Goal: Task Accomplishment & Management: Complete application form

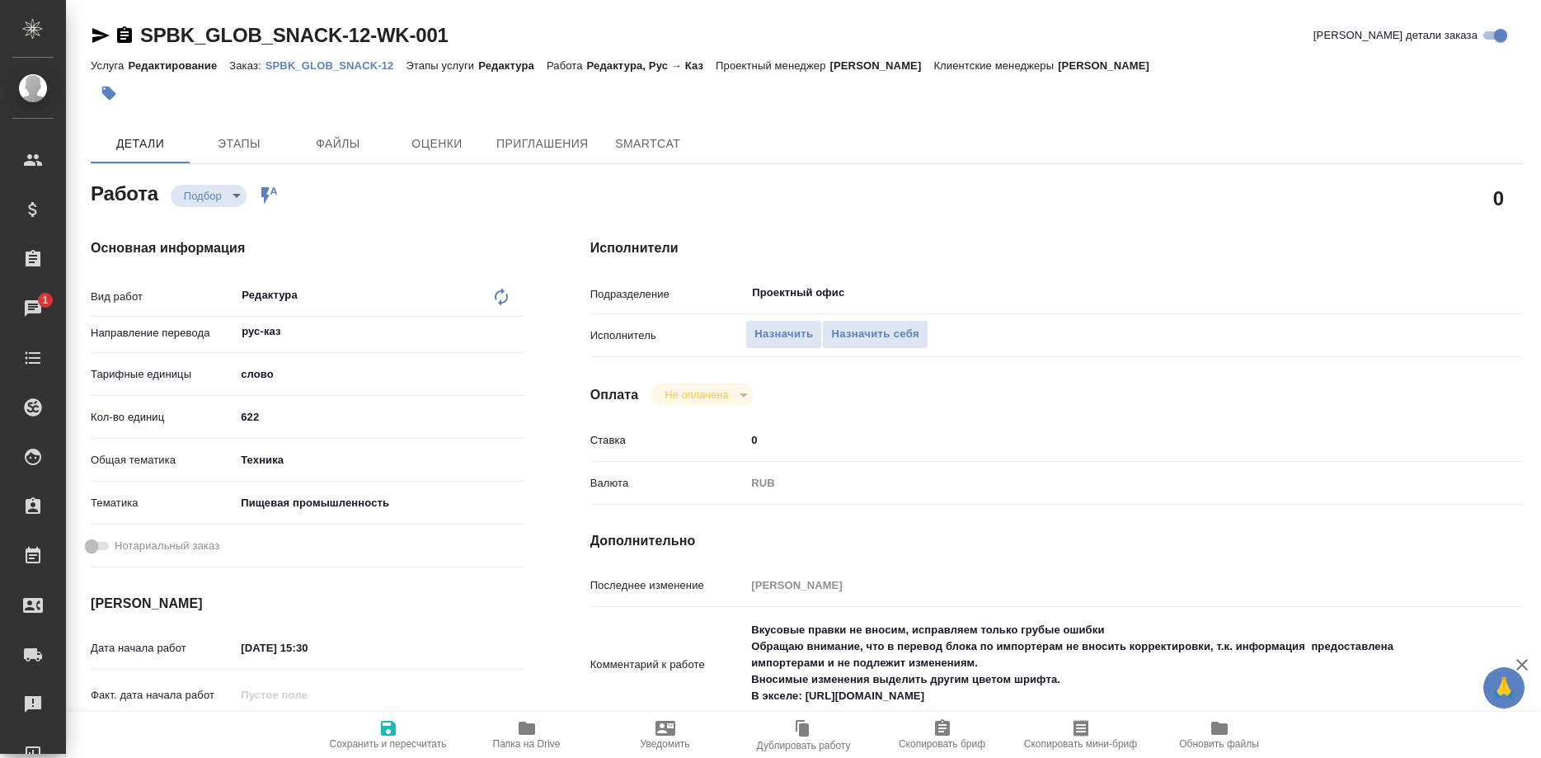
click at [1419, 327] on div "Назначить Назначить себя" at bounding box center [1094, 335] width 699 height 29
click at [861, 283] on input "Проектный офис" at bounding box center [1067, 293] width 634 height 20
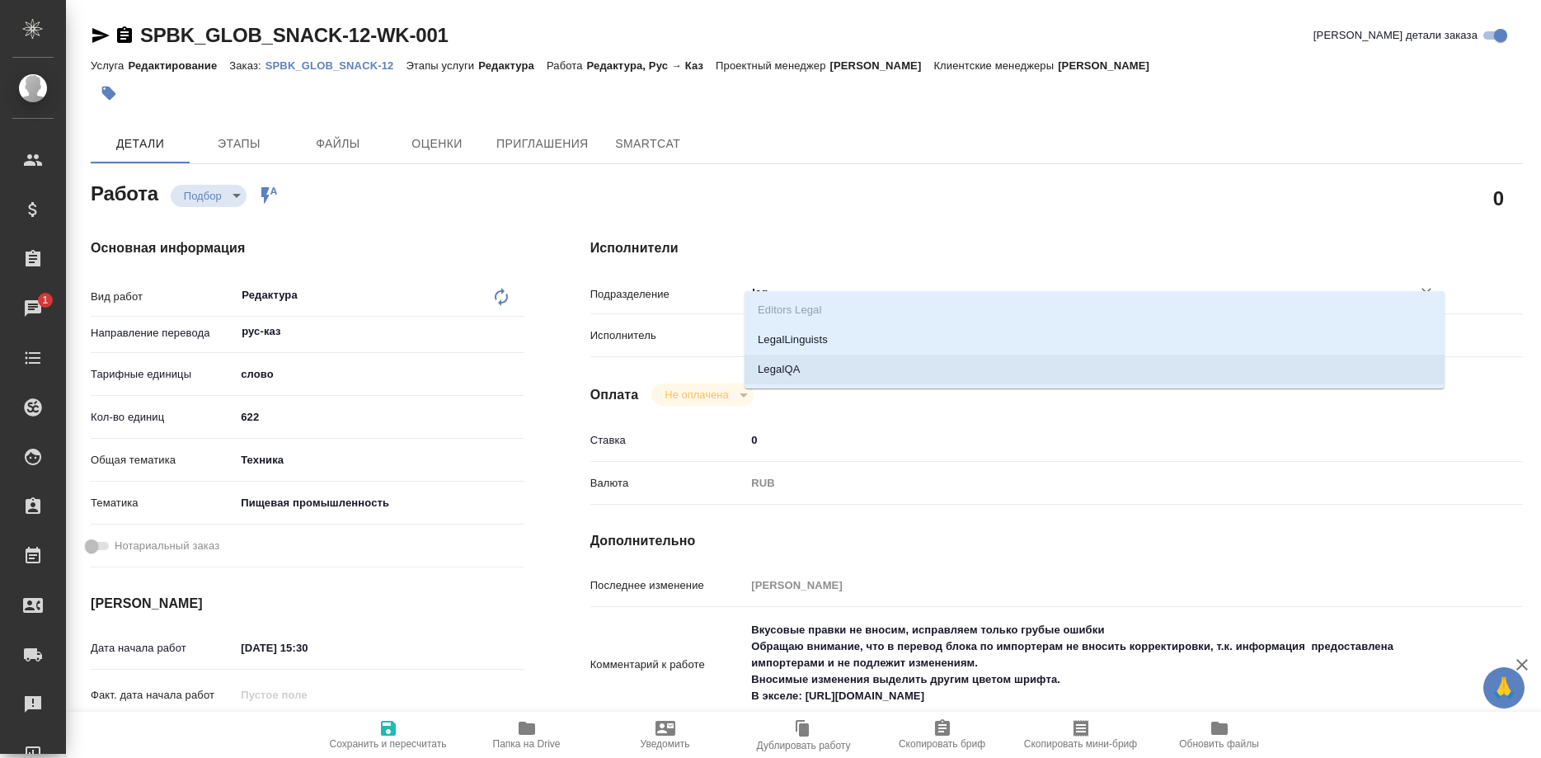
click at [776, 374] on li "LegalQA" at bounding box center [1094, 369] width 700 height 30
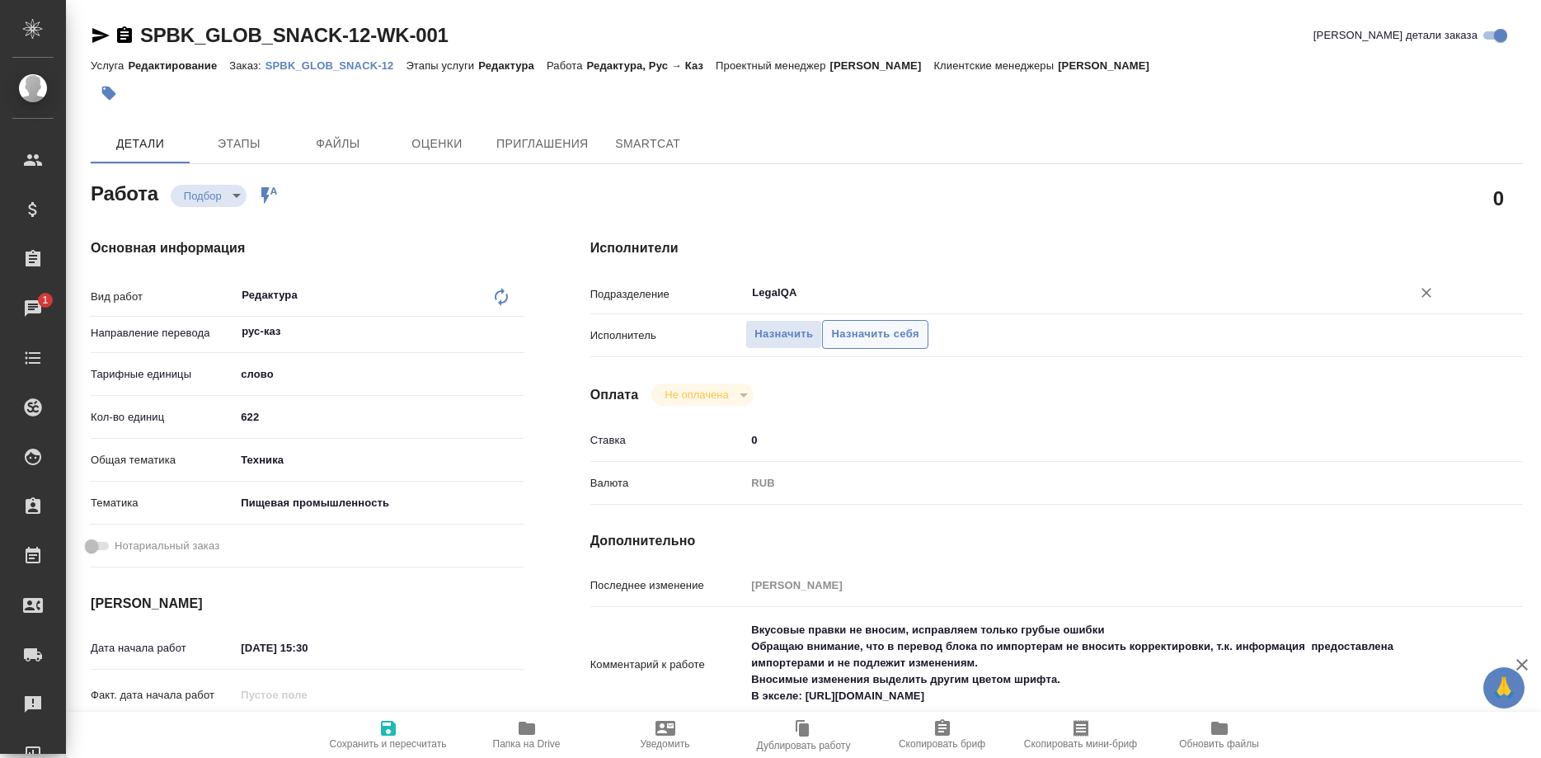
type input "LegalQA"
click at [874, 325] on span "Назначить себя" at bounding box center [874, 334] width 87 height 19
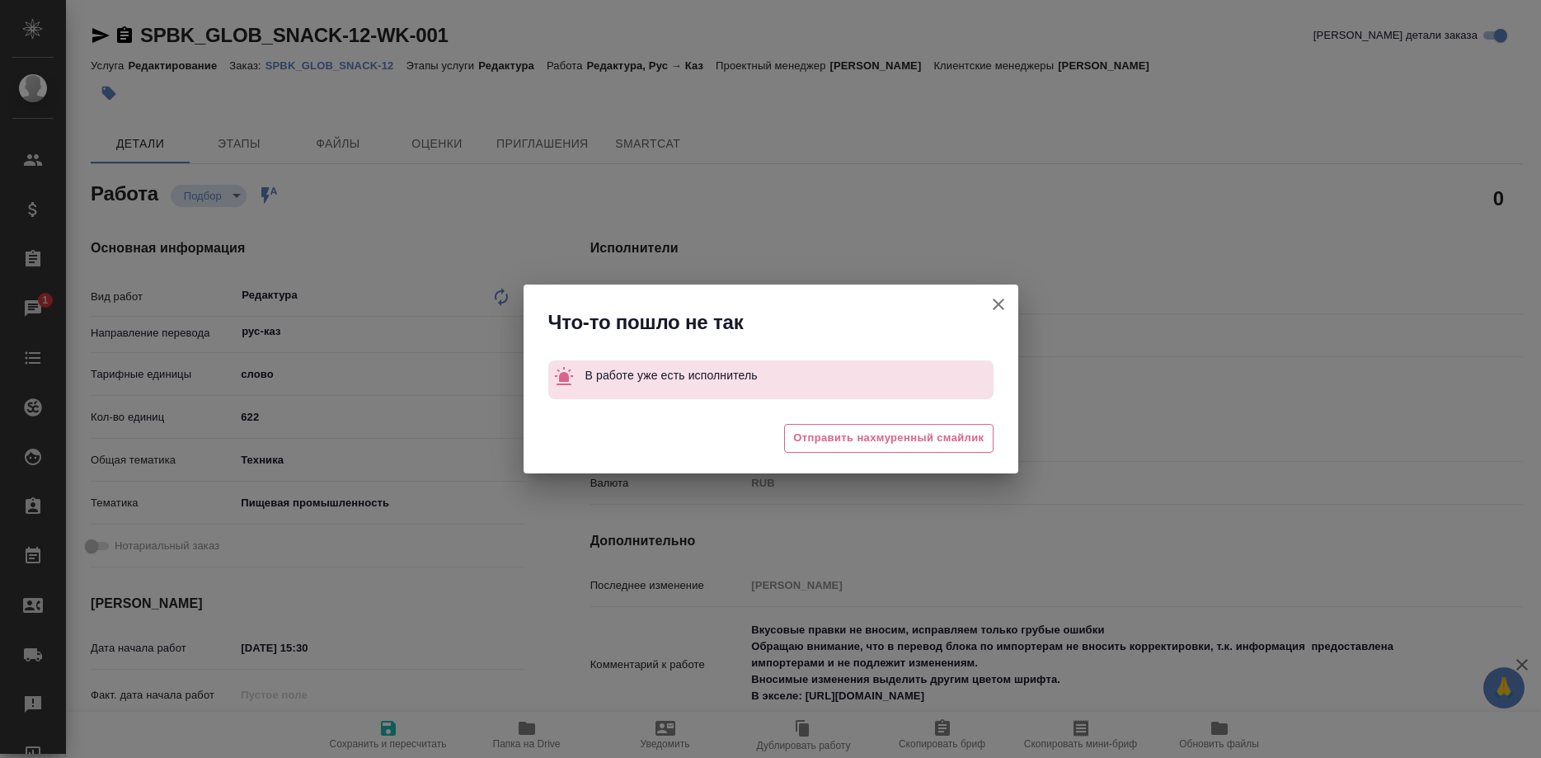
click at [991, 297] on icon "button" at bounding box center [998, 304] width 20 height 20
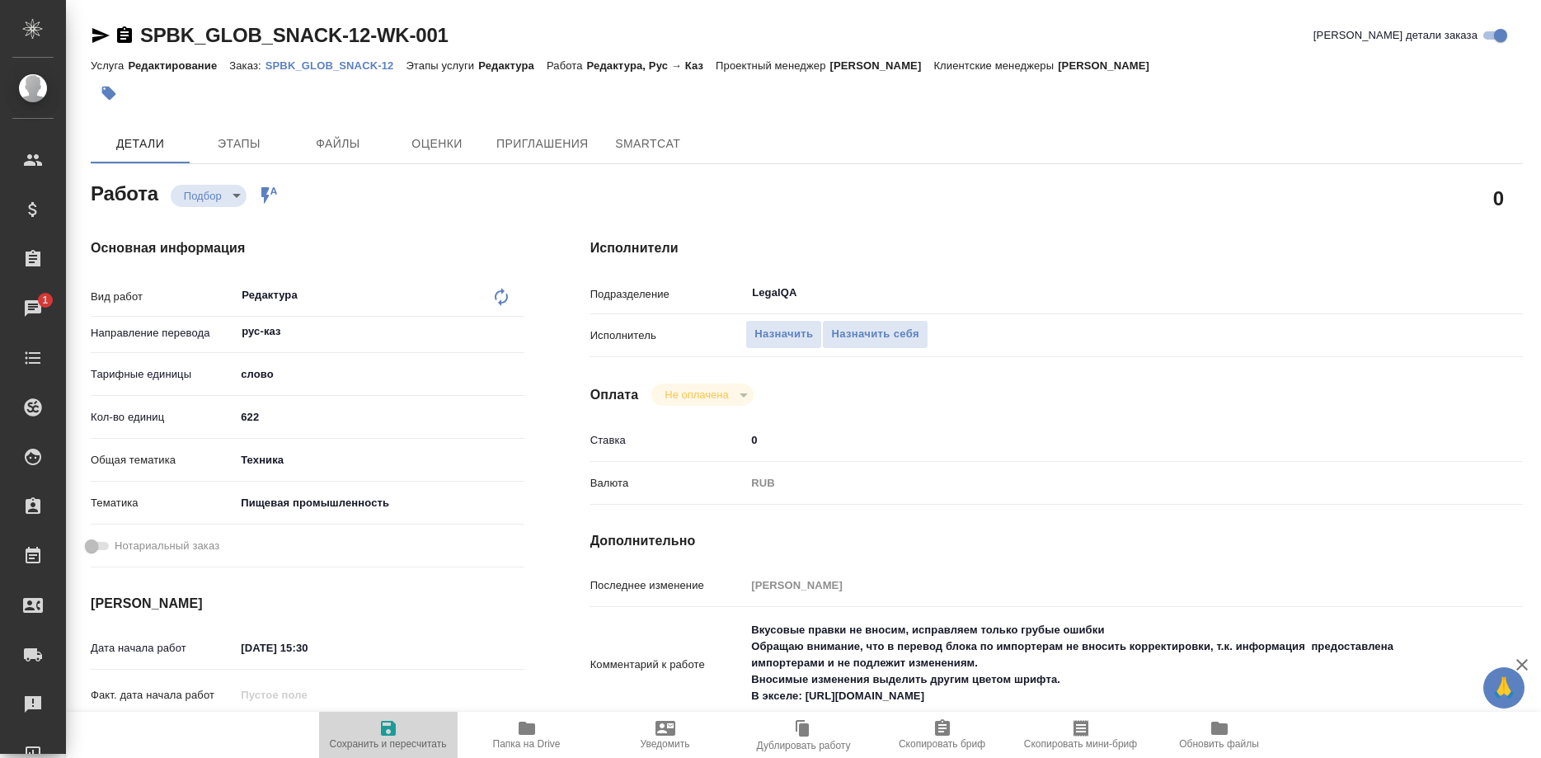
click at [390, 730] on icon "button" at bounding box center [388, 728] width 20 height 20
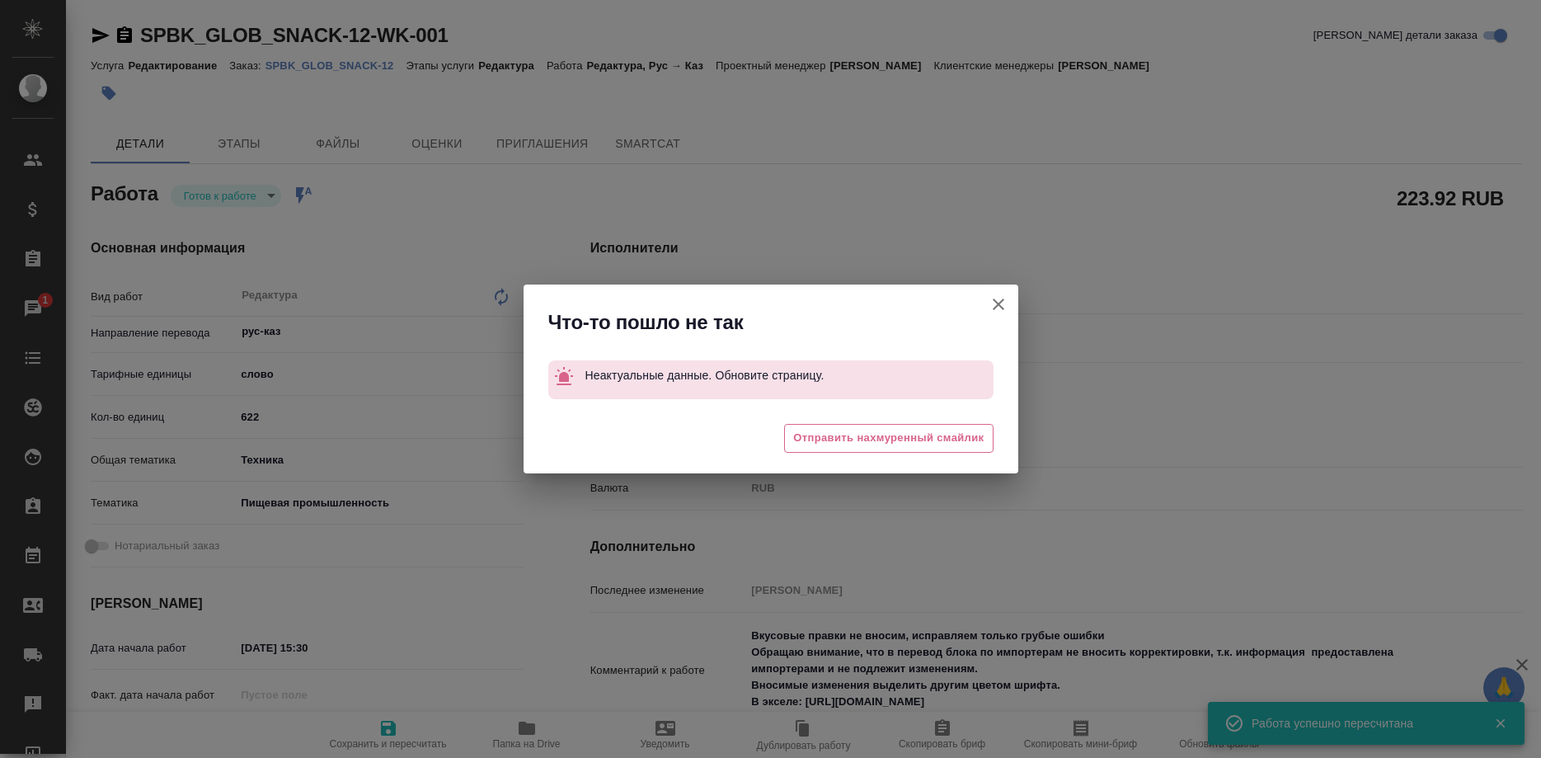
type input "readyForWork"
type input "рус-каз"
type input "5a8b1489cc6b4906c91bfd90"
type input "622"
type input "tech"
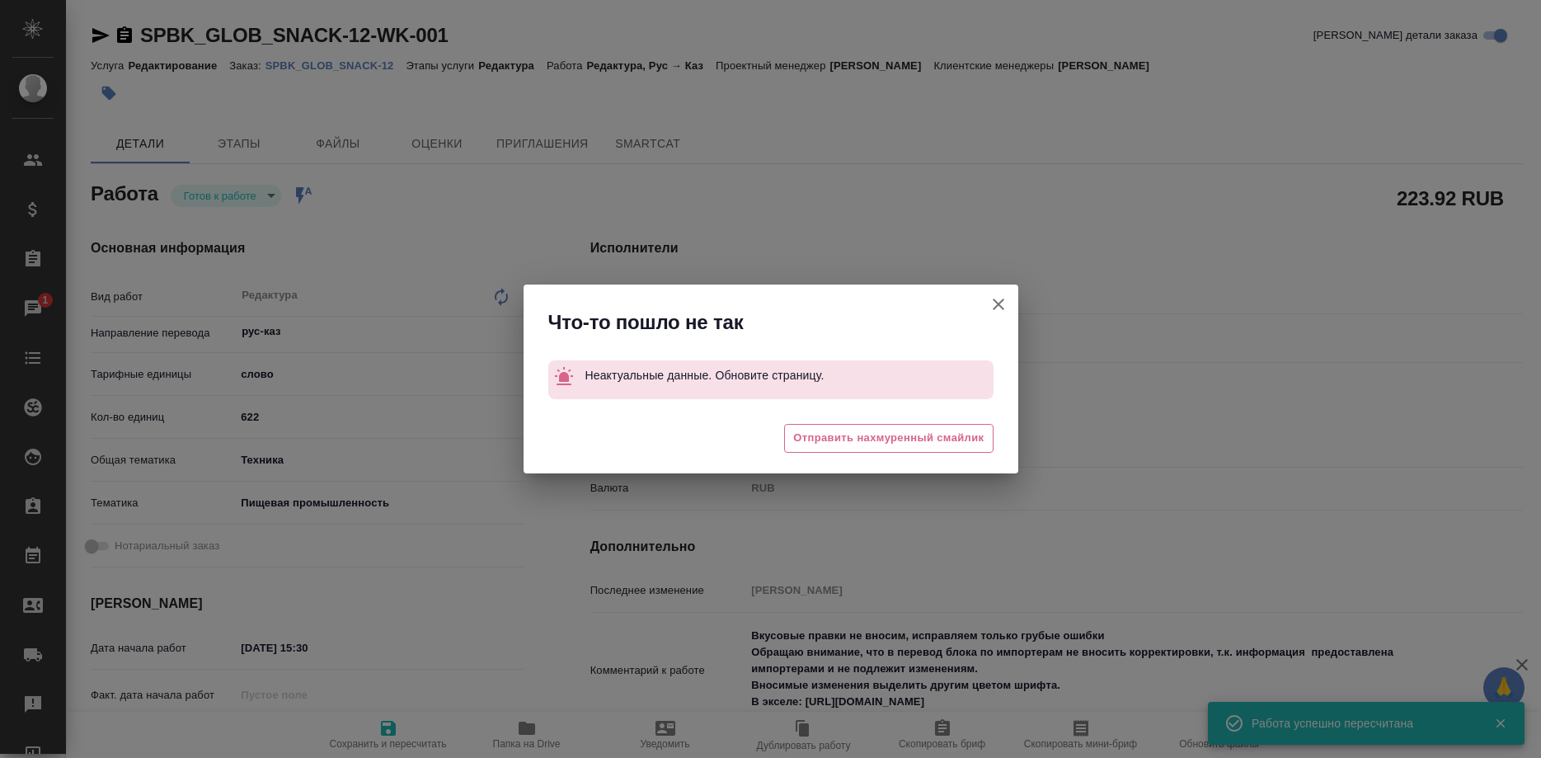
type input "5a8b8b956a9677013d343d8f"
type input "24.09.2025 15:30"
type input "25.09.2025 12:00"
type input "25.09.2025 14:00"
type input "Проектный офис"
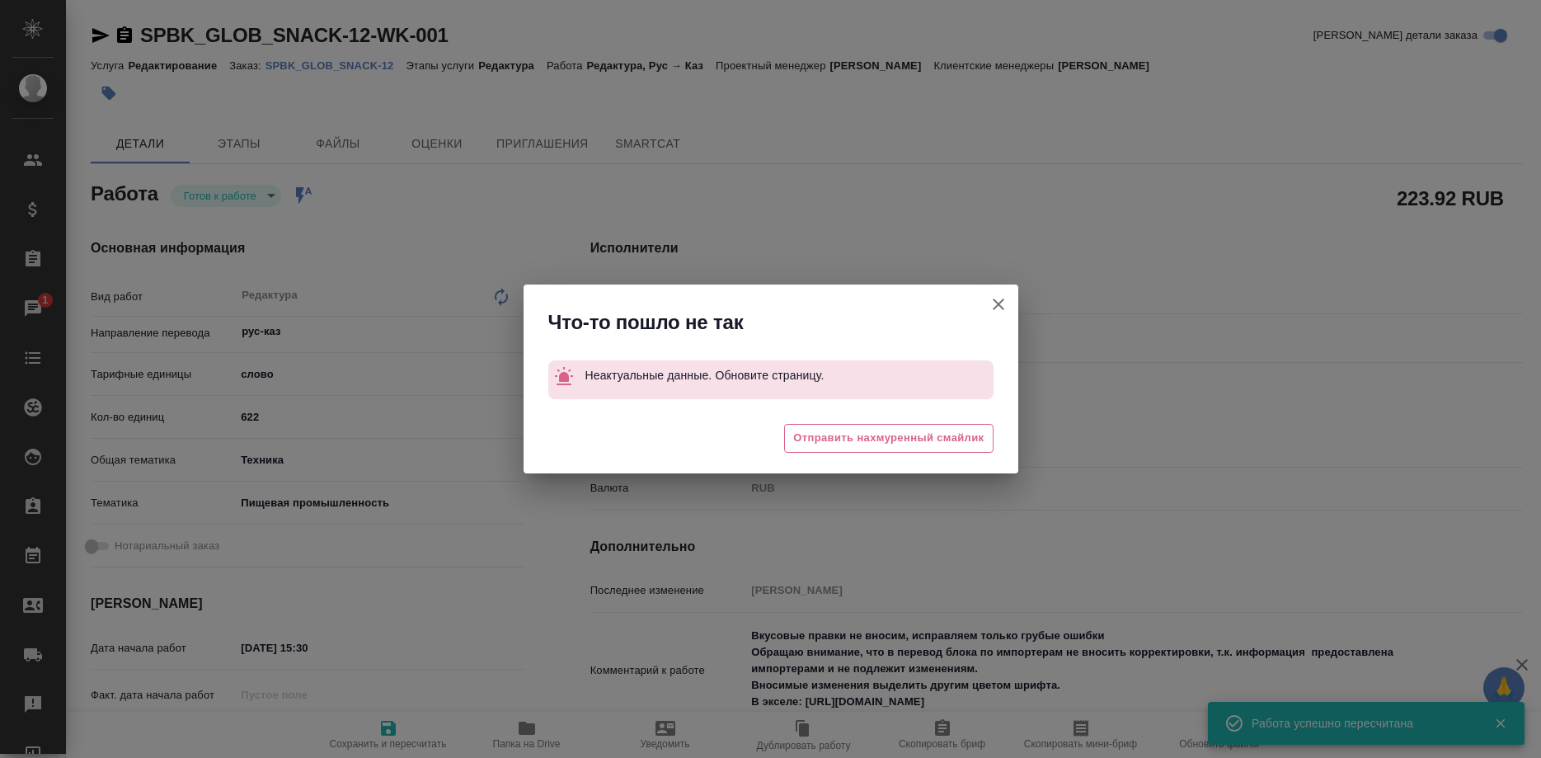
type input "notPayed"
type input "0.36"
type input "RUB"
type input "Сергеева Анастасия"
type input "SPBK_GLOB_SNACK-12"
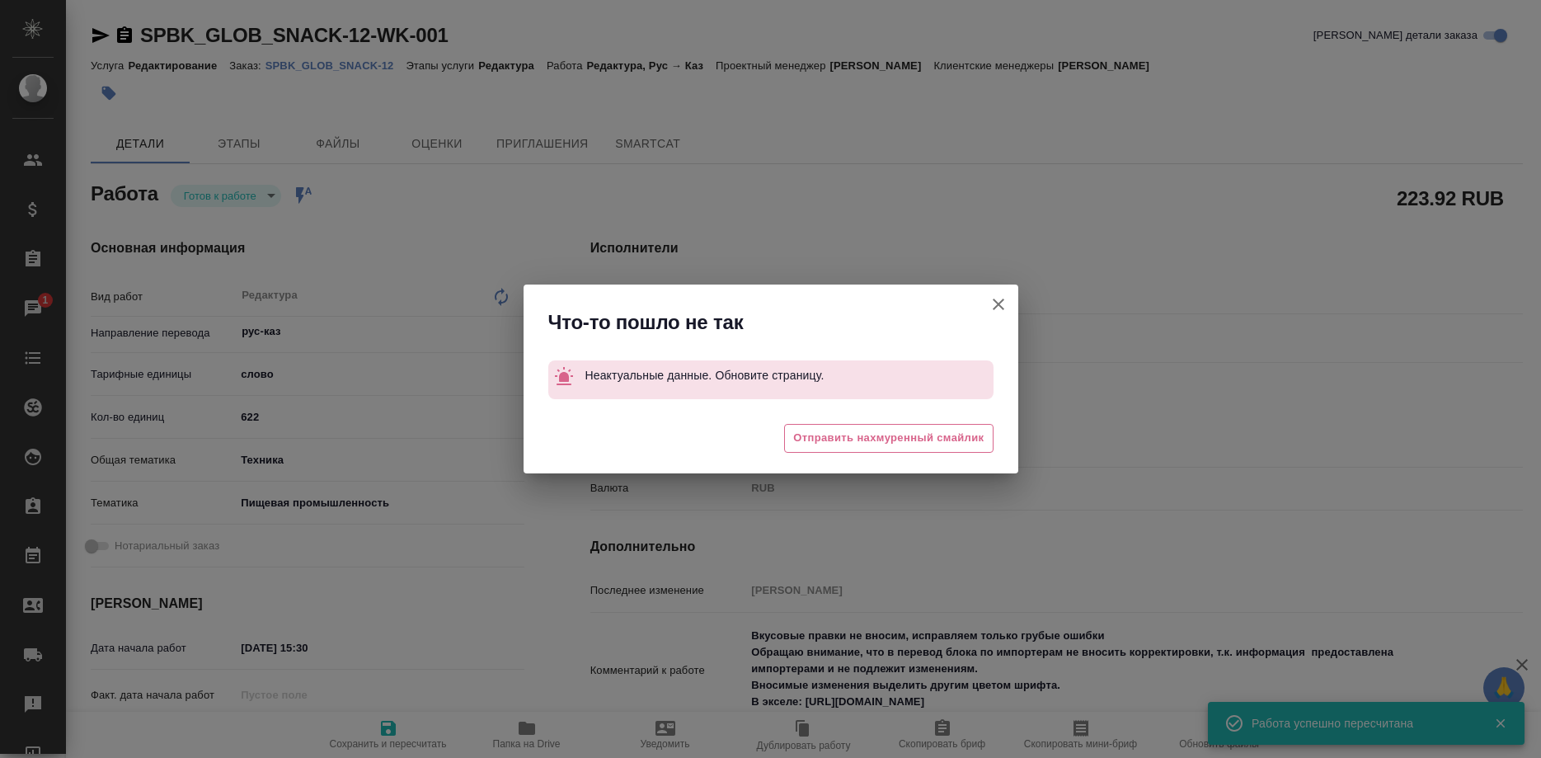
type input "Редактирование"
type input "Редактура"
type input "[PERSON_NAME]"
type input "/Clients/GLOB_SNACK/Orders/SPBK_GLOB_SNACK-12"
click at [986, 301] on button "[PERSON_NAME] детали заказа" at bounding box center [999, 304] width 40 height 40
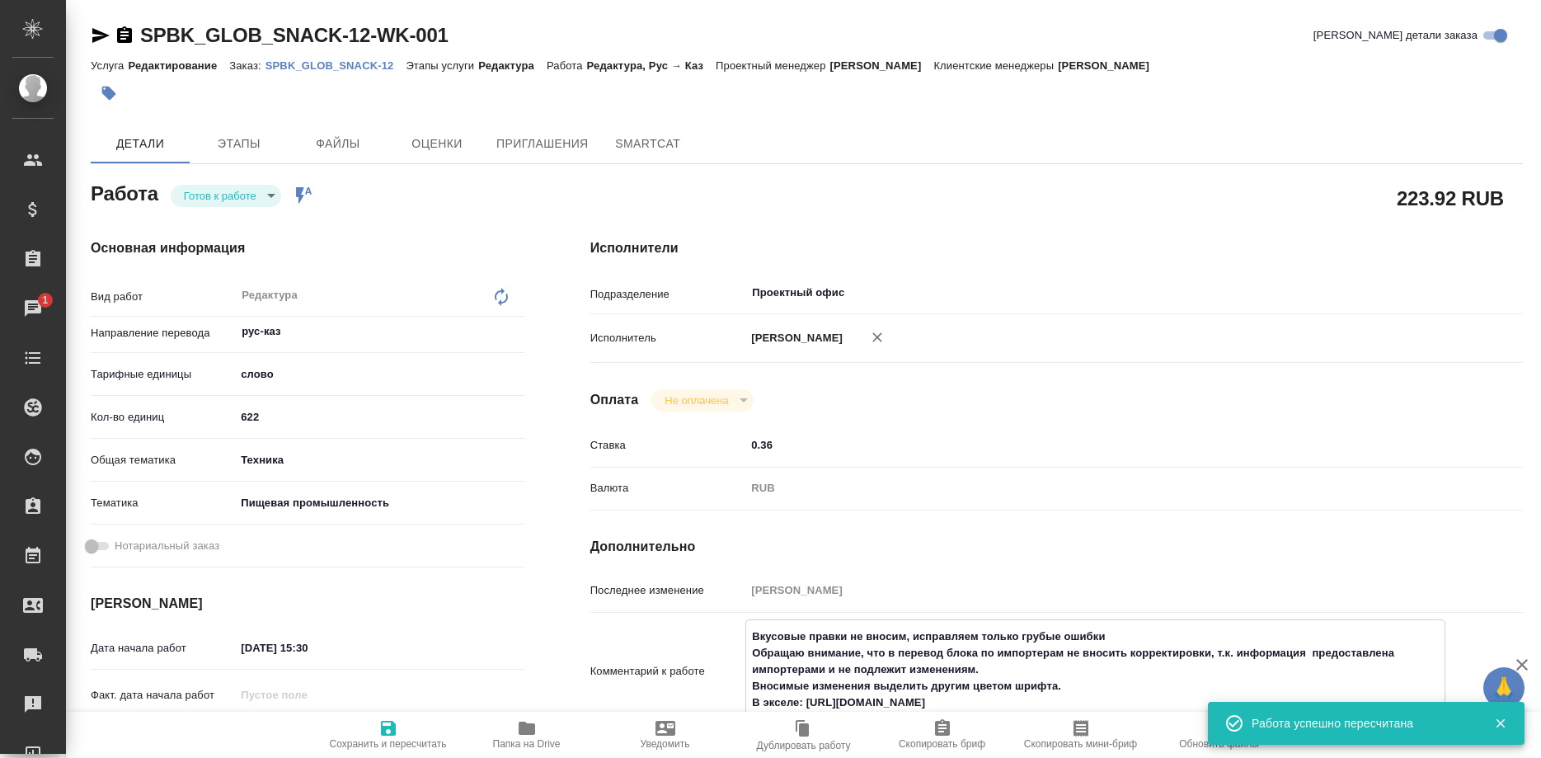
drag, startPoint x: 796, startPoint y: 696, endPoint x: 1081, endPoint y: 694, distance: 284.4
click at [1081, 694] on textarea "Вкусовые правки не вносим, исправляем только грубые ошибки Обращаю внимание, чт…" at bounding box center [1094, 669] width 697 height 94
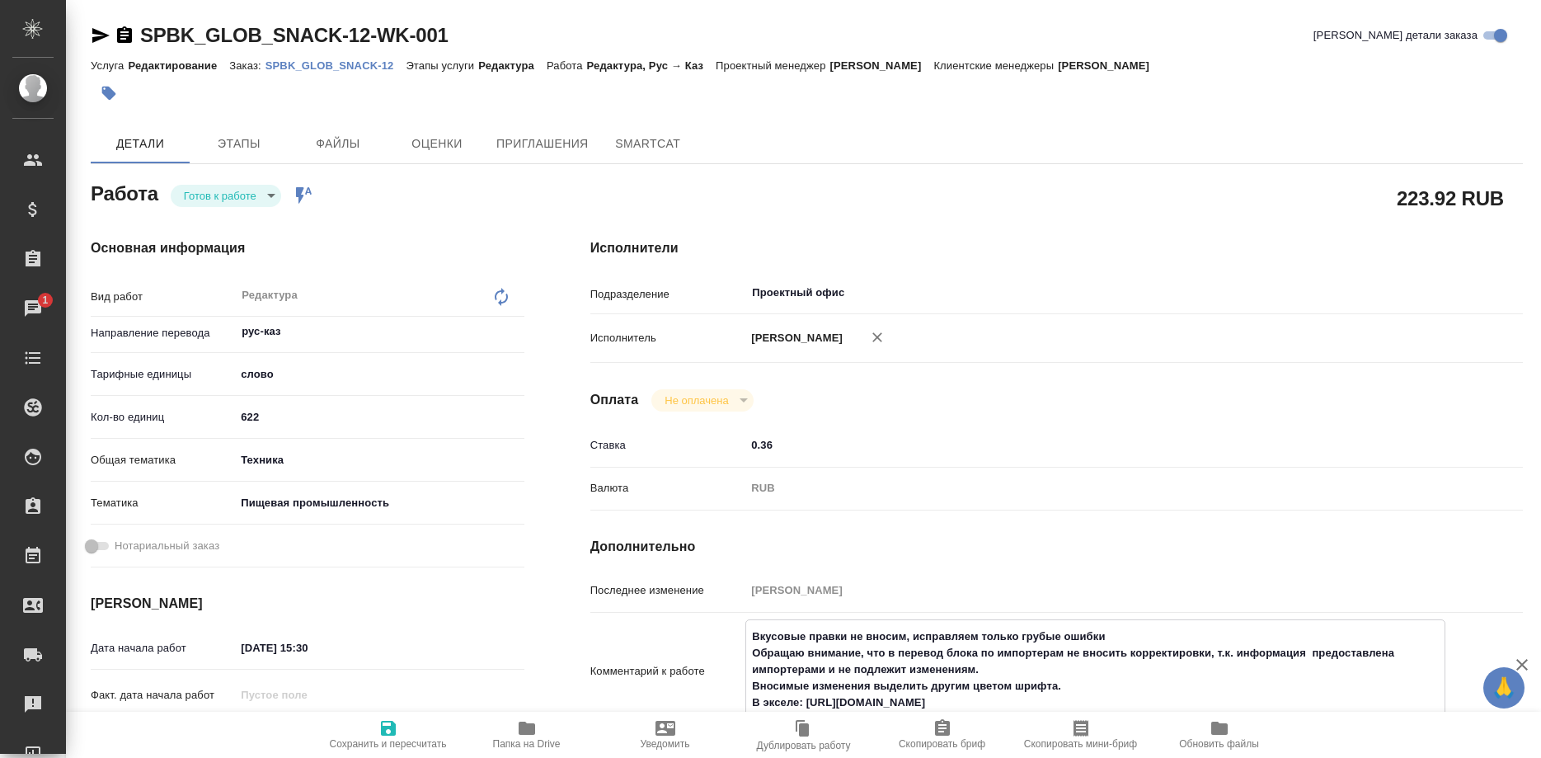
scroll to position [252, 0]
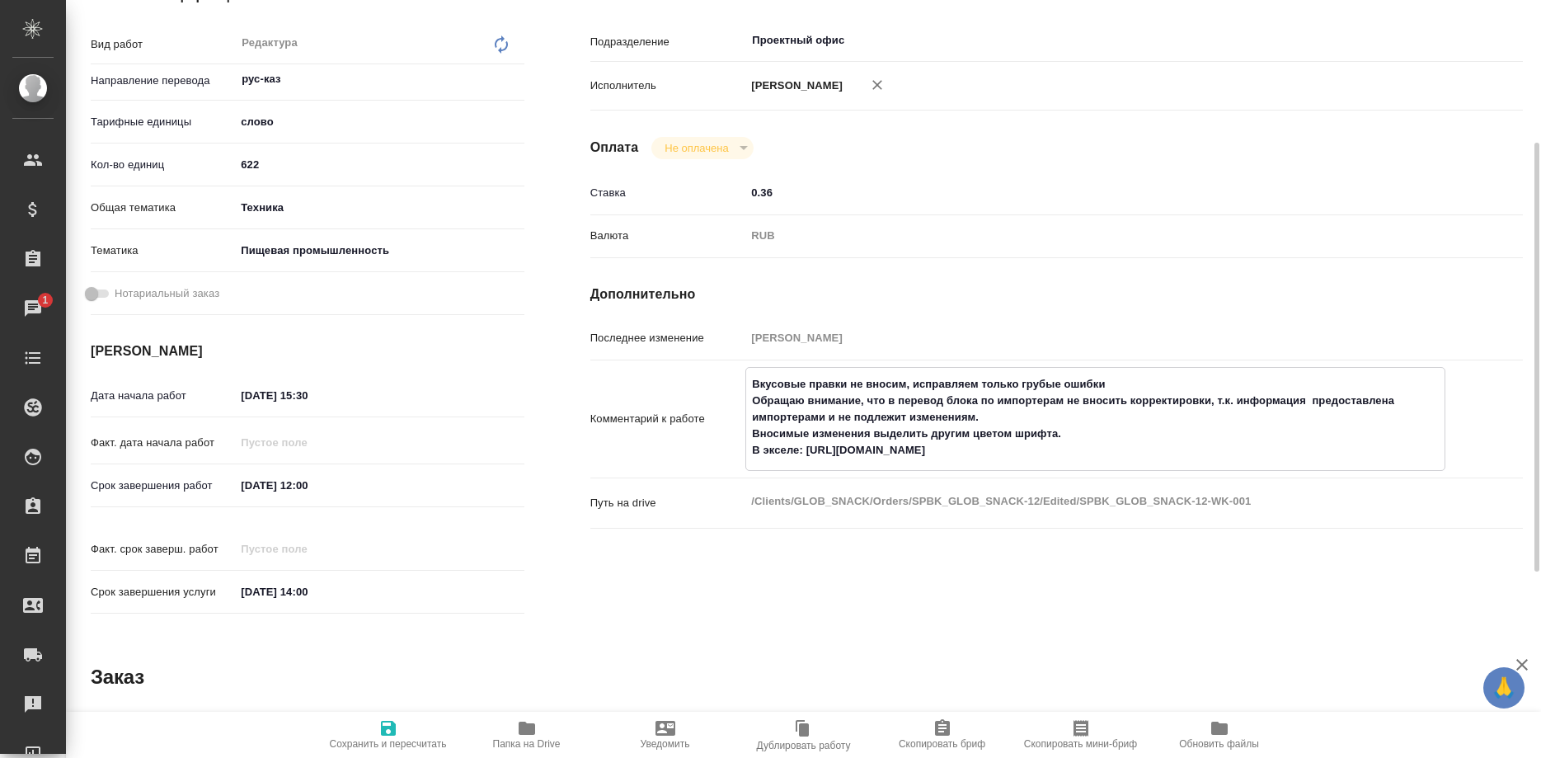
click at [1031, 388] on textarea "Вкусовые правки не вносим, исправляем только грубые ошибки Обращаю внимание, чт…" at bounding box center [1094, 417] width 697 height 94
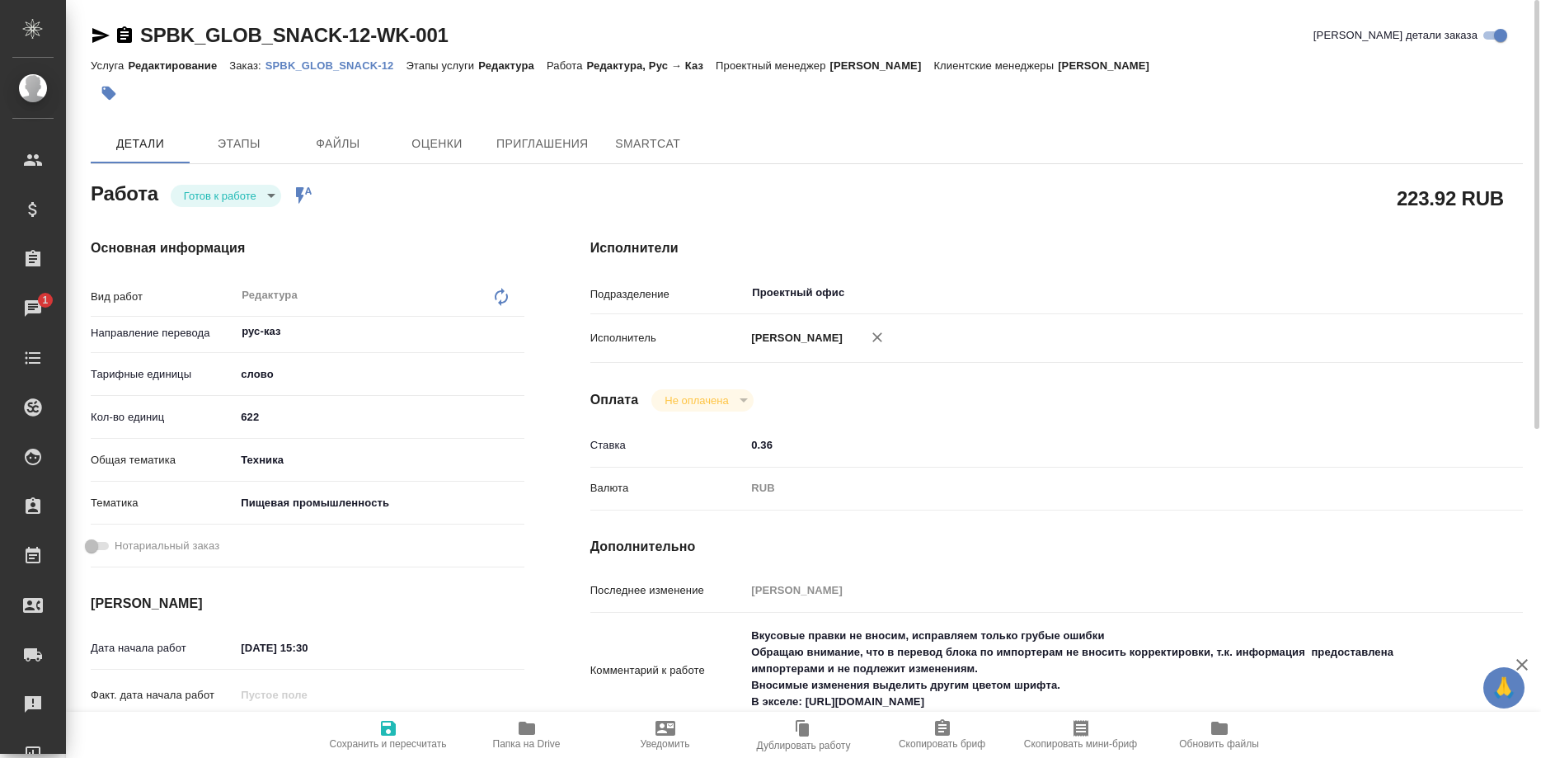
click at [298, 64] on p "SPBK_GLOB_SNACK-12" at bounding box center [335, 65] width 141 height 12
click at [355, 64] on p "SPBK_GLOB_SNACK-12" at bounding box center [335, 65] width 141 height 12
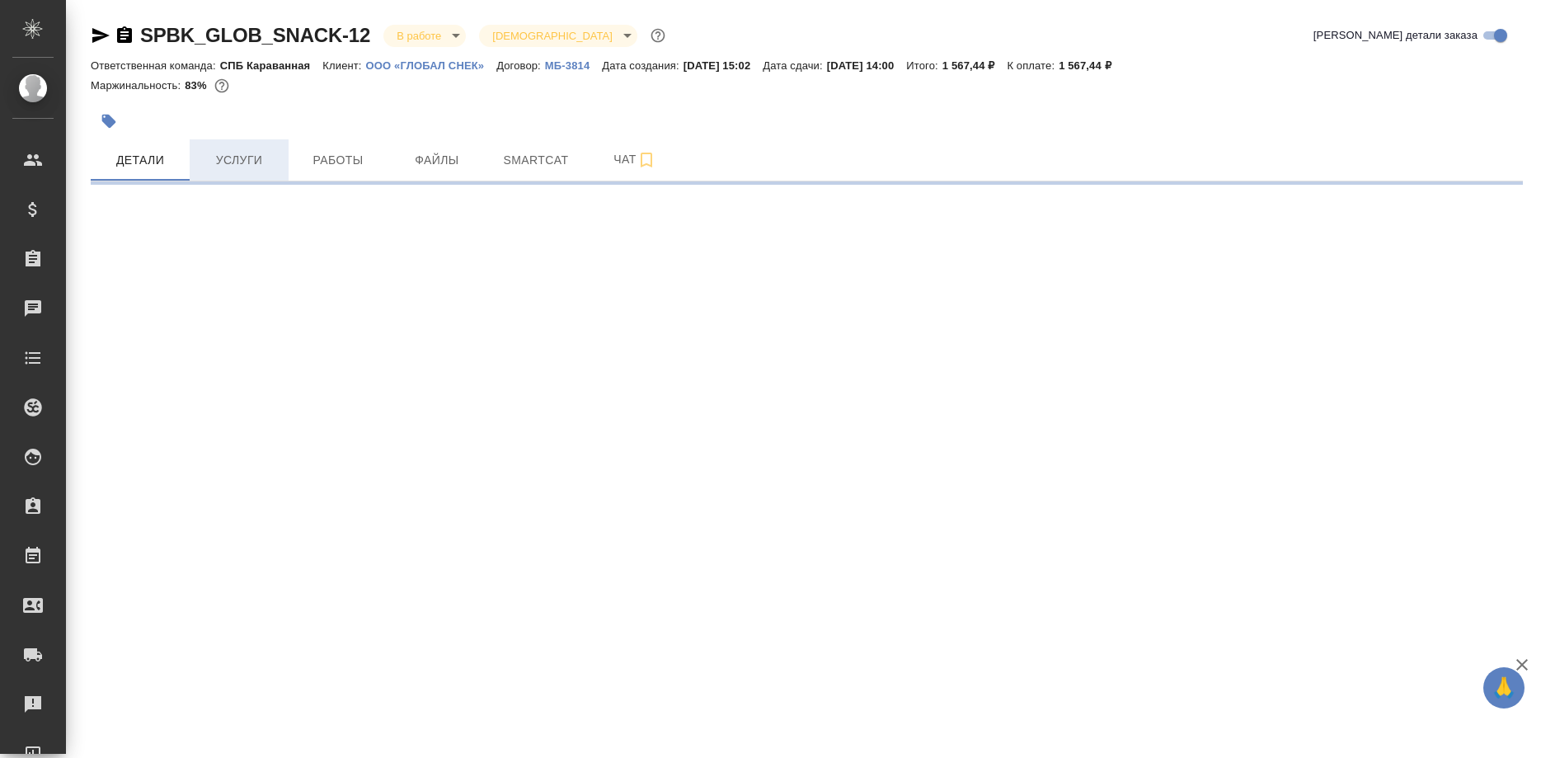
select select "RU"
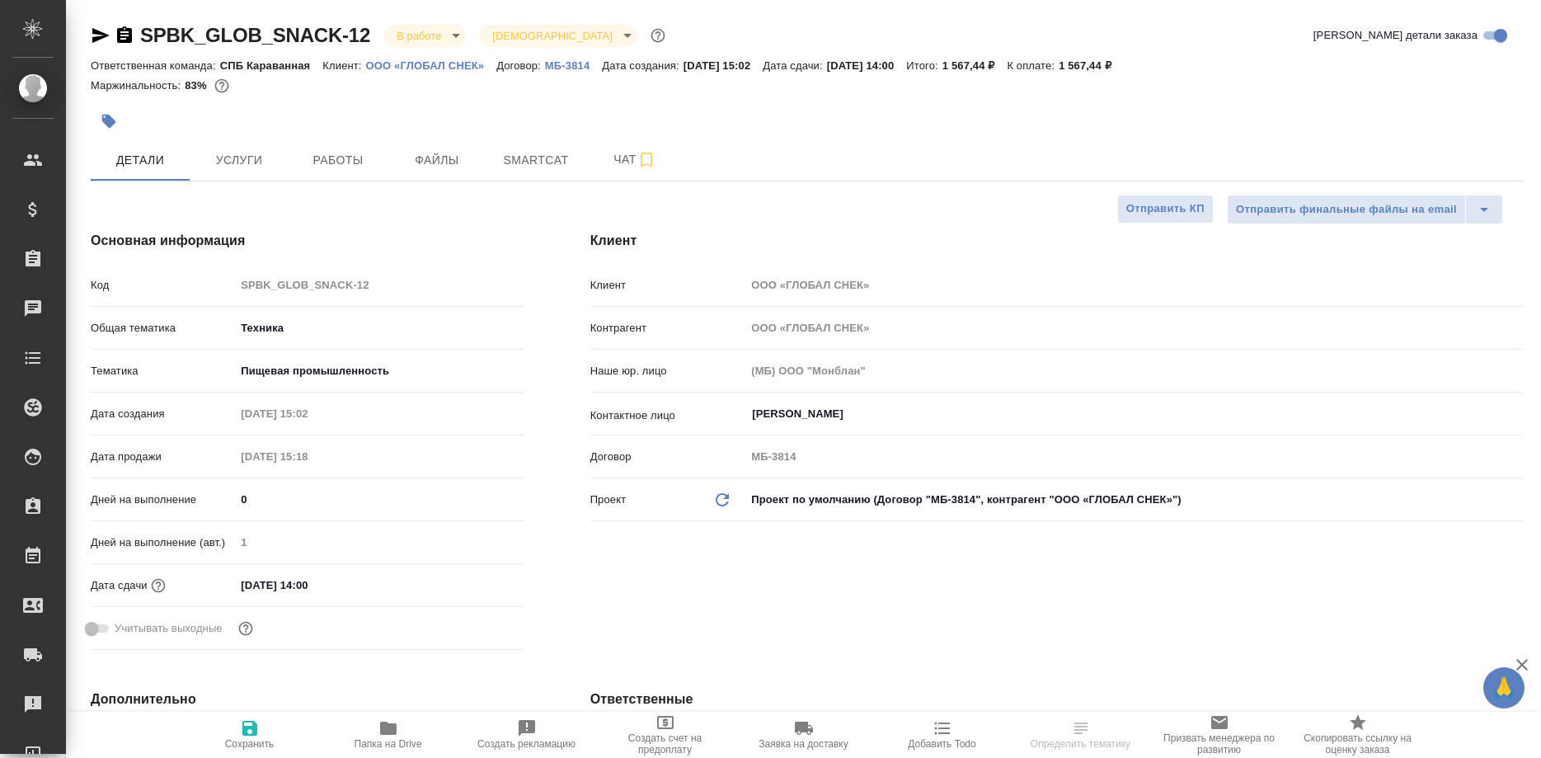
type textarea "x"
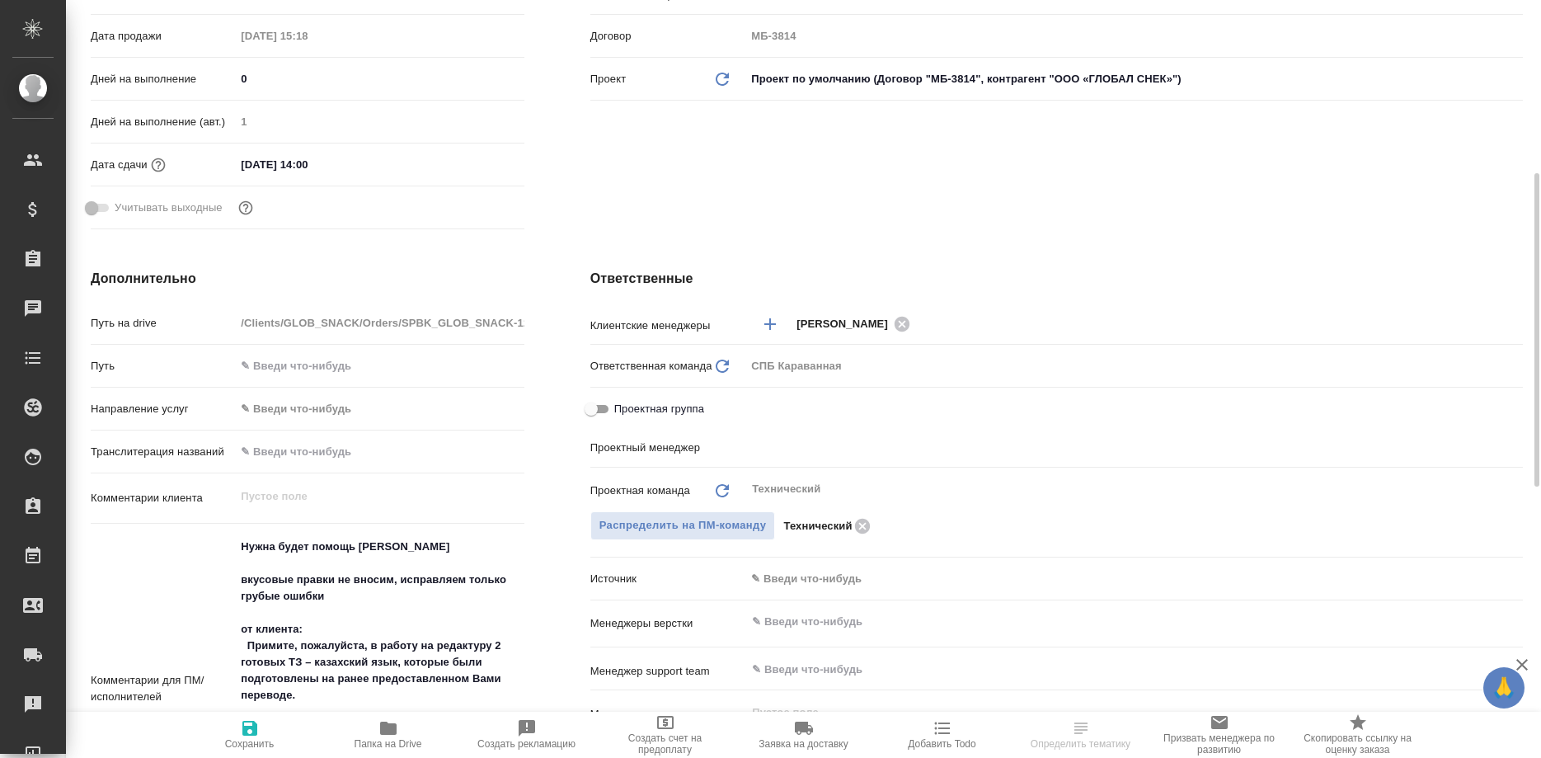
type input "Сергеева Анастасия"
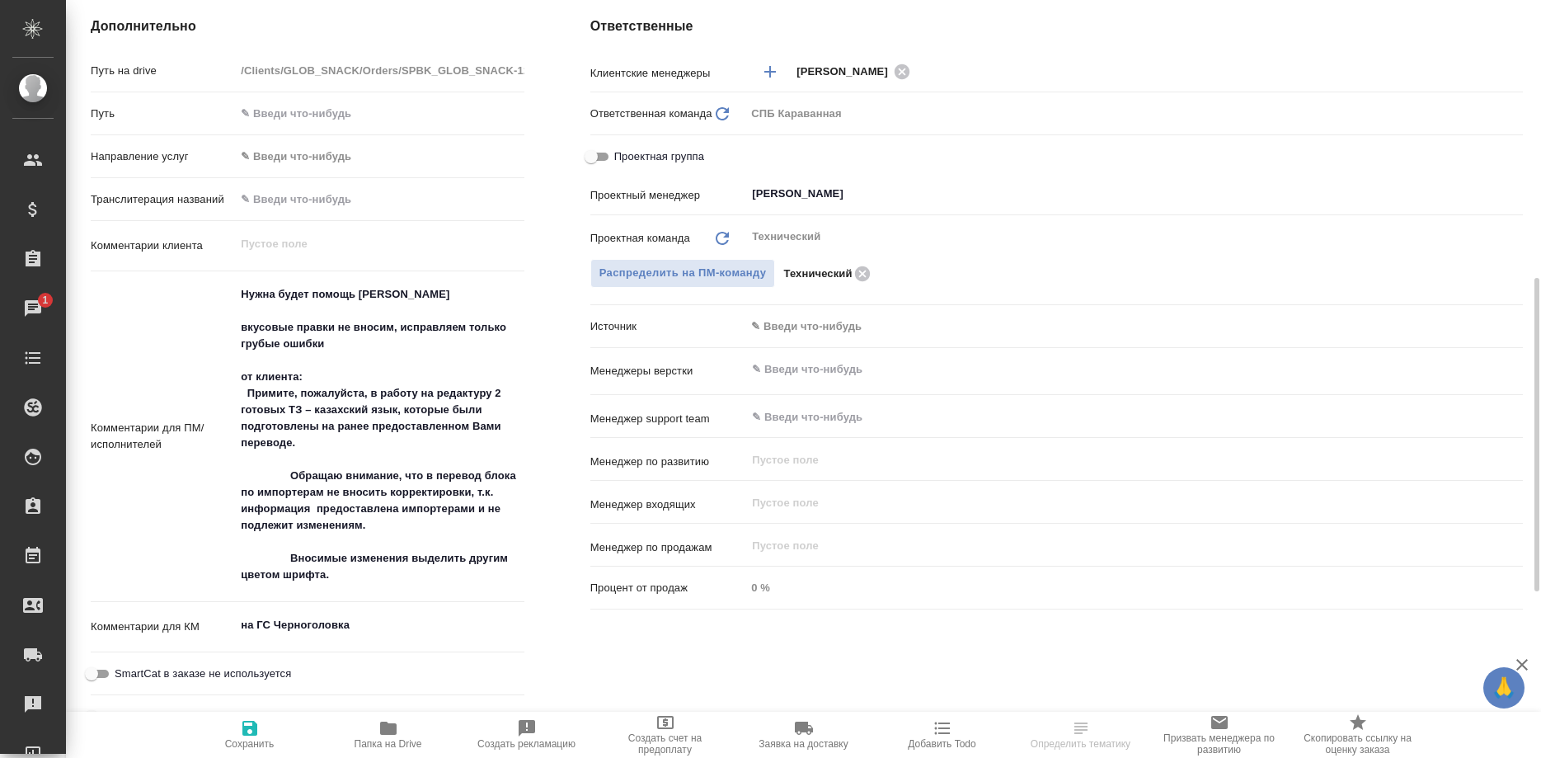
select select "RU"
type textarea "x"
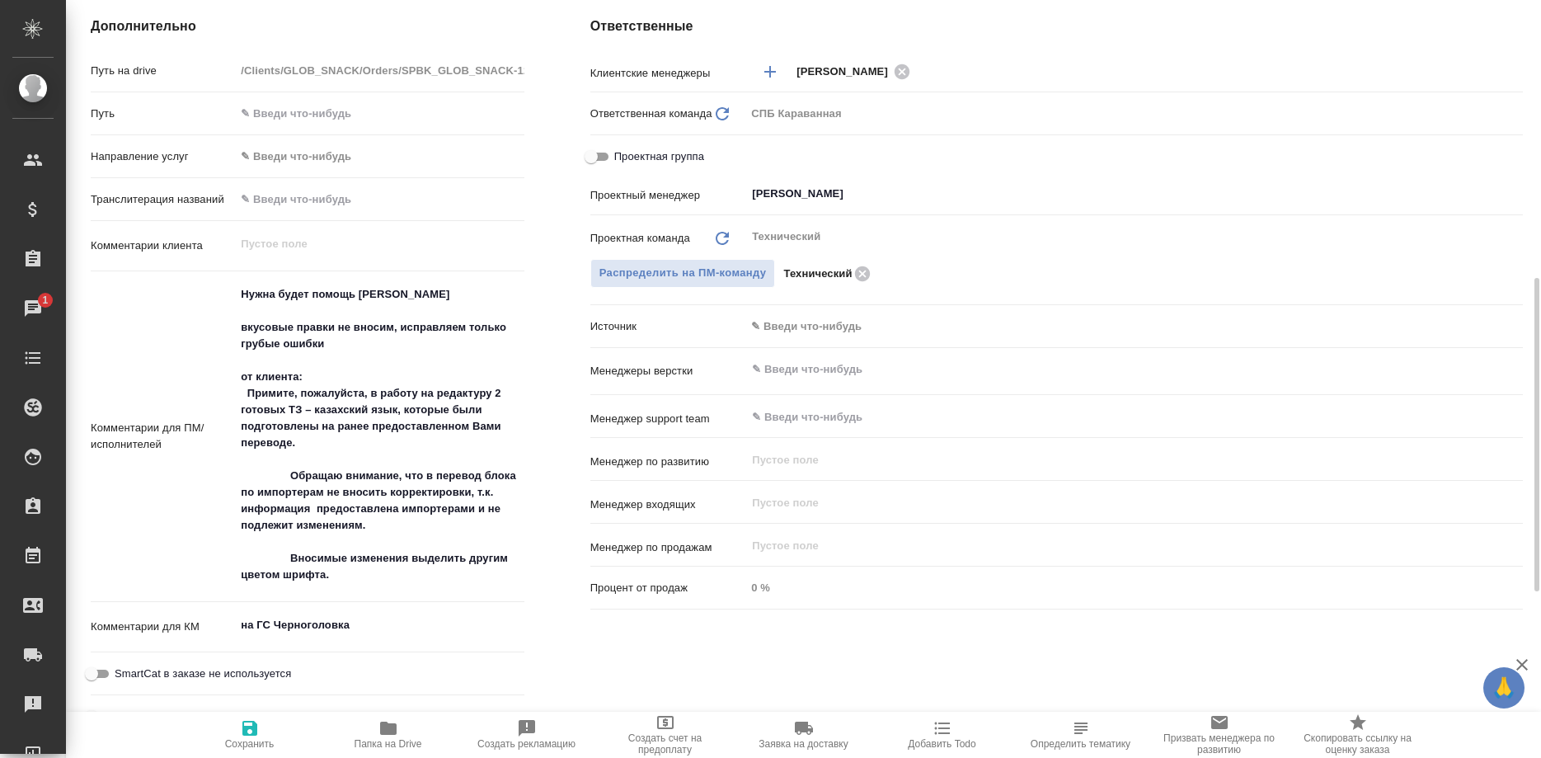
type textarea "x"
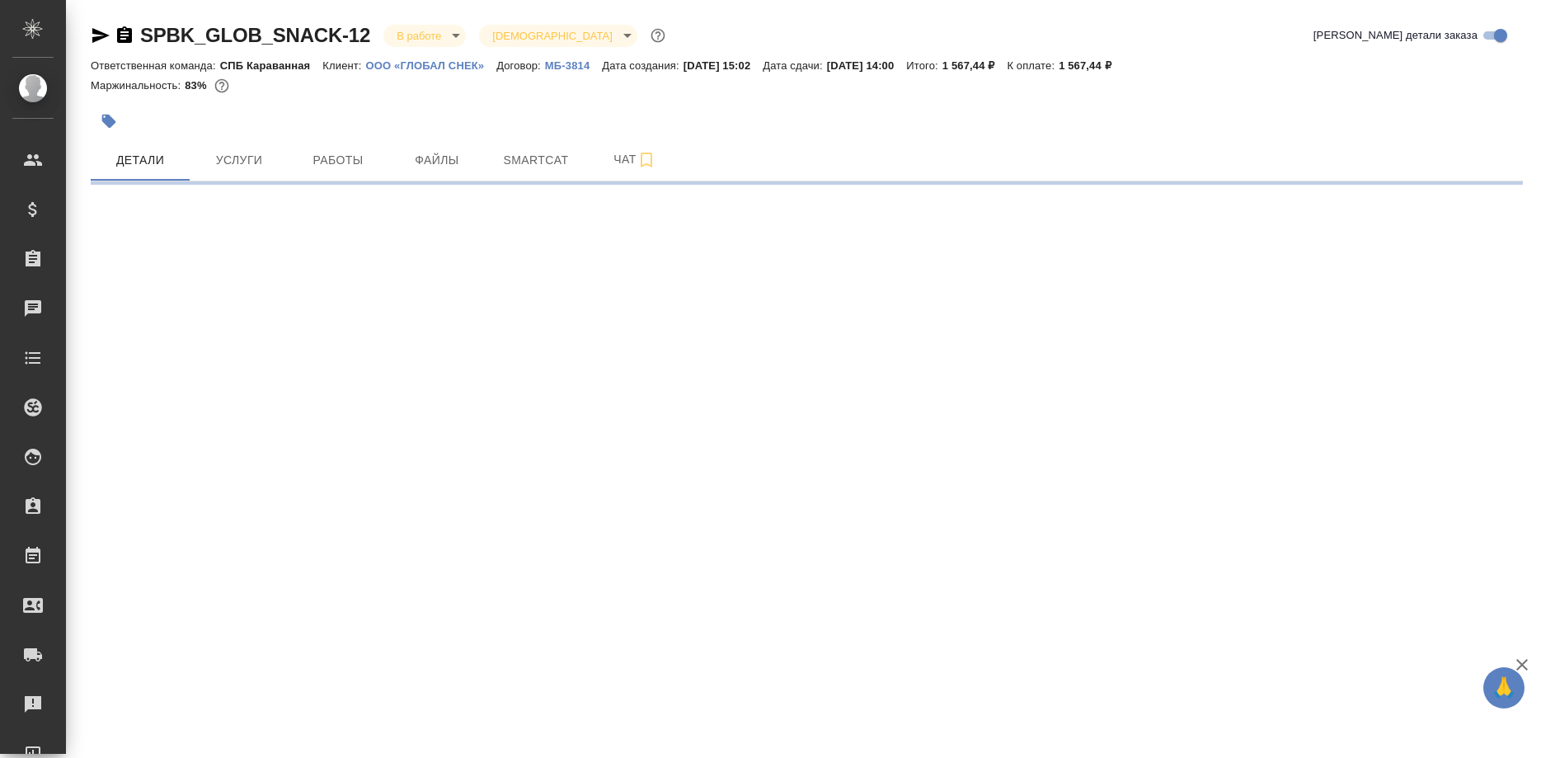
select select "RU"
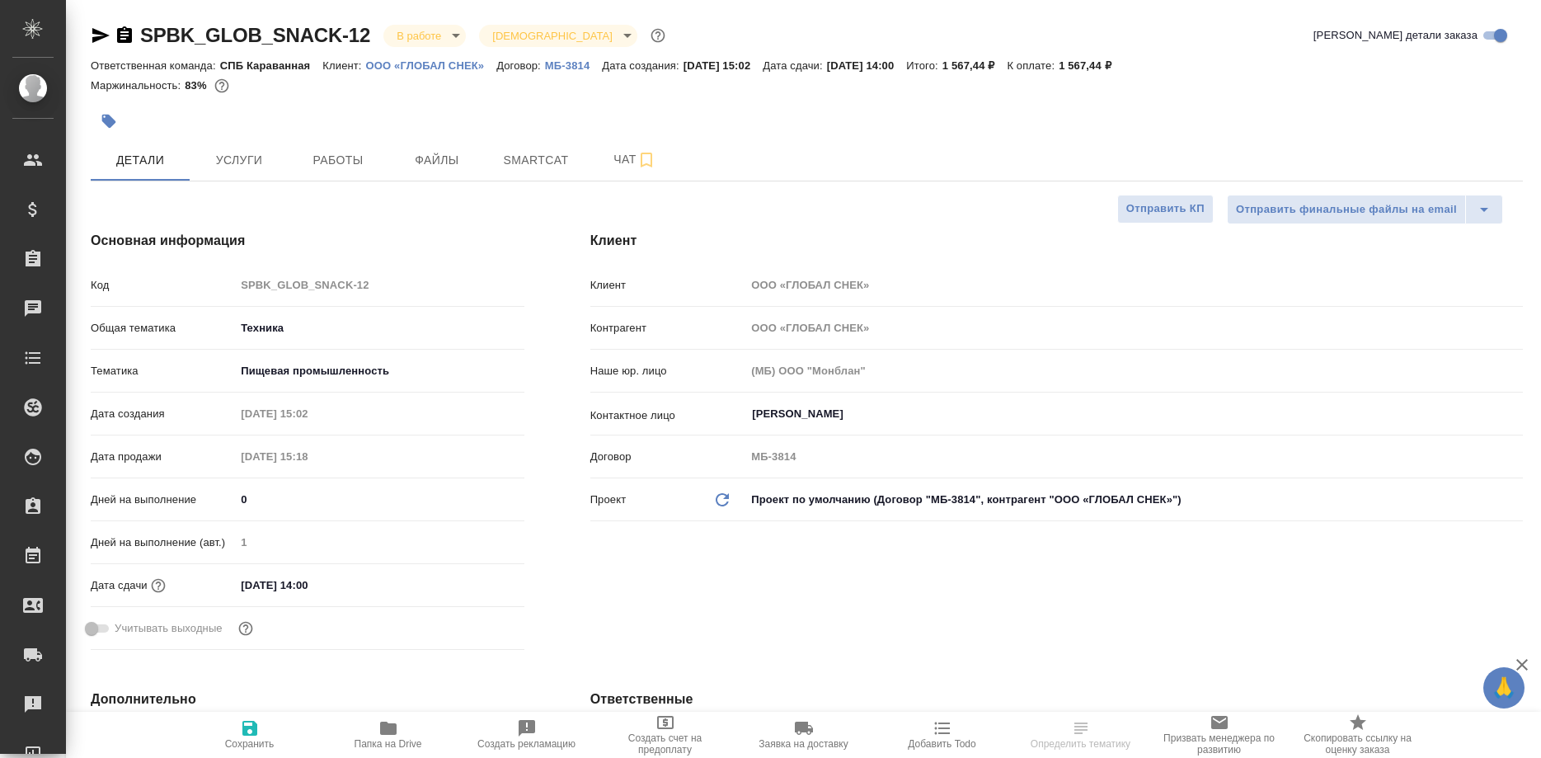
type textarea "x"
click at [444, 61] on p "ООО «ГЛОБАЛ СНЕК»" at bounding box center [431, 65] width 131 height 12
type textarea "x"
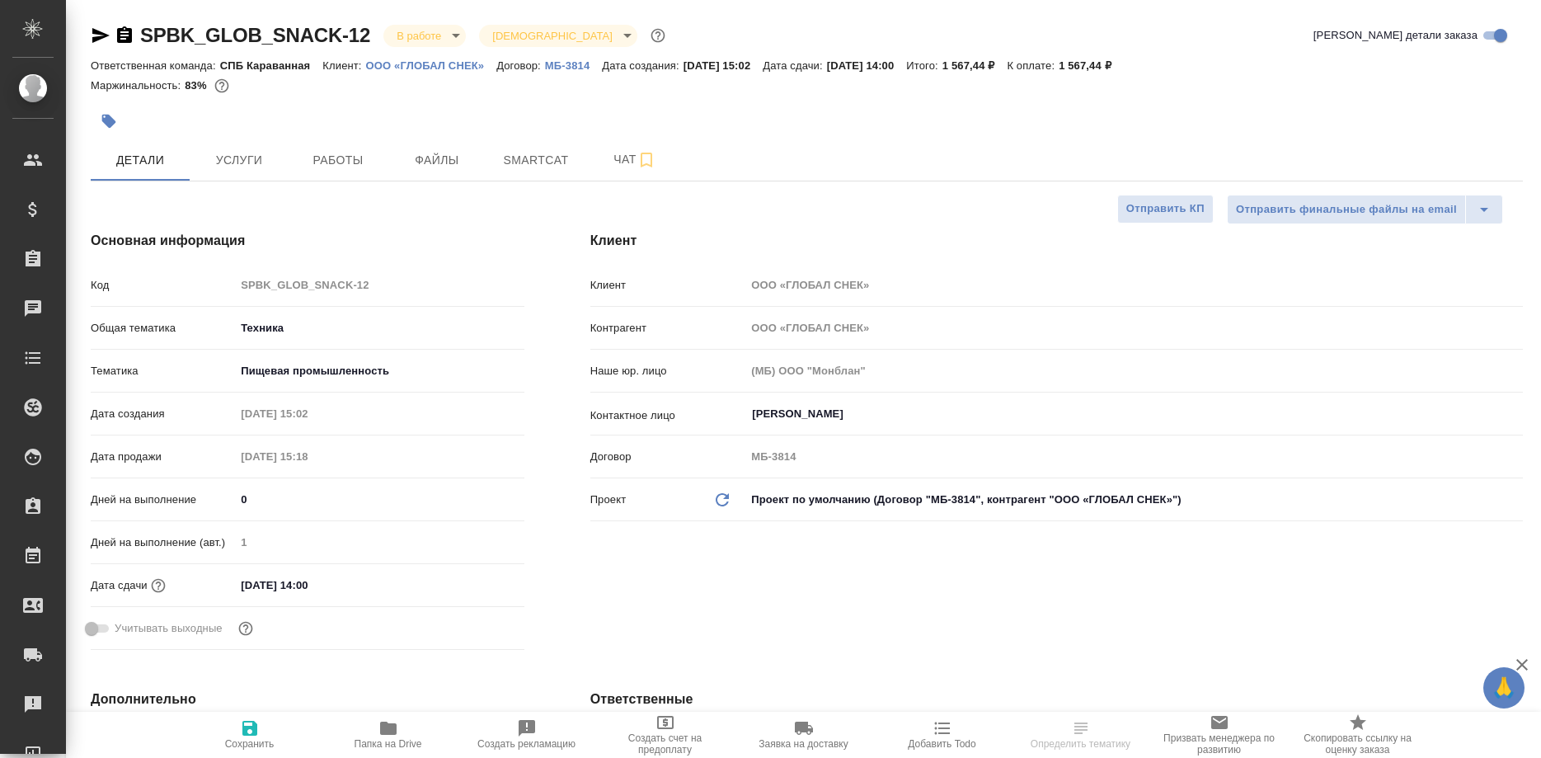
type textarea "x"
select select "RU"
type textarea "x"
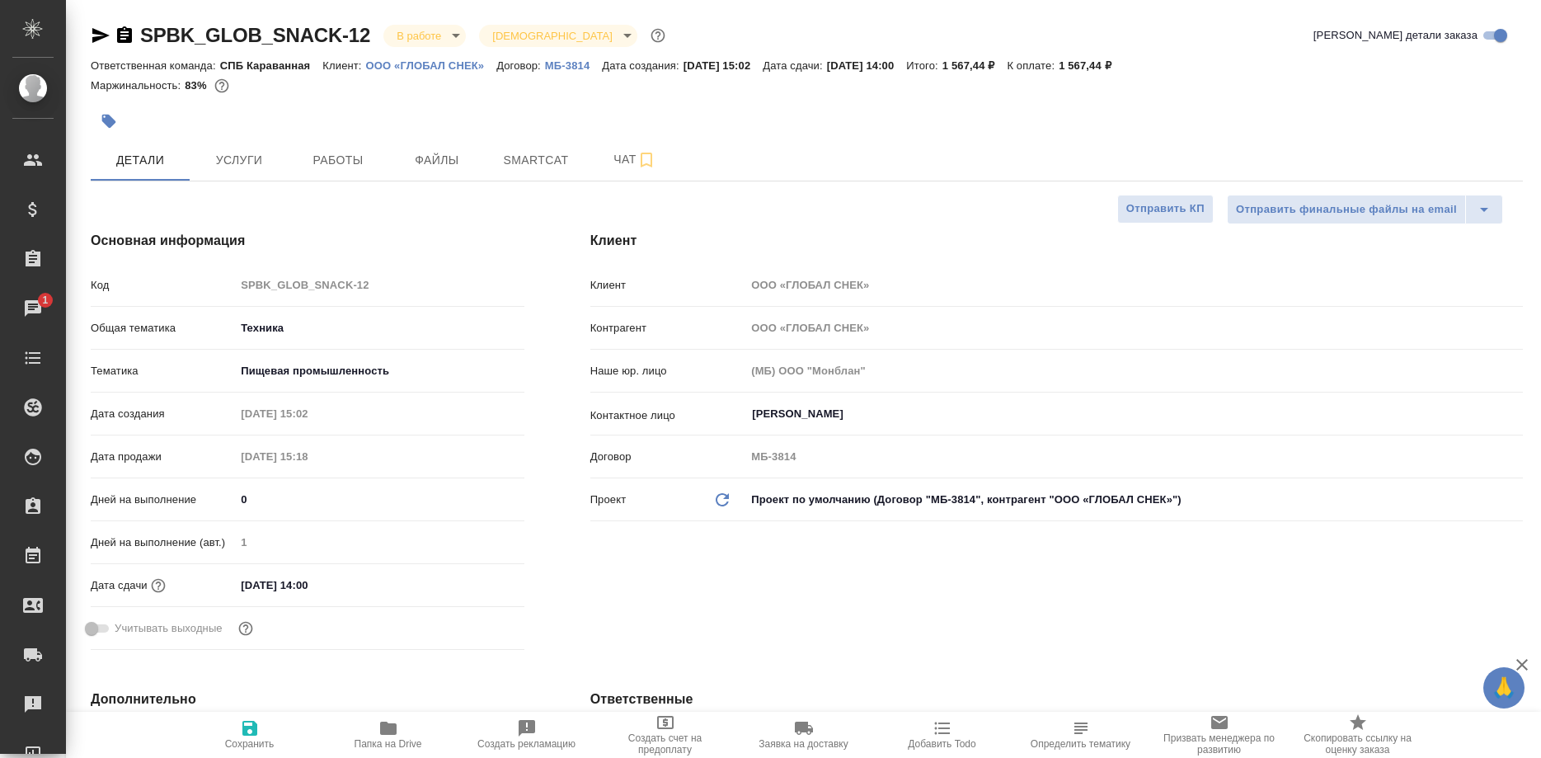
type textarea "x"
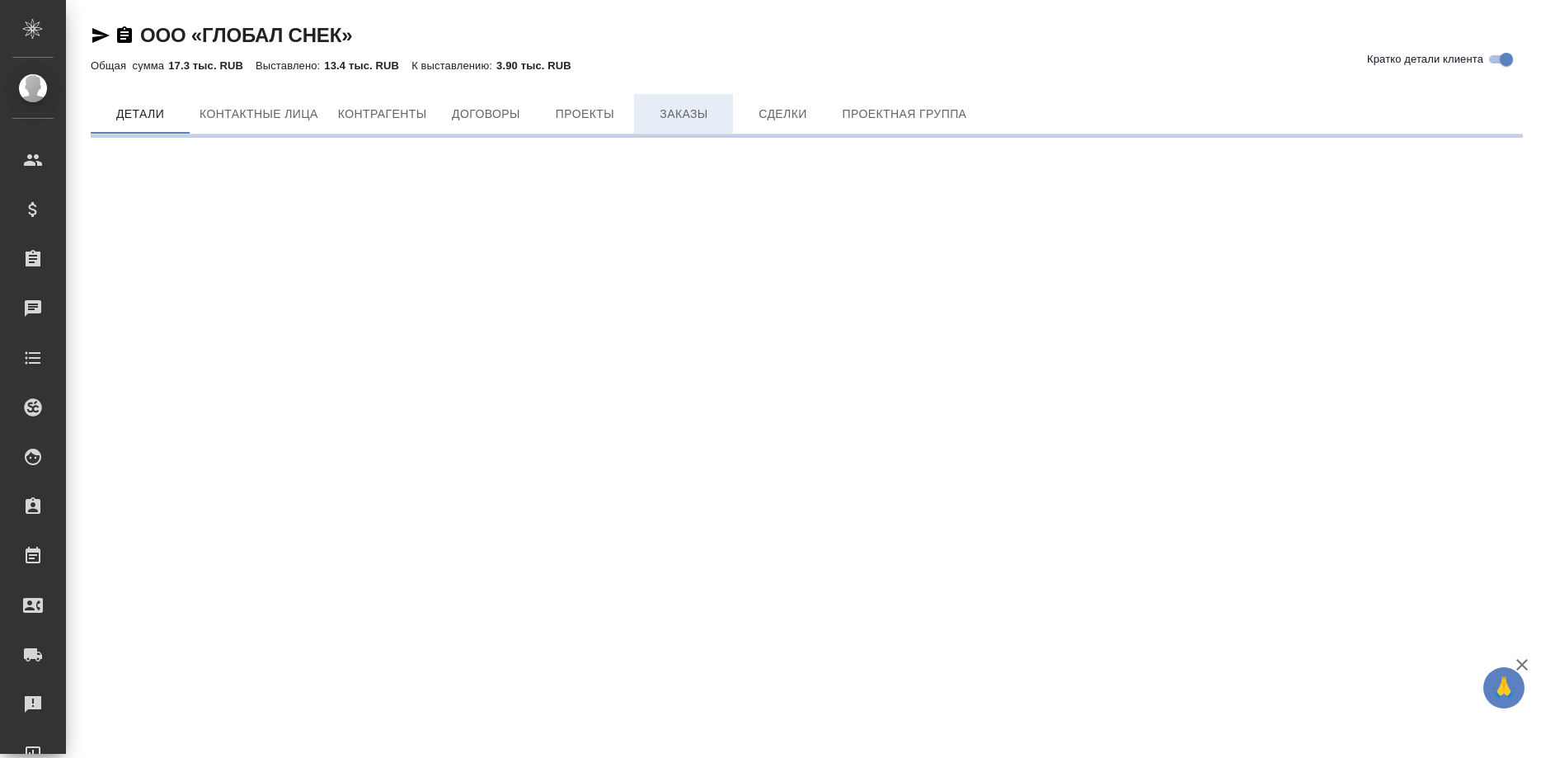
click at [679, 113] on span "Заказы" at bounding box center [683, 114] width 79 height 21
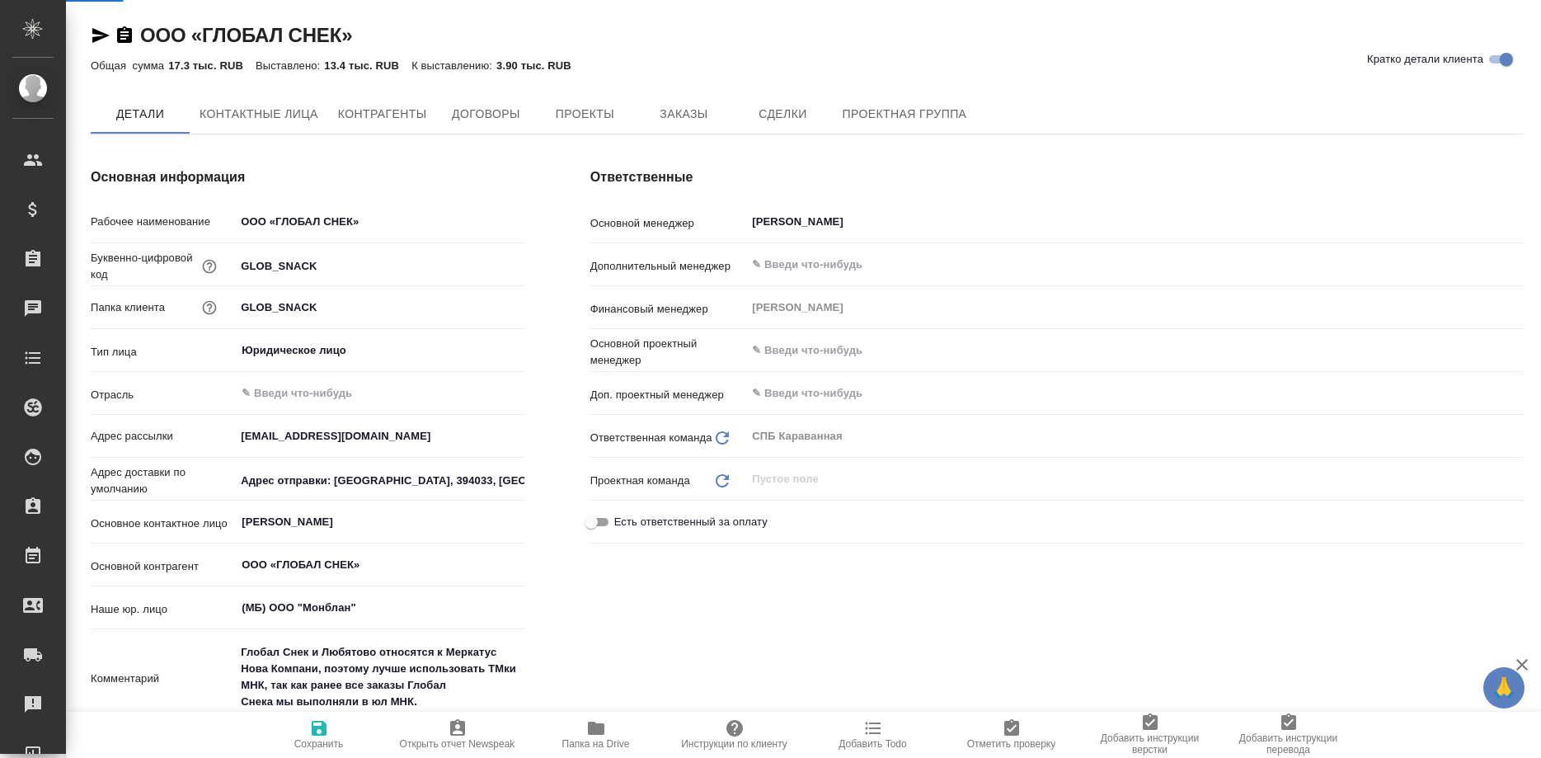
type textarea "x"
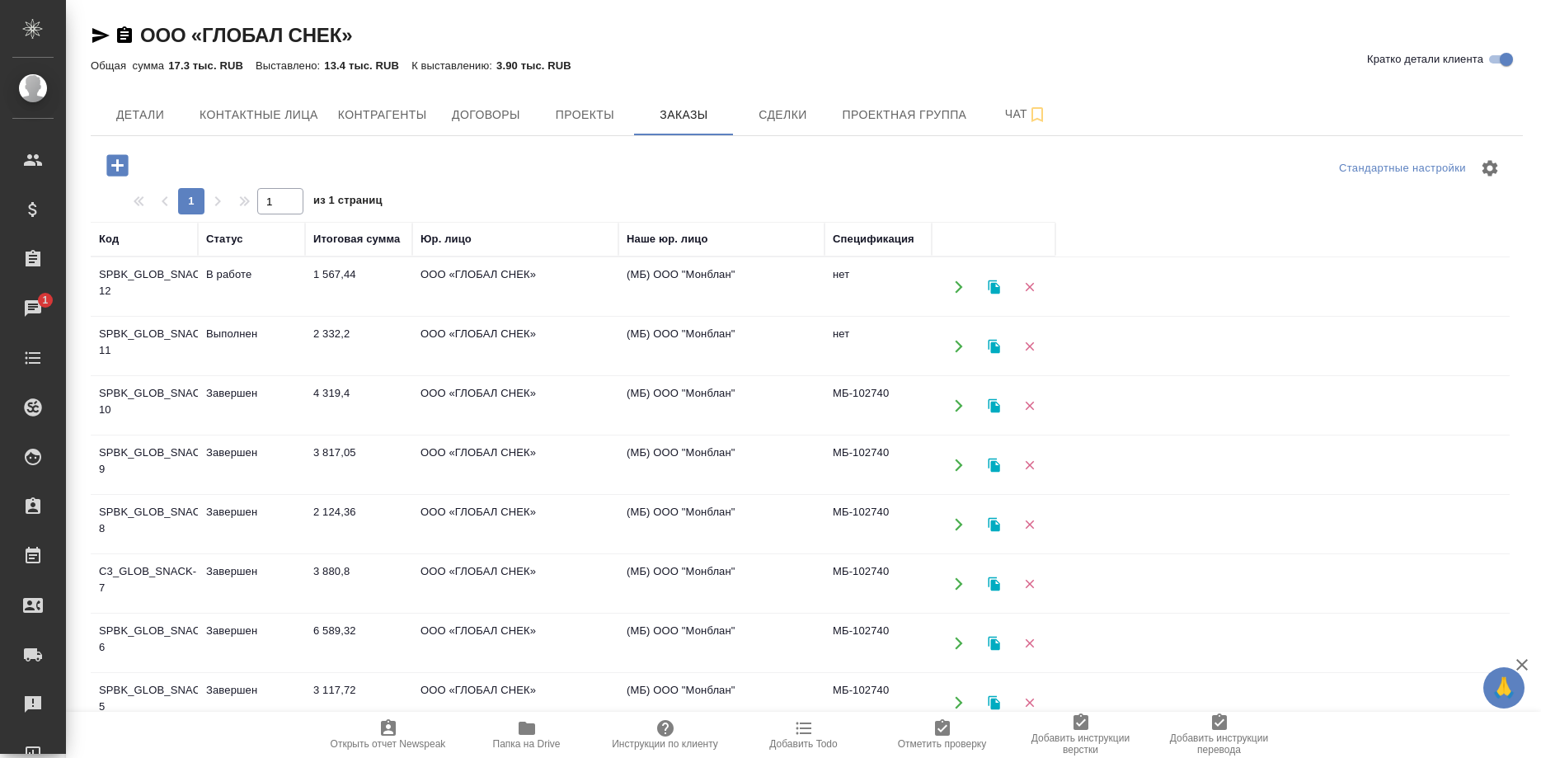
click at [150, 386] on td "SPBK_GLOB_SNACK-10" at bounding box center [144, 406] width 107 height 58
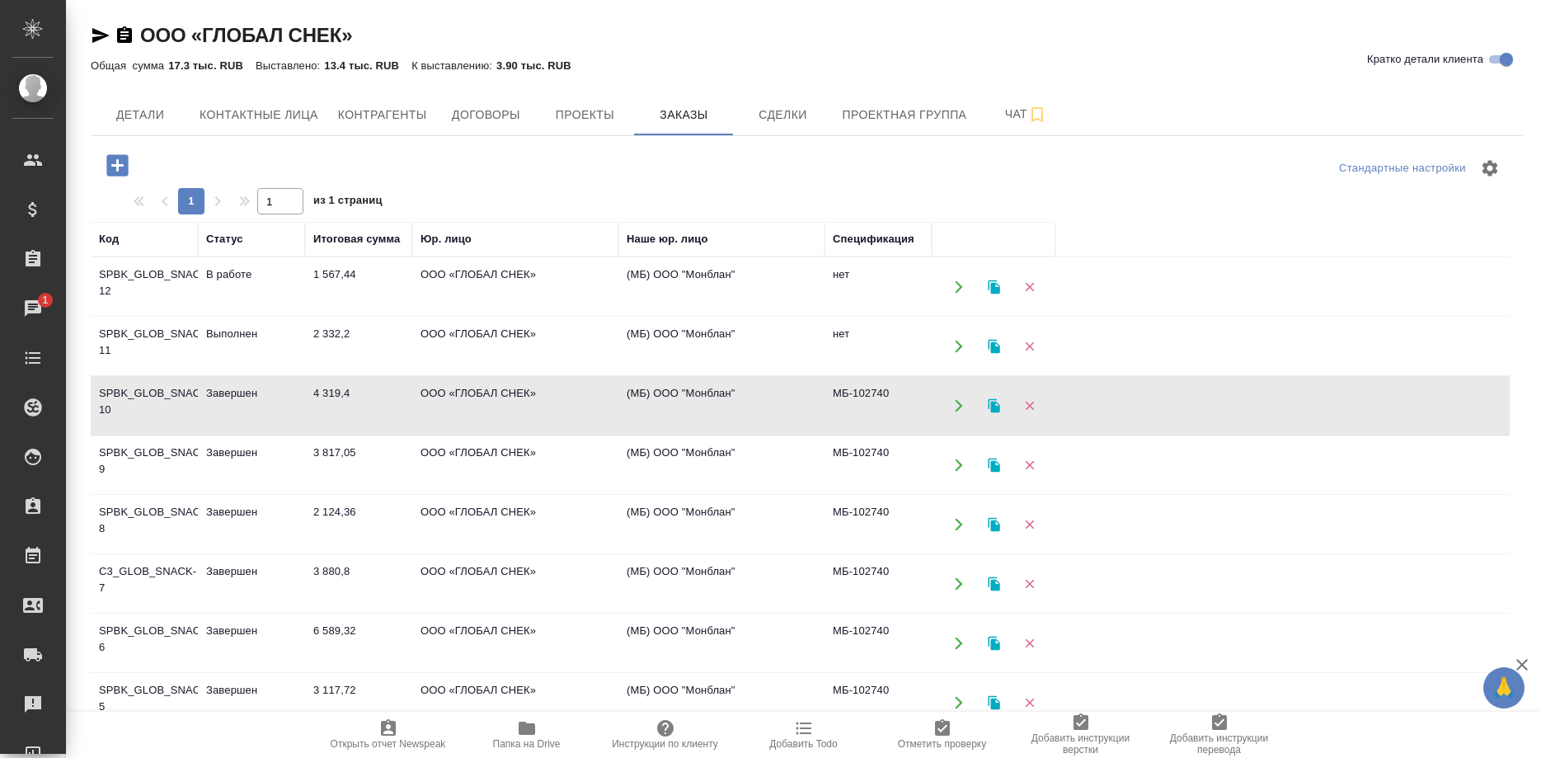
click at [150, 386] on td "SPBK_GLOB_SNACK-10" at bounding box center [144, 406] width 107 height 58
click at [128, 448] on td "SPBK_GLOB_SNACK-9" at bounding box center [144, 465] width 107 height 58
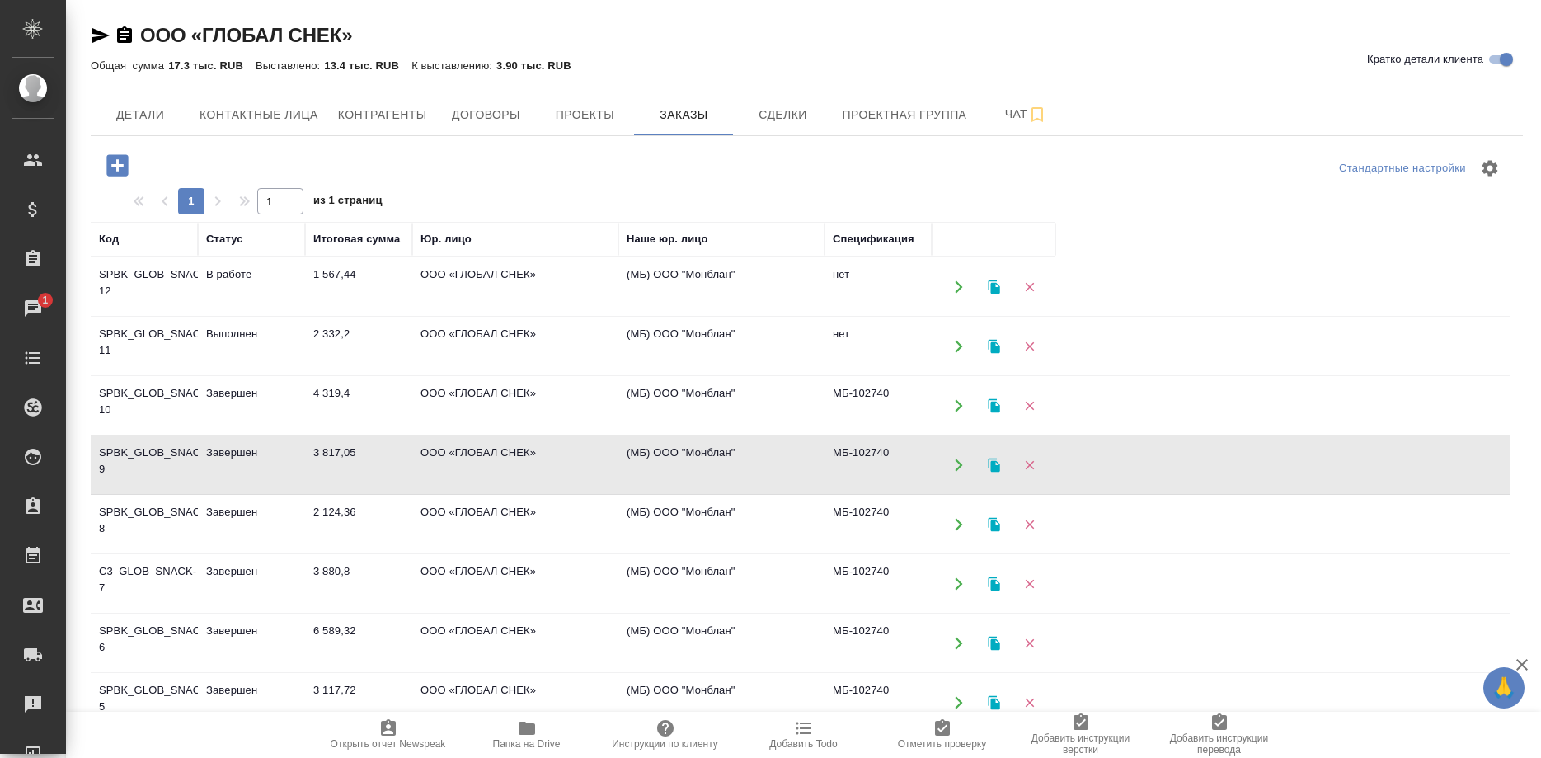
click at [138, 509] on td "SPBK_GLOB_SNACK-8" at bounding box center [144, 524] width 107 height 58
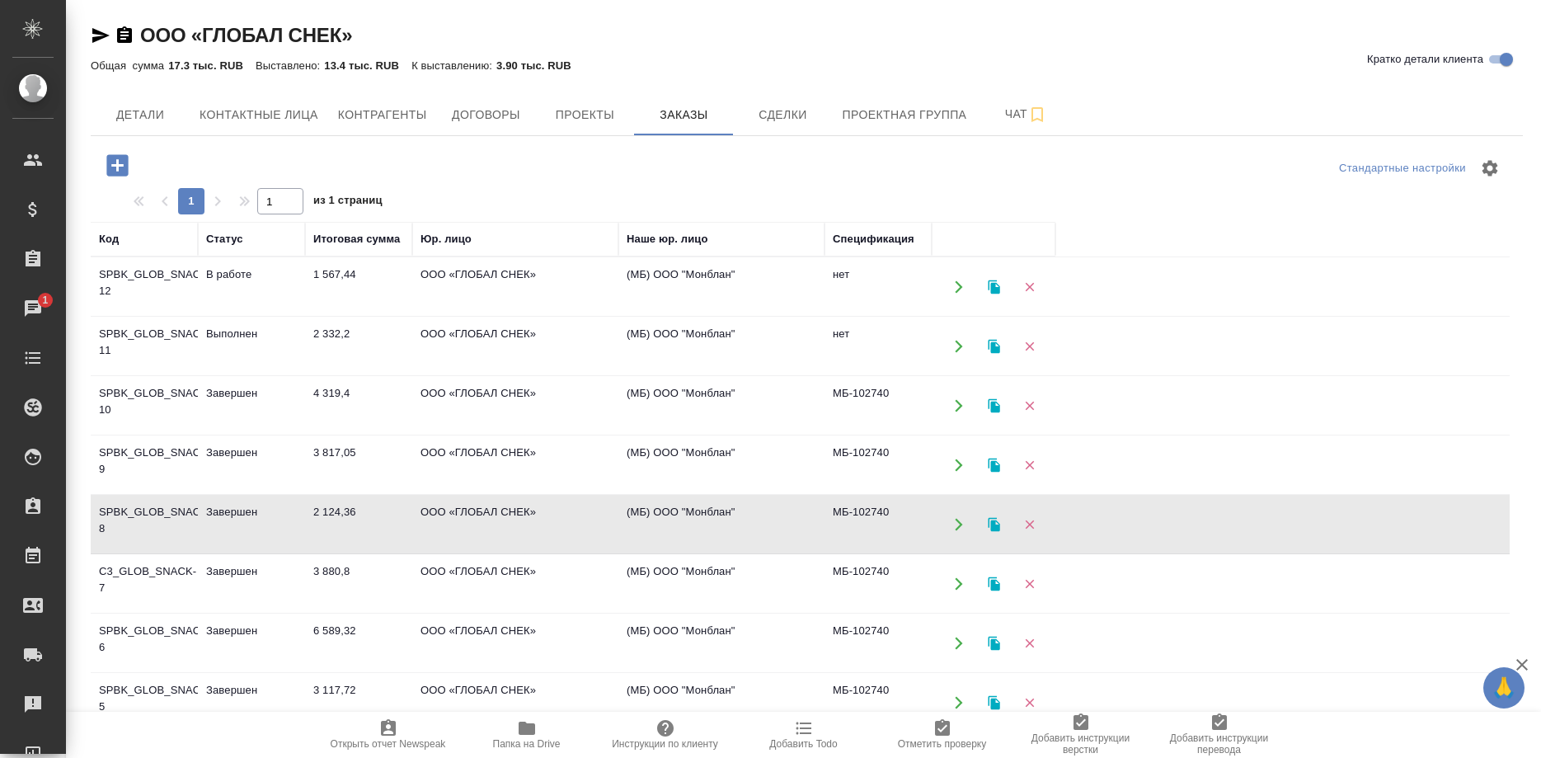
click at [138, 509] on td "SPBK_GLOB_SNACK-8" at bounding box center [144, 524] width 107 height 58
click at [148, 569] on td "C3_GLOB_SNACK-7" at bounding box center [144, 584] width 107 height 58
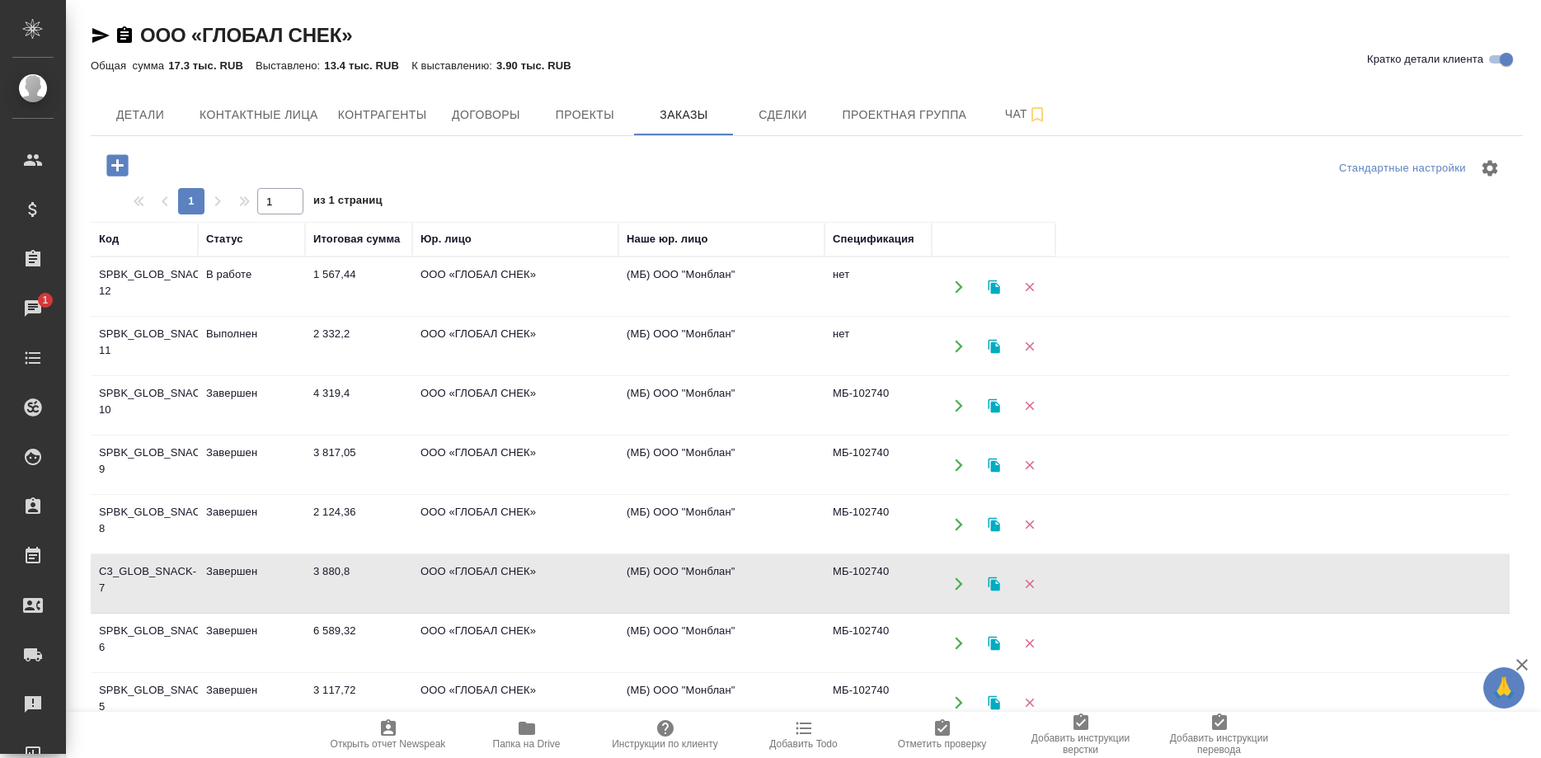
click at [148, 569] on td "C3_GLOB_SNACK-7" at bounding box center [144, 584] width 107 height 58
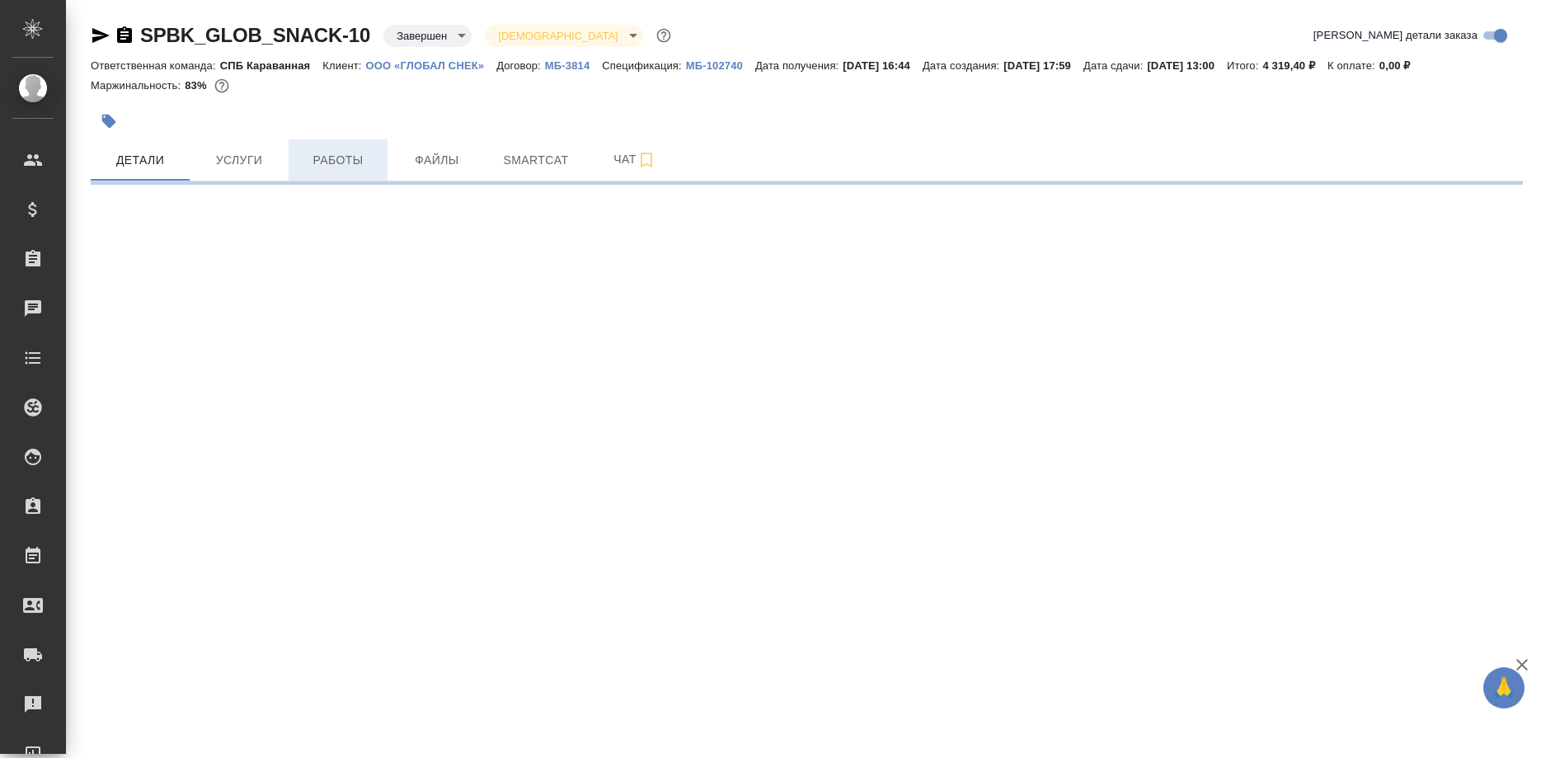
select select "RU"
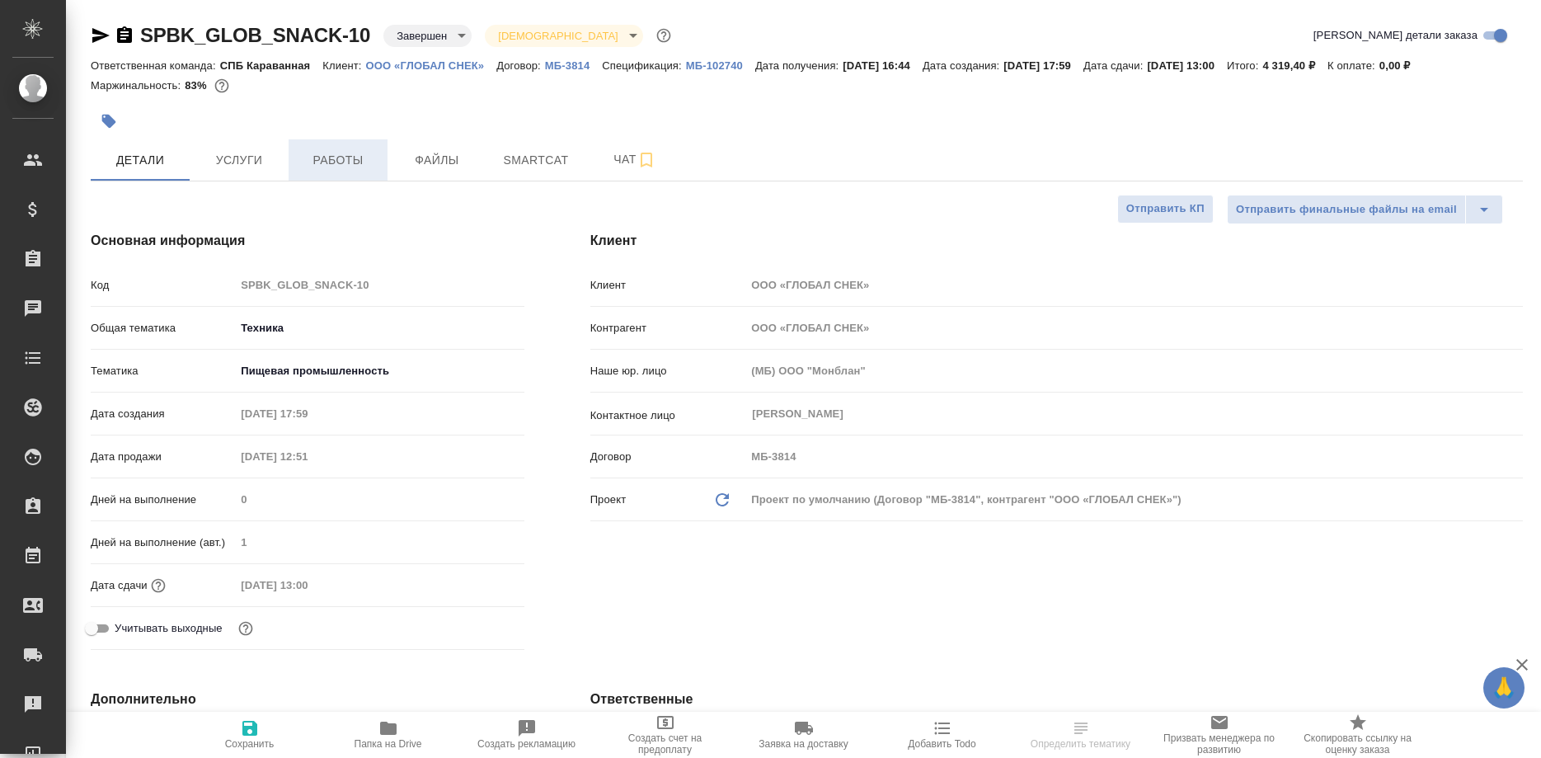
type textarea "x"
click at [347, 163] on span "Работы" at bounding box center [337, 160] width 79 height 21
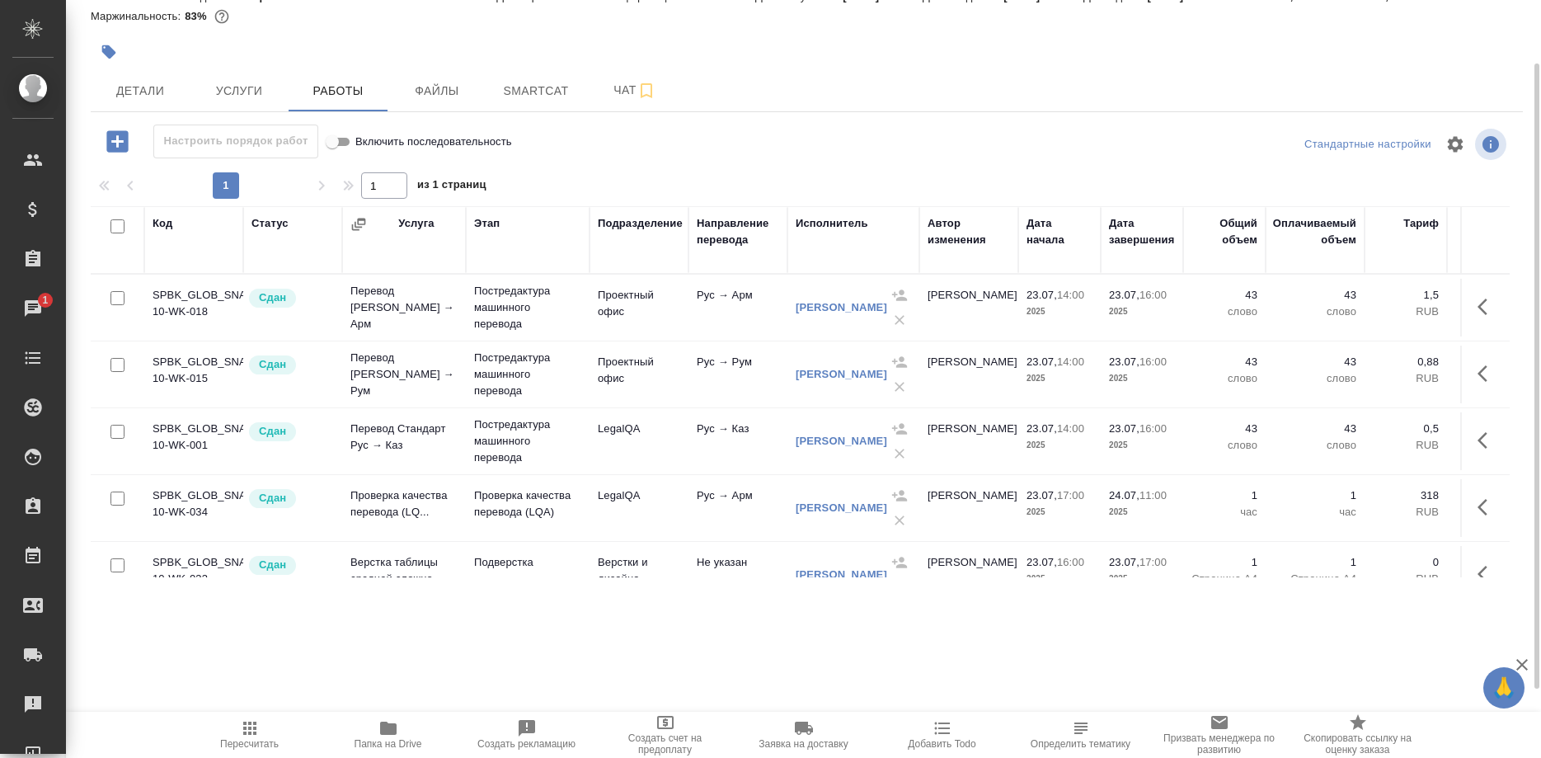
scroll to position [165, 0]
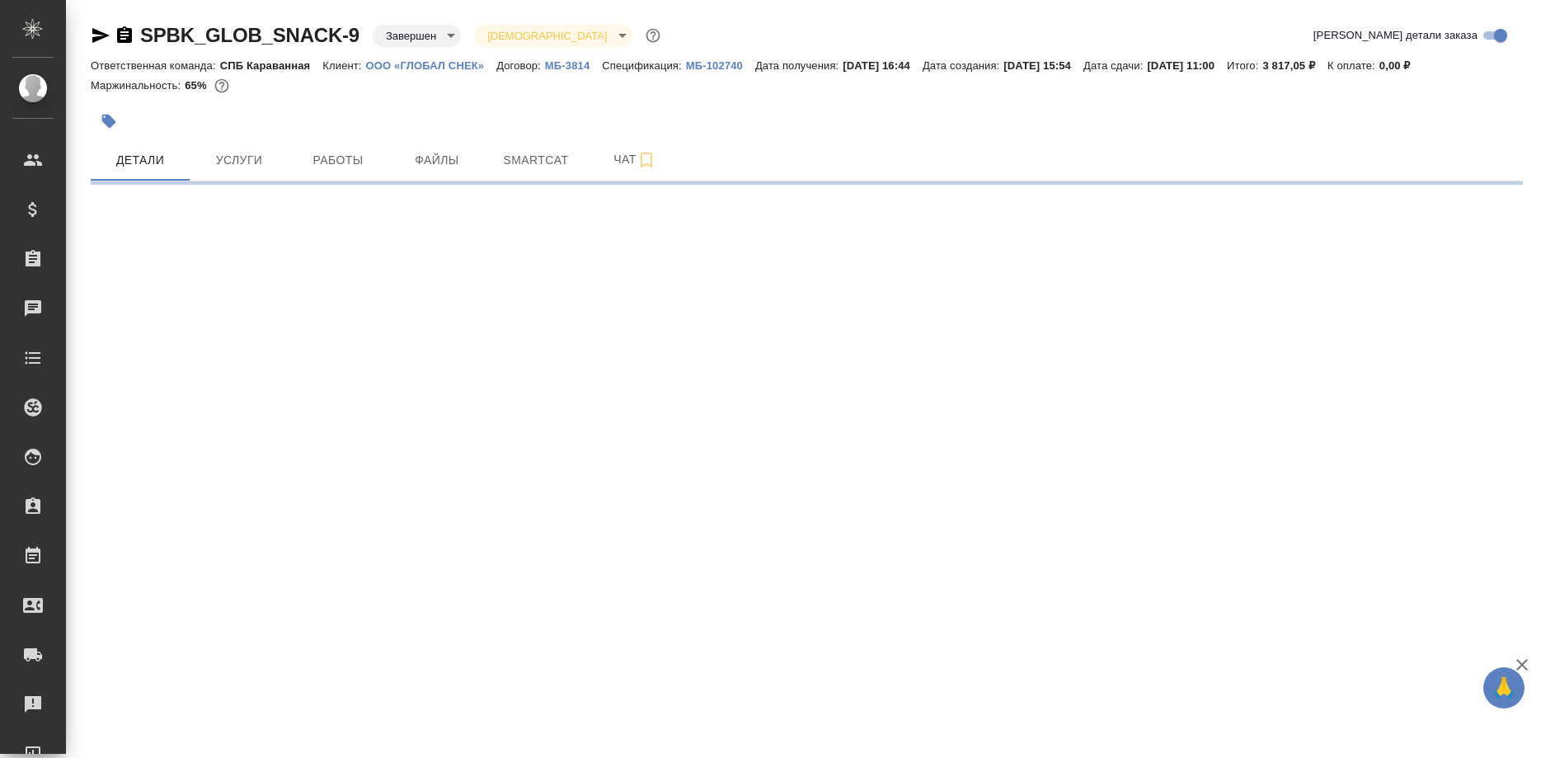
select select "RU"
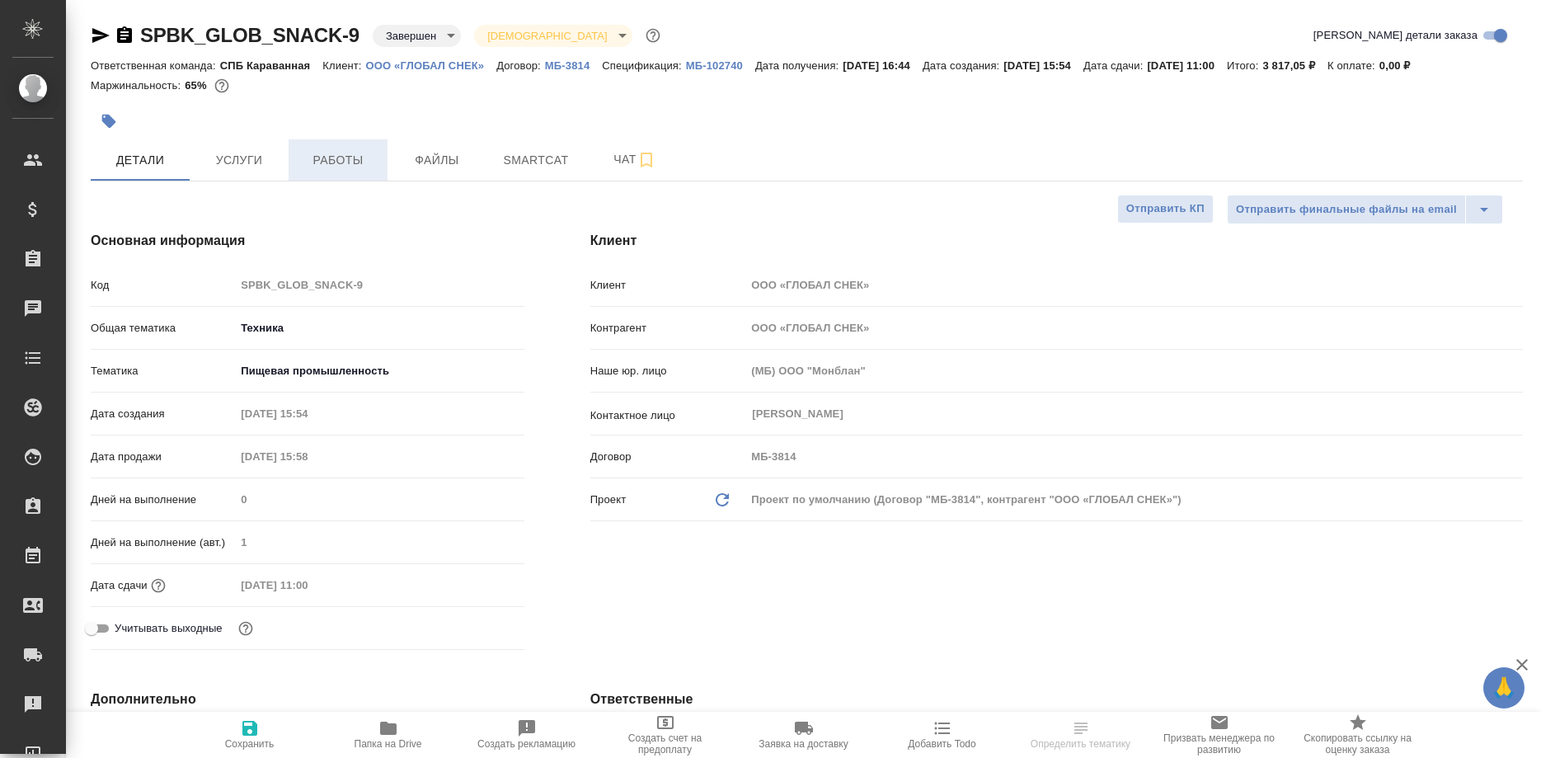
type textarea "x"
click at [357, 170] on span "Работы" at bounding box center [337, 160] width 79 height 21
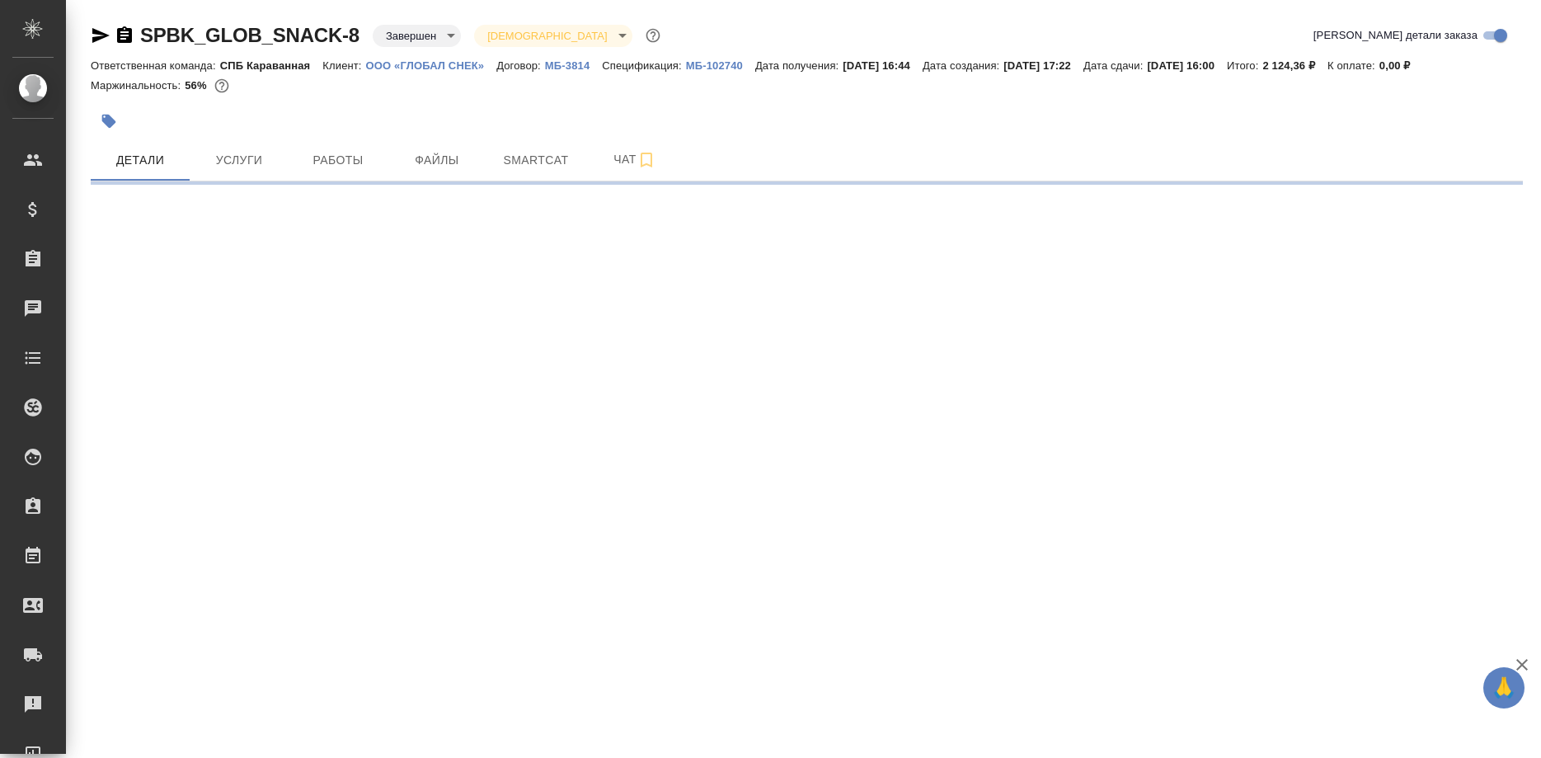
select select "RU"
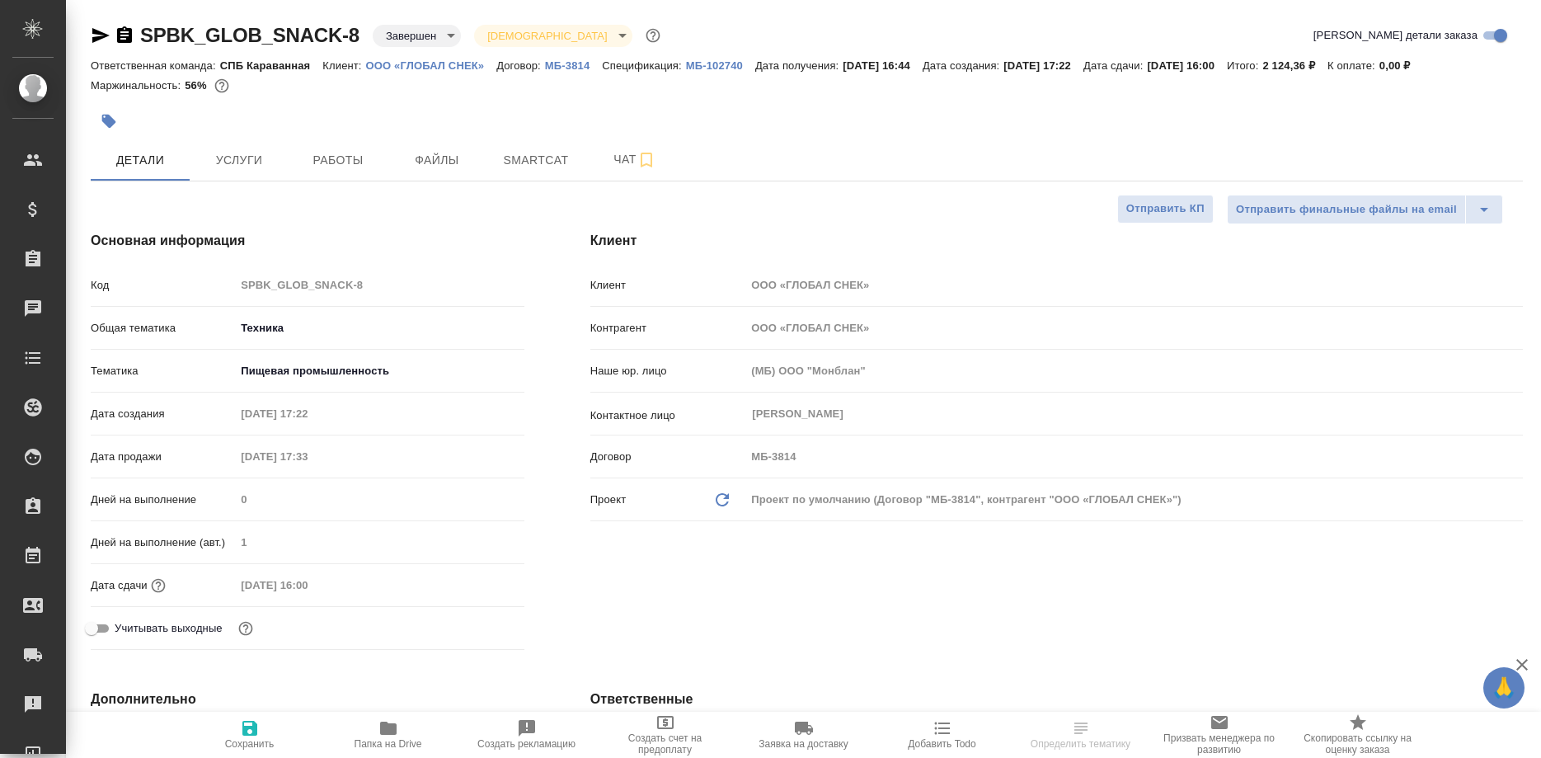
type textarea "x"
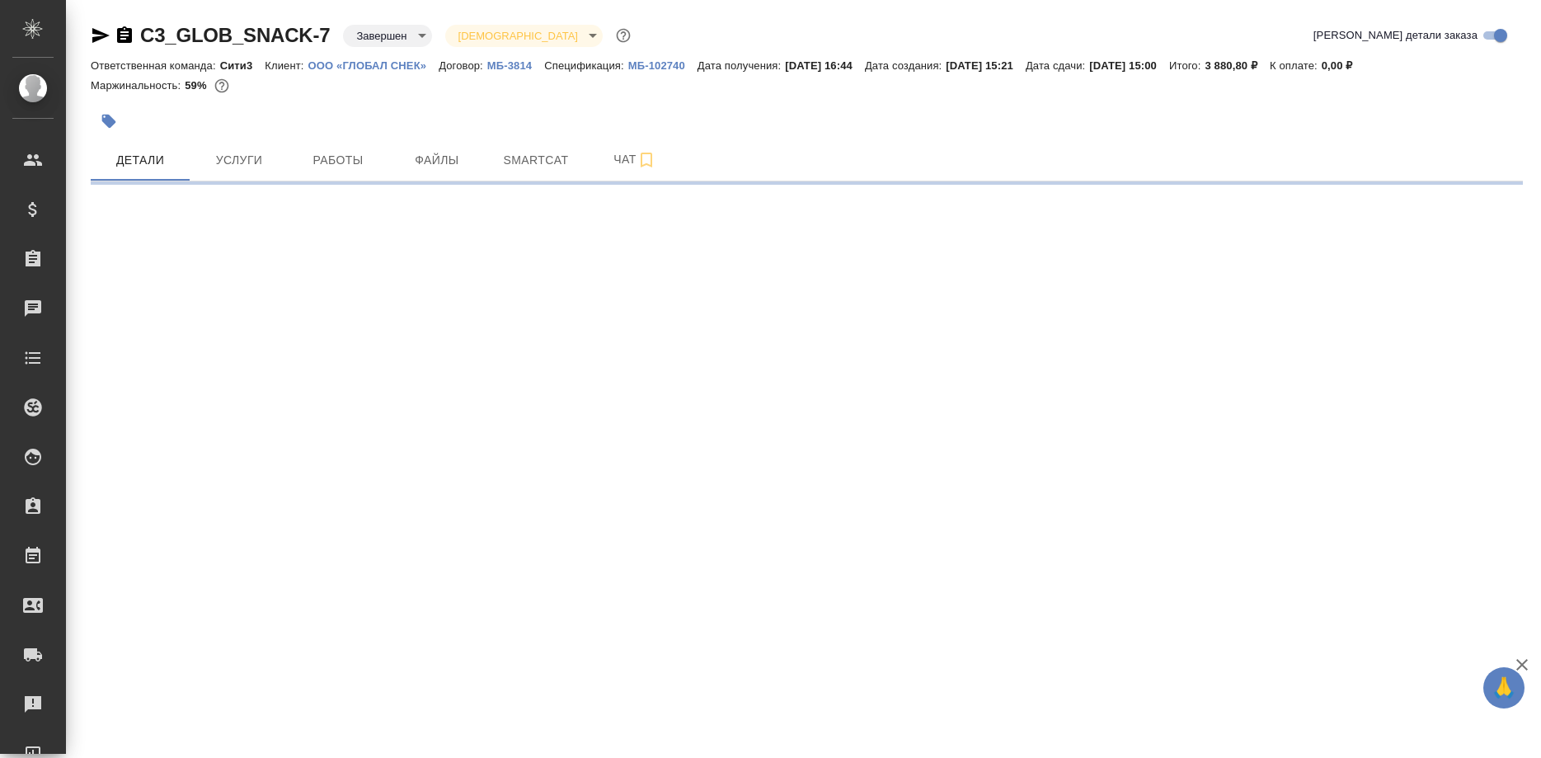
select select "RU"
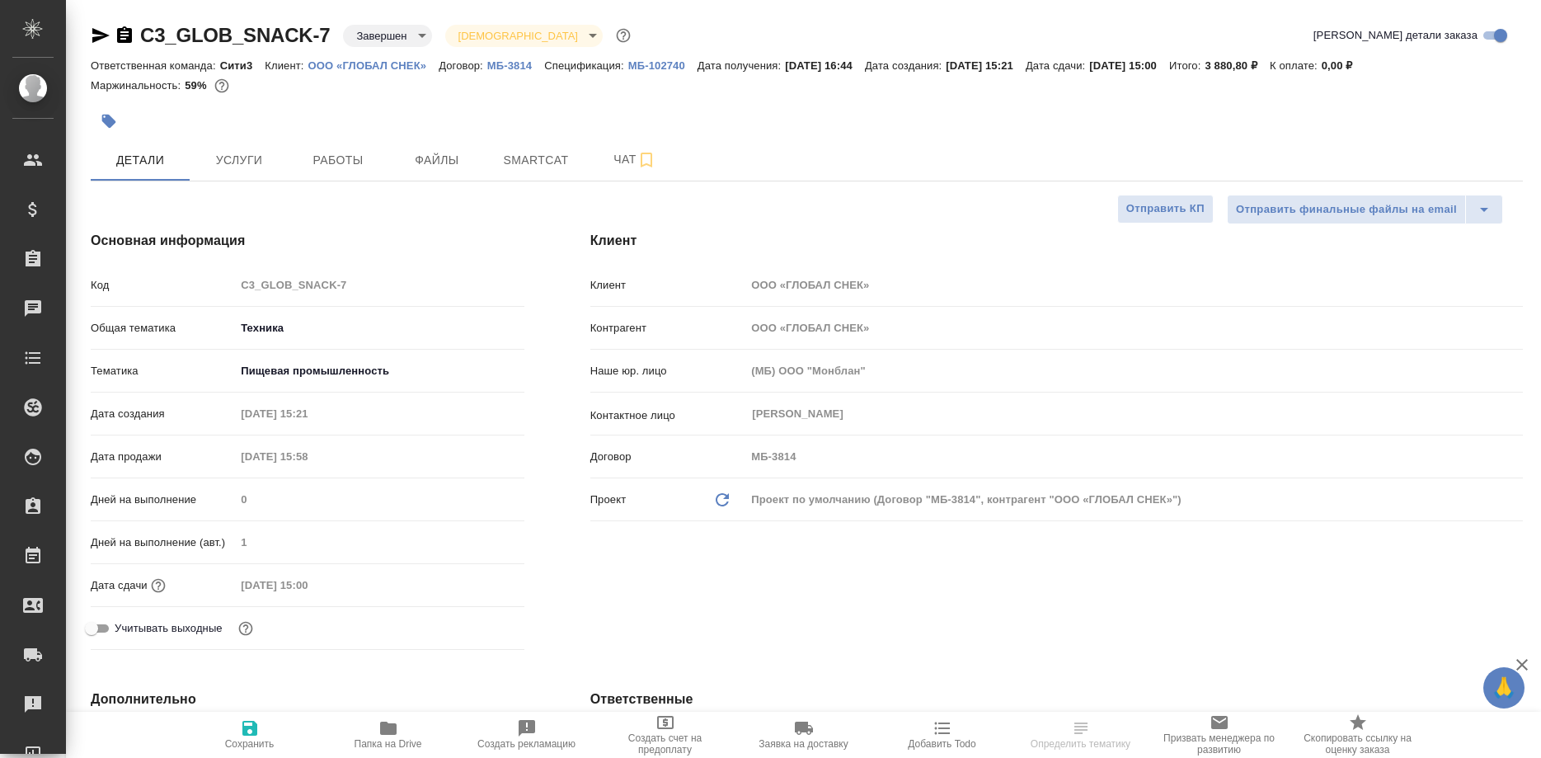
type textarea "x"
click at [335, 163] on span "Работы" at bounding box center [337, 160] width 79 height 21
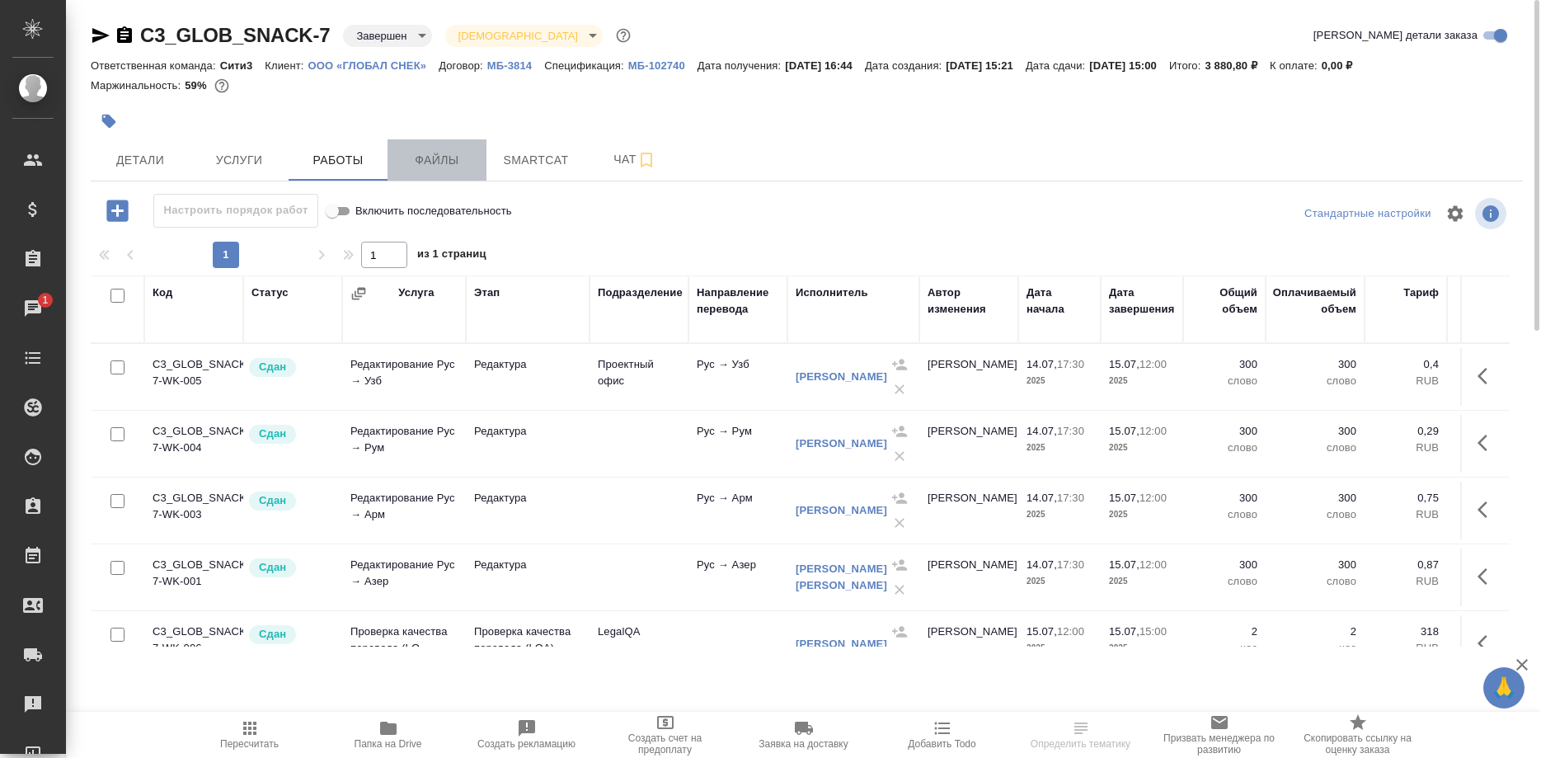
click at [418, 157] on span "Файлы" at bounding box center [436, 160] width 79 height 21
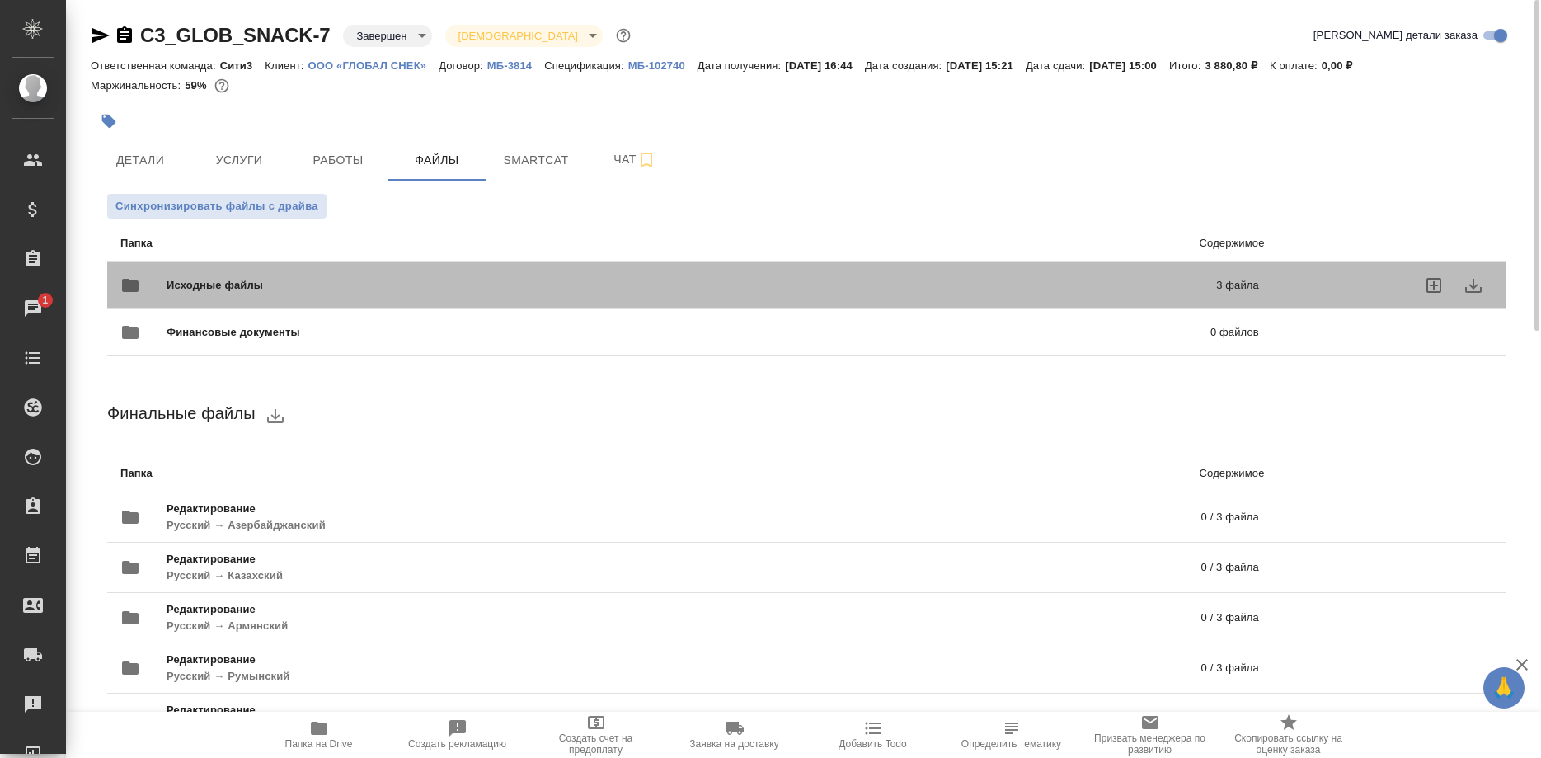
click at [233, 289] on span "Исходные файлы" at bounding box center [453, 285] width 573 height 16
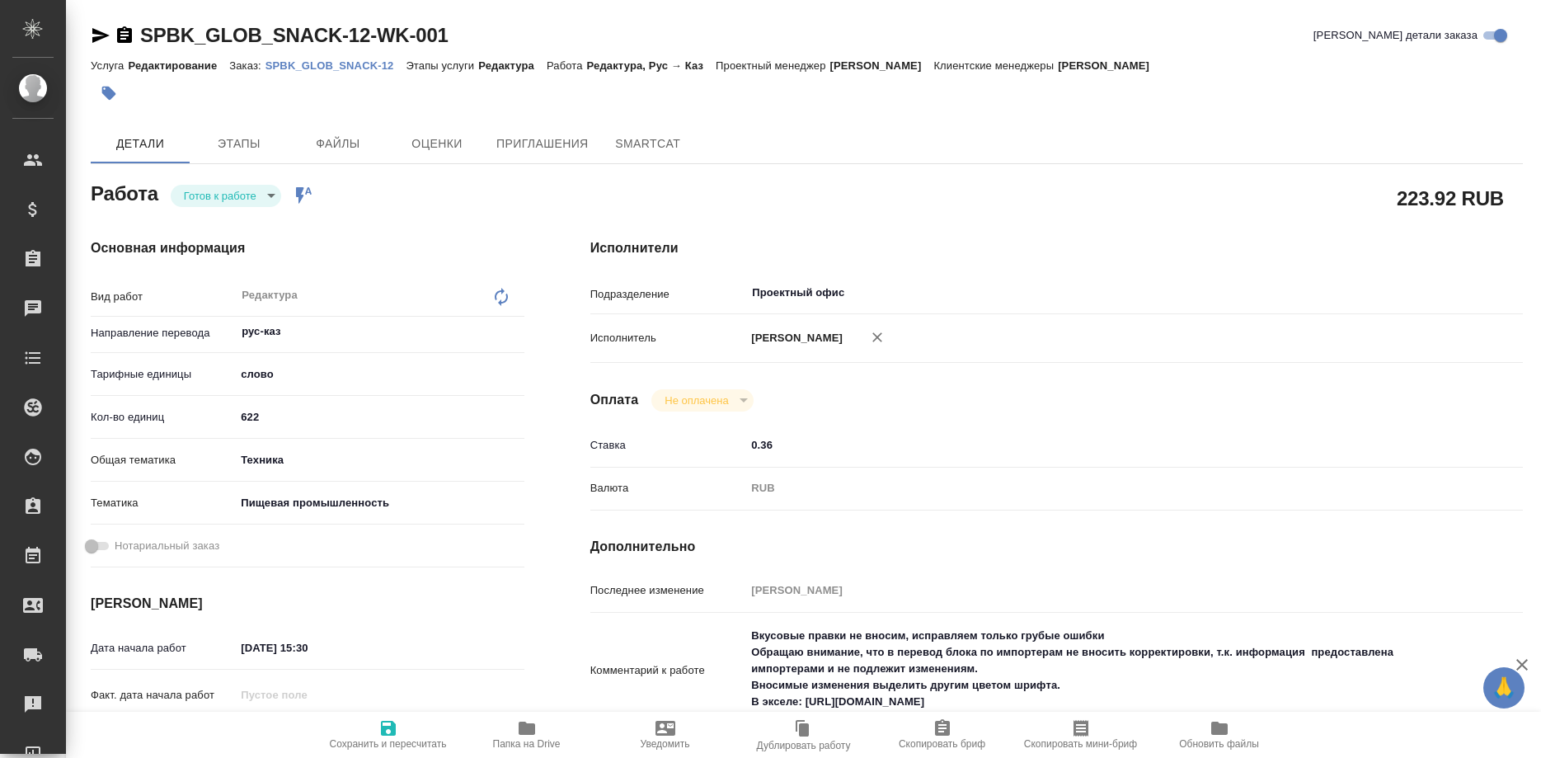
type textarea "x"
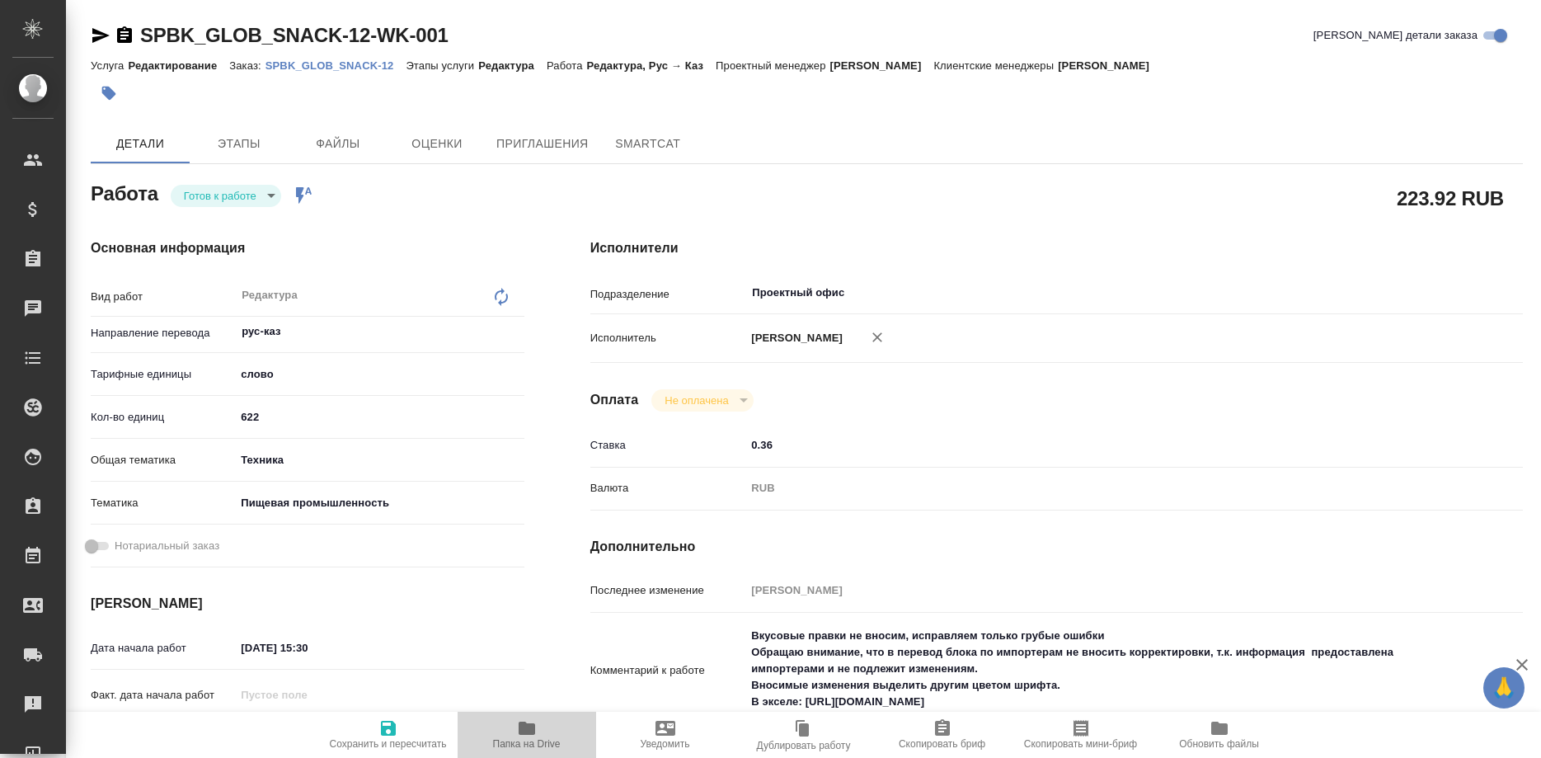
click at [539, 721] on span "Папка на Drive" at bounding box center [526, 733] width 119 height 31
click at [788, 278] on div "Проектный офис ​" at bounding box center [1094, 293] width 699 height 30
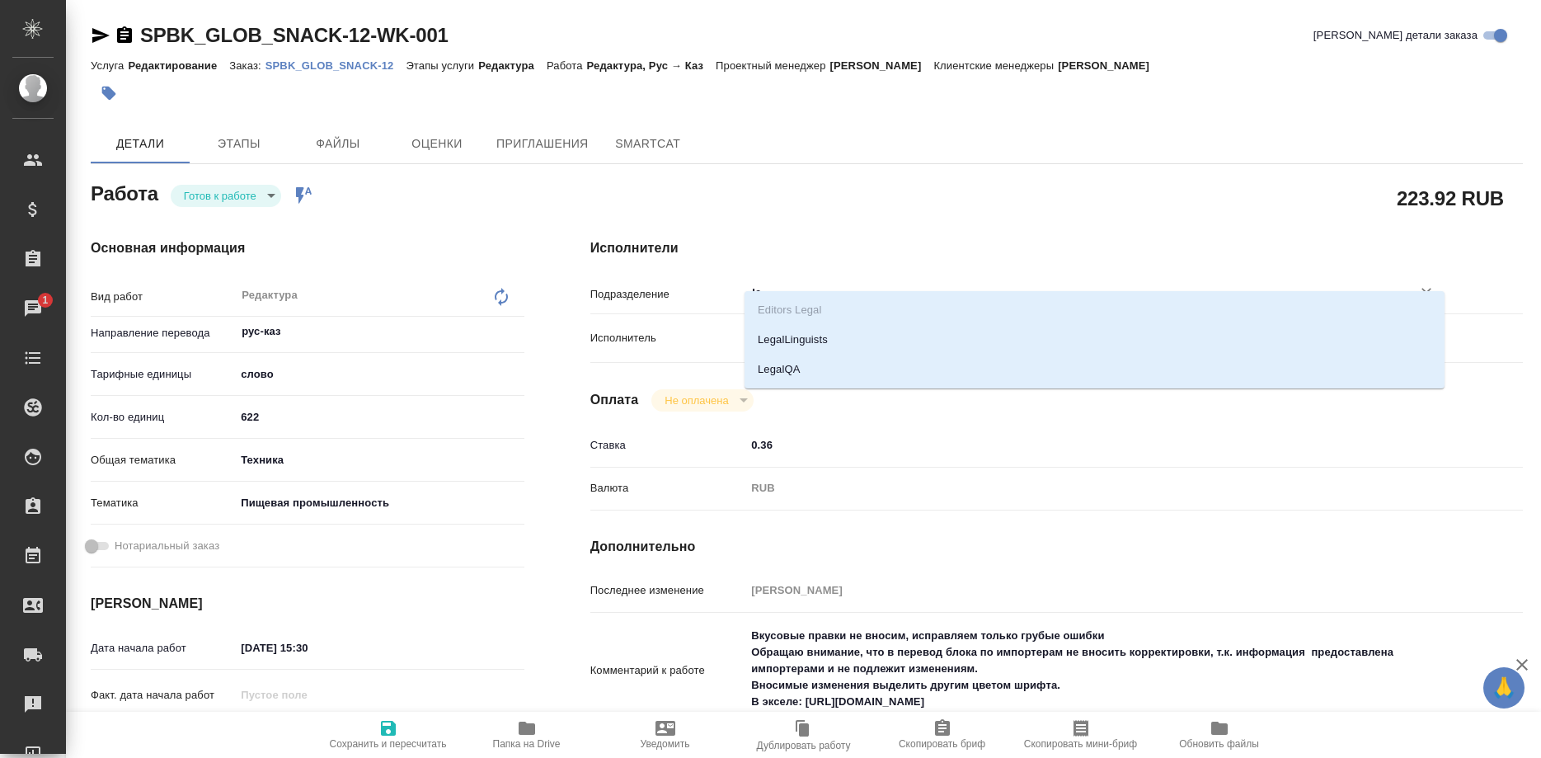
type input "leg"
type textarea "x"
type input "LegalQA"
type textarea "x"
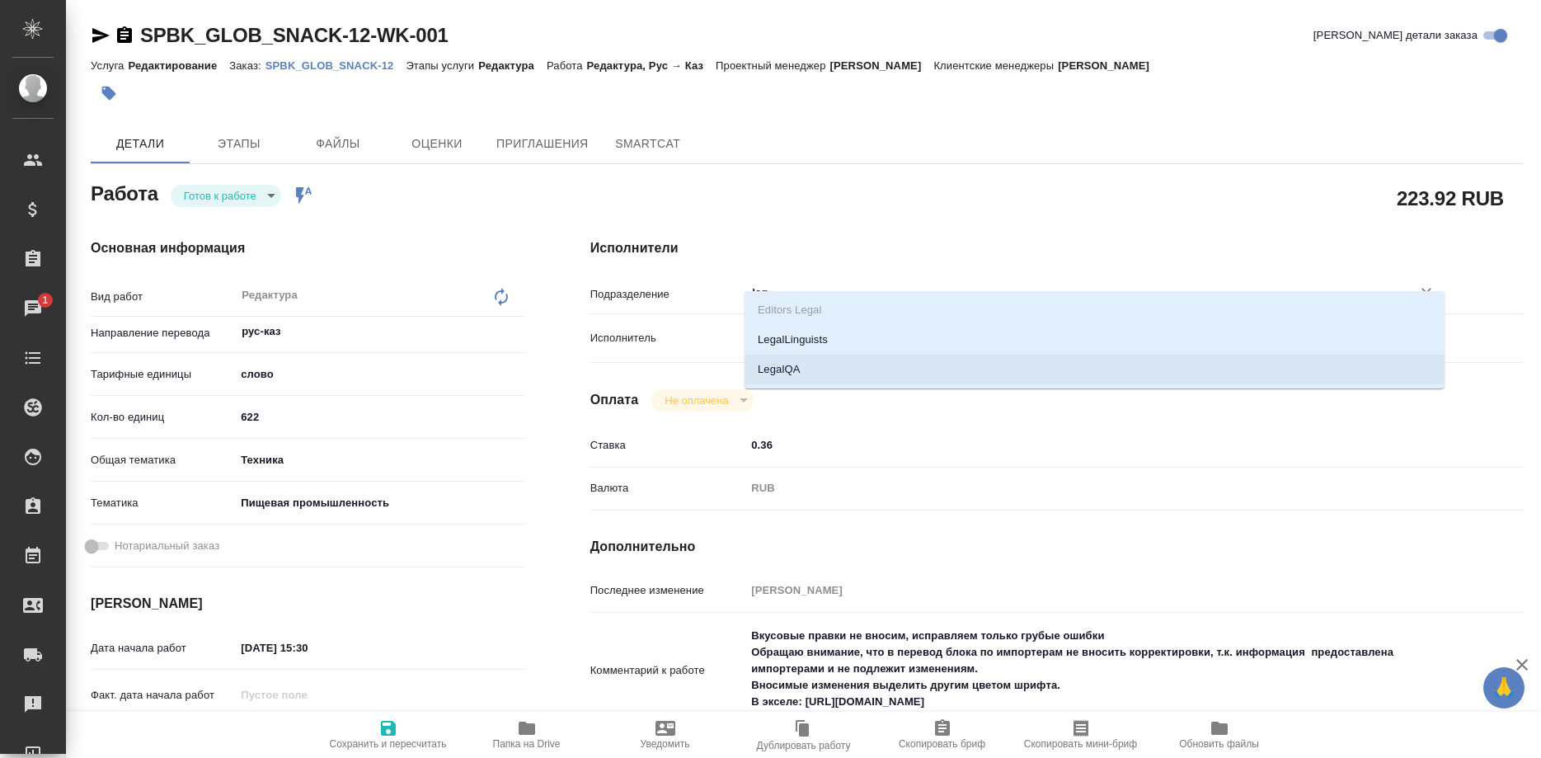
type textarea "x"
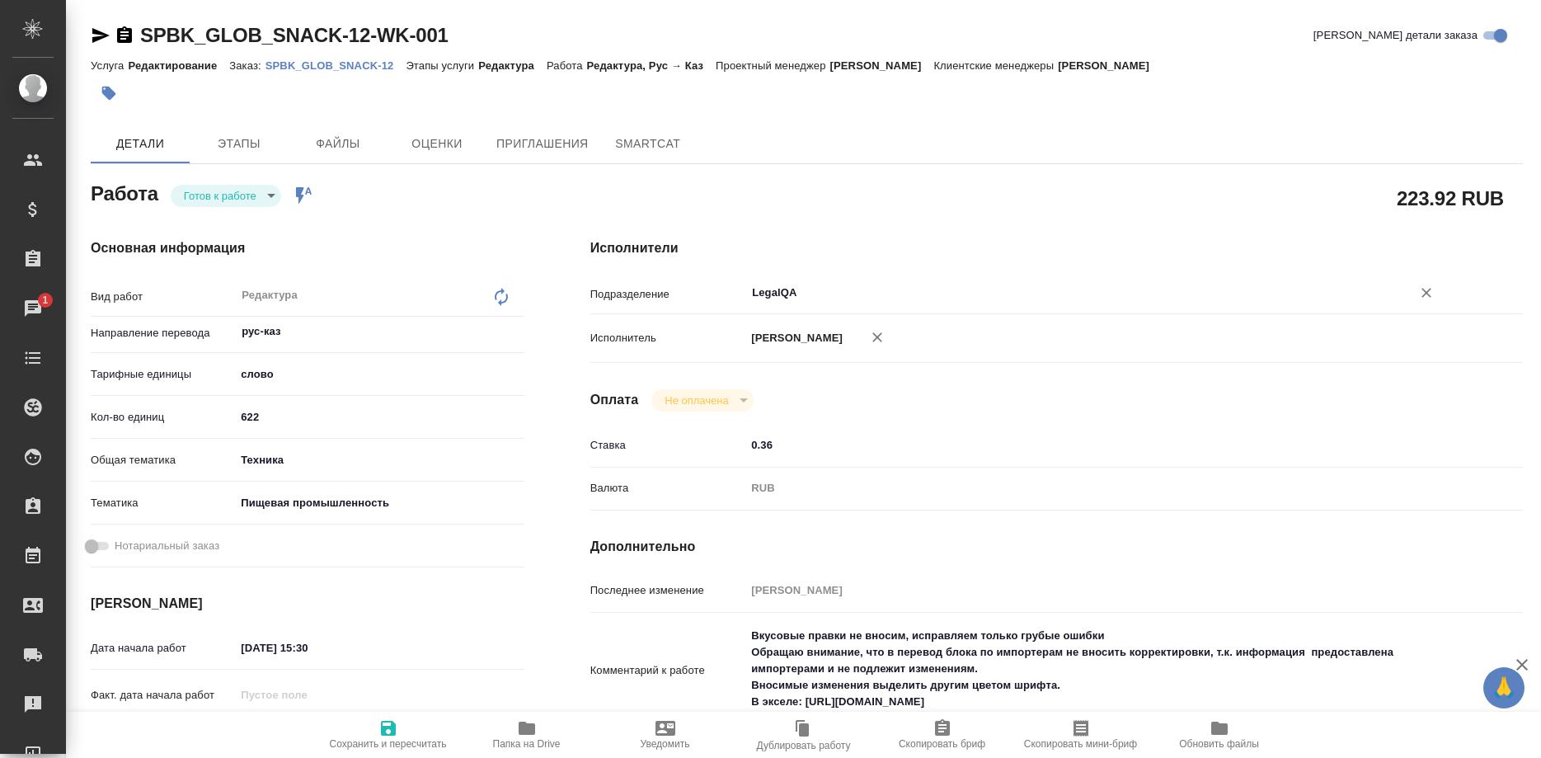
type input "LegalQA"
click at [401, 733] on span "Сохранить и пересчитать" at bounding box center [388, 733] width 119 height 31
type textarea "x"
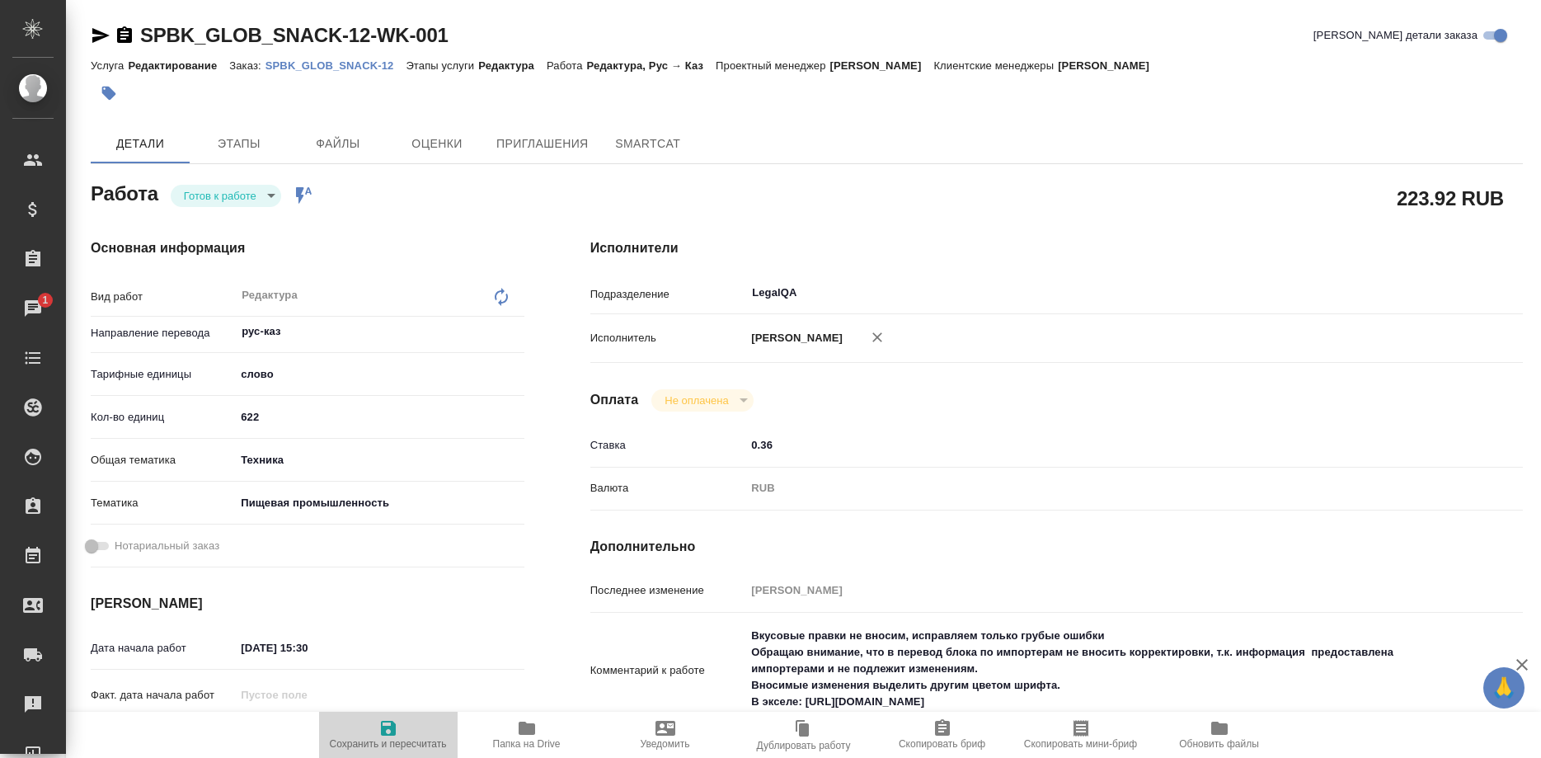
type textarea "x"
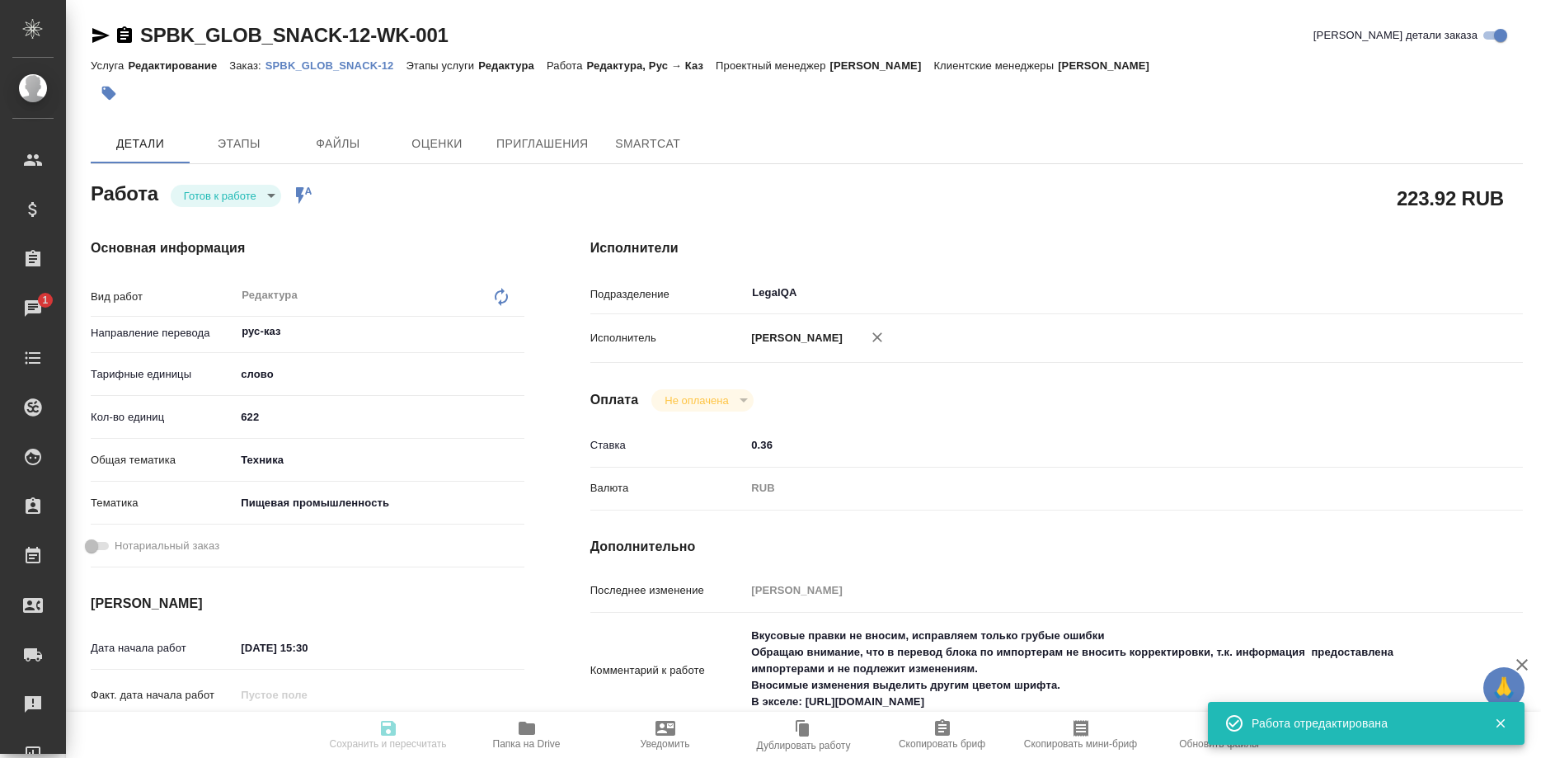
type input "readyForWork"
type textarea "Редактура"
type textarea "x"
type input "рус-каз"
type input "5a8b1489cc6b4906c91bfd90"
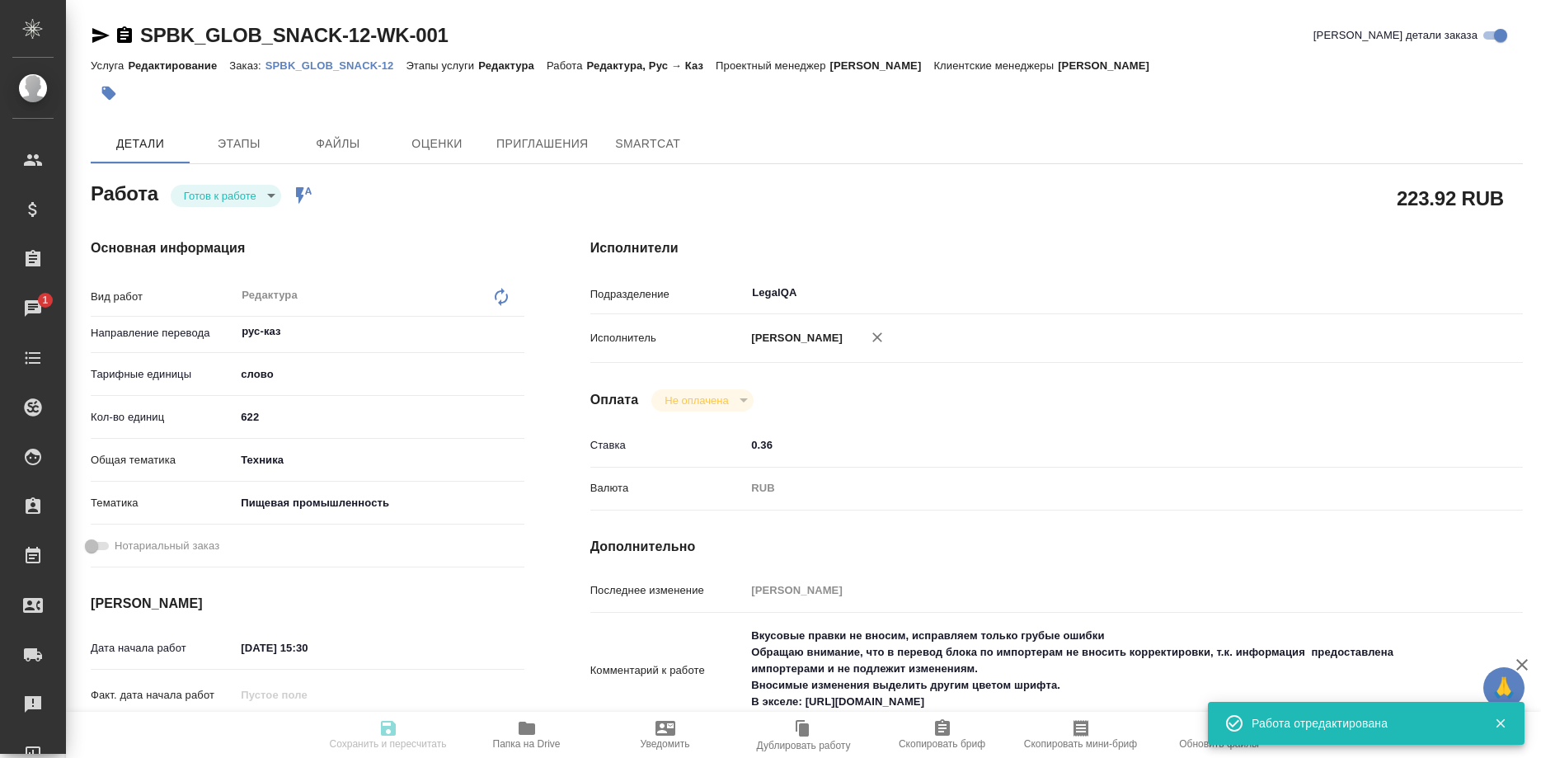
type input "622"
type input "tech"
type input "5a8b8b956a9677013d343d8f"
type input "24.09.2025 15:30"
type input "25.09.2025 12:00"
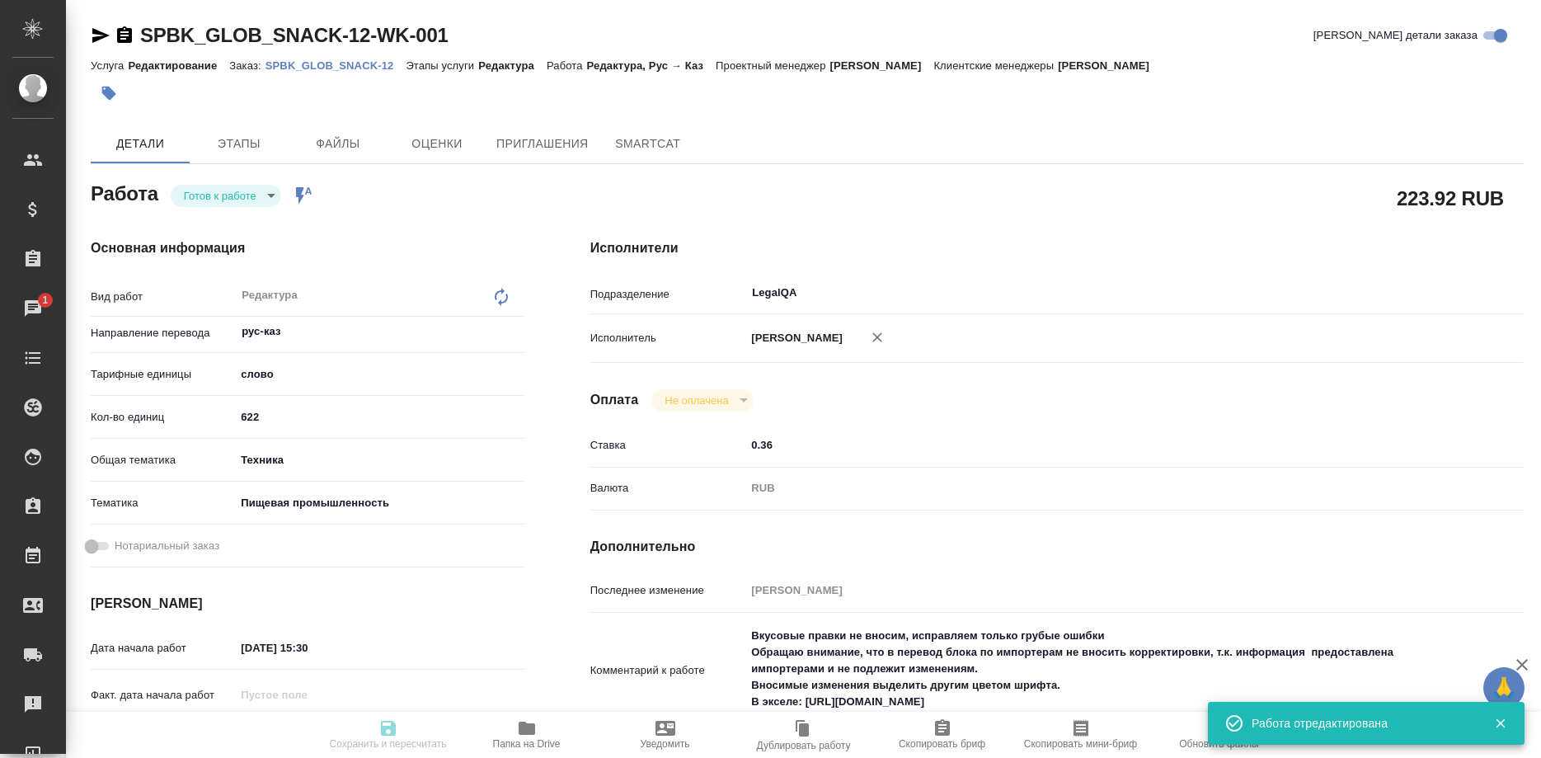
type input "25.09.2025 14:00"
type input "LegalQA"
type input "notPayed"
type input "0.36"
type input "RUB"
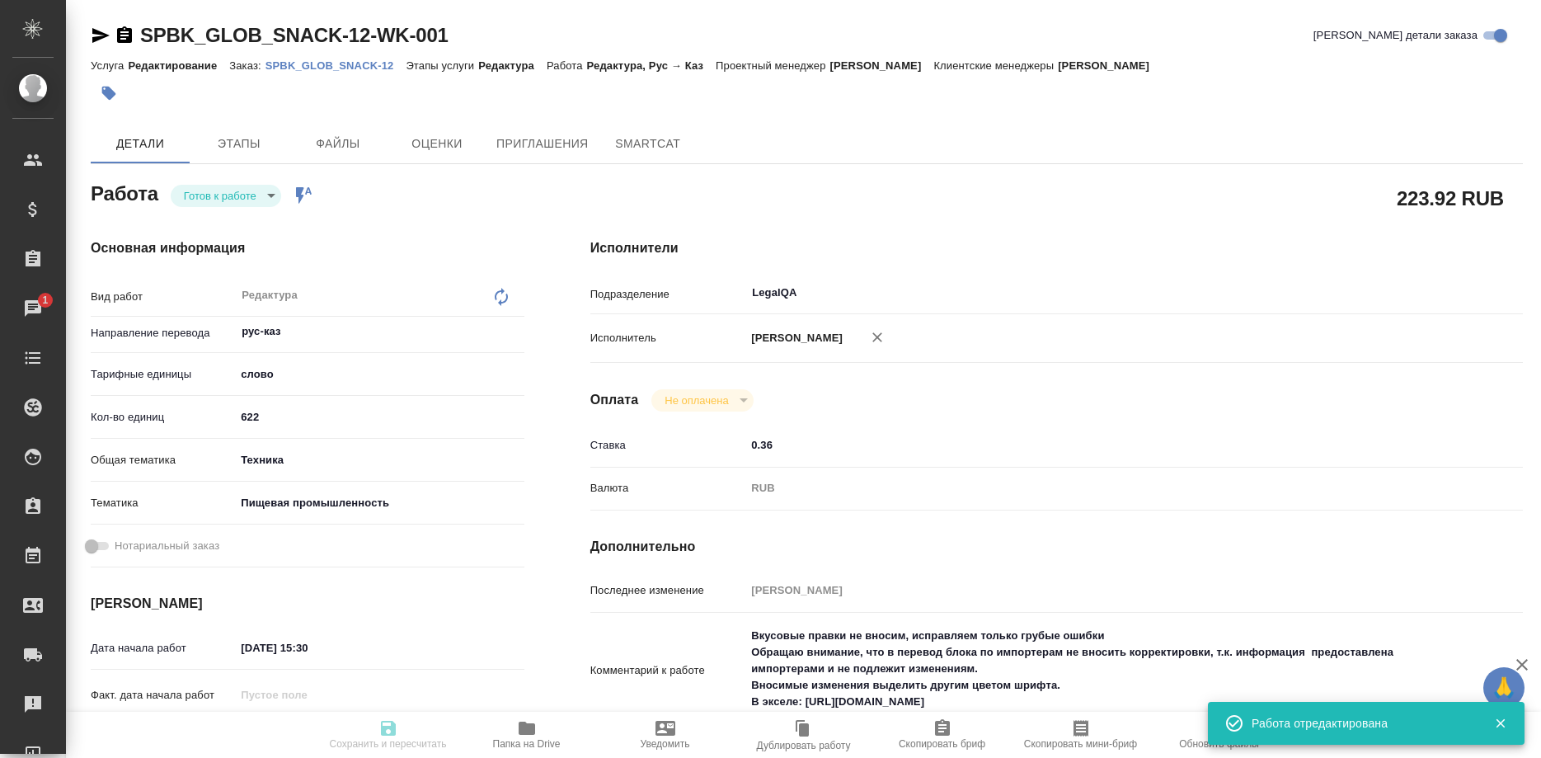
type input "Сергеева Анастасия"
type textarea "Вкусовые правки не вносим, исправляем только грубые ошибки Обращаю внимание, чт…"
type textarea "x"
type textarea "/Clients/GLOB_SNACK/Orders/SPBK_GLOB_SNACK-12/Edited/SPBK_GLOB_SNACK-12-WK-001"
type textarea "x"
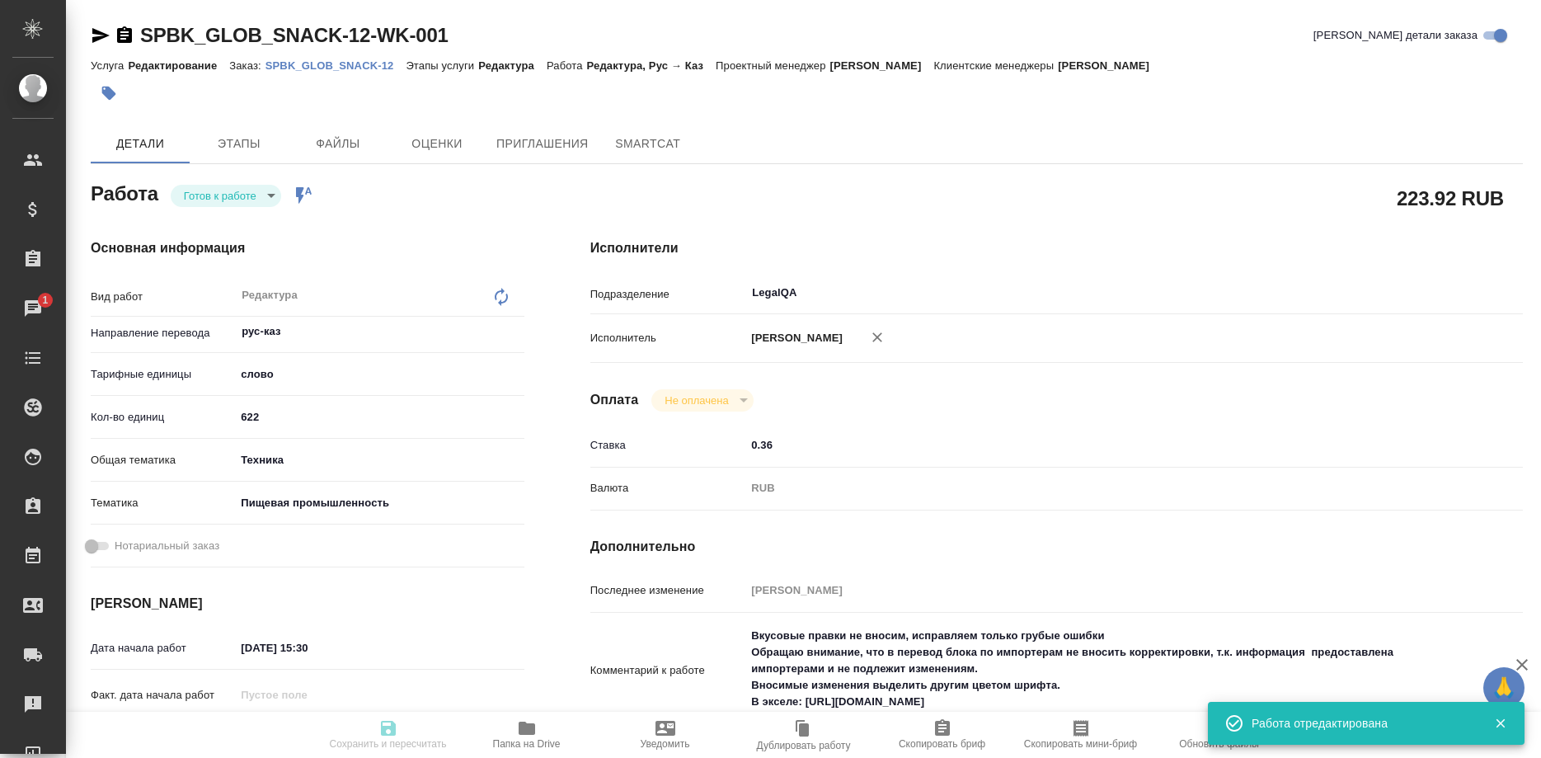
type input "SPBK_GLOB_SNACK-12"
type input "Редактирование"
type input "Редактура"
type input "Иванова Арина"
type input "/Clients/GLOB_SNACK/Orders/SPBK_GLOB_SNACK-12"
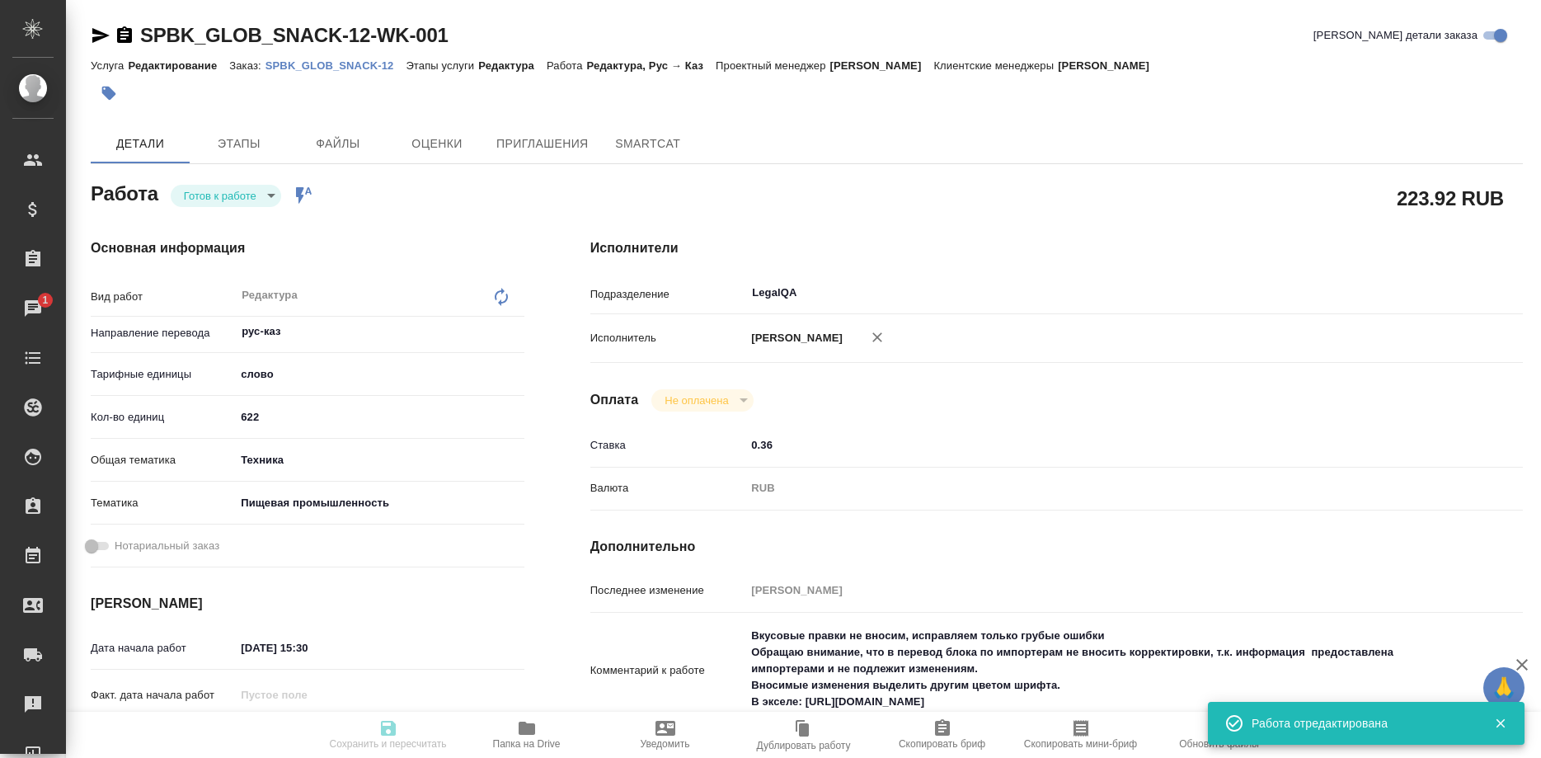
type textarea "x"
type textarea "Нужна будет помощь Сабины Шириной вкусовые правки не вносим, исправляем только …"
type textarea "x"
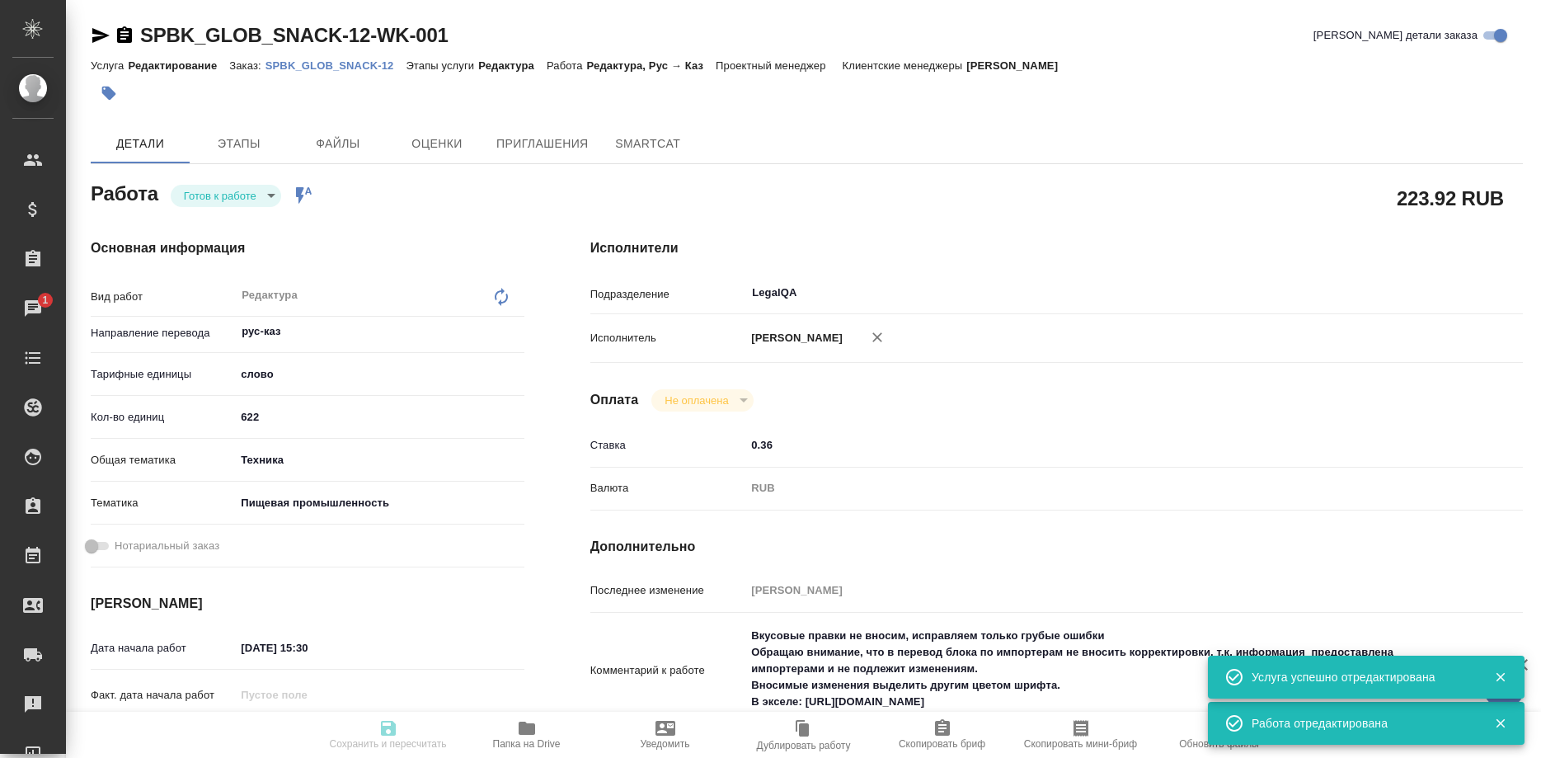
type textarea "x"
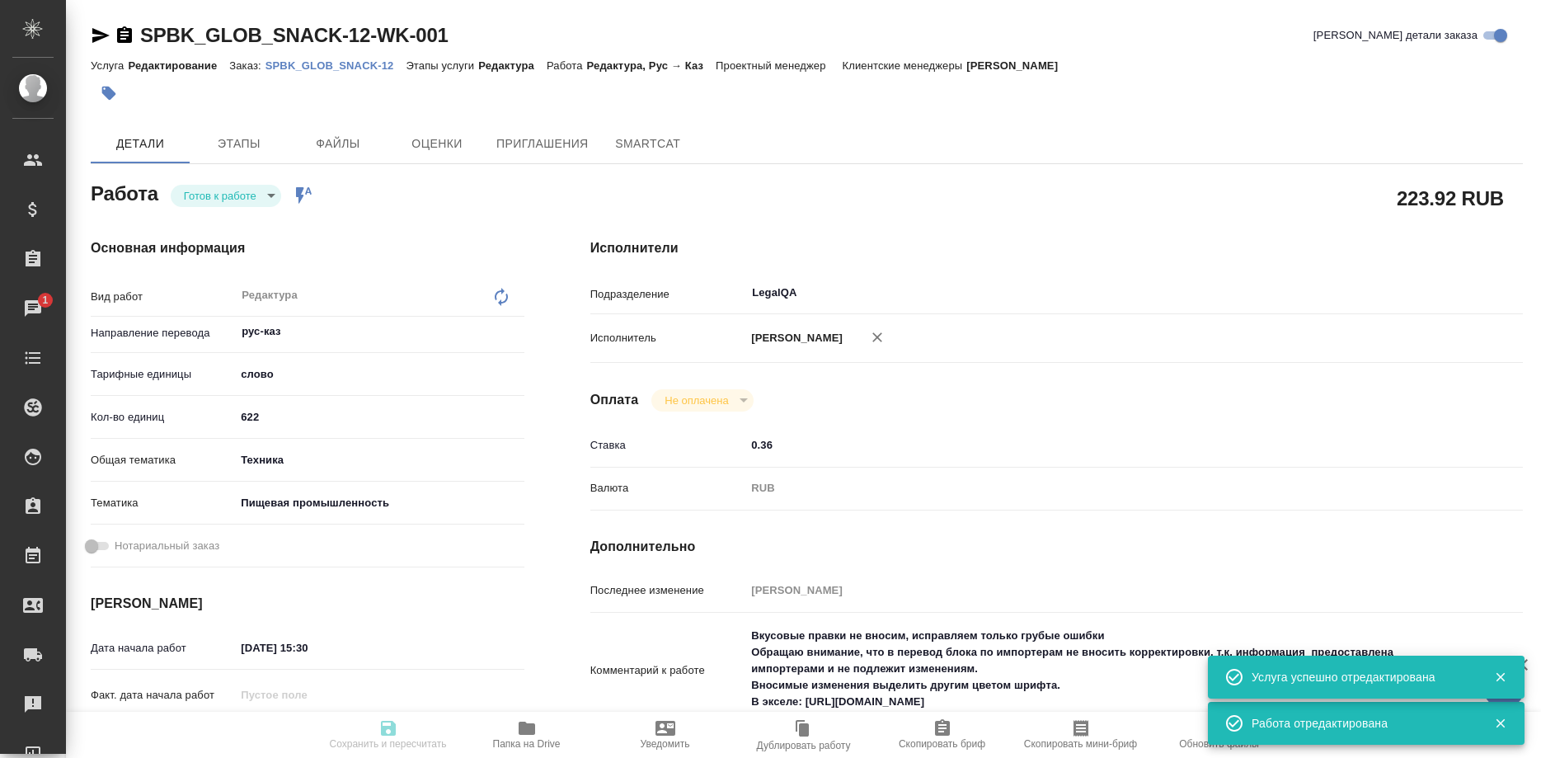
type textarea "x"
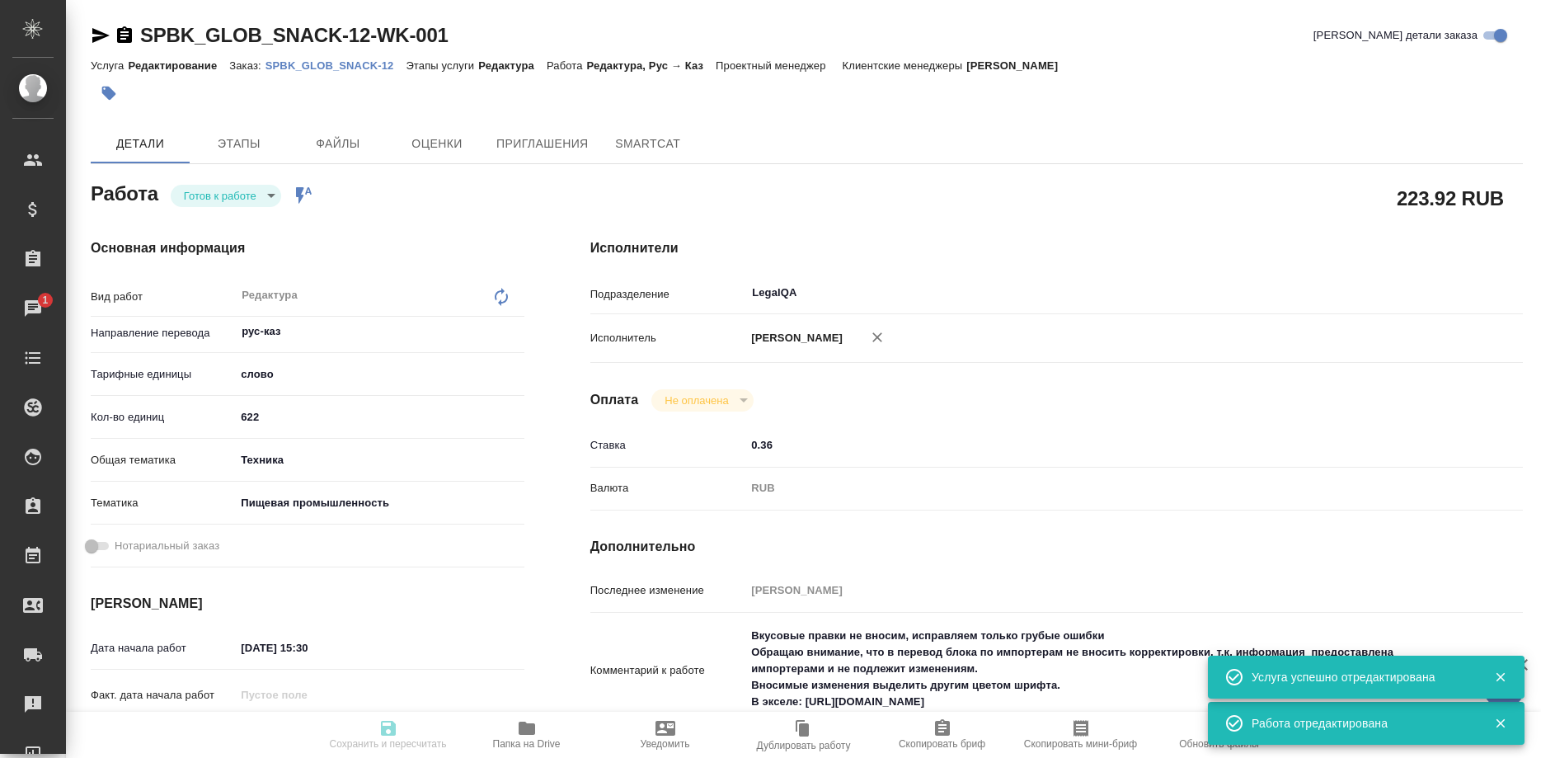
type textarea "x"
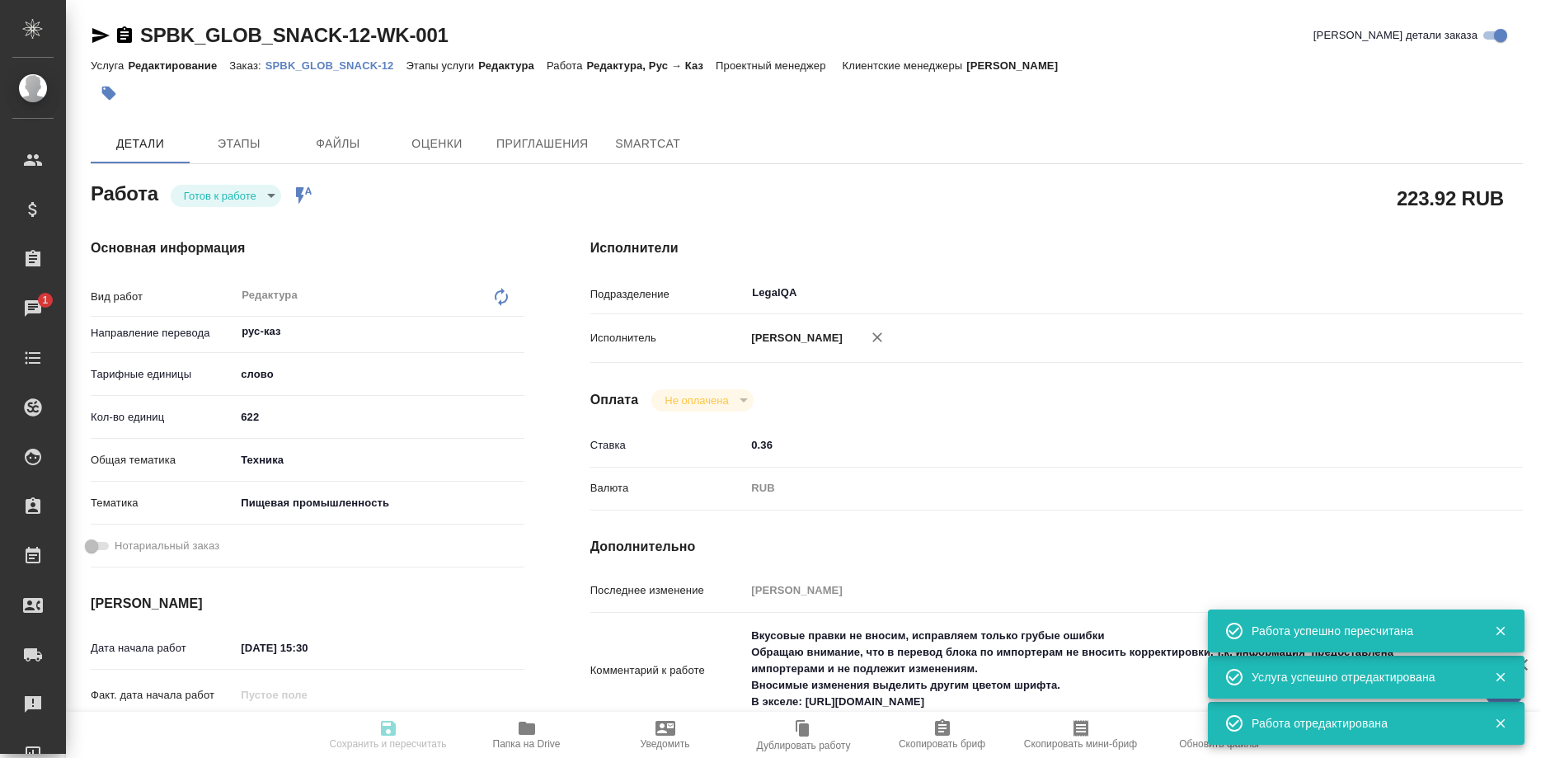
type input "readyForWork"
type textarea "Редактура"
type textarea "x"
type input "рус-каз"
type input "5a8b1489cc6b4906c91bfd90"
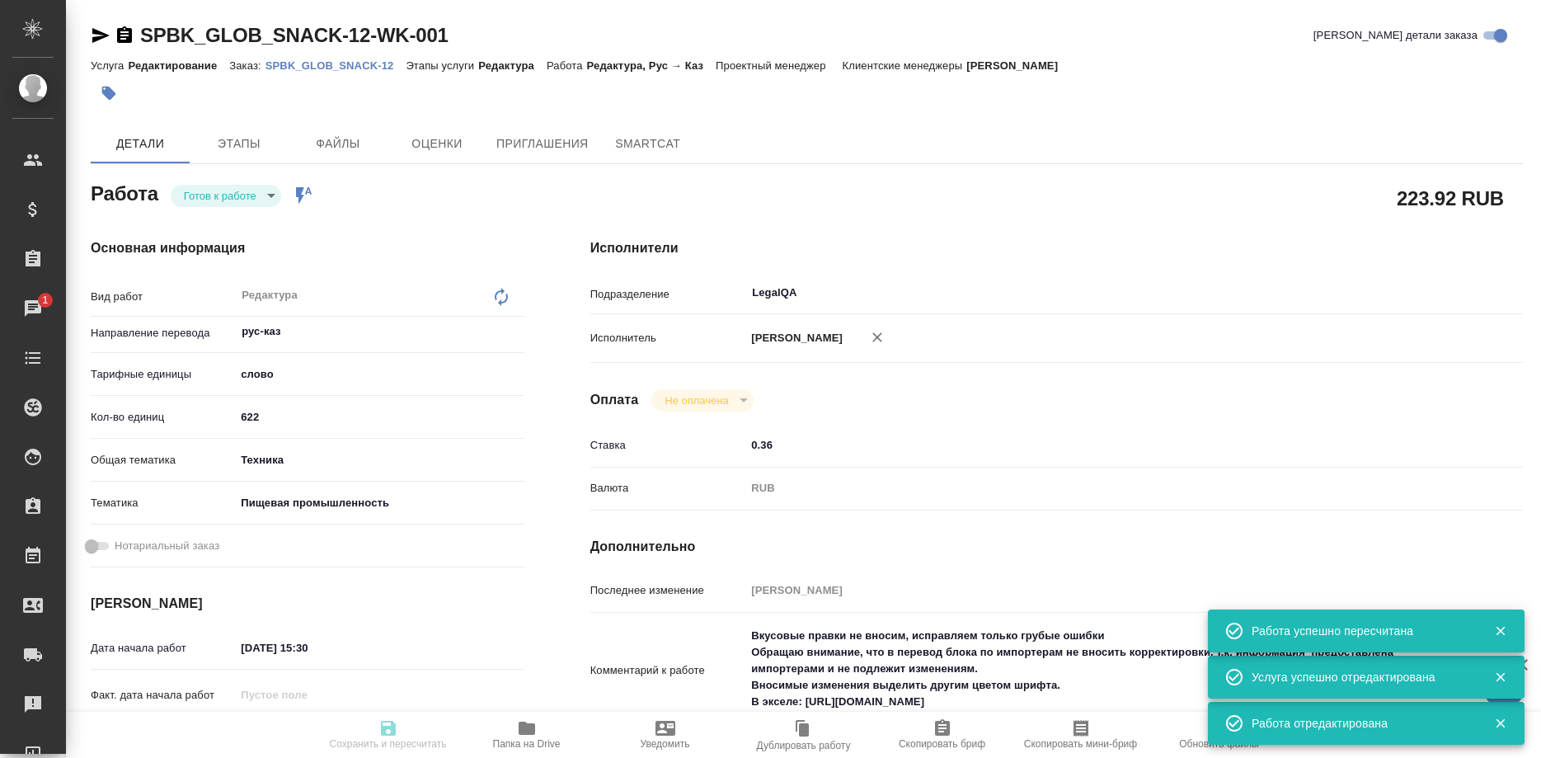
type input "622"
type input "tech"
type input "5a8b8b956a9677013d343d8f"
type input "24.09.2025 15:30"
type input "25.09.2025 12:00"
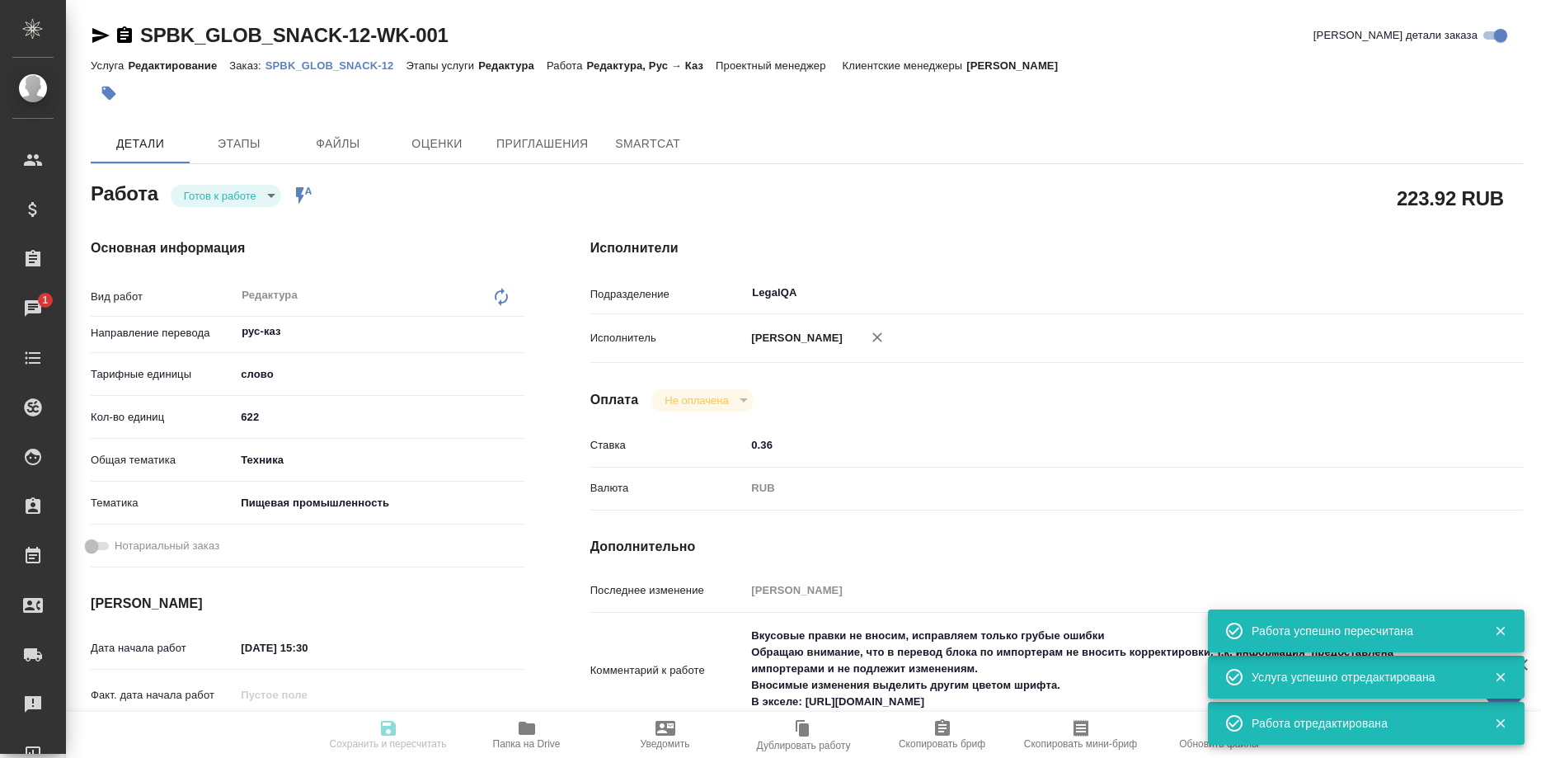
type input "25.09.2025 14:00"
type input "LegalQA"
type input "notPayed"
type input "0.36"
type input "RUB"
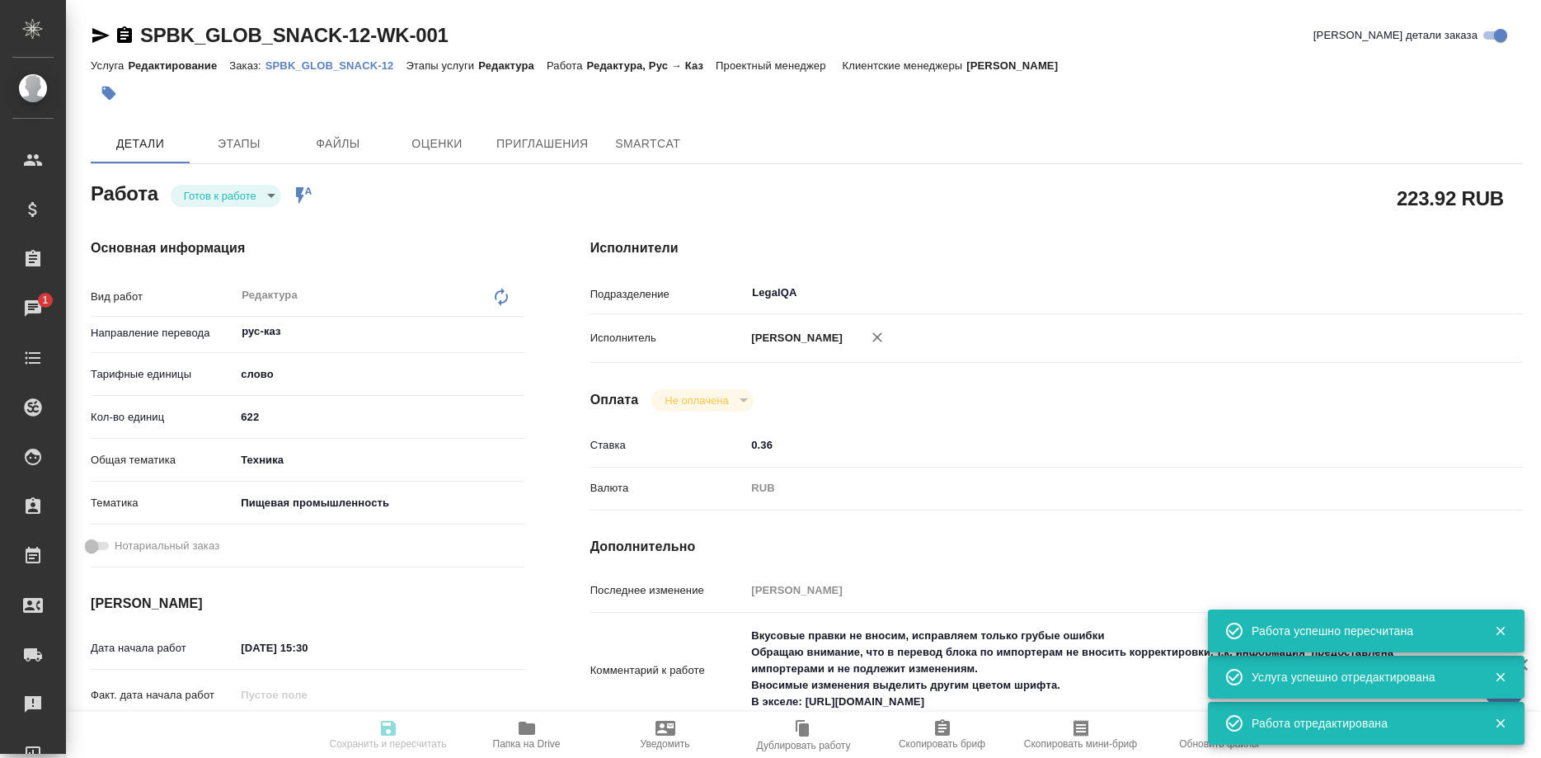
type input "Сергеева Анастасия"
type textarea "Вкусовые правки не вносим, исправляем только грубые ошибки Обращаю внимание, чт…"
type textarea "x"
type textarea "/Clients/GLOB_SNACK/Orders/SPBK_GLOB_SNACK-12/Edited/SPBK_GLOB_SNACK-12-WK-001"
type textarea "x"
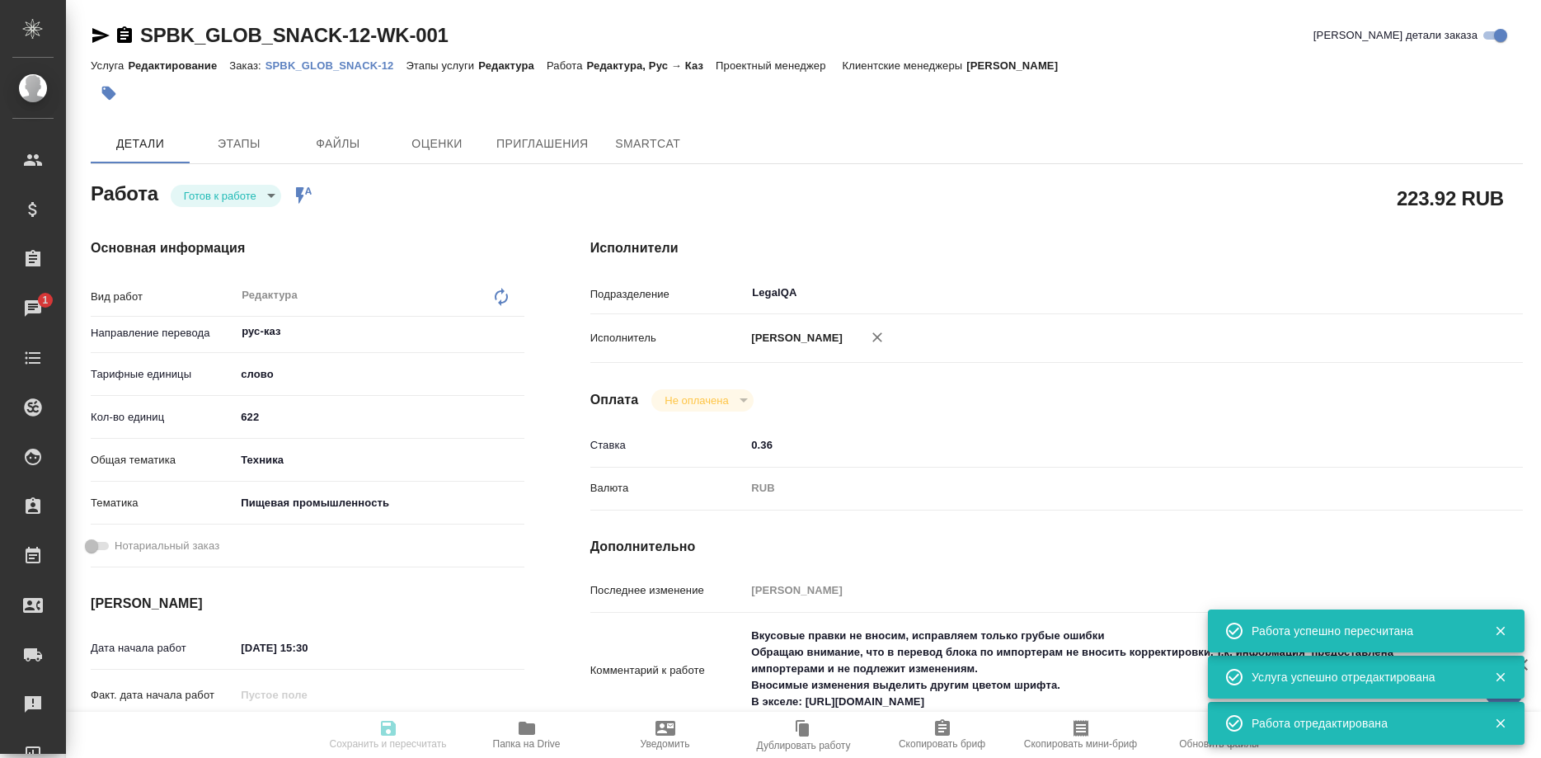
type input "SPBK_GLOB_SNACK-12"
type input "Редактирование"
type input "Редактура"
type input "Иванова Арина"
type input "/Clients/GLOB_SNACK/Orders/SPBK_GLOB_SNACK-12"
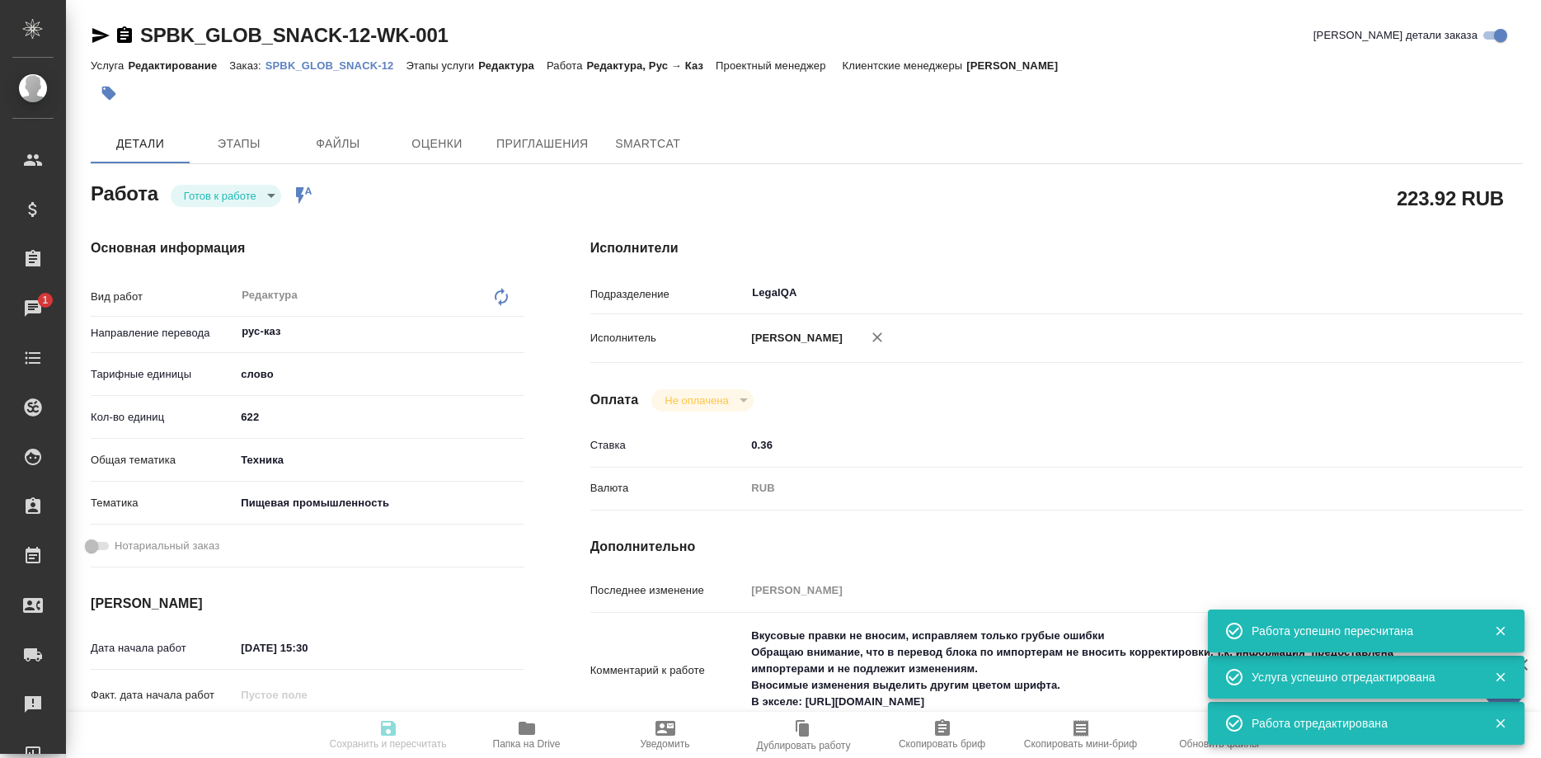
type textarea "x"
type textarea "Нужна будет помощь Сабины Шириной вкусовые правки не вносим, исправляем только …"
type textarea "x"
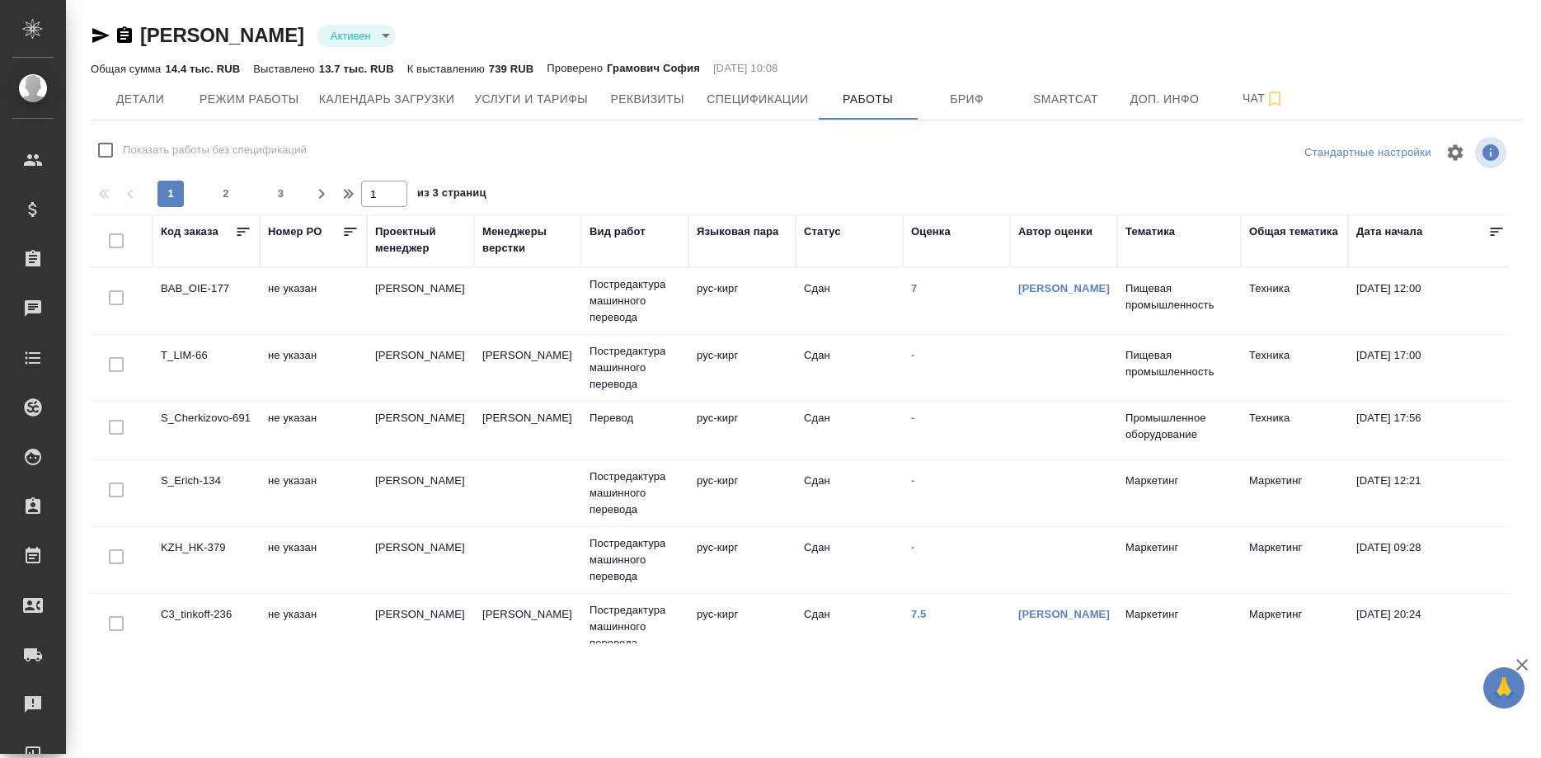
checkbox input "false"
click at [198, 472] on td "S_Erich-134" at bounding box center [206, 493] width 107 height 58
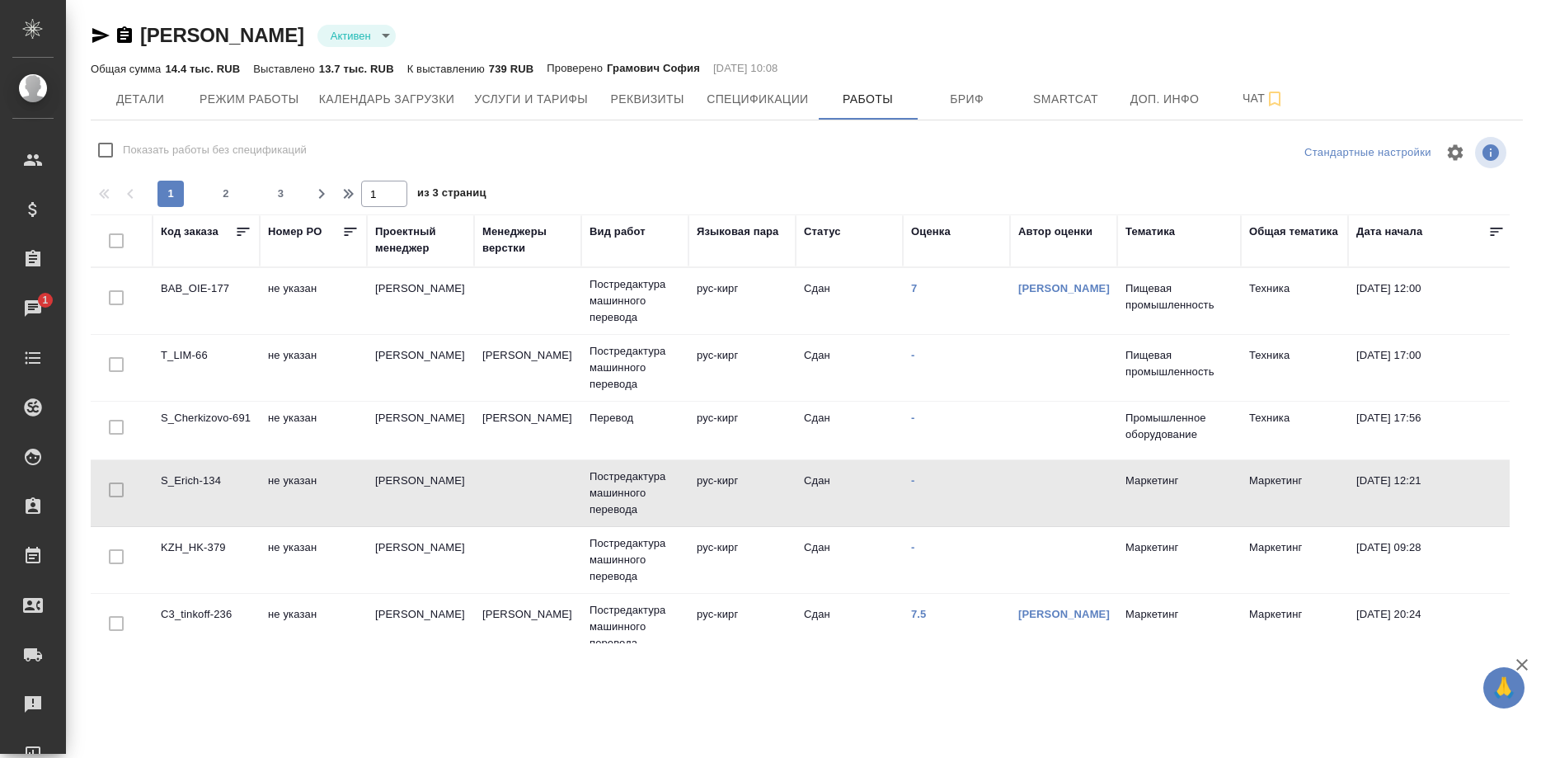
click at [198, 472] on td "S_Erich-134" at bounding box center [206, 493] width 107 height 58
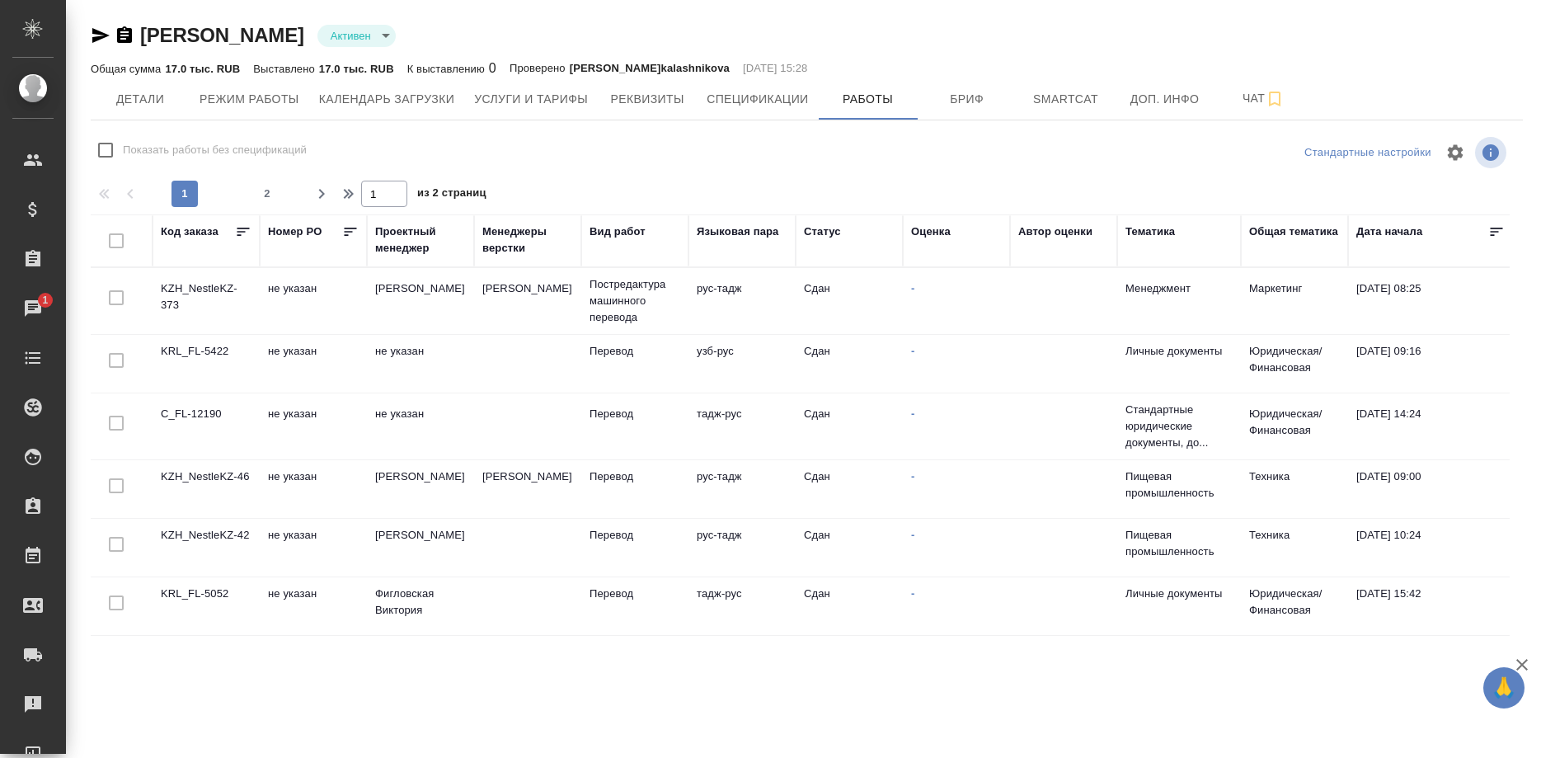
click at [176, 289] on td "KZH_NestleKZ-373" at bounding box center [206, 301] width 107 height 58
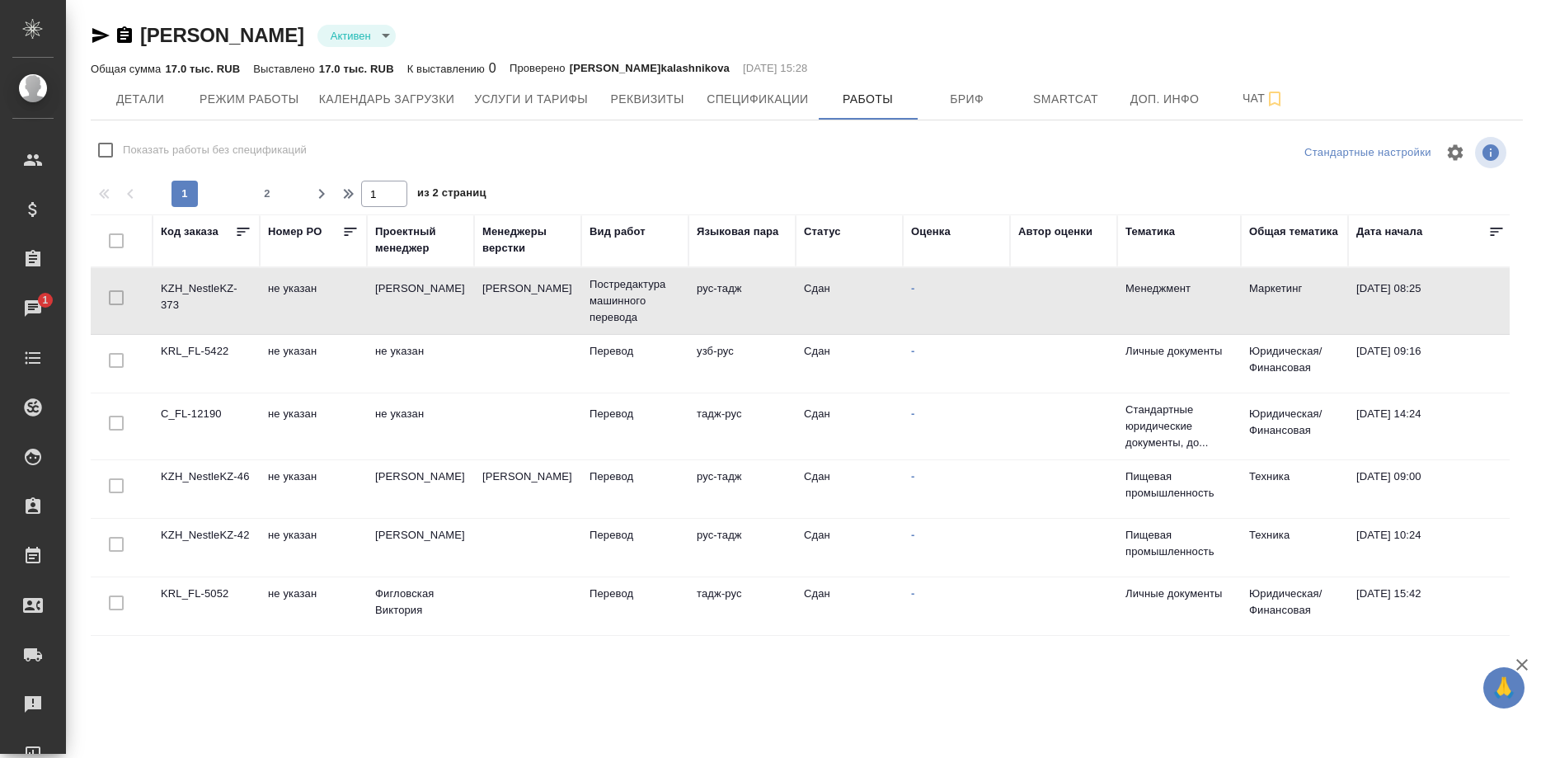
click at [176, 289] on td "KZH_NestleKZ-373" at bounding box center [206, 301] width 107 height 58
click at [115, 100] on span "Детали" at bounding box center [140, 99] width 79 height 21
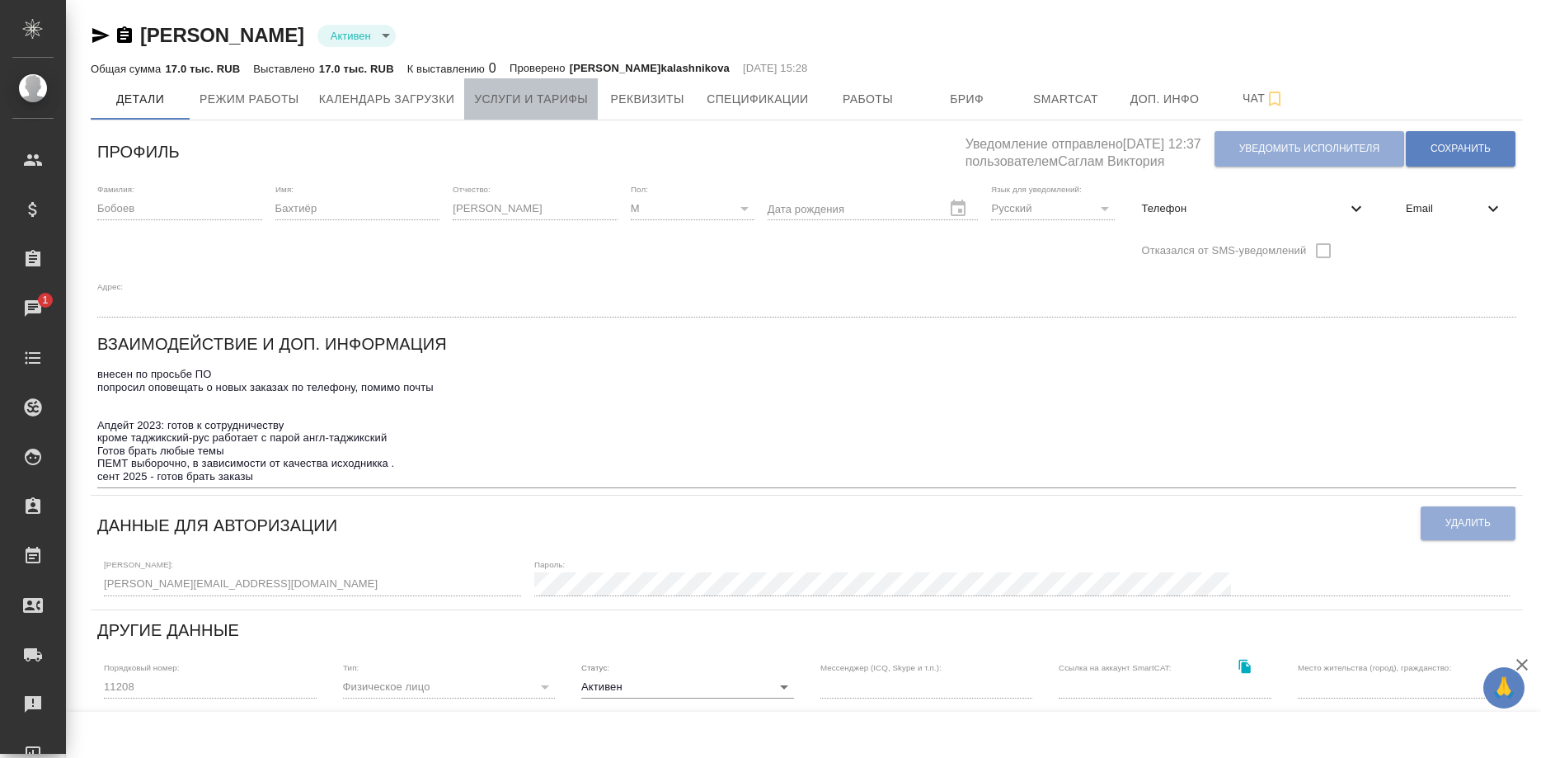
click at [494, 103] on span "Услуги и тарифы" at bounding box center [531, 99] width 114 height 21
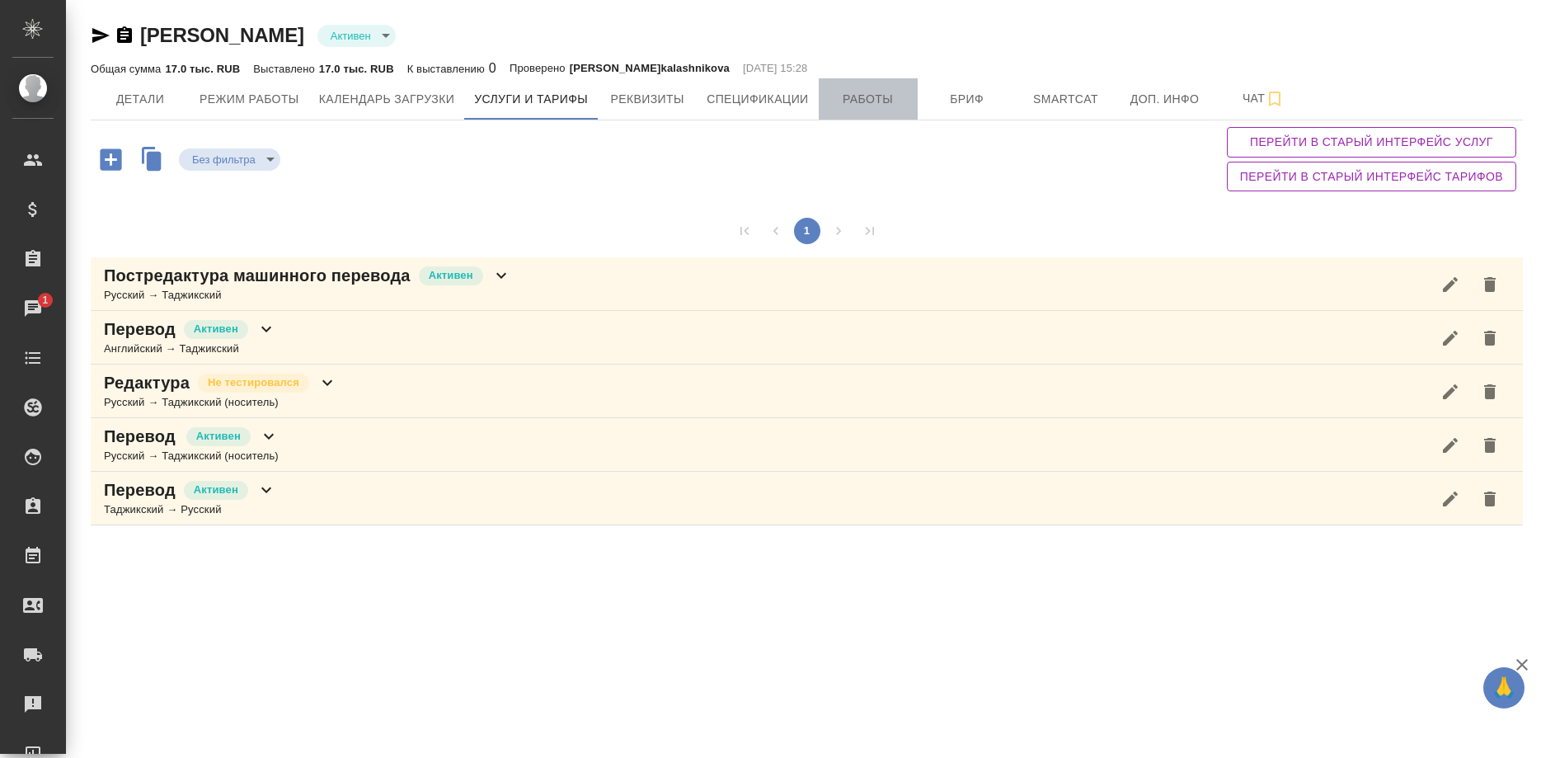
click at [823, 104] on button "Работы" at bounding box center [868, 98] width 99 height 41
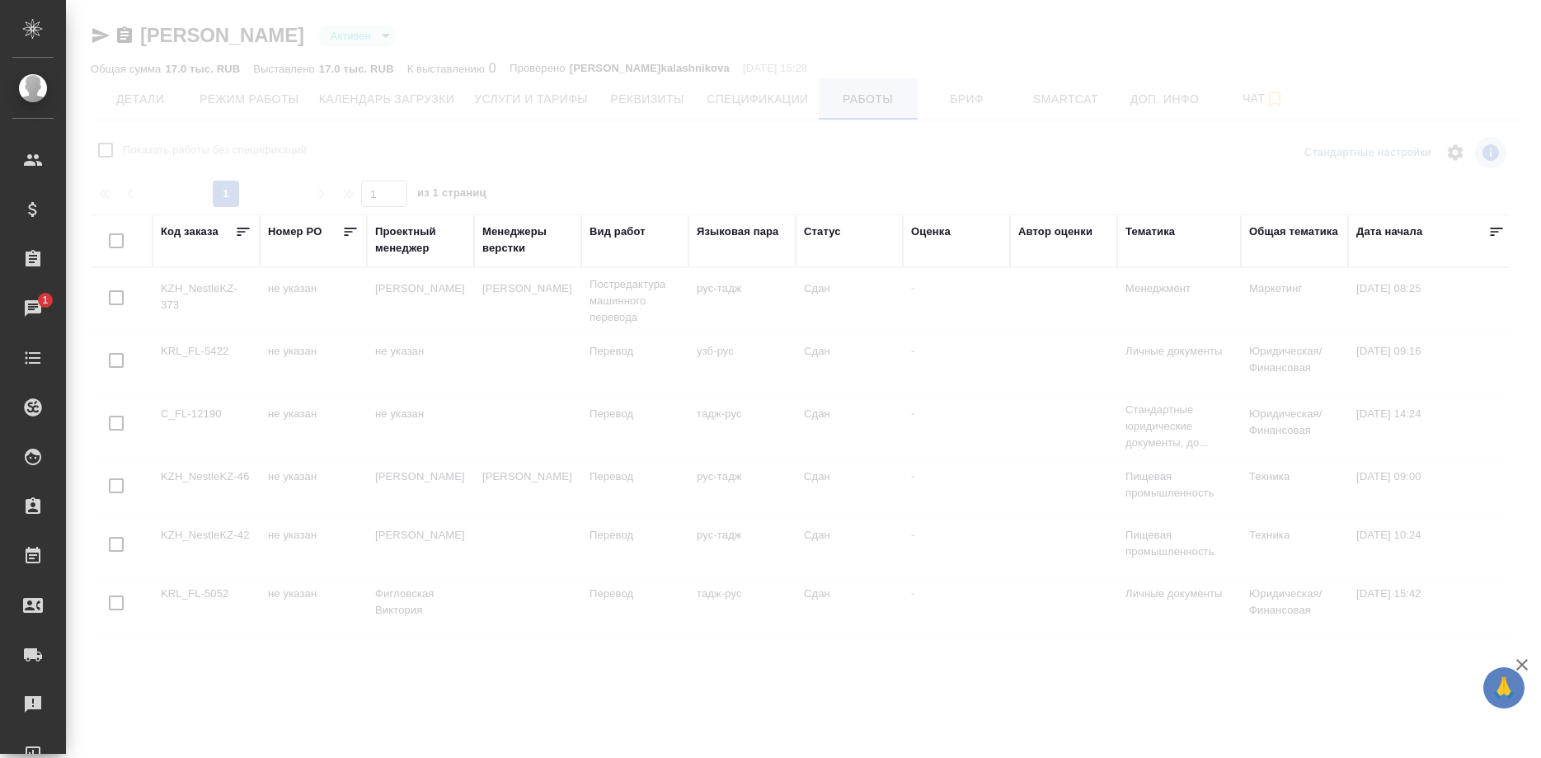
checkbox input "false"
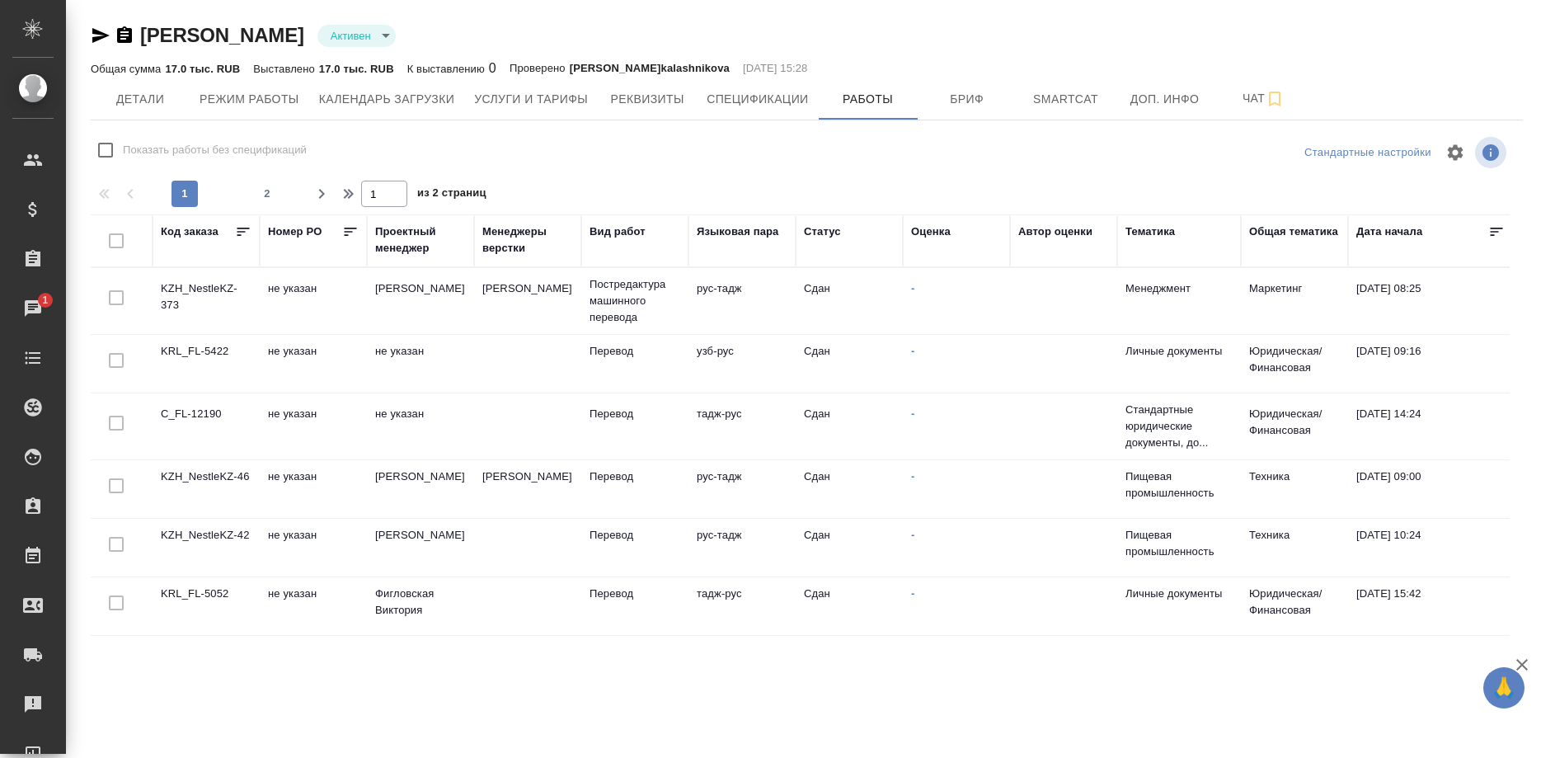
click at [203, 350] on td "KRL_FL-5422" at bounding box center [206, 364] width 107 height 58
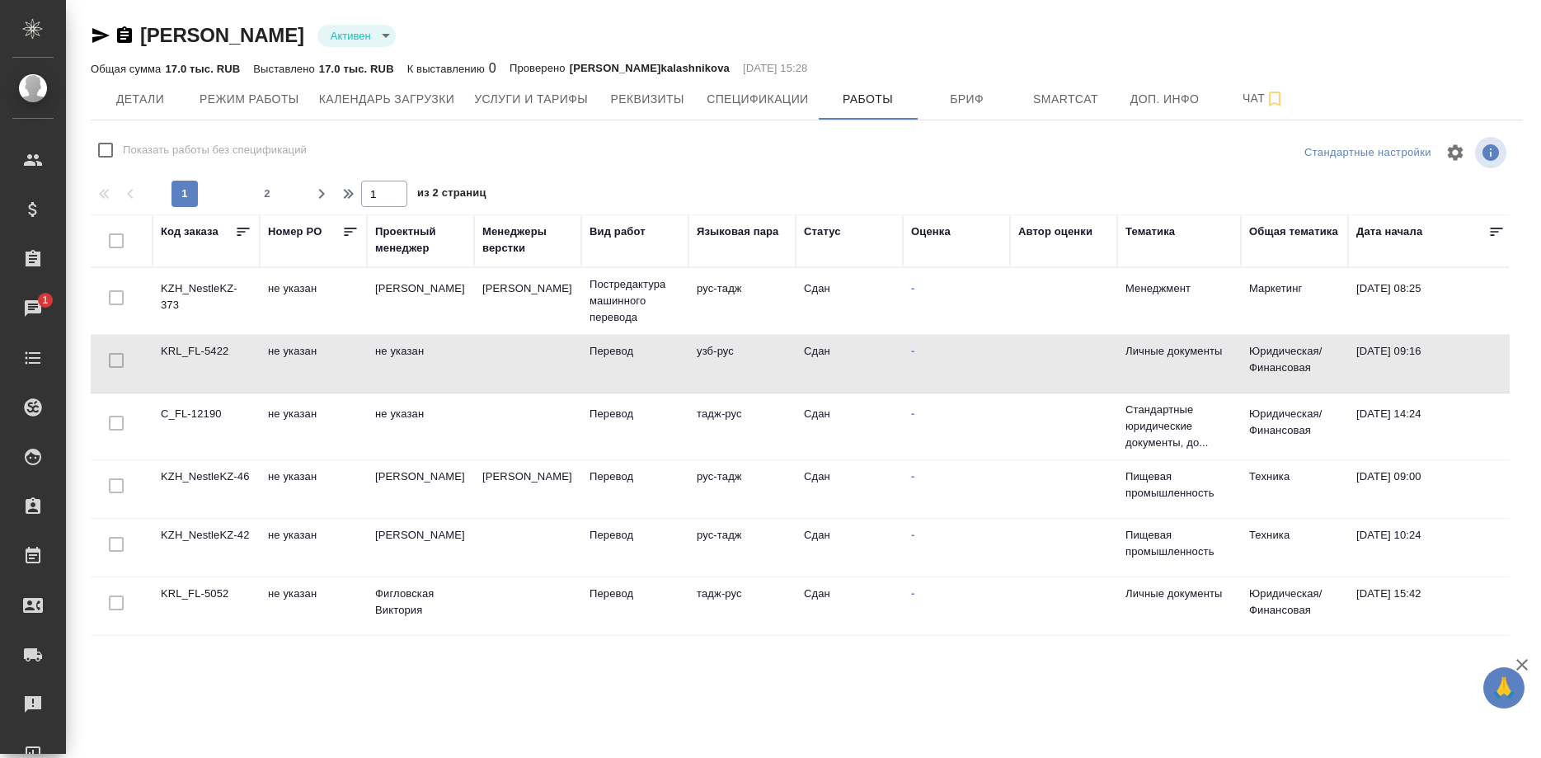
click at [203, 350] on td "KRL_FL-5422" at bounding box center [206, 364] width 107 height 58
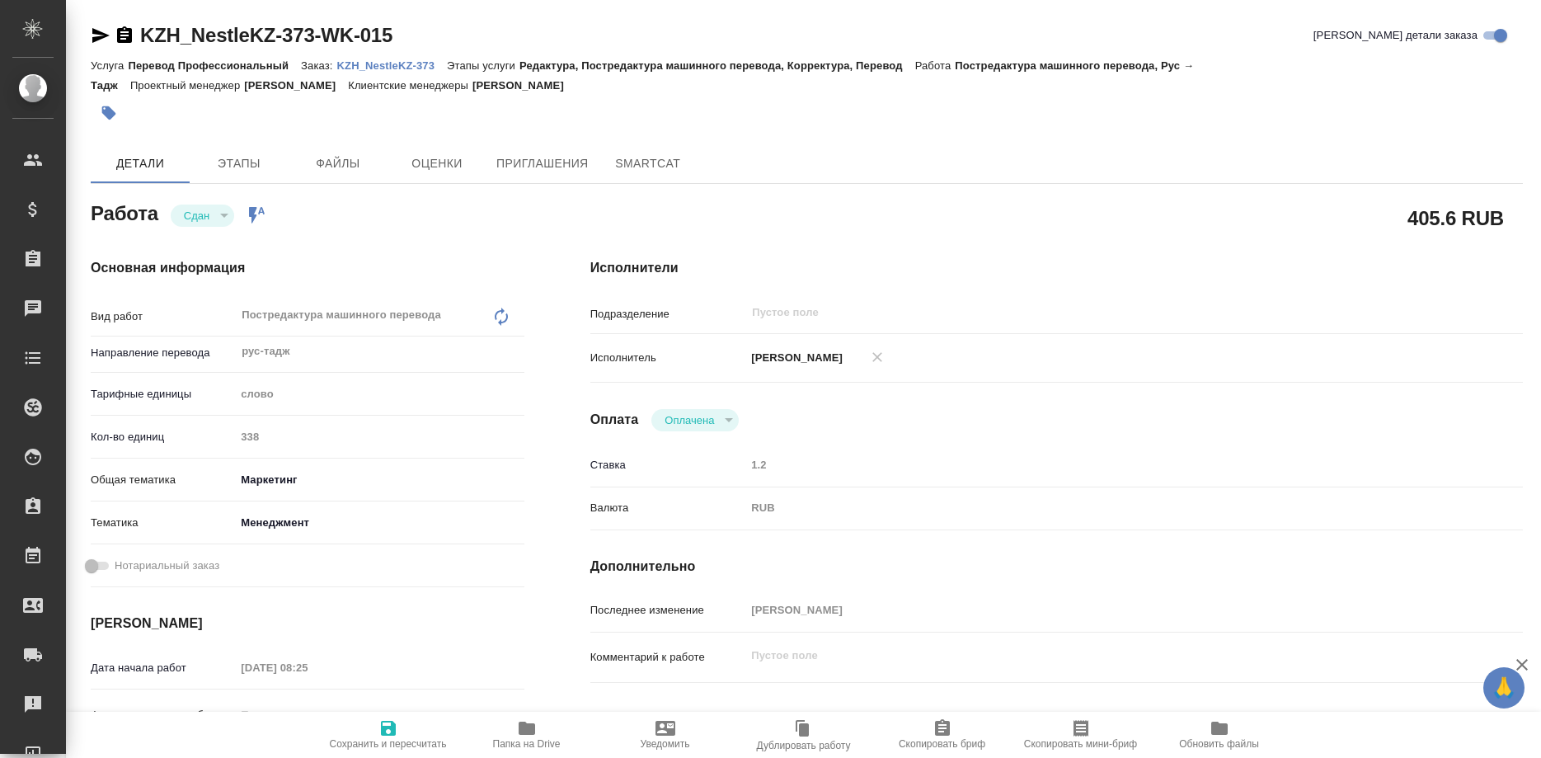
type textarea "x"
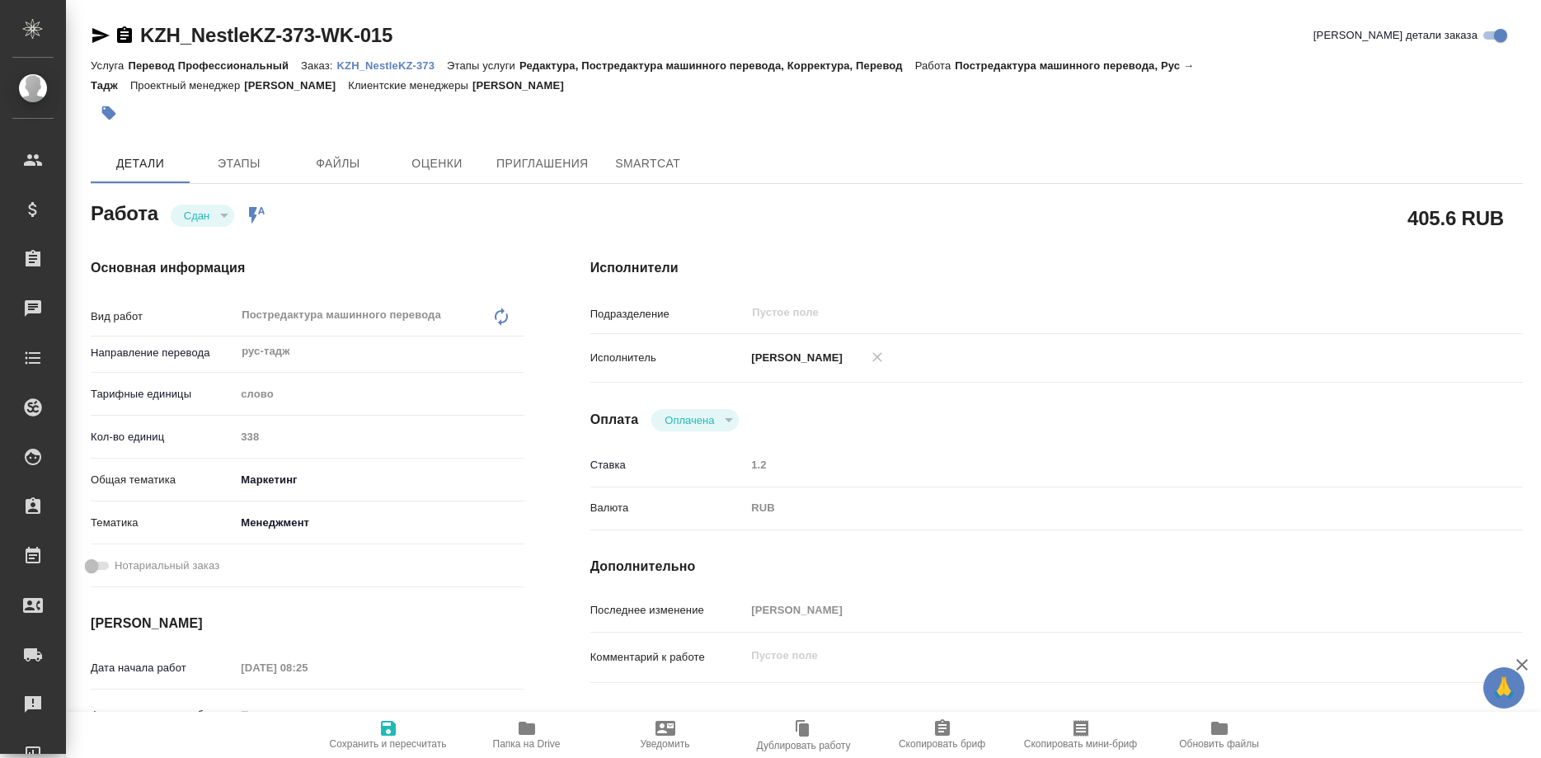
type textarea "x"
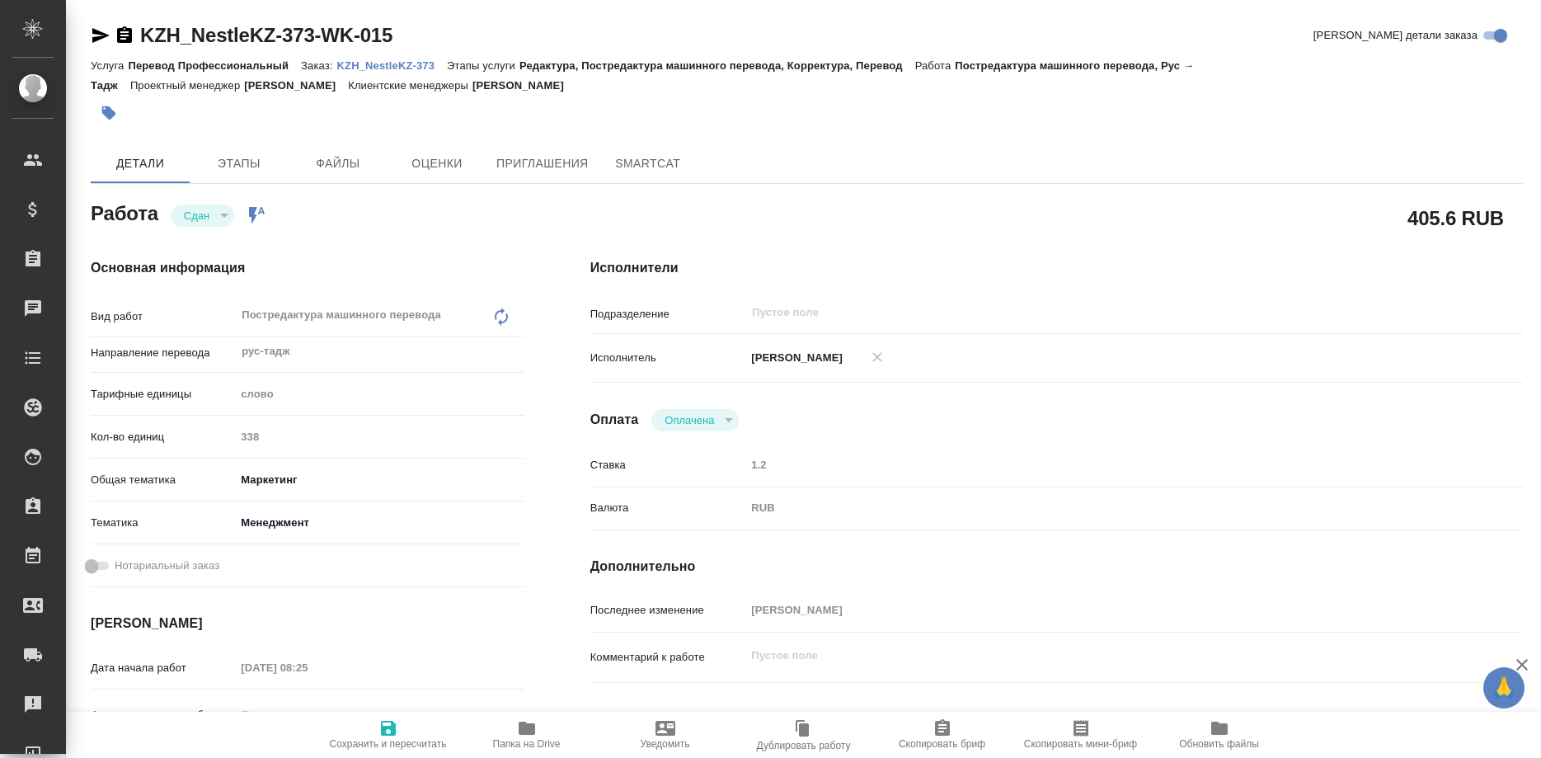
type textarea "x"
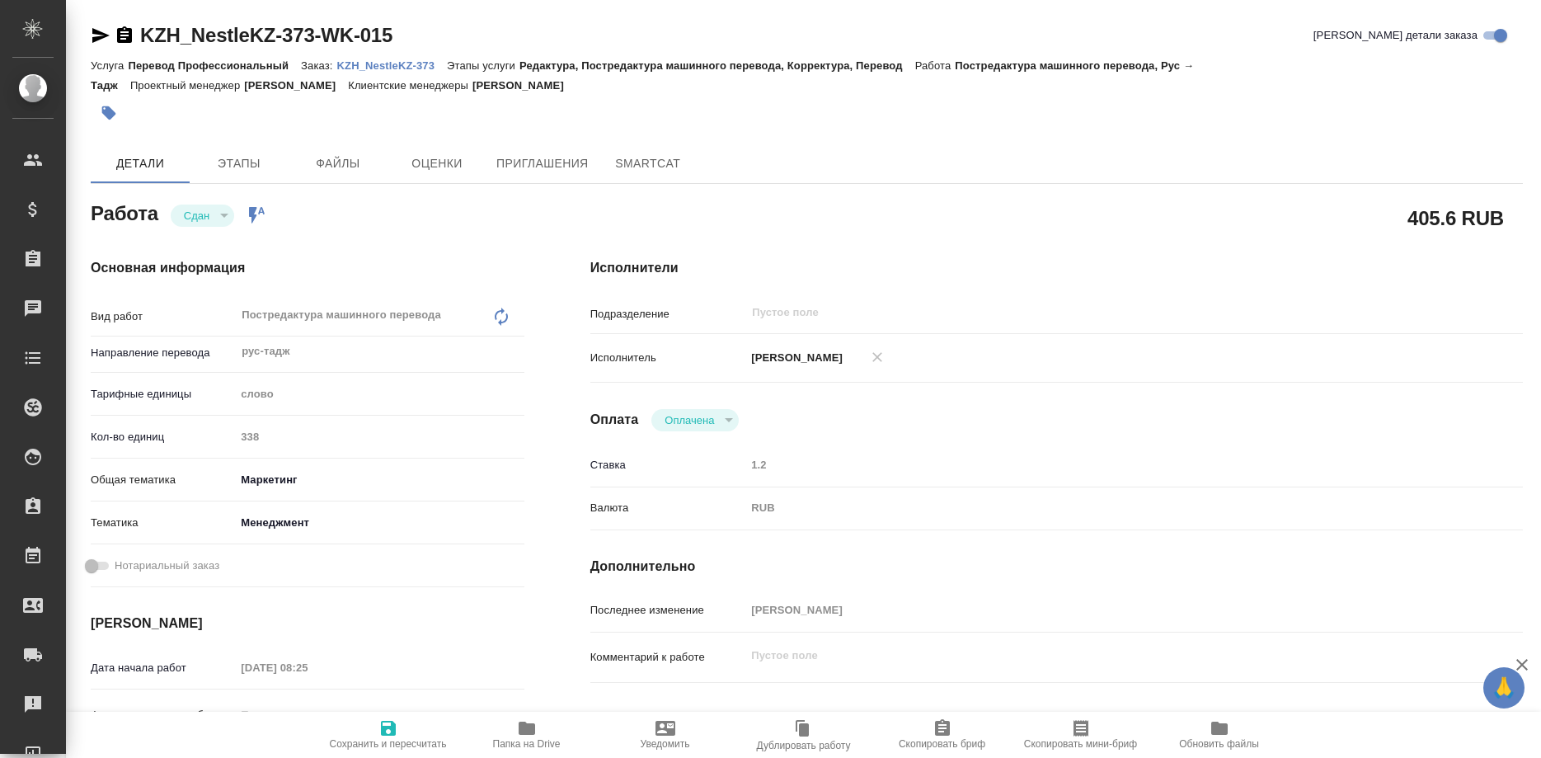
click at [407, 59] on link "KZH_NestleKZ-373" at bounding box center [392, 65] width 110 height 14
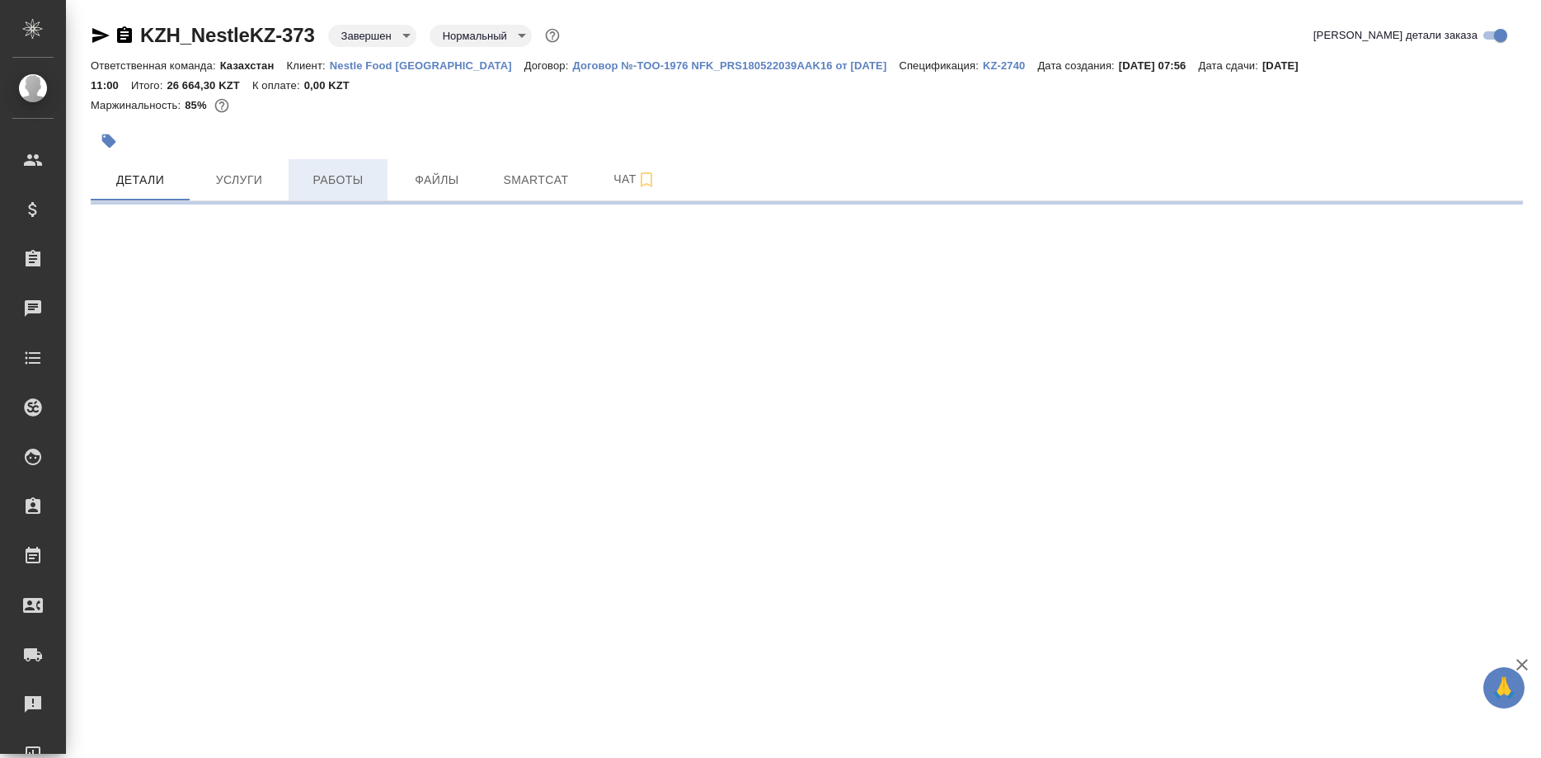
select select "RU"
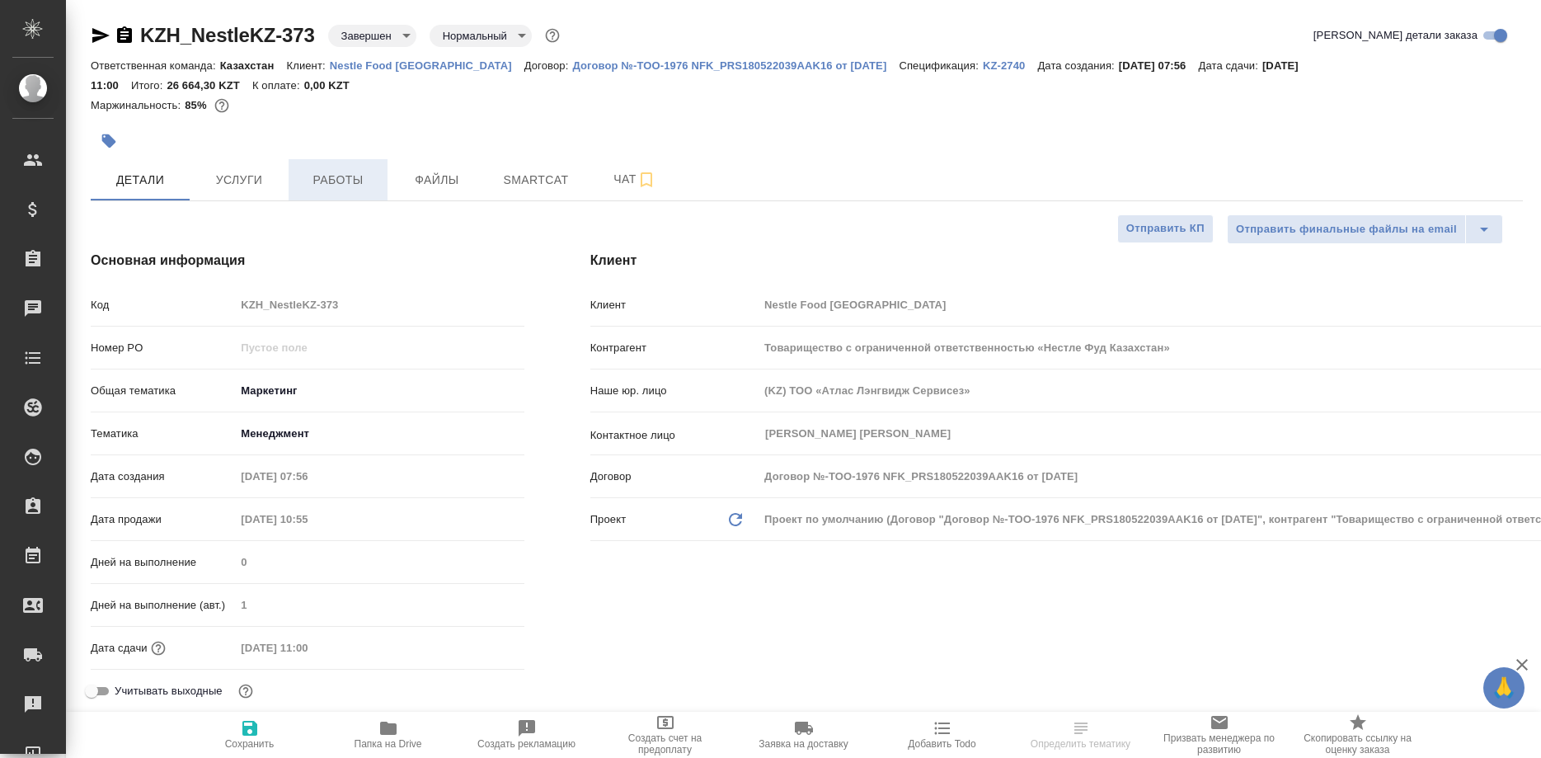
type textarea "x"
click at [324, 182] on span "Работы" at bounding box center [337, 180] width 79 height 21
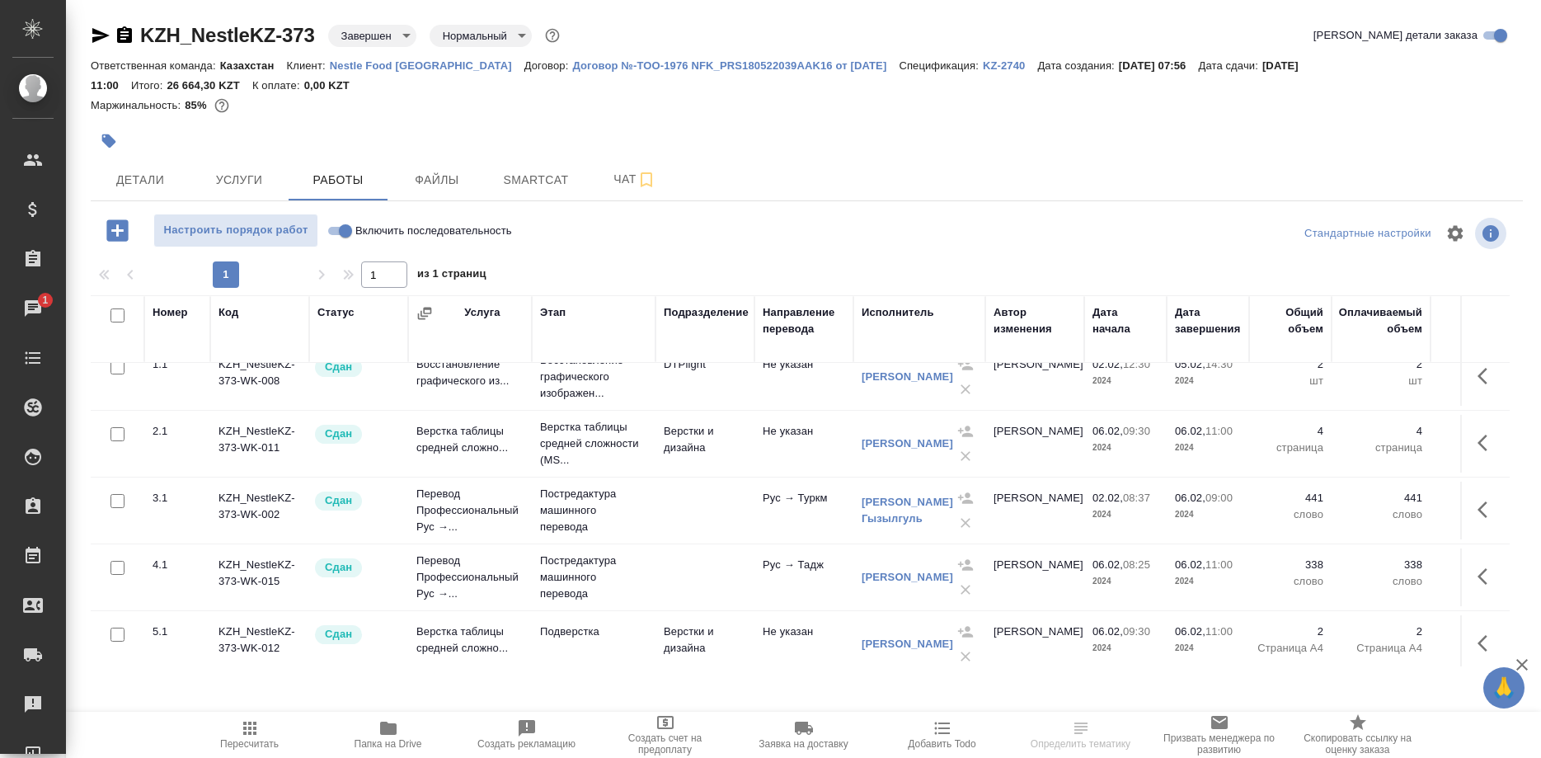
scroll to position [31, 0]
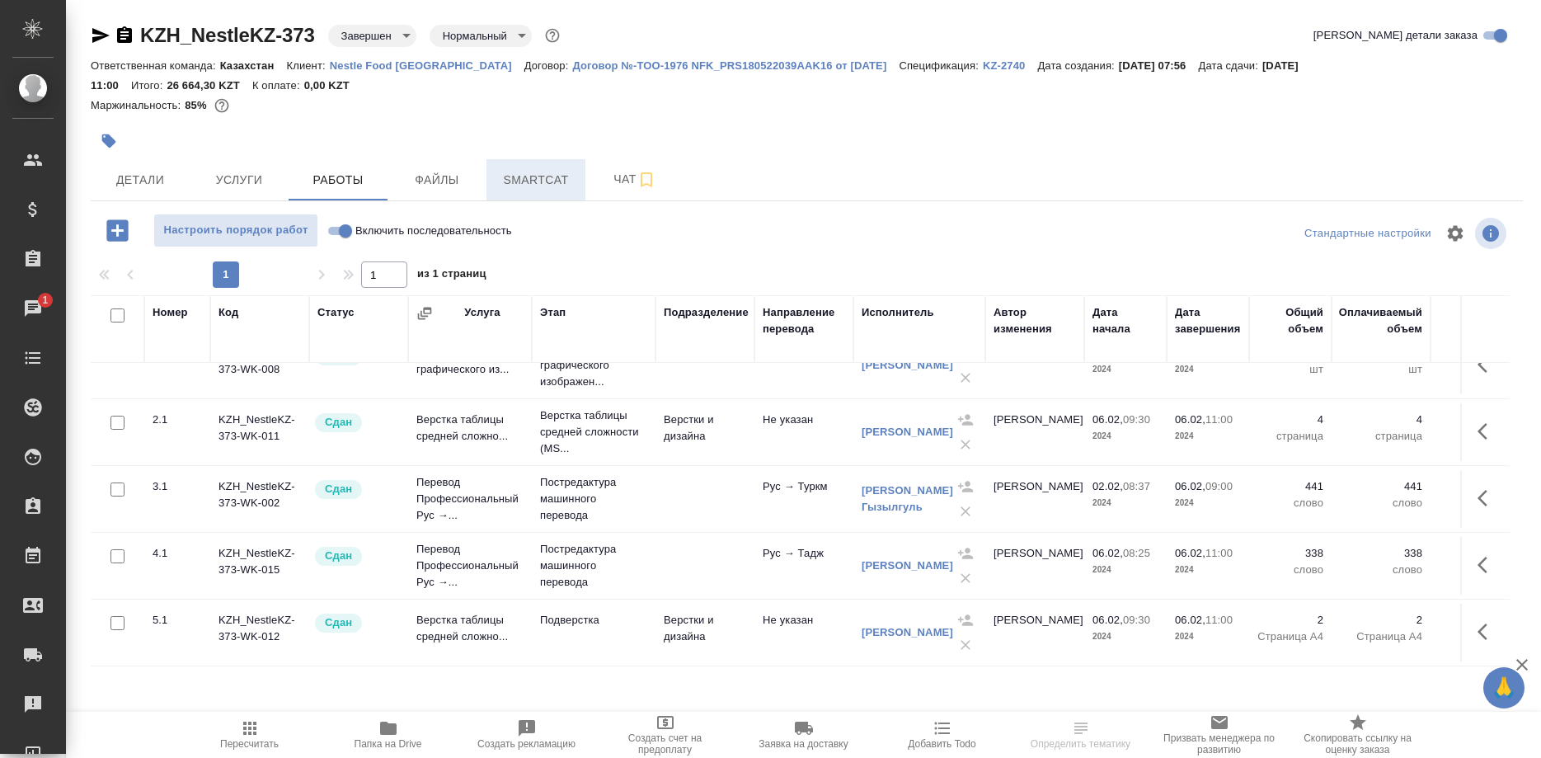
click at [538, 173] on span "Smartcat" at bounding box center [535, 180] width 79 height 21
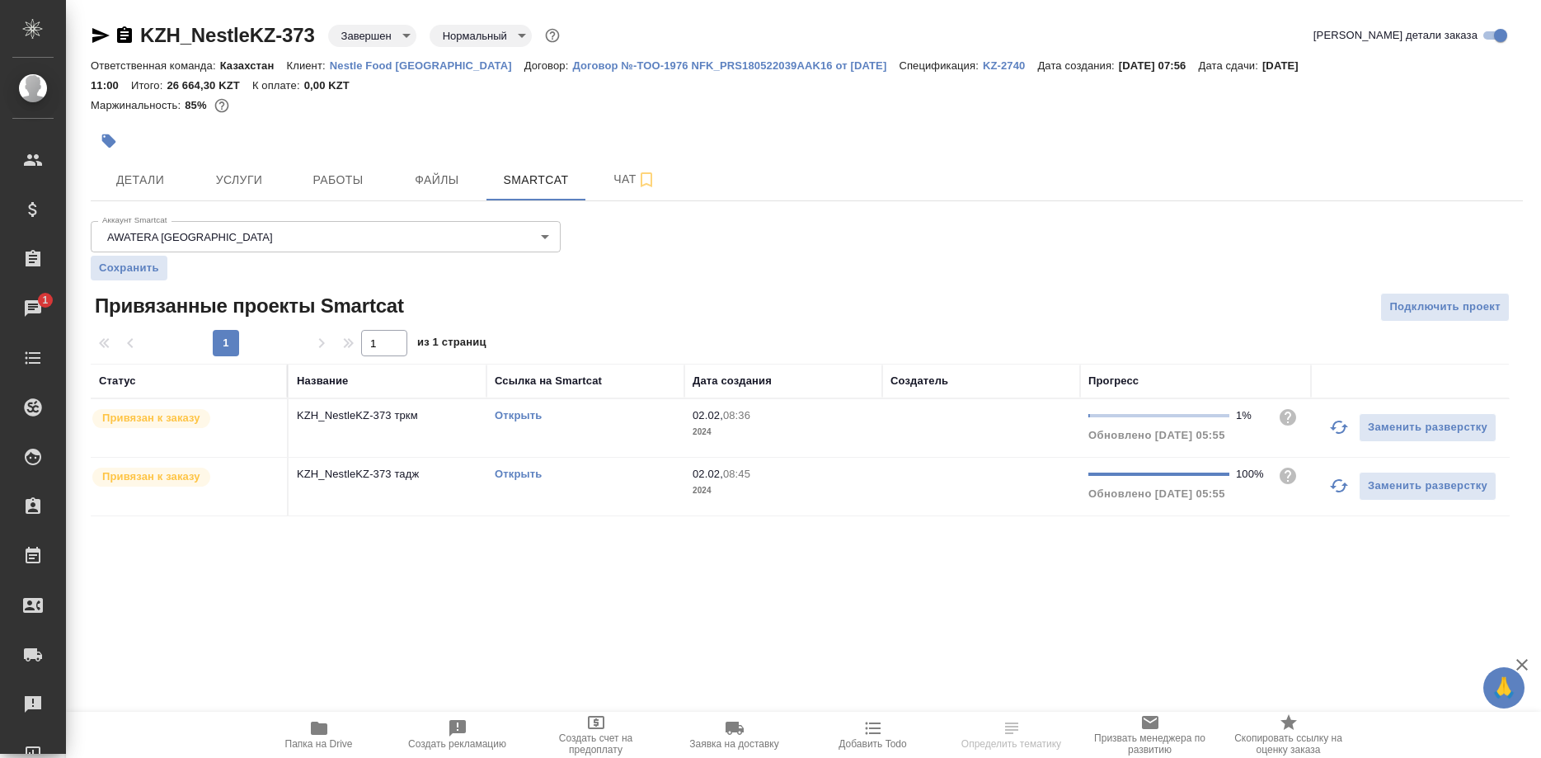
click at [509, 468] on div "Открыть" at bounding box center [585, 474] width 181 height 16
click at [509, 474] on link "Открыть" at bounding box center [518, 473] width 47 height 12
click at [337, 176] on span "Работы" at bounding box center [337, 180] width 79 height 21
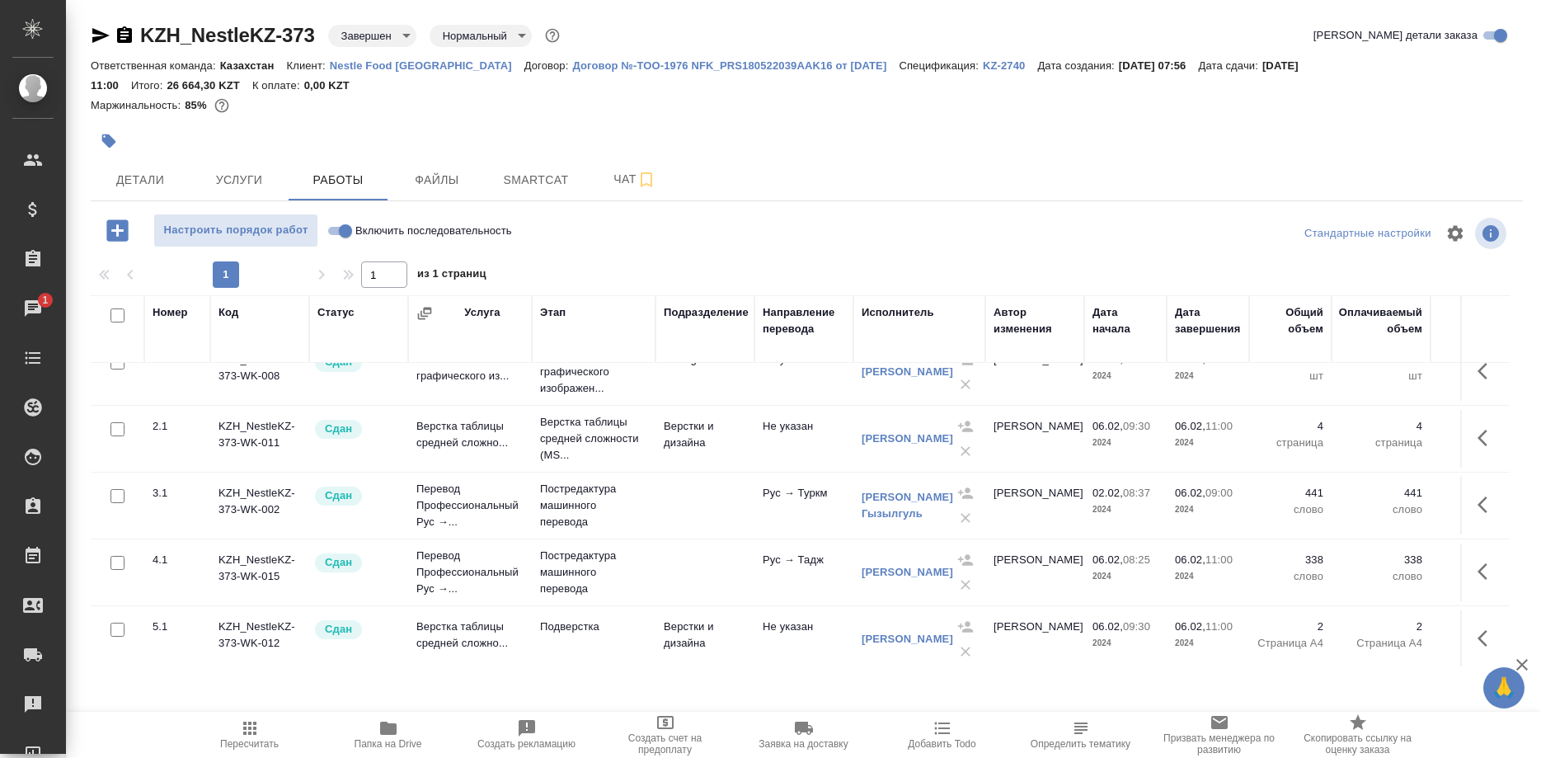
scroll to position [31, 0]
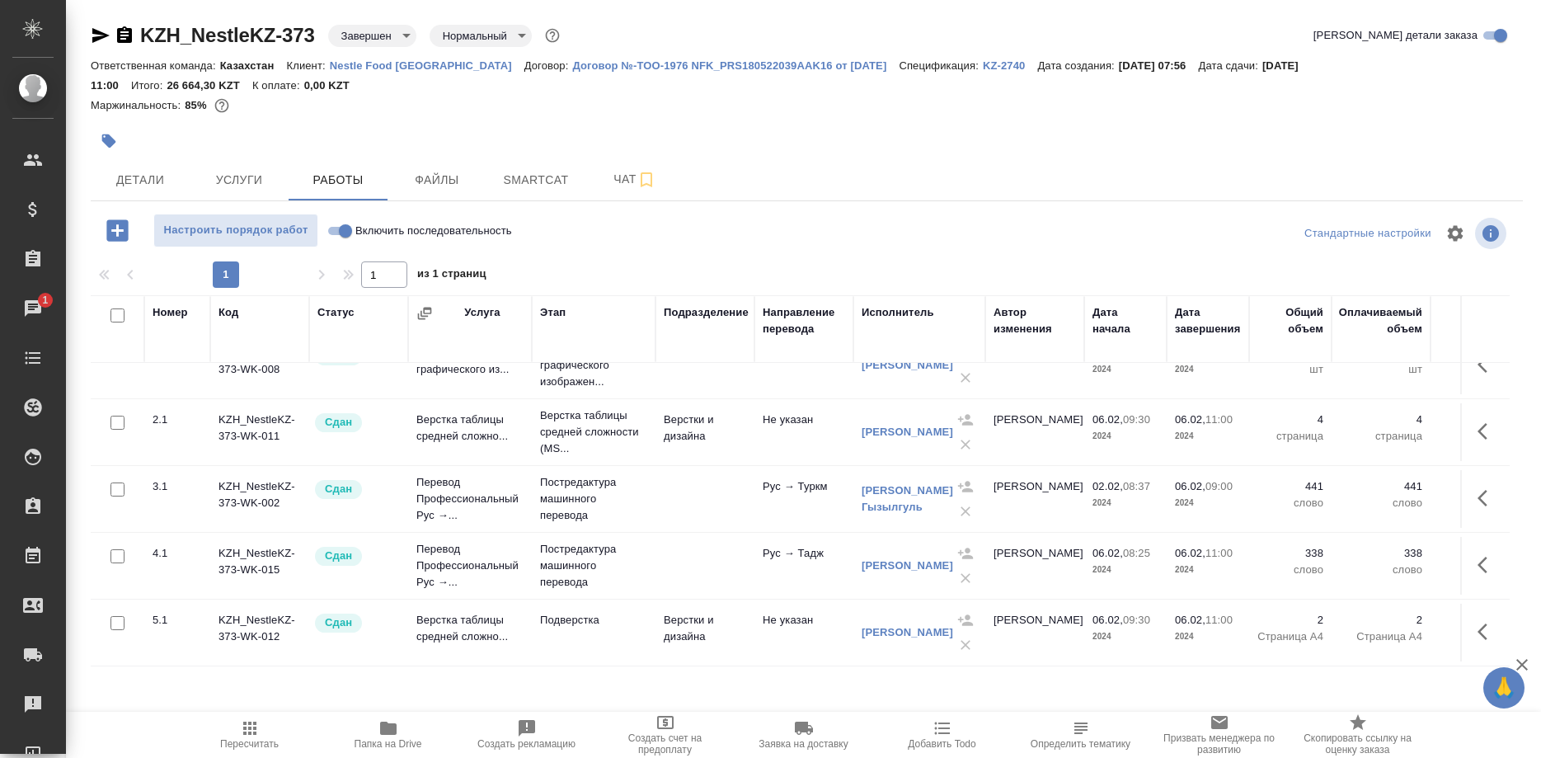
click at [1454, 124] on div at bounding box center [807, 141] width 1432 height 36
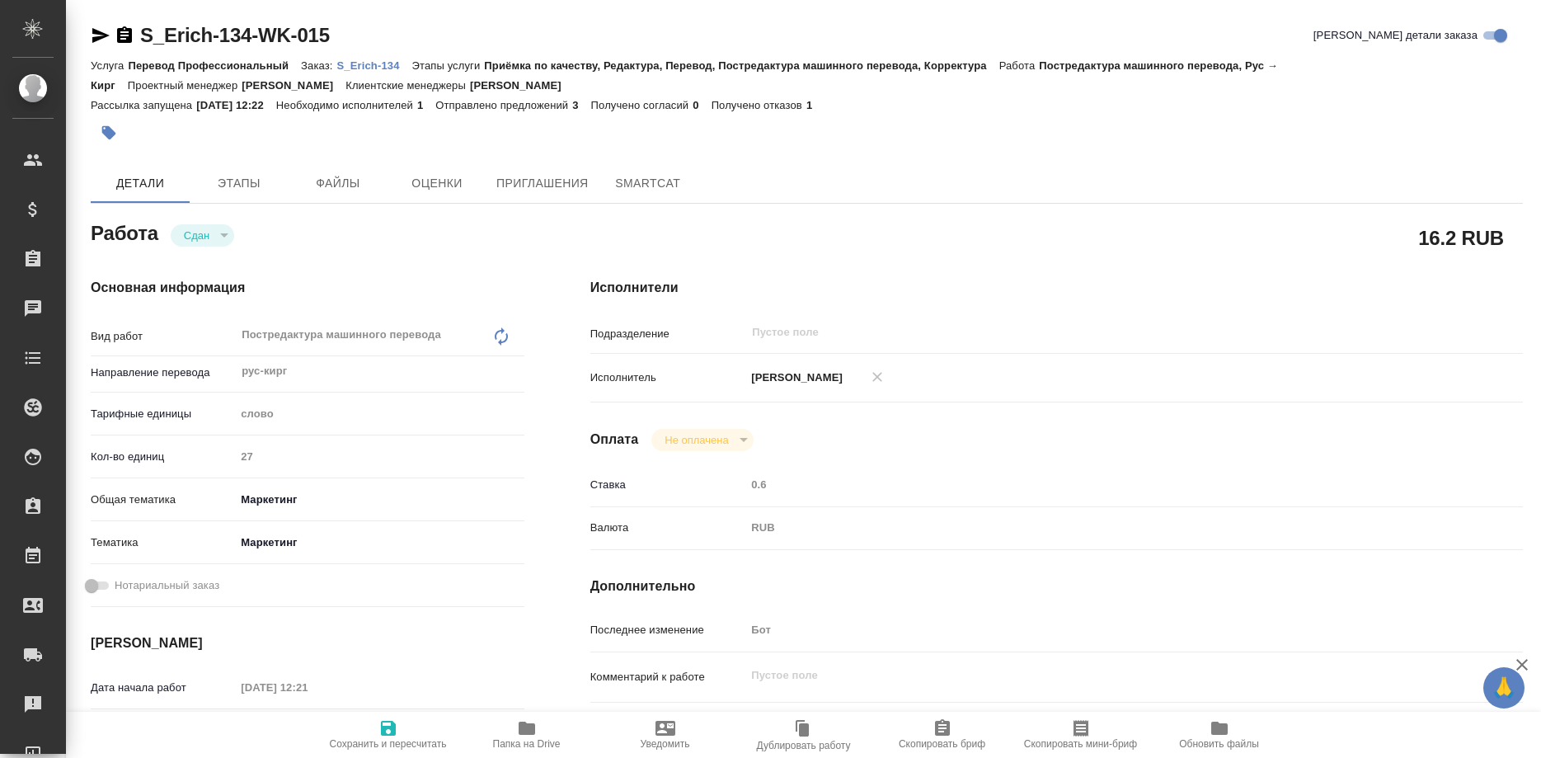
type textarea "x"
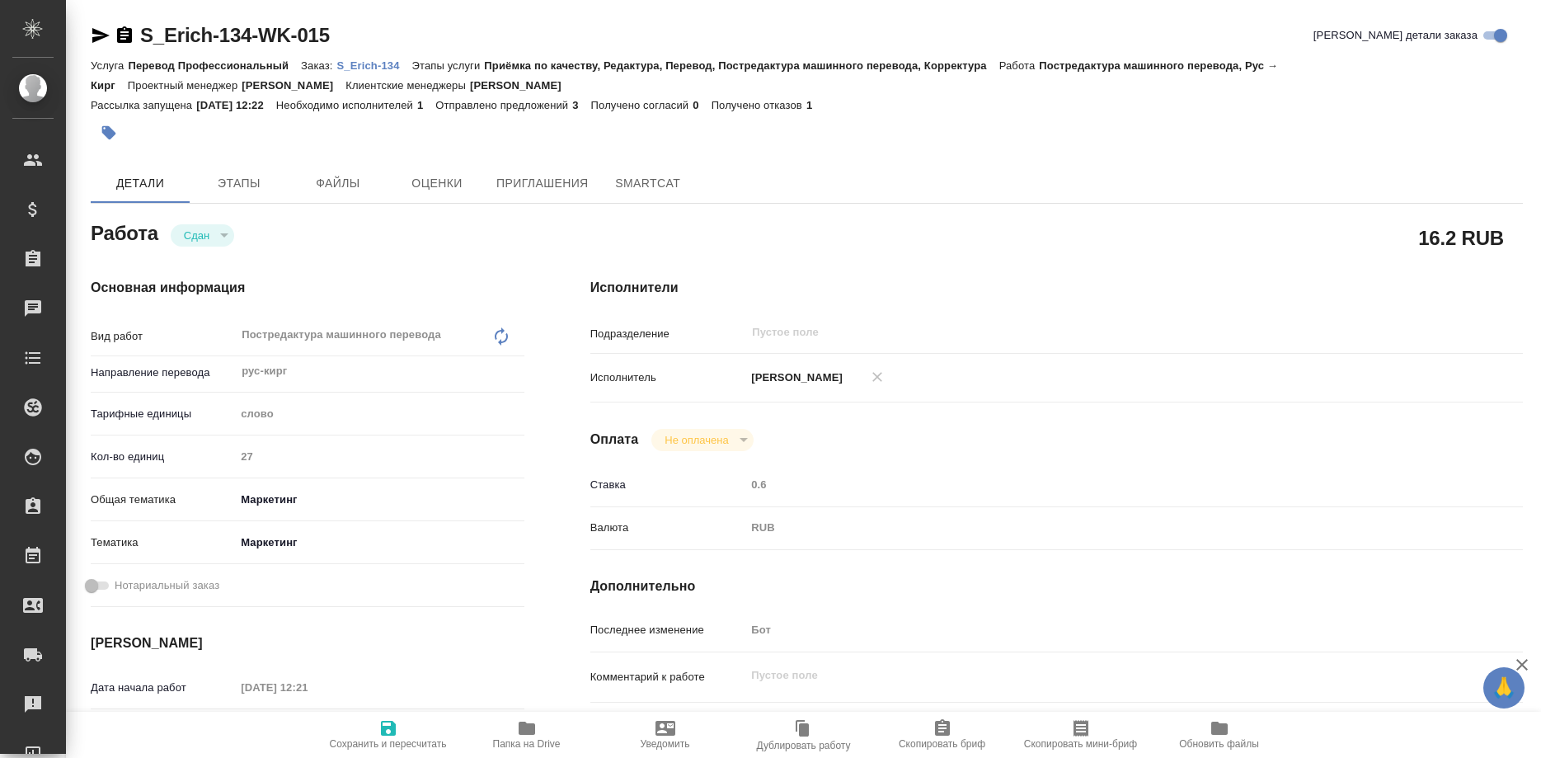
click at [379, 66] on p "S_Erich-134" at bounding box center [374, 65] width 75 height 12
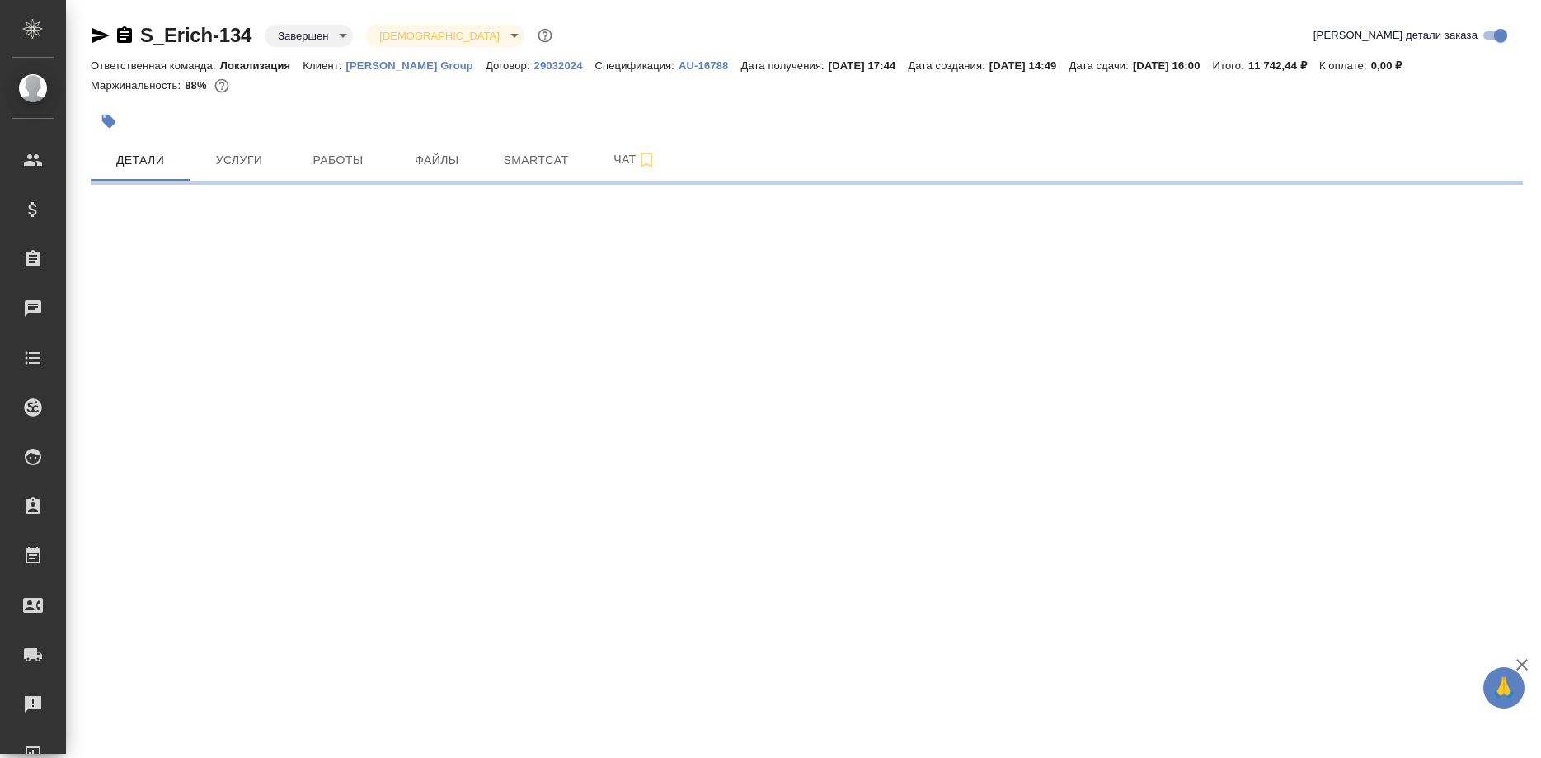
select select "RU"
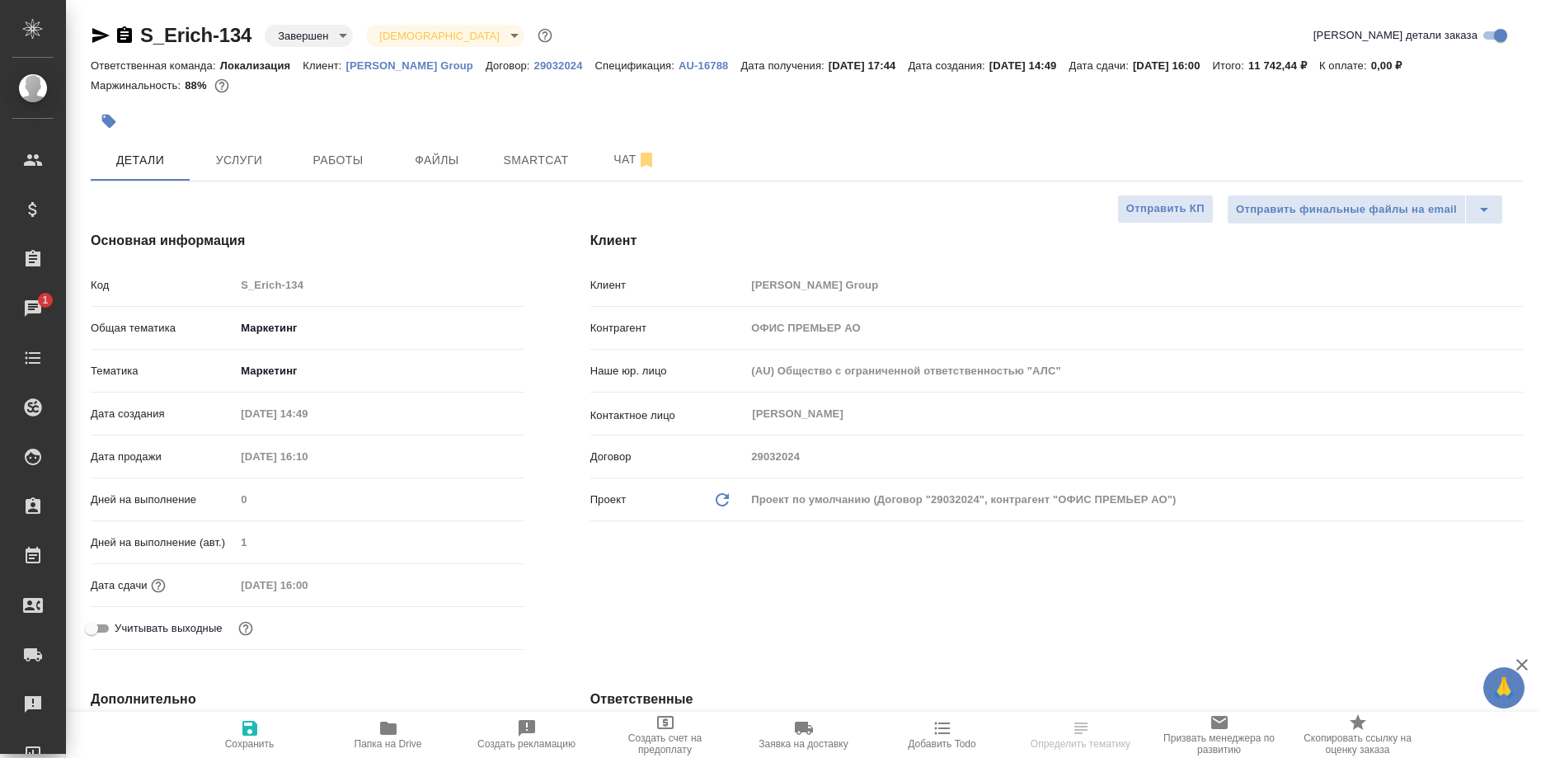
select select "RU"
type textarea "x"
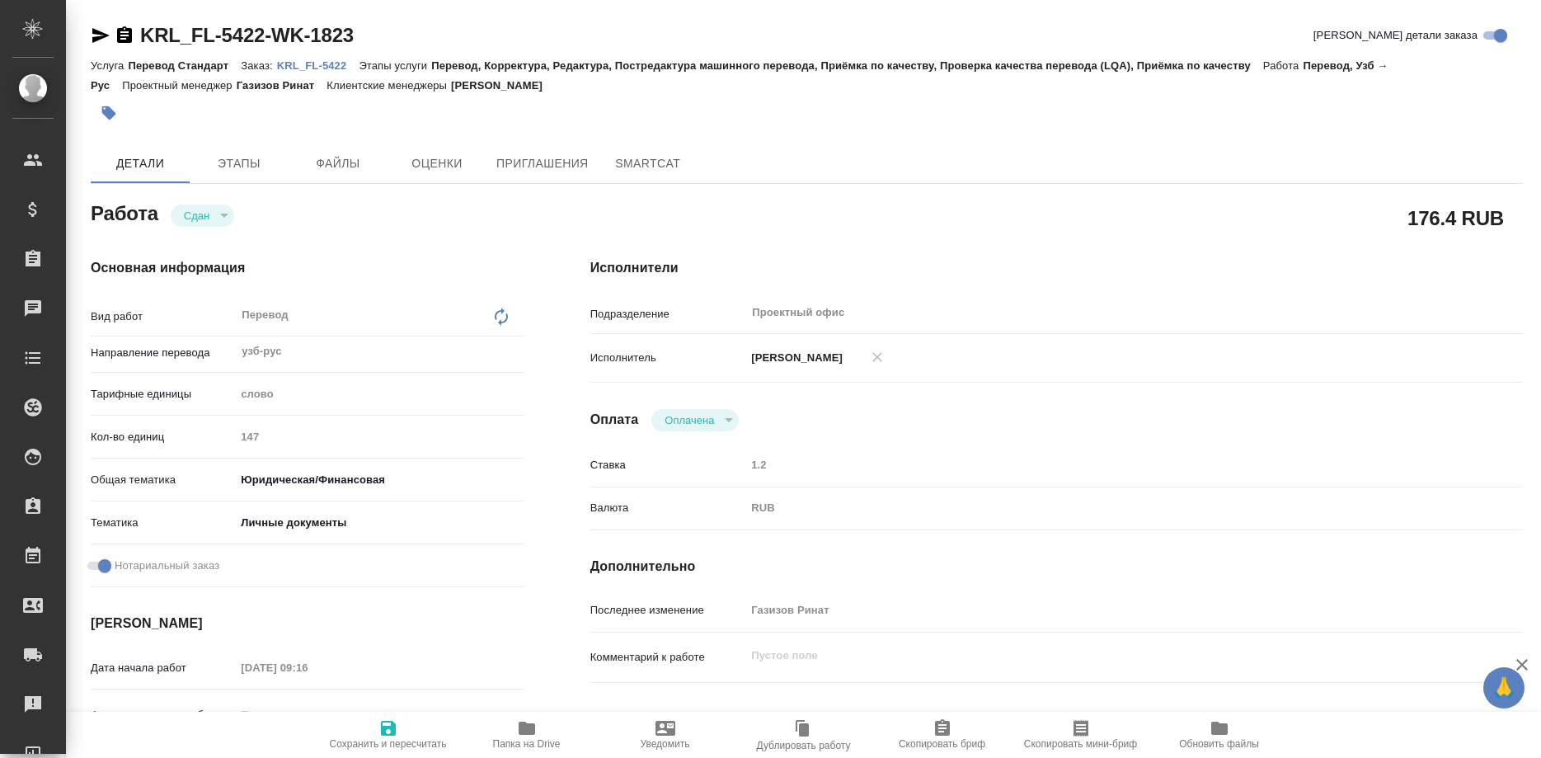
type textarea "x"
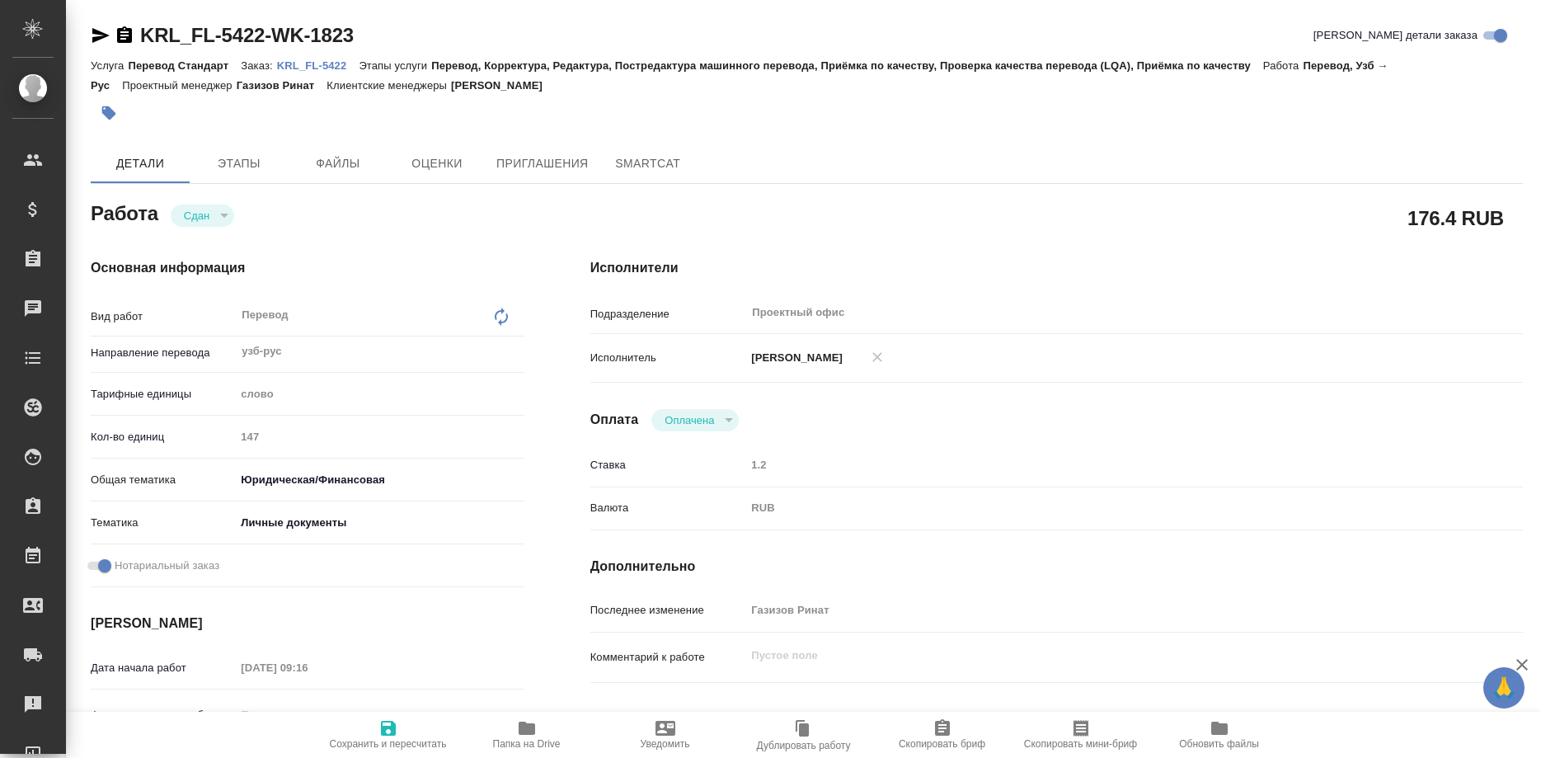
type textarea "x"
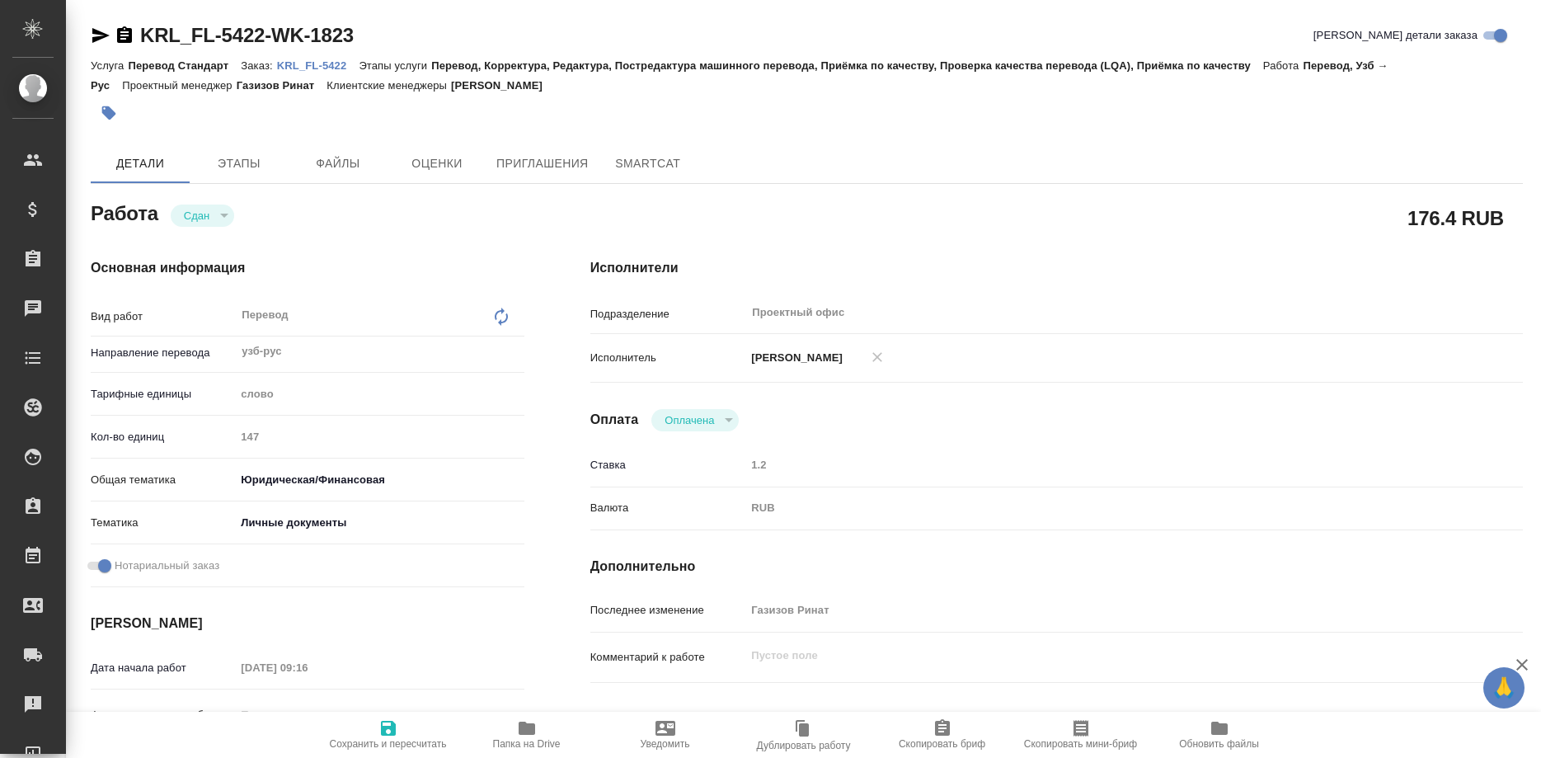
type textarea "x"
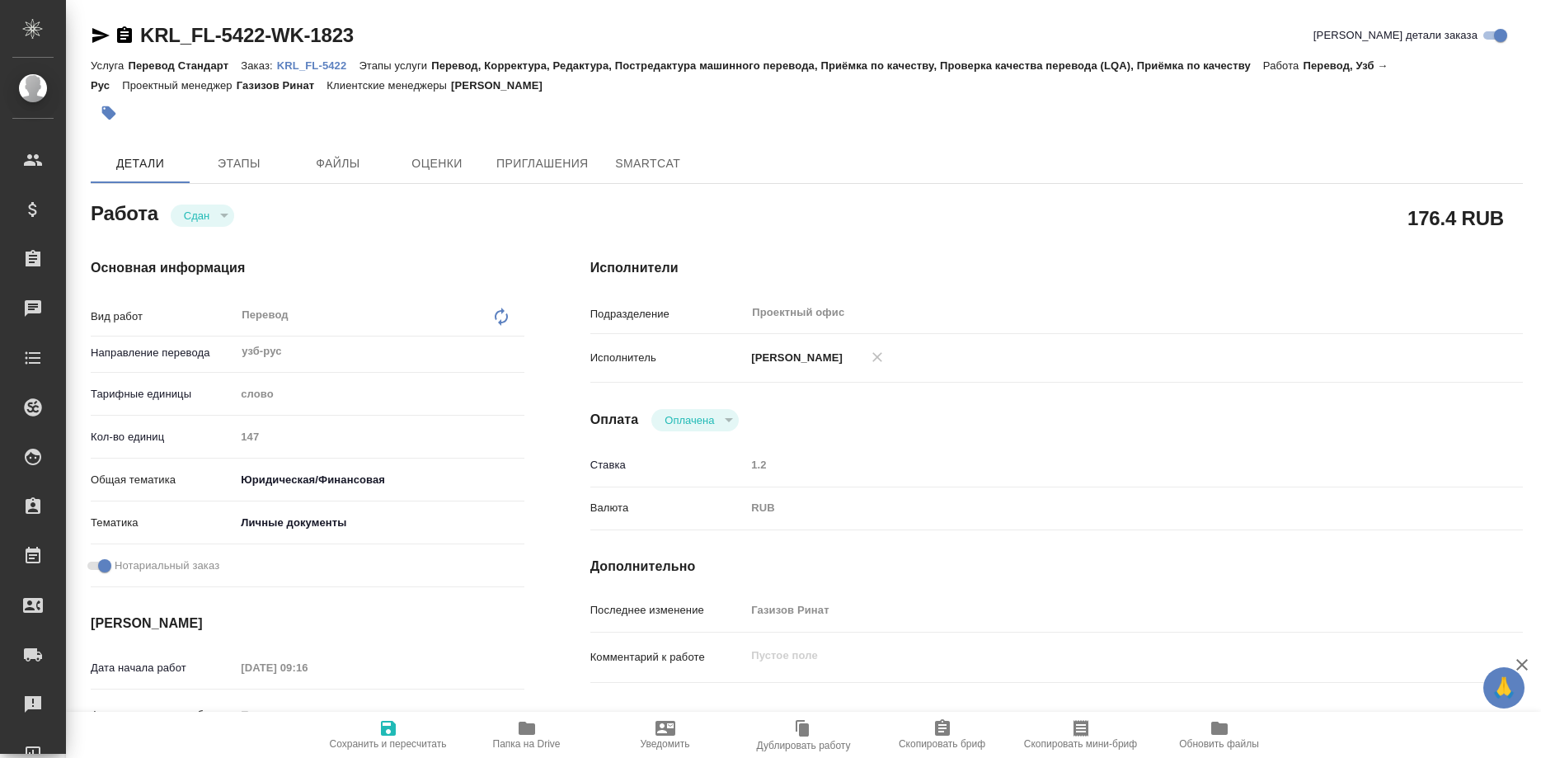
type textarea "x"
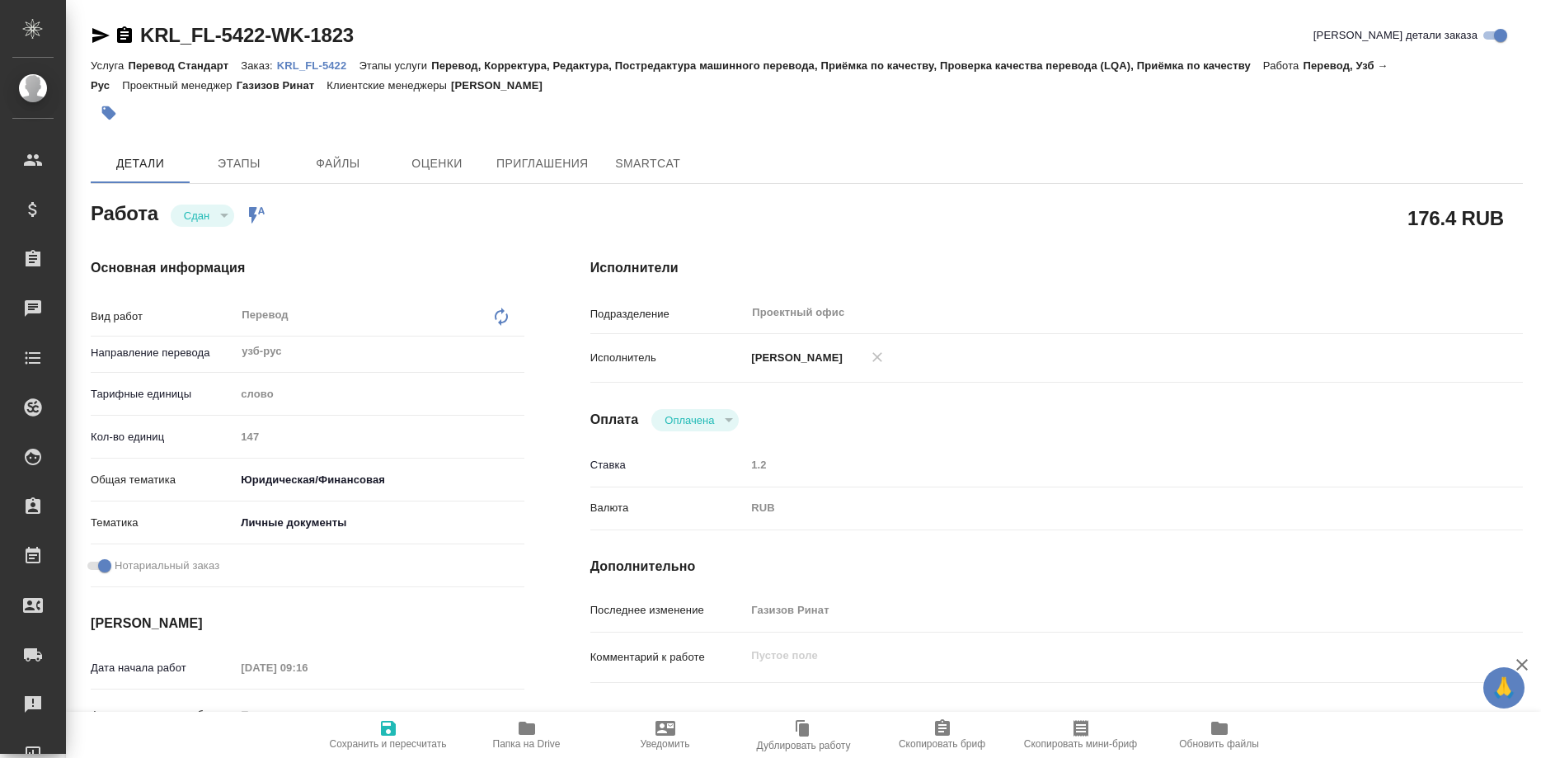
type textarea "x"
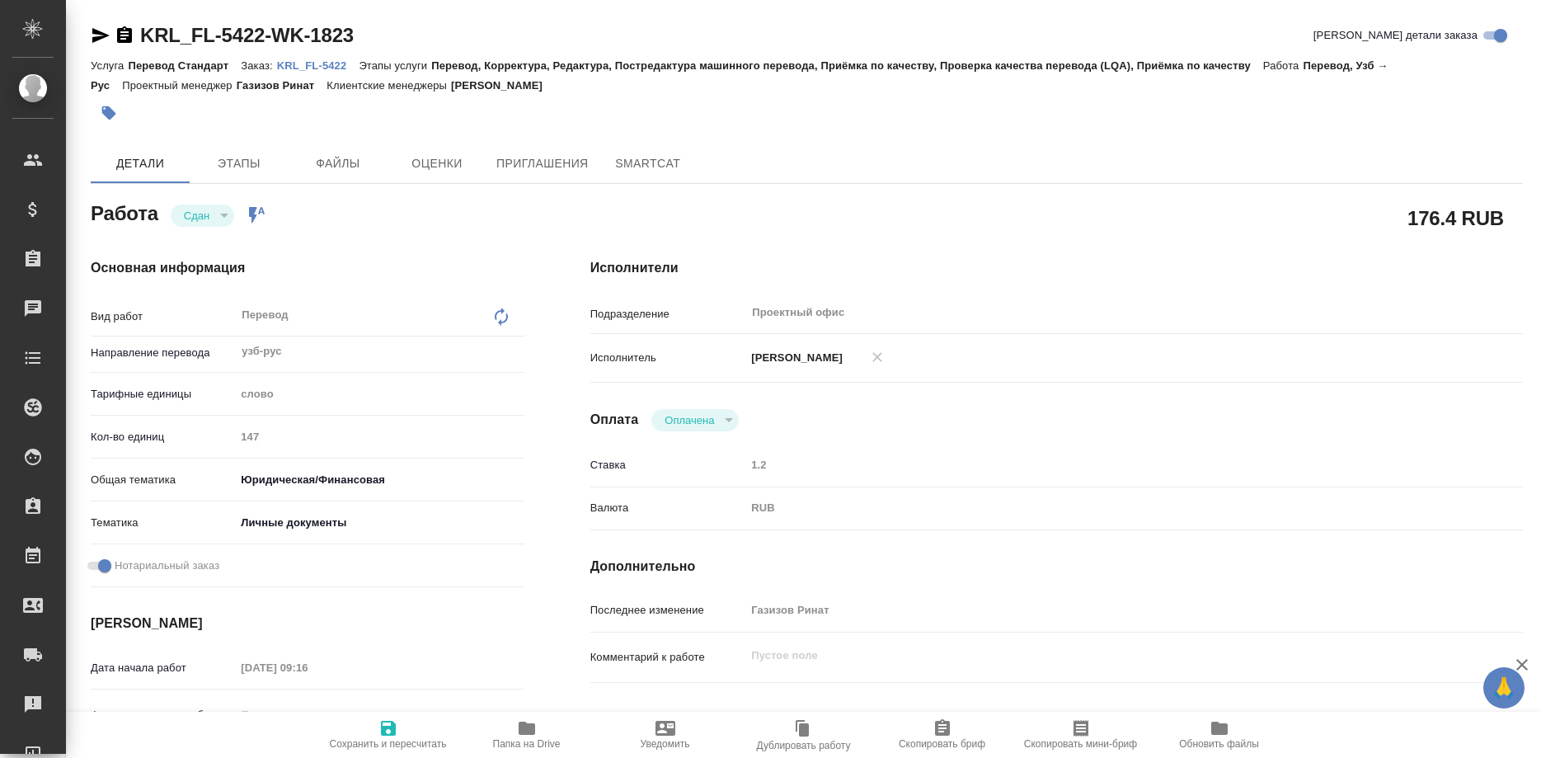
type textarea "x"
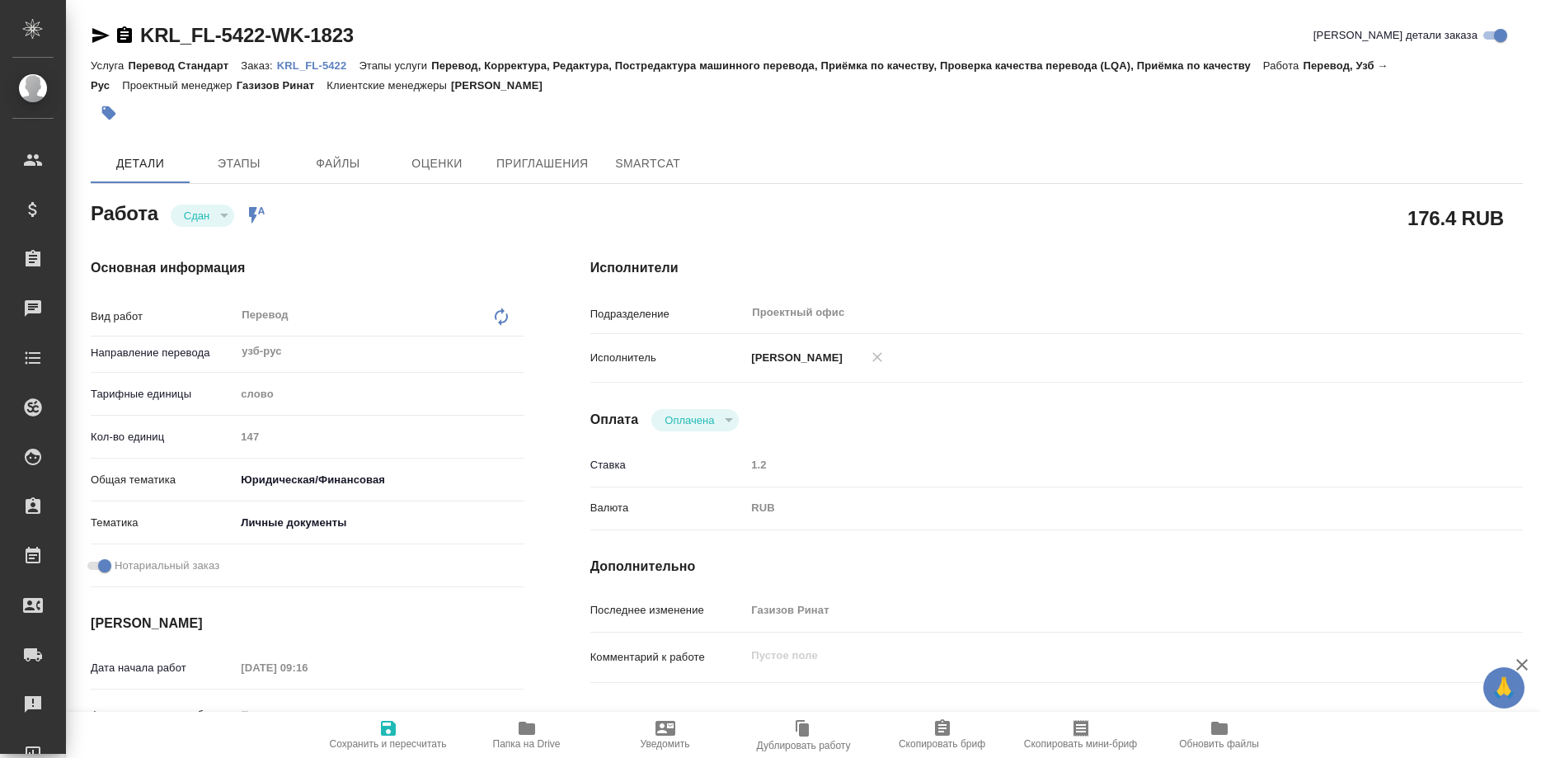
type textarea "x"
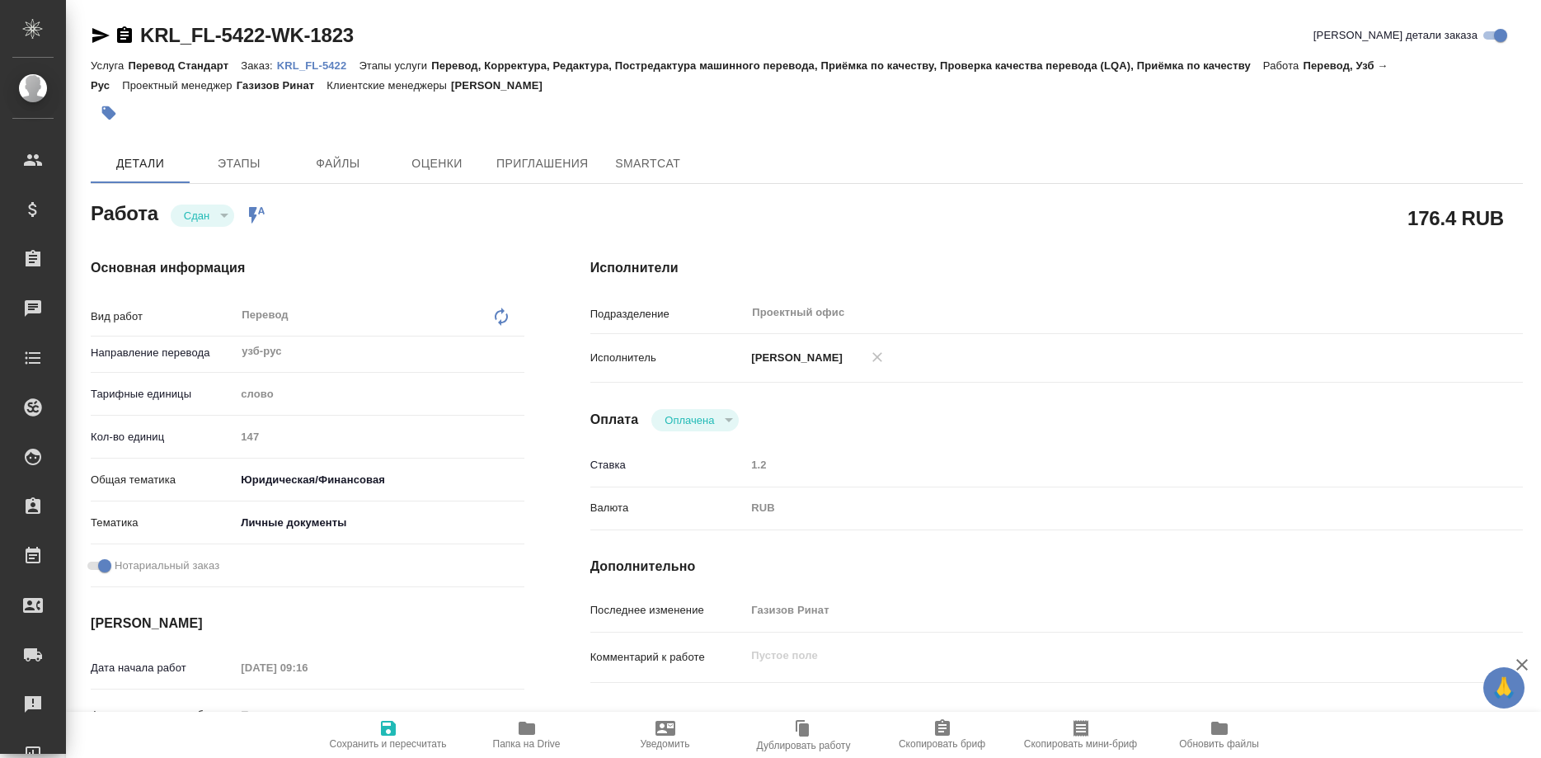
type textarea "x"
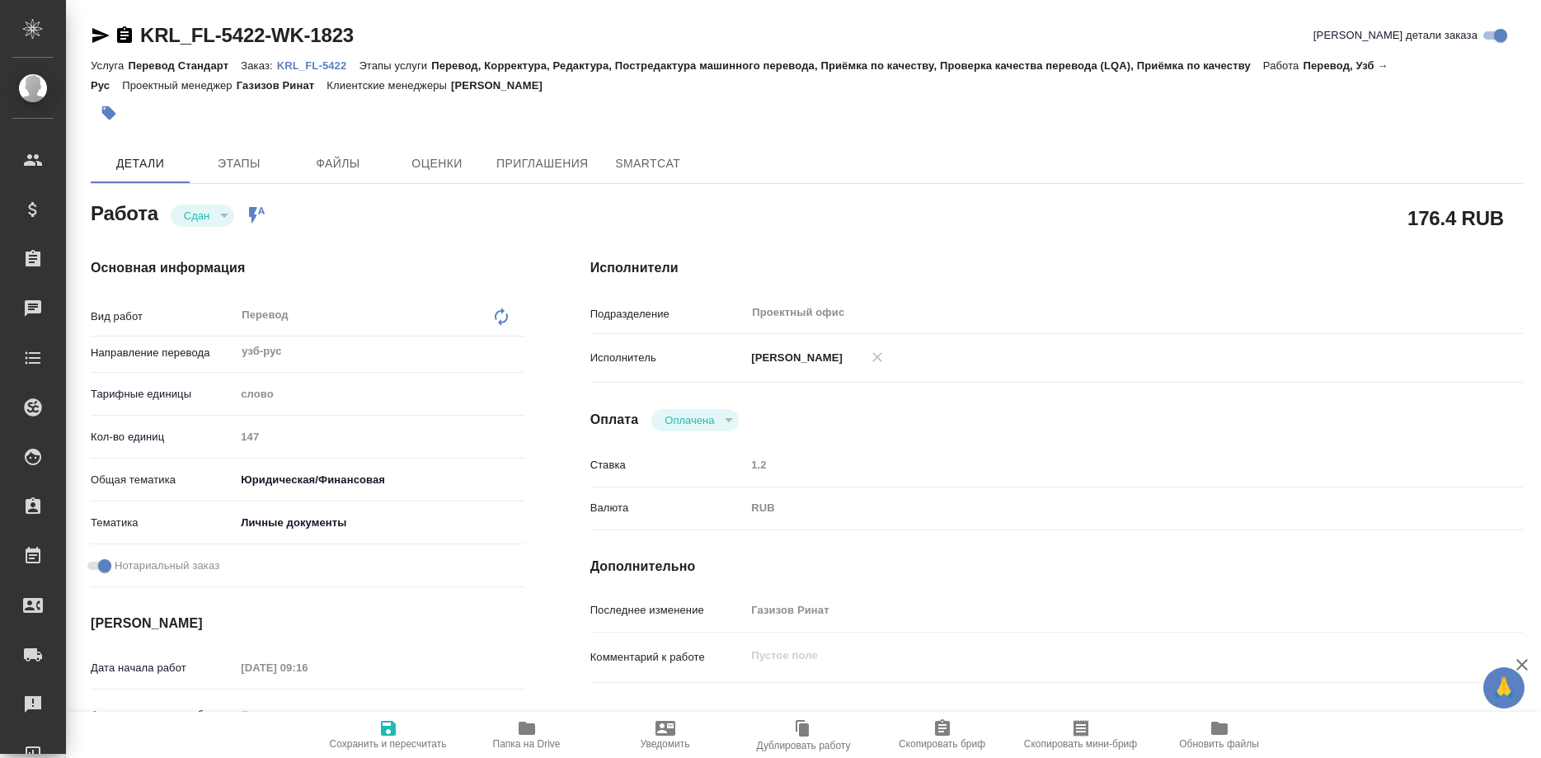
click at [323, 68] on p "KRL_FL-5422" at bounding box center [318, 65] width 82 height 12
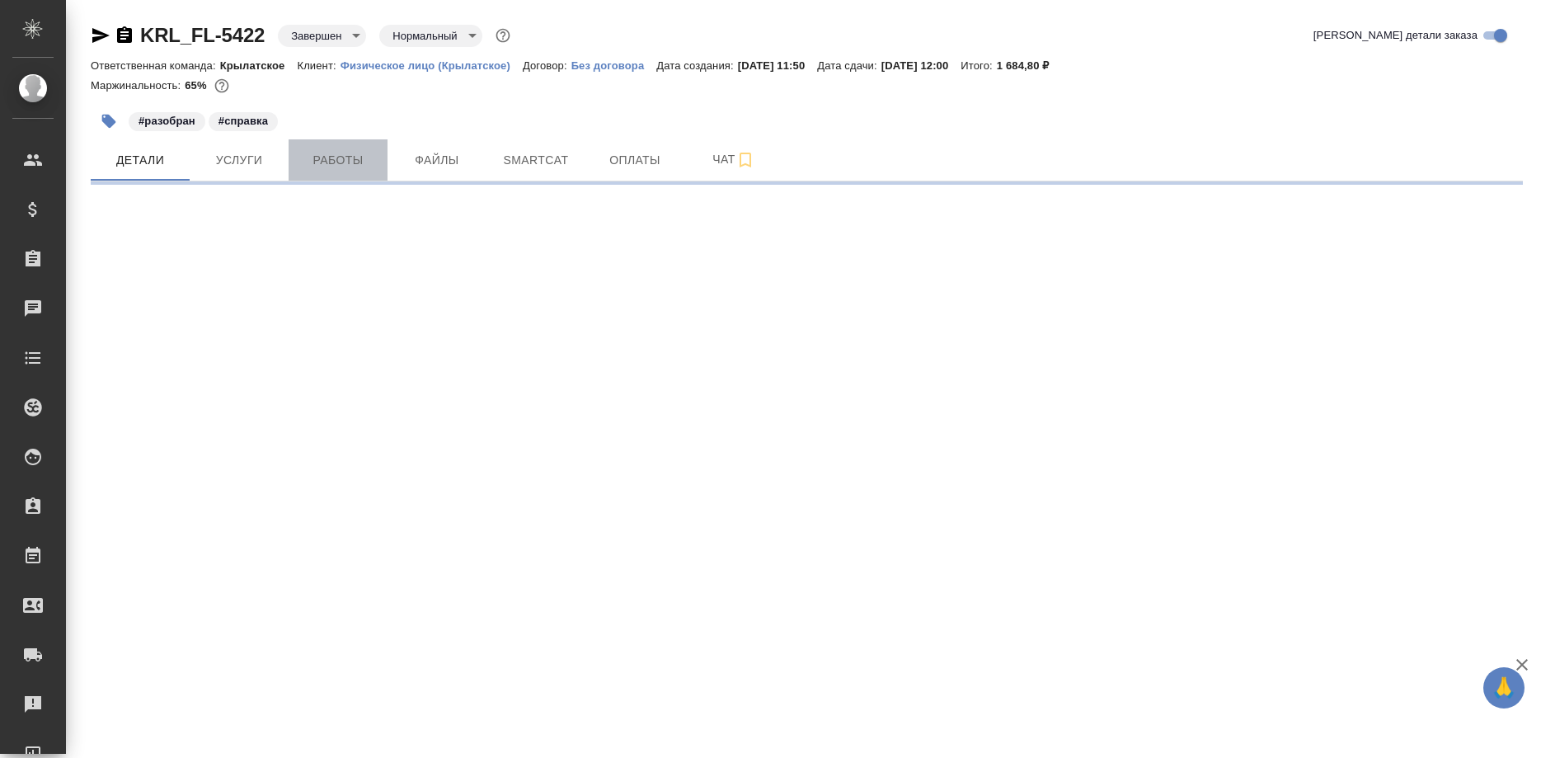
click at [354, 155] on span "Работы" at bounding box center [337, 160] width 79 height 21
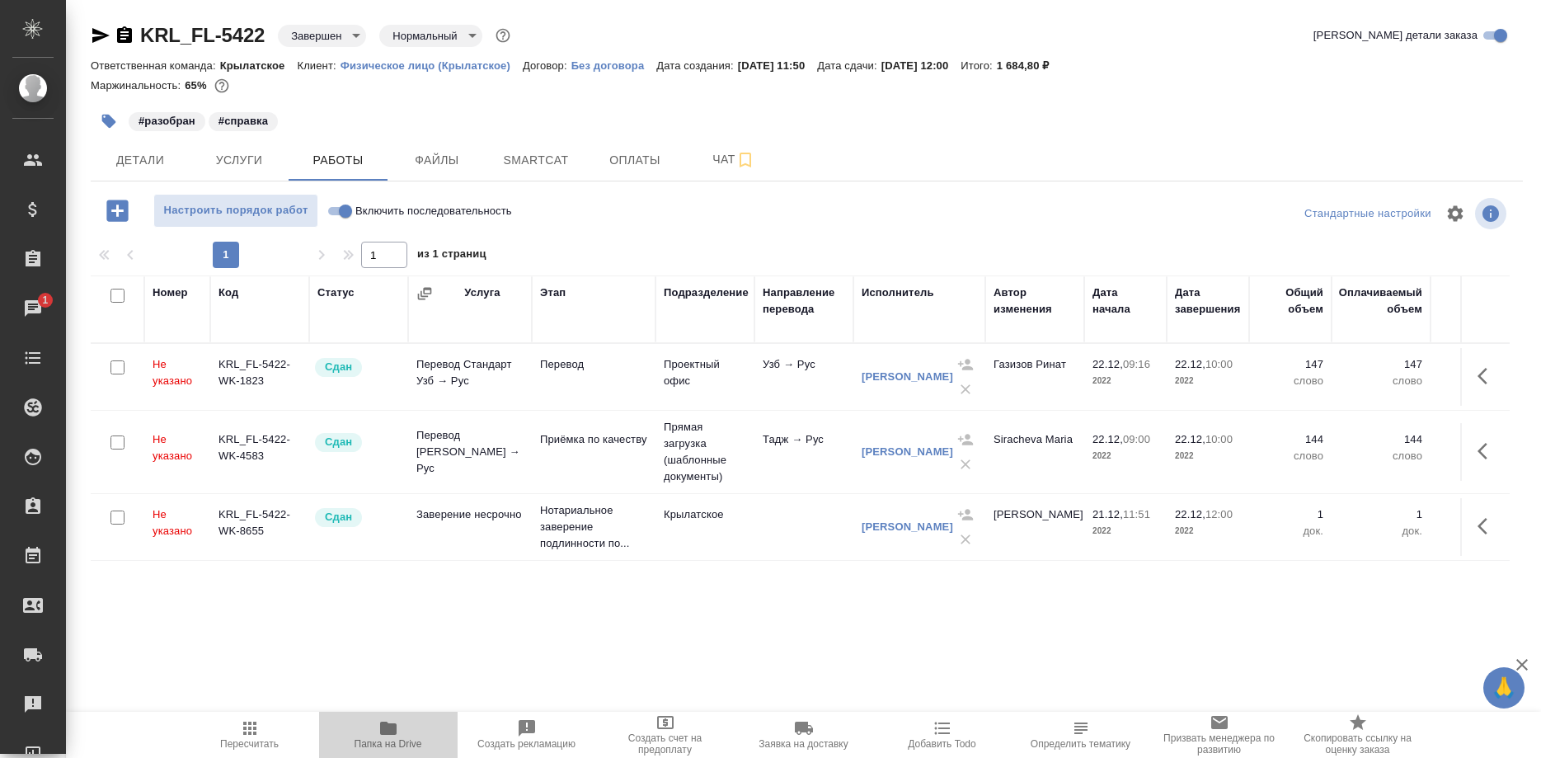
click at [384, 733] on icon "button" at bounding box center [388, 727] width 16 height 13
click at [165, 161] on span "Детали" at bounding box center [140, 160] width 79 height 21
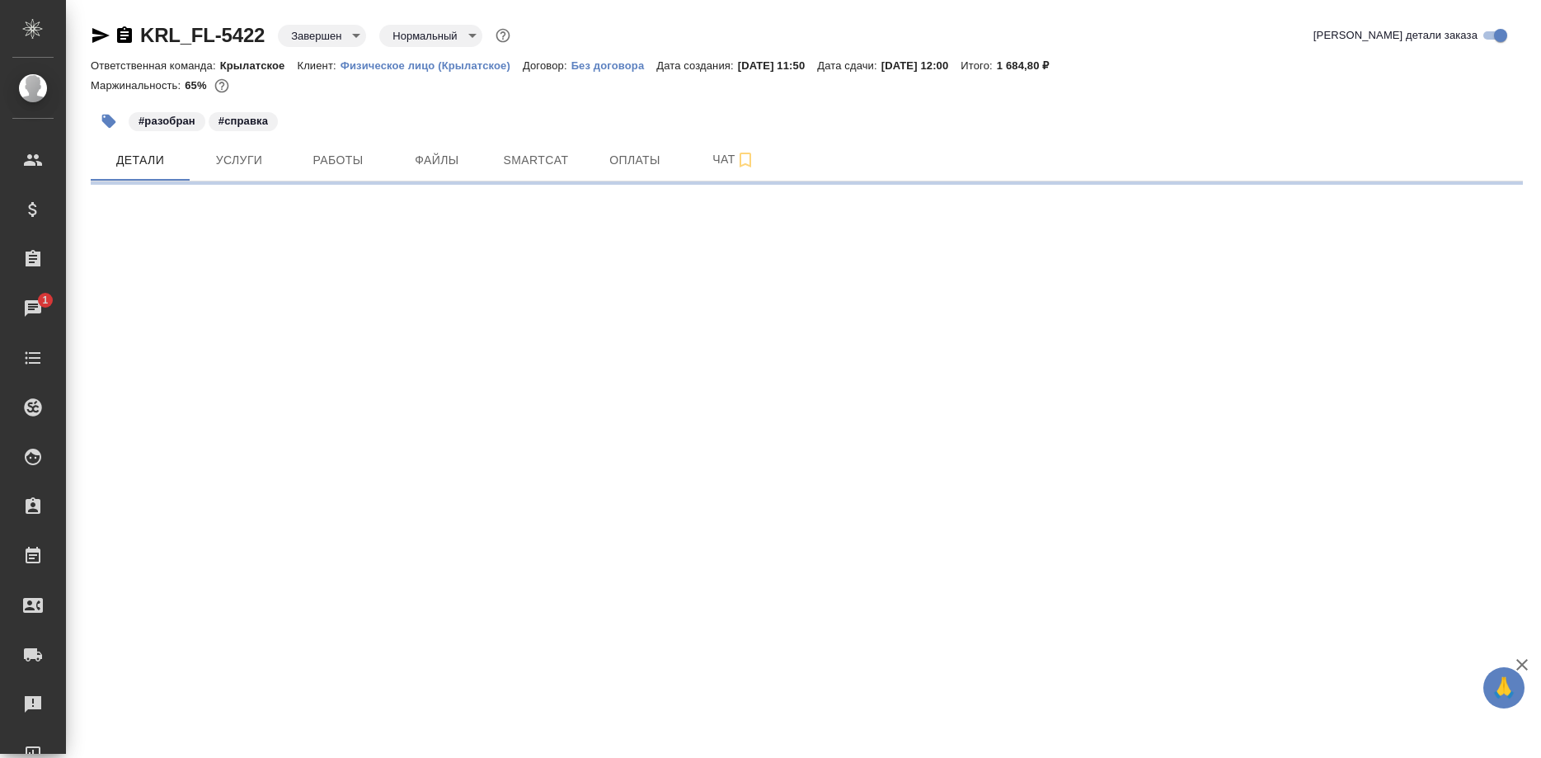
select select "RU"
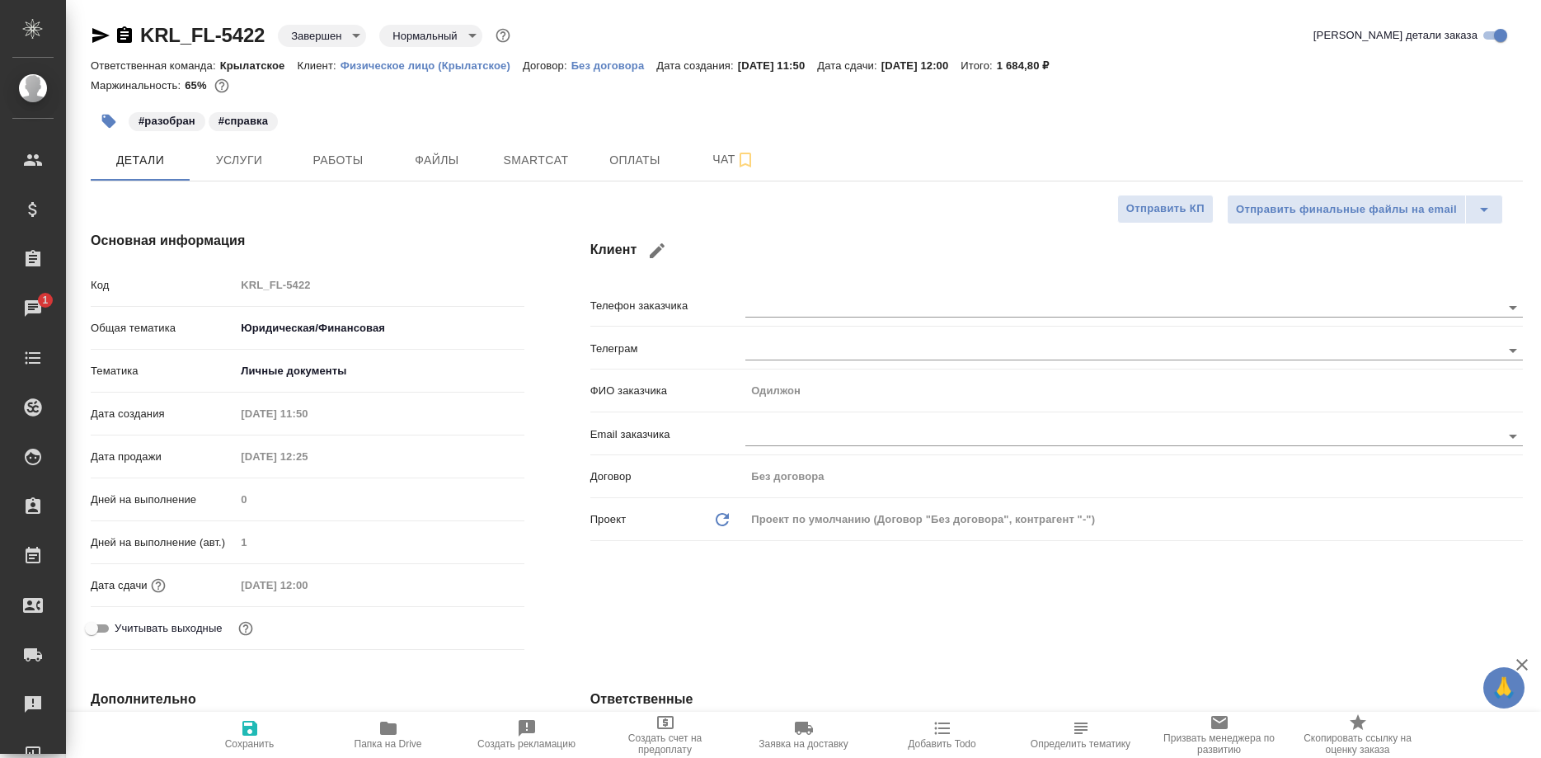
type textarea "x"
click at [250, 153] on span "Услуги" at bounding box center [239, 160] width 79 height 21
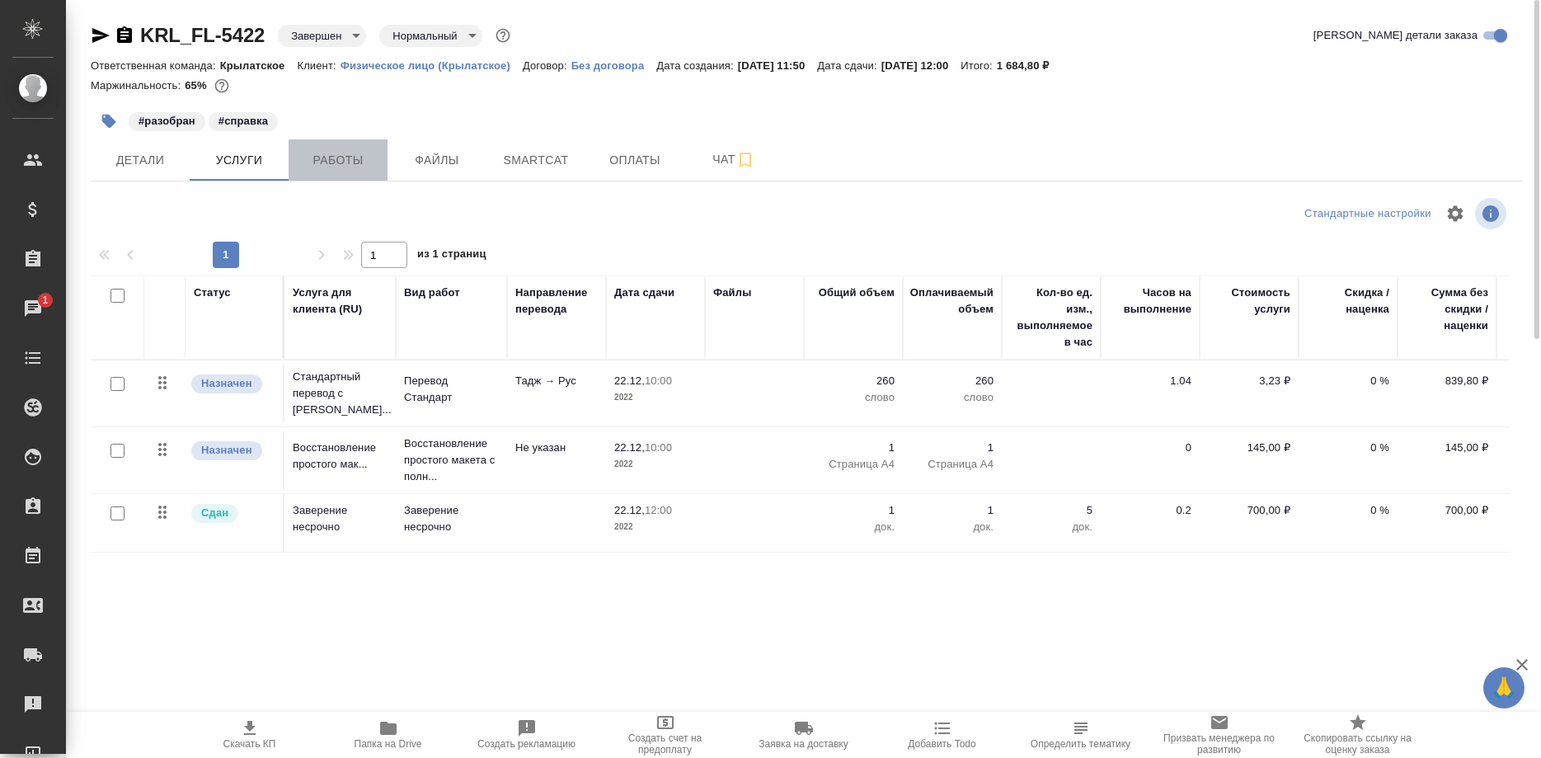
click at [314, 151] on span "Работы" at bounding box center [337, 160] width 79 height 21
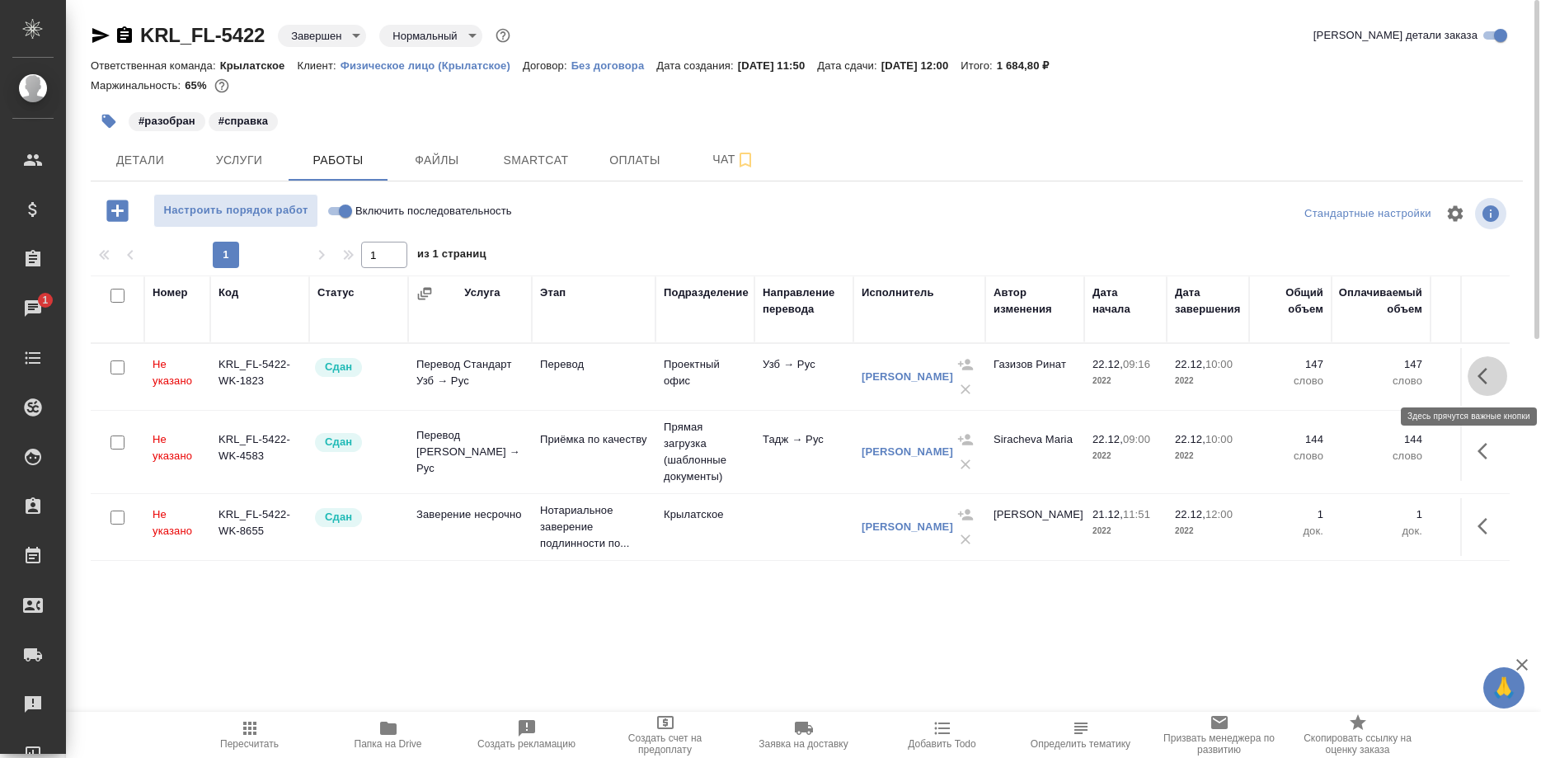
click at [1481, 377] on icon "button" at bounding box center [1482, 376] width 10 height 16
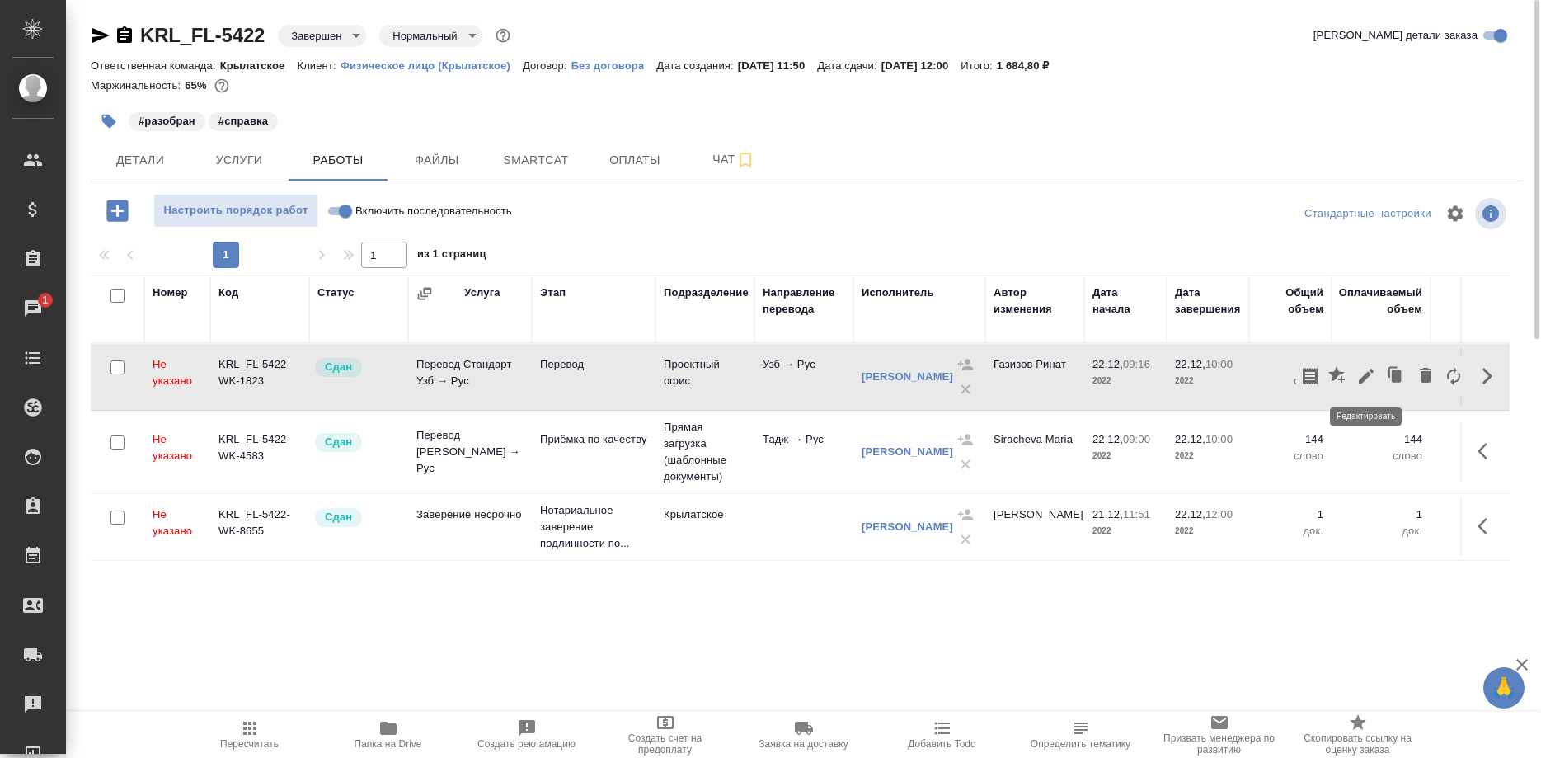
click at [1363, 379] on icon "button" at bounding box center [1366, 376] width 15 height 15
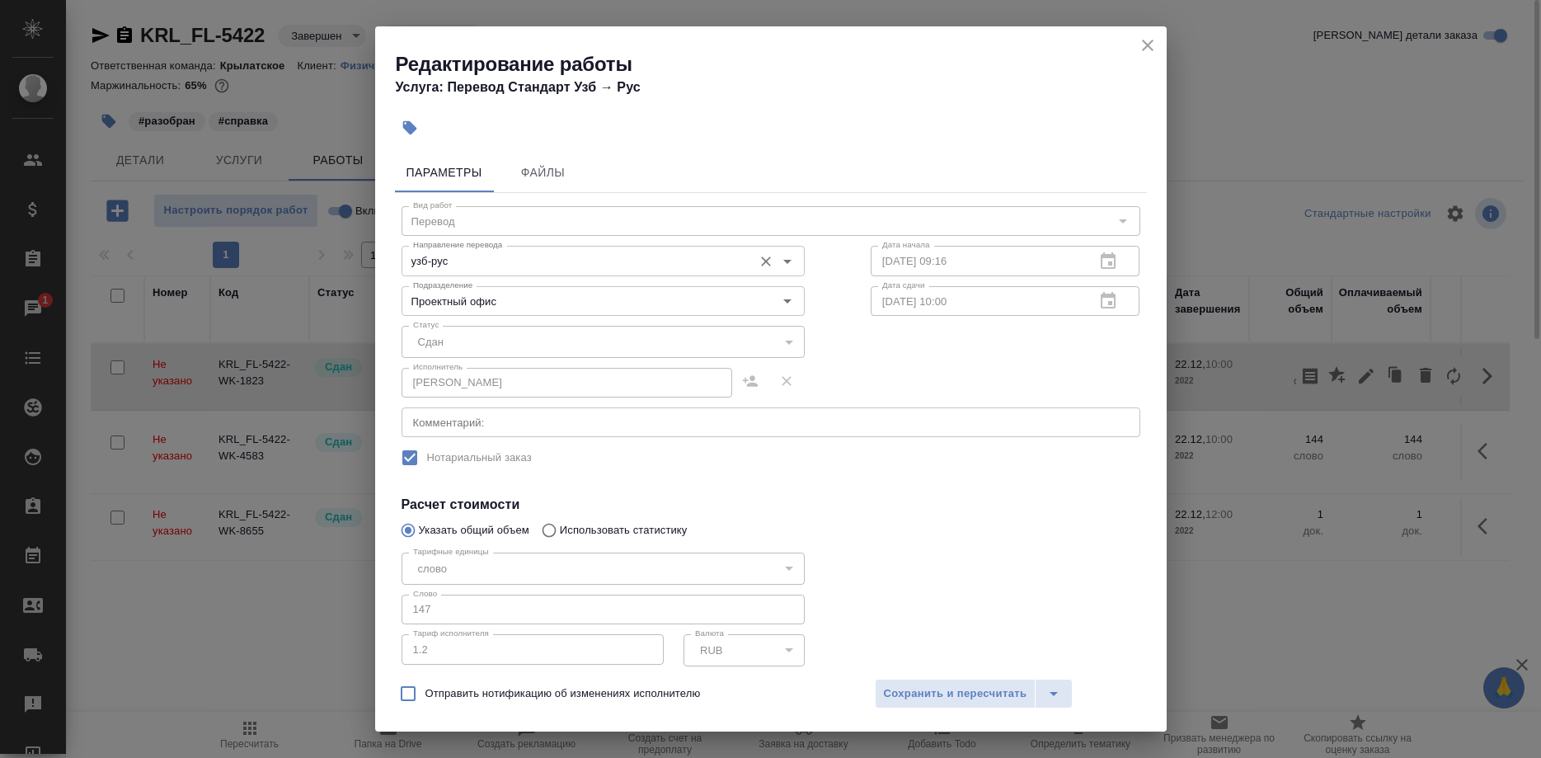
click at [453, 256] on input "узб-рус" at bounding box center [575, 261] width 338 height 20
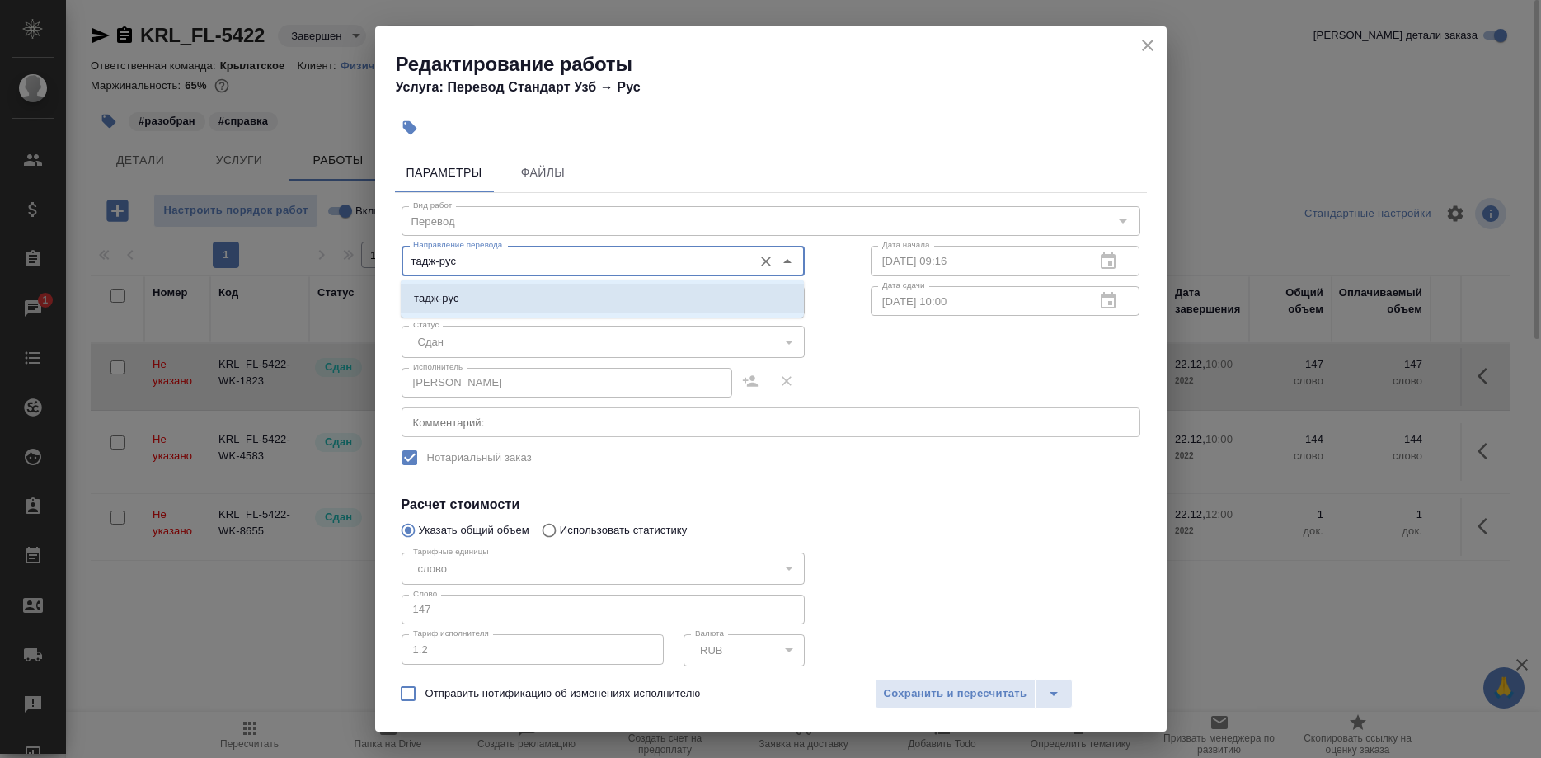
click at [512, 312] on li "тадж-рус" at bounding box center [602, 299] width 403 height 30
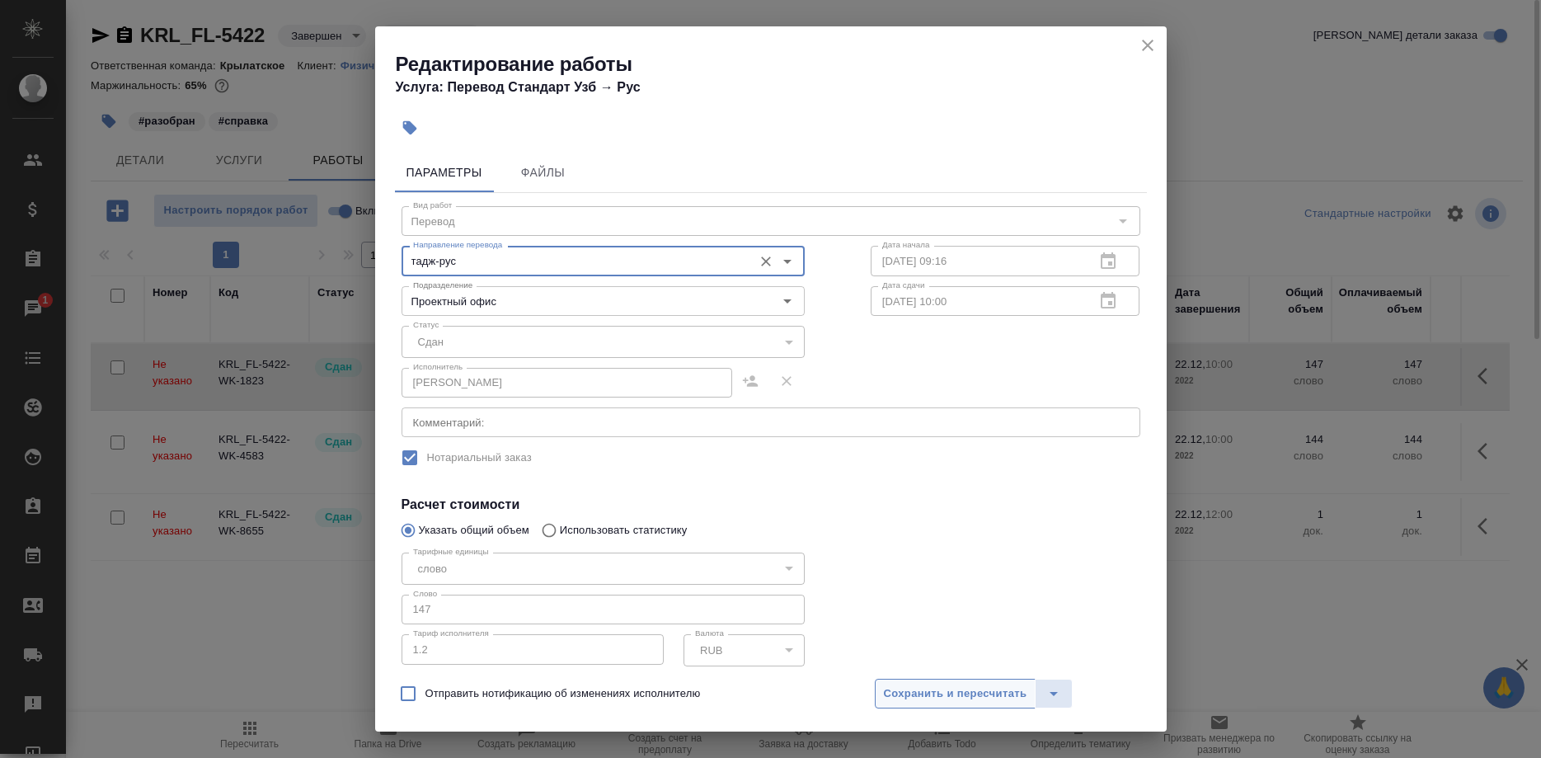
type input "тадж-рус"
click at [927, 691] on span "Сохранить и пересчитать" at bounding box center [955, 693] width 143 height 19
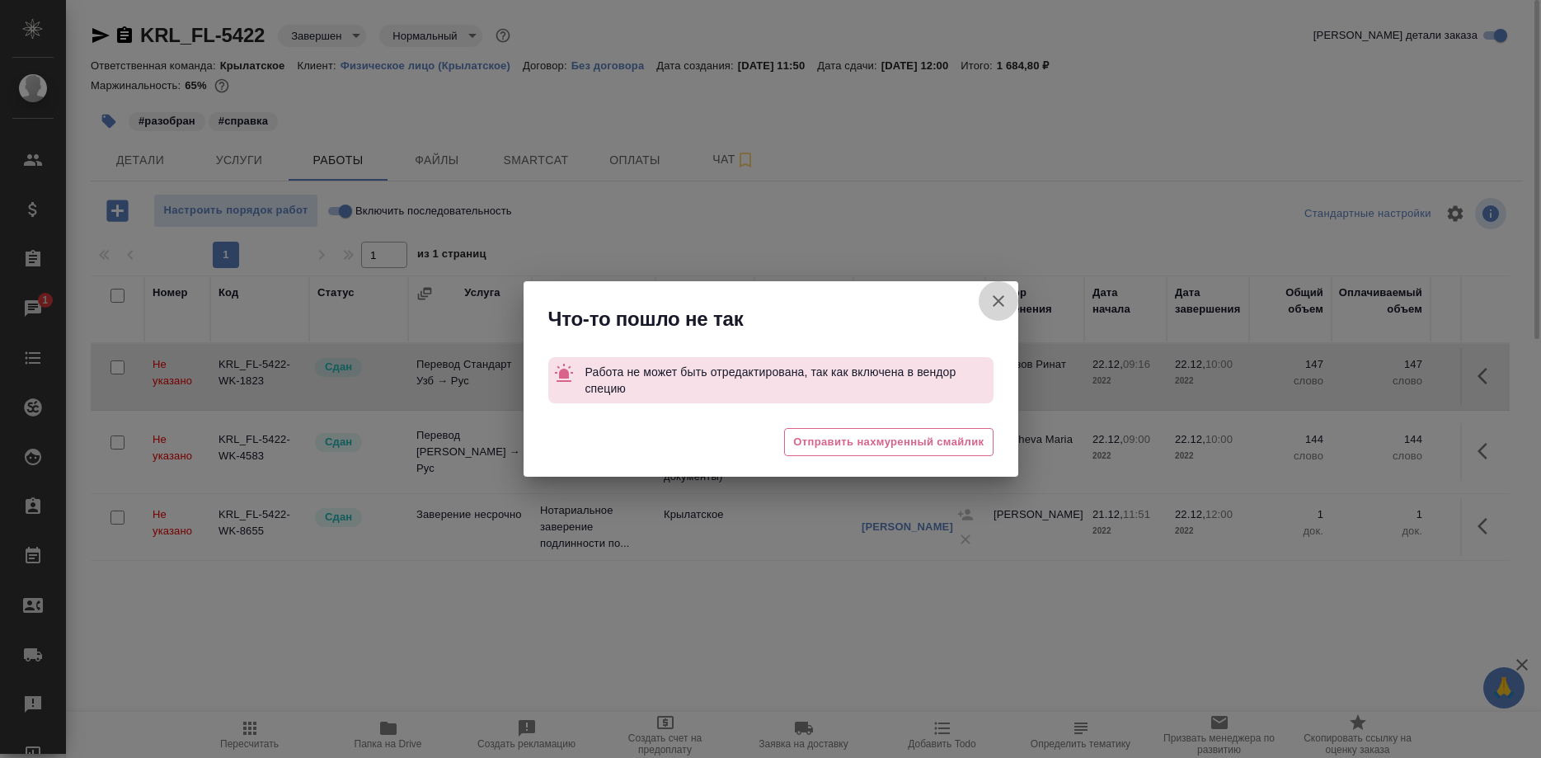
click at [992, 303] on icon "button" at bounding box center [998, 301] width 20 height 20
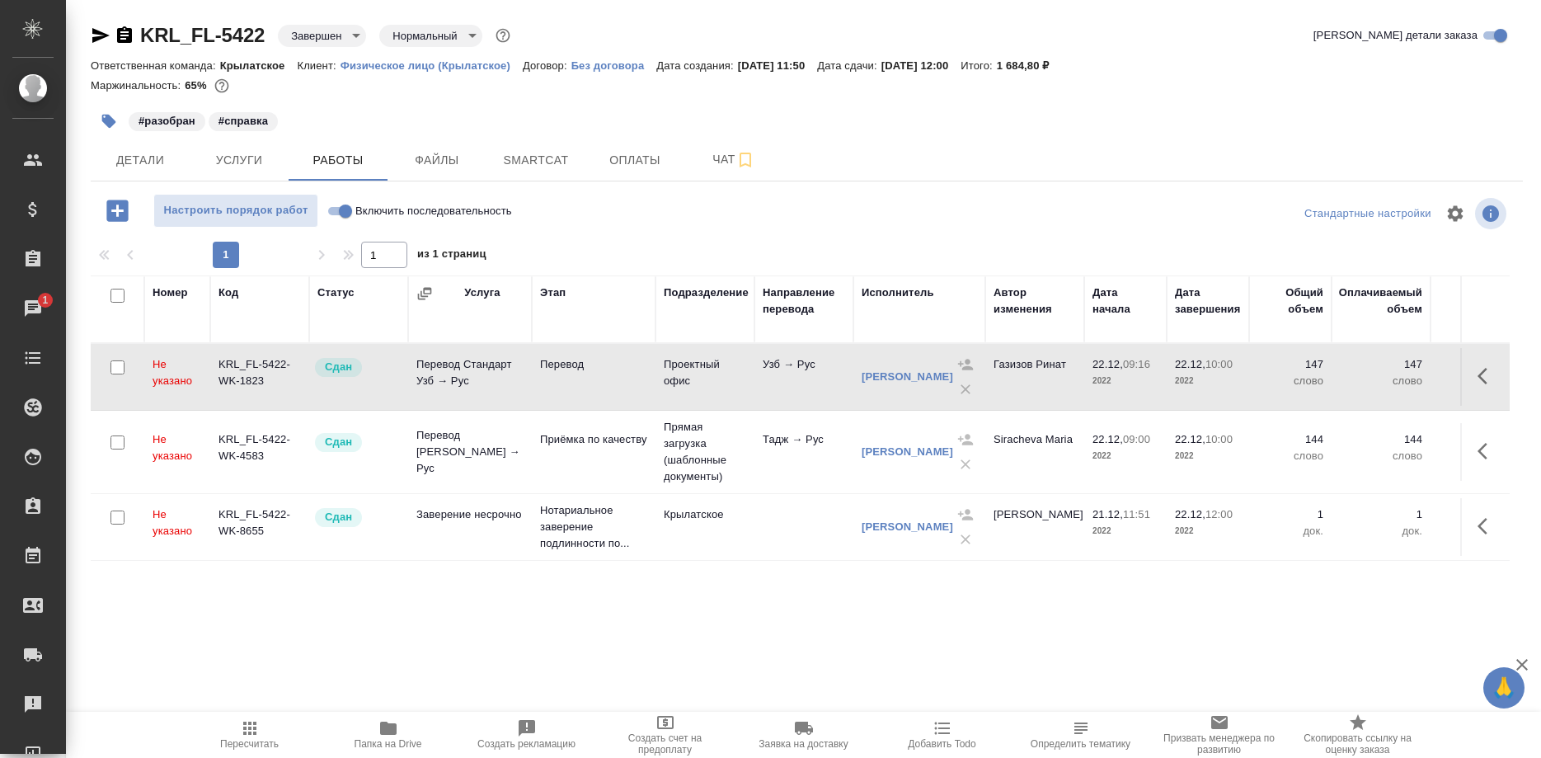
click at [1472, 376] on button "button" at bounding box center [1487, 376] width 40 height 40
click at [1330, 373] on icon "button" at bounding box center [1338, 376] width 20 height 20
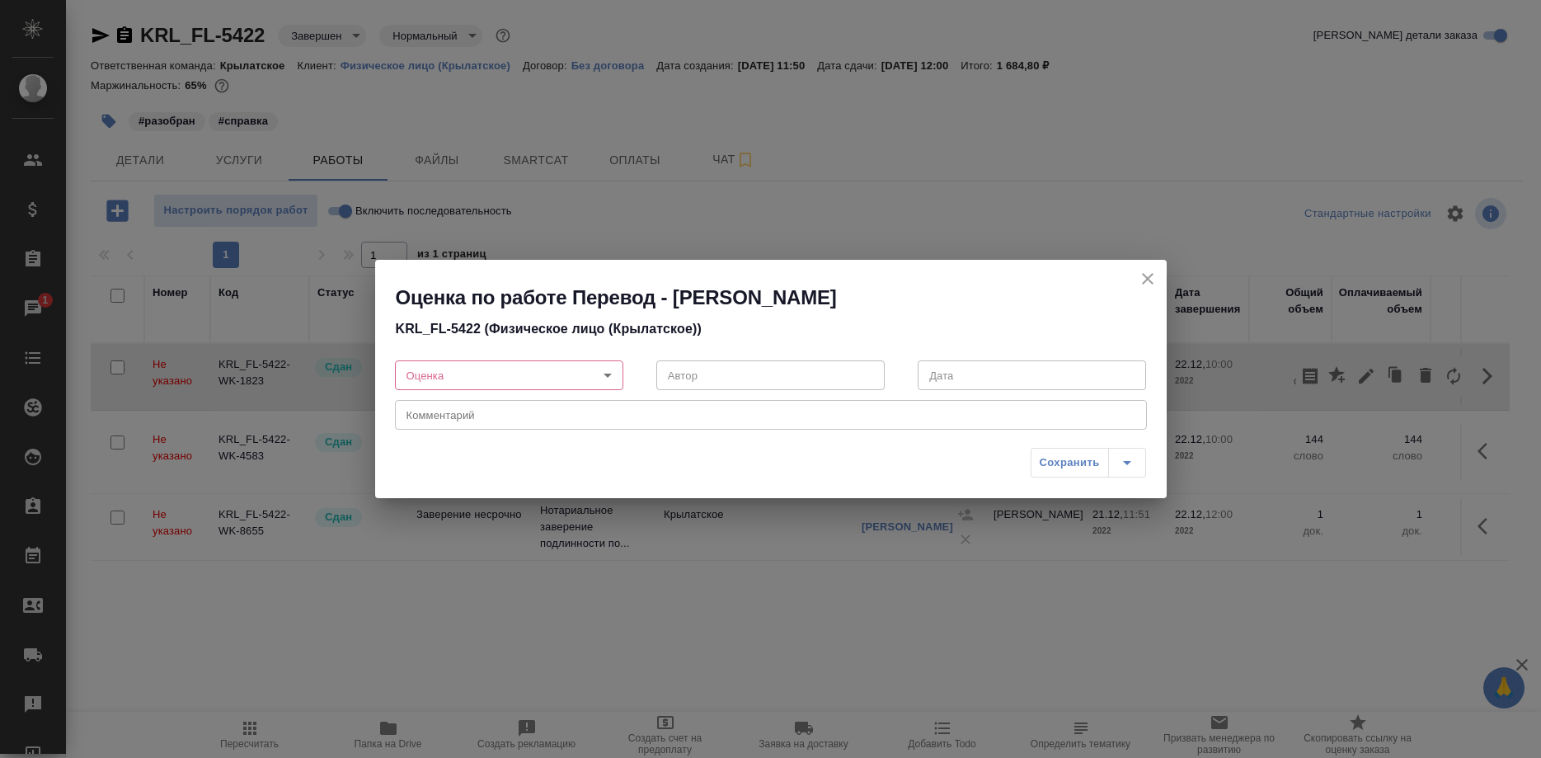
click at [528, 370] on body "🙏 .cls-1 fill:#fff; AWATERA [PERSON_NAME] Спецификации Заказы 1 Чаты Todo Проек…" at bounding box center [770, 379] width 1541 height 758
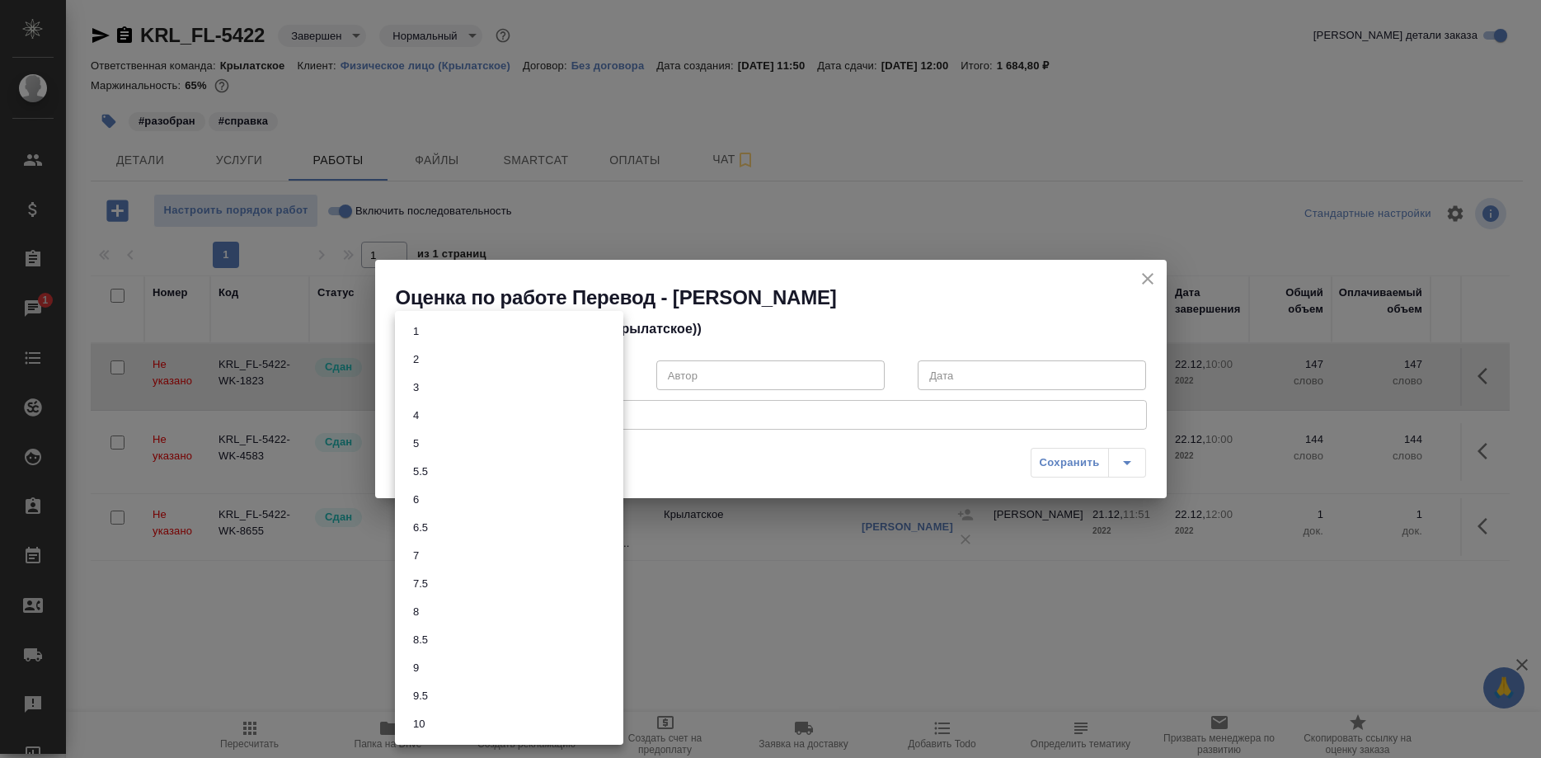
click at [454, 583] on li "7.5" at bounding box center [509, 584] width 228 height 28
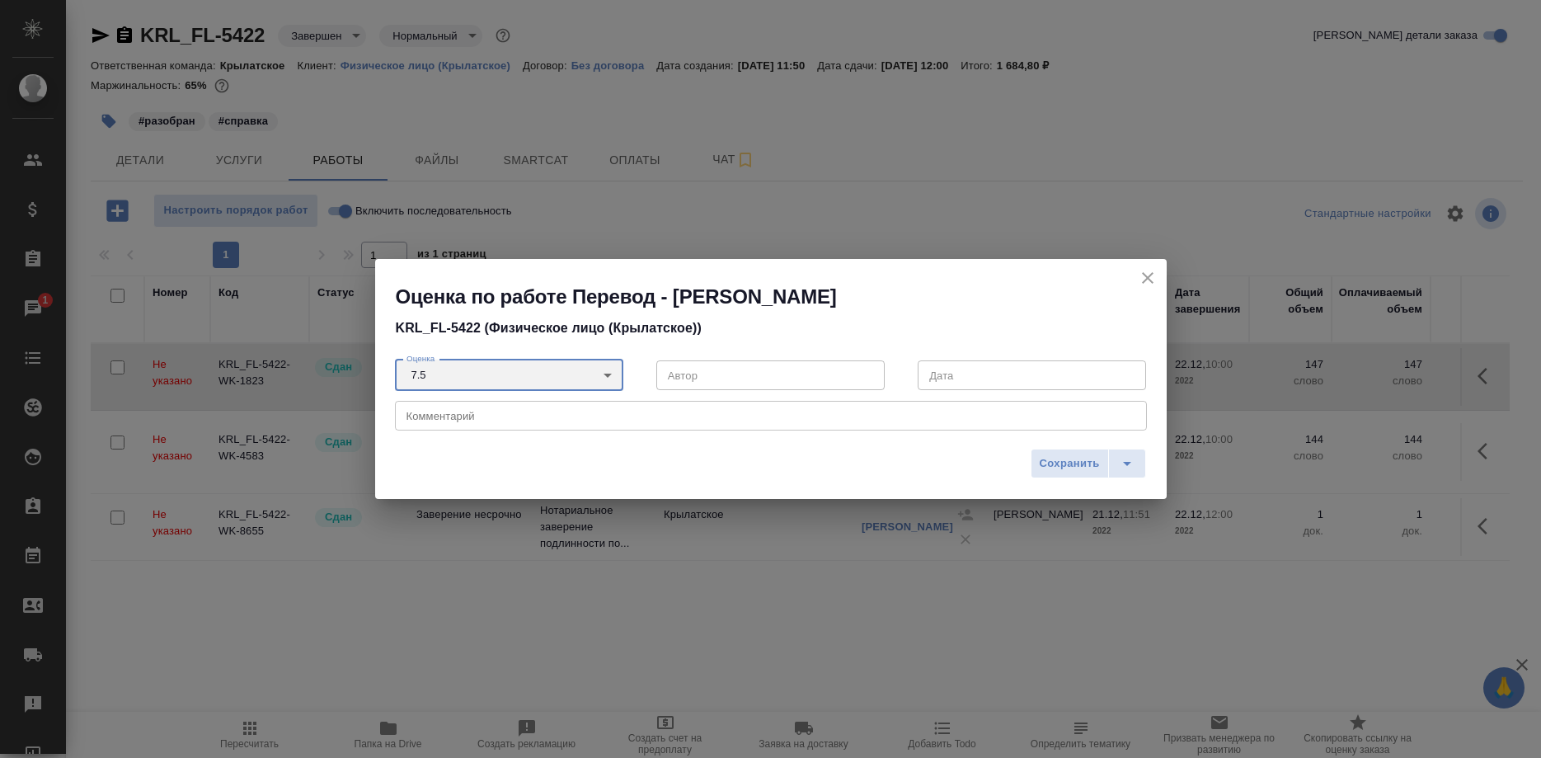
type input "7.5"
click at [1056, 463] on span "Сохранить" at bounding box center [1070, 463] width 60 height 19
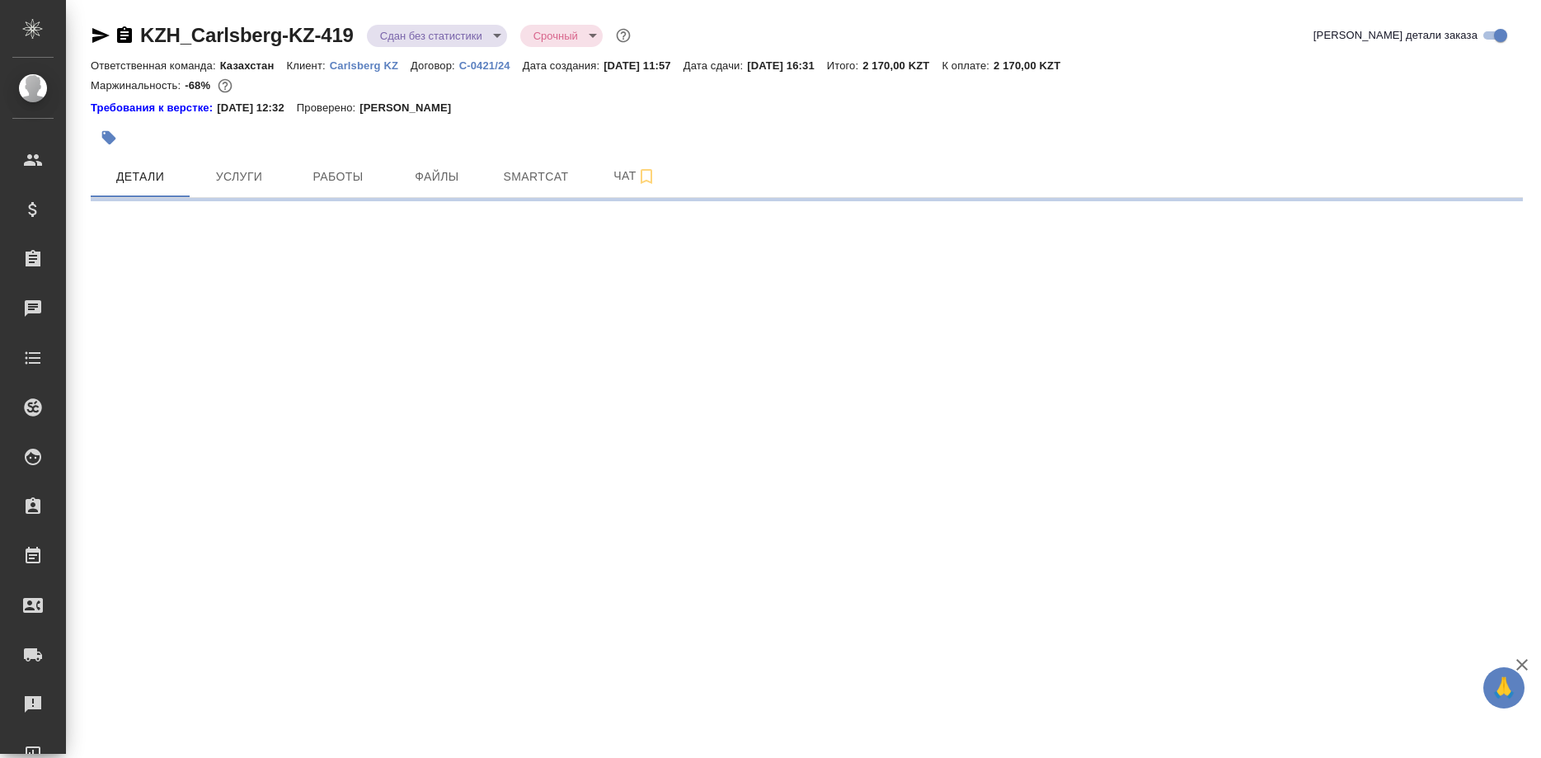
select select "RU"
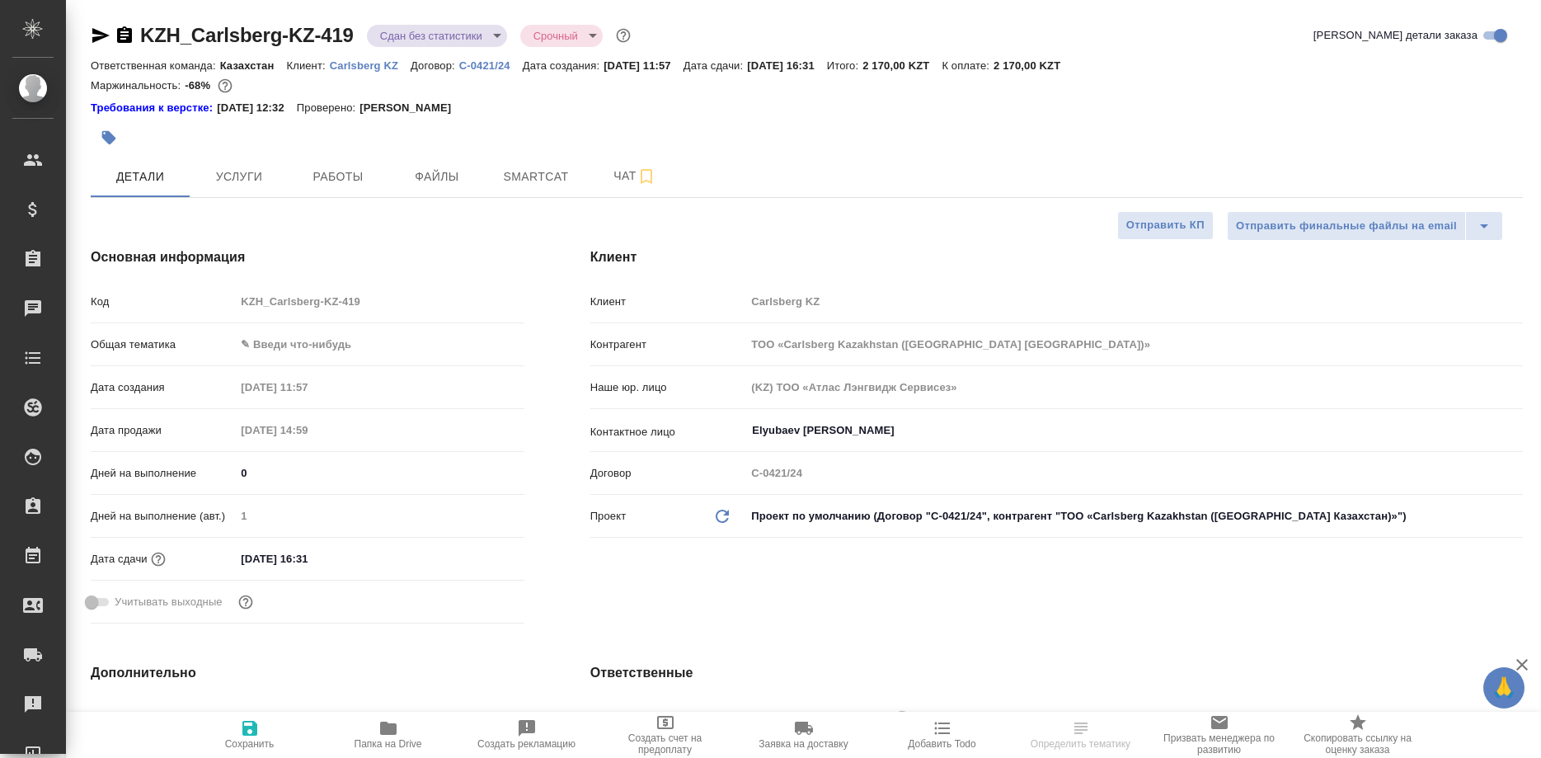
type textarea "x"
type input "[PERSON_NAME]"
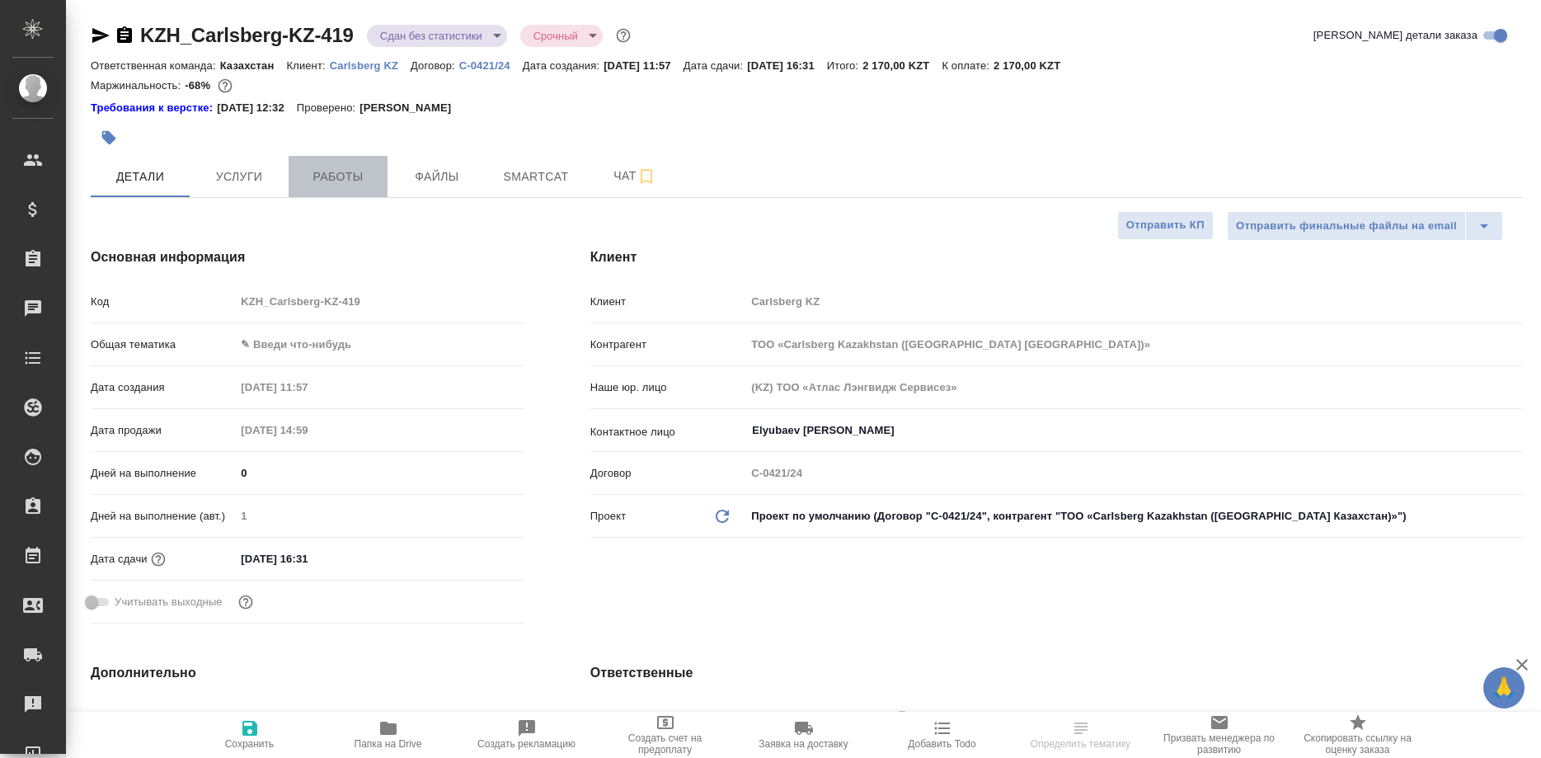
click at [336, 179] on span "Работы" at bounding box center [337, 177] width 79 height 21
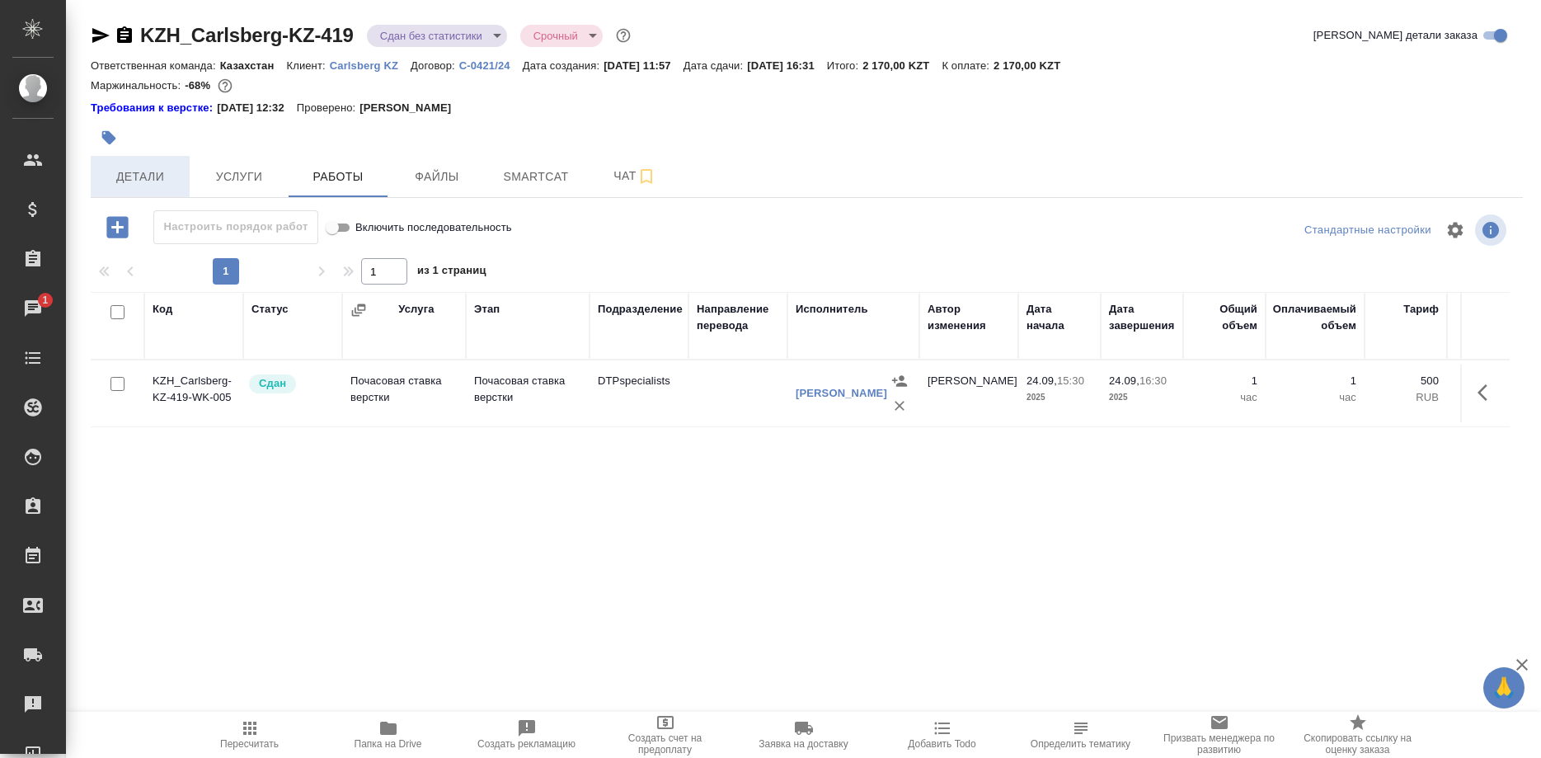
click at [133, 175] on span "Детали" at bounding box center [140, 177] width 79 height 21
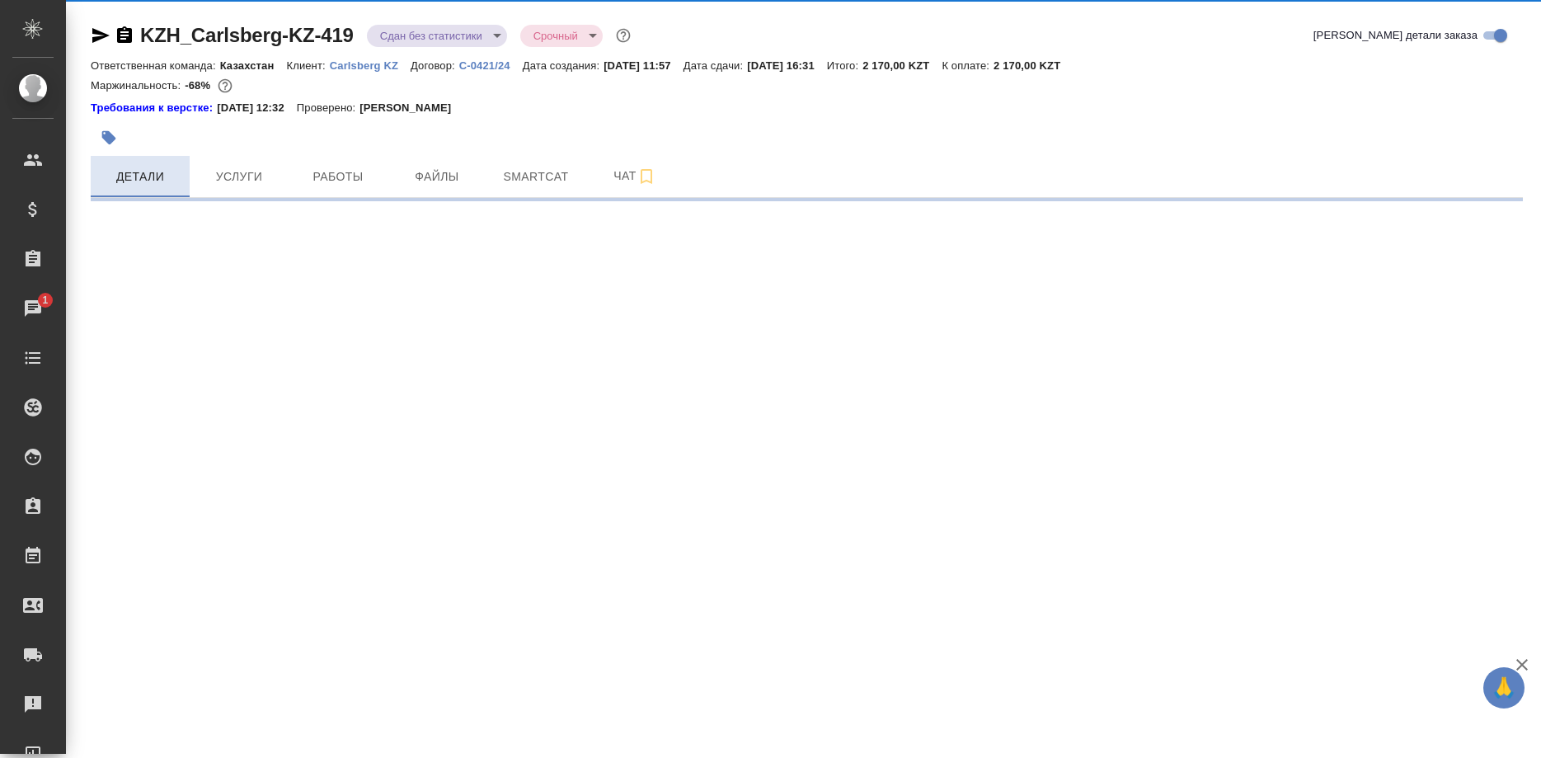
select select "RU"
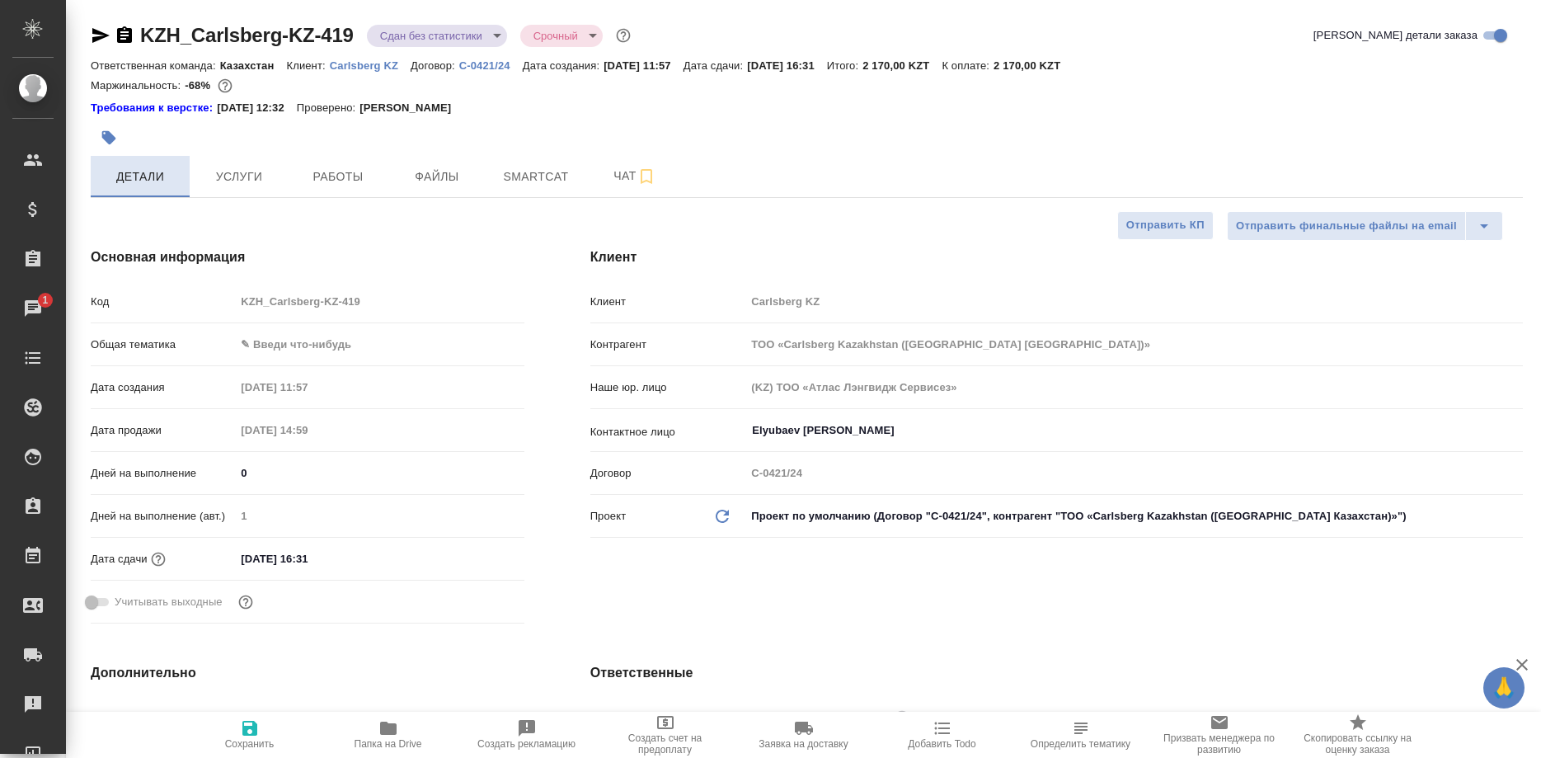
type textarea "x"
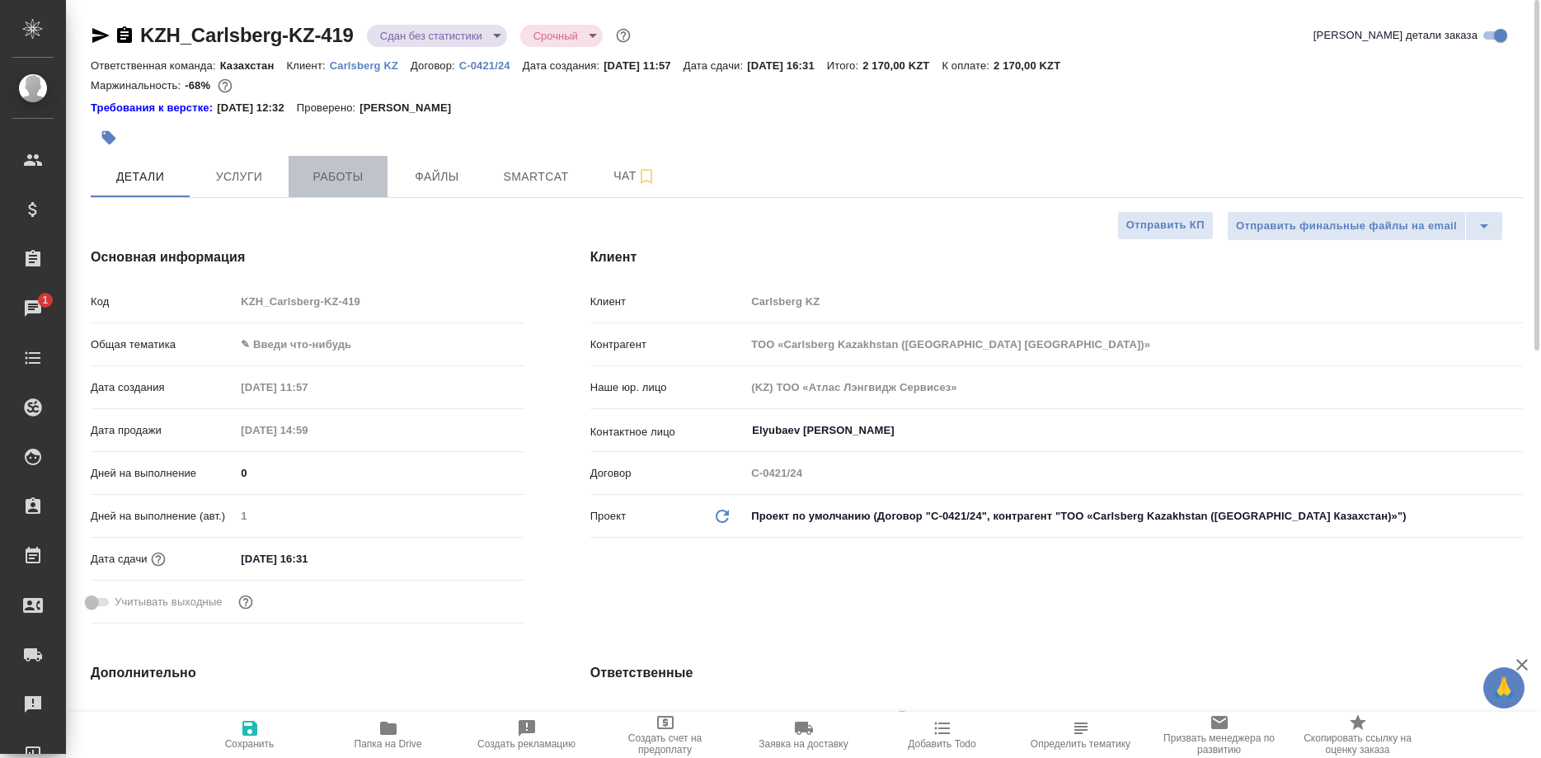
click at [339, 180] on span "Работы" at bounding box center [337, 177] width 79 height 21
